Goal: Task Accomplishment & Management: Use online tool/utility

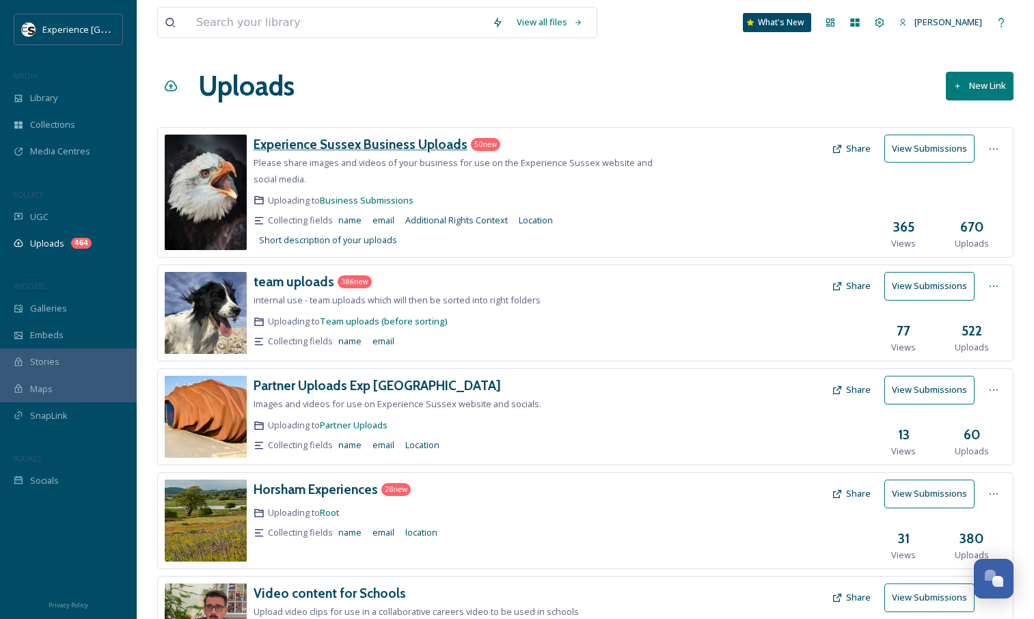
click at [373, 143] on h3 "Experience Sussex Business Uploads" at bounding box center [361, 144] width 214 height 16
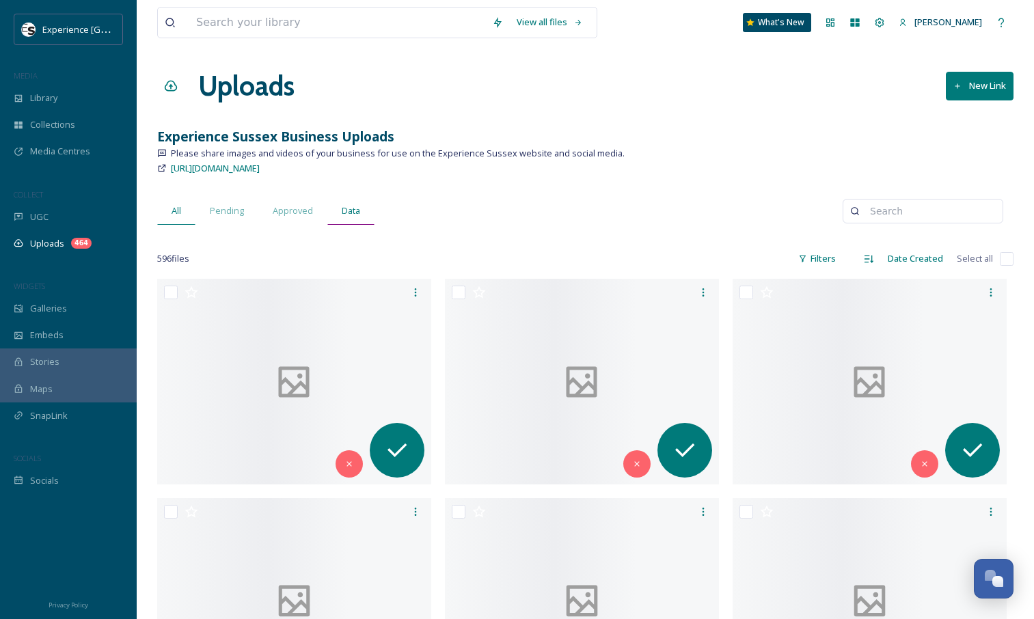
click at [345, 211] on span "Data" at bounding box center [351, 210] width 18 height 13
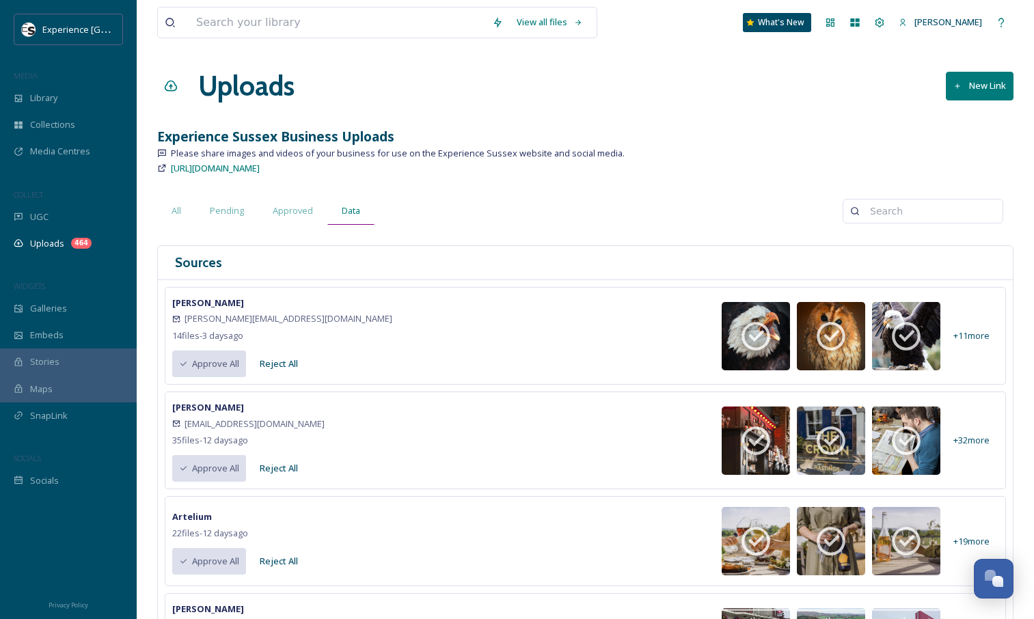
click at [345, 211] on span "Data" at bounding box center [351, 210] width 18 height 13
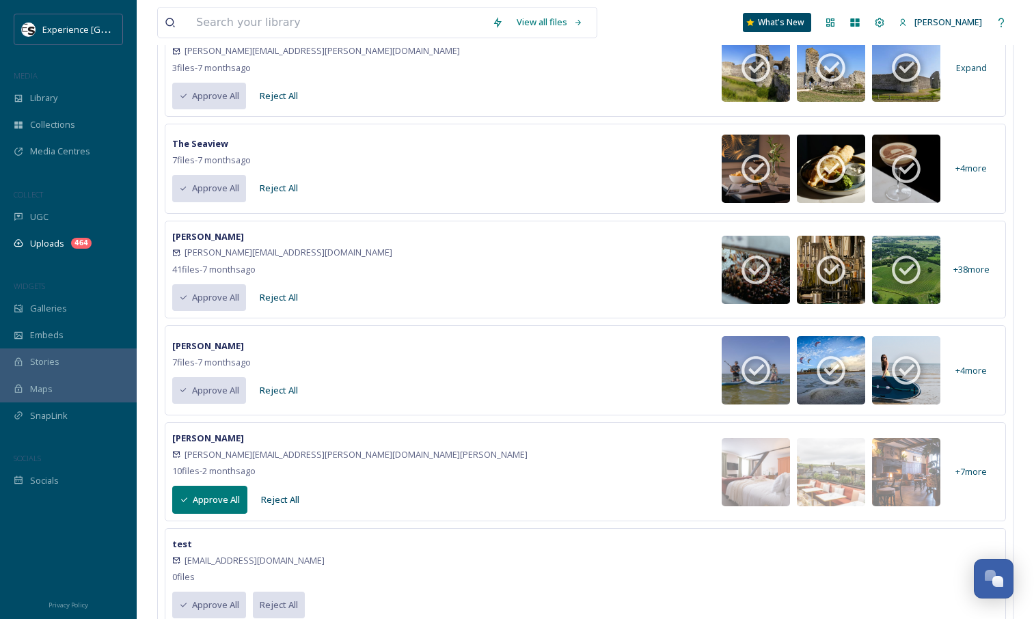
scroll to position [4372, 0]
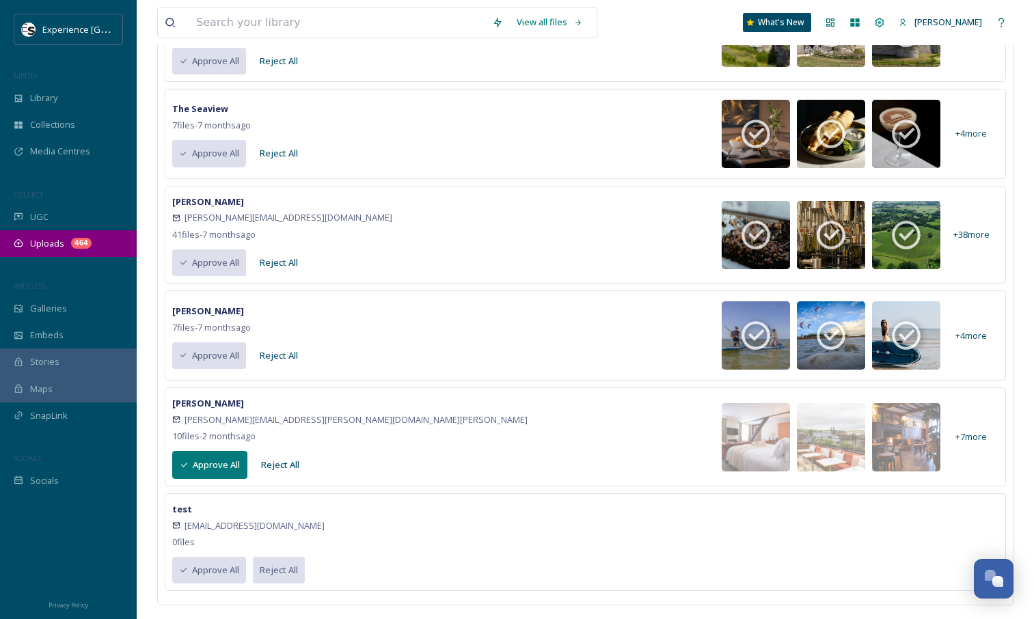
click at [57, 246] on span "Uploads" at bounding box center [47, 243] width 34 height 13
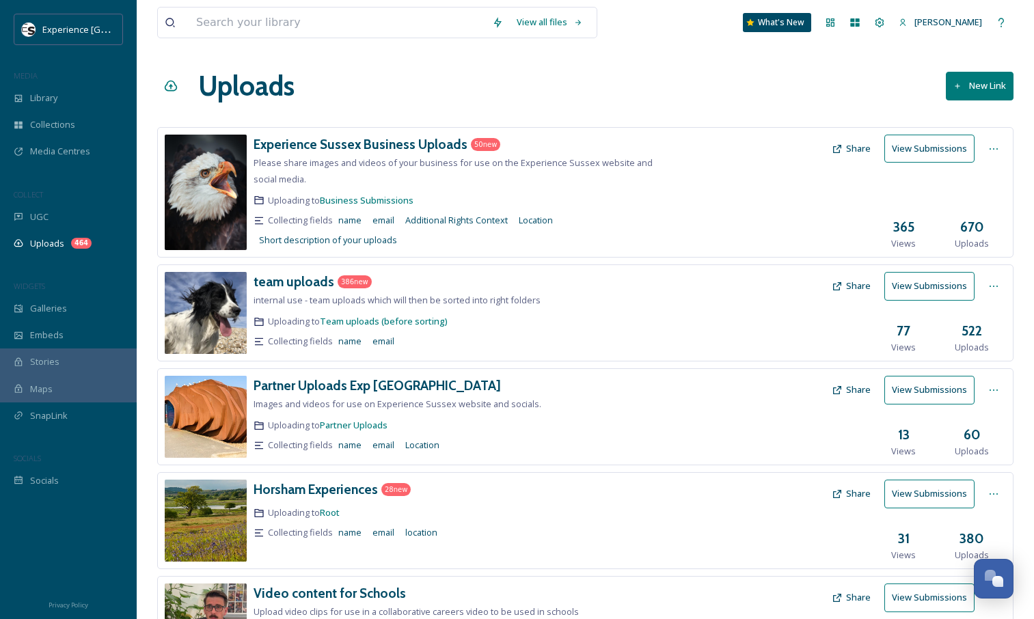
scroll to position [133, 0]
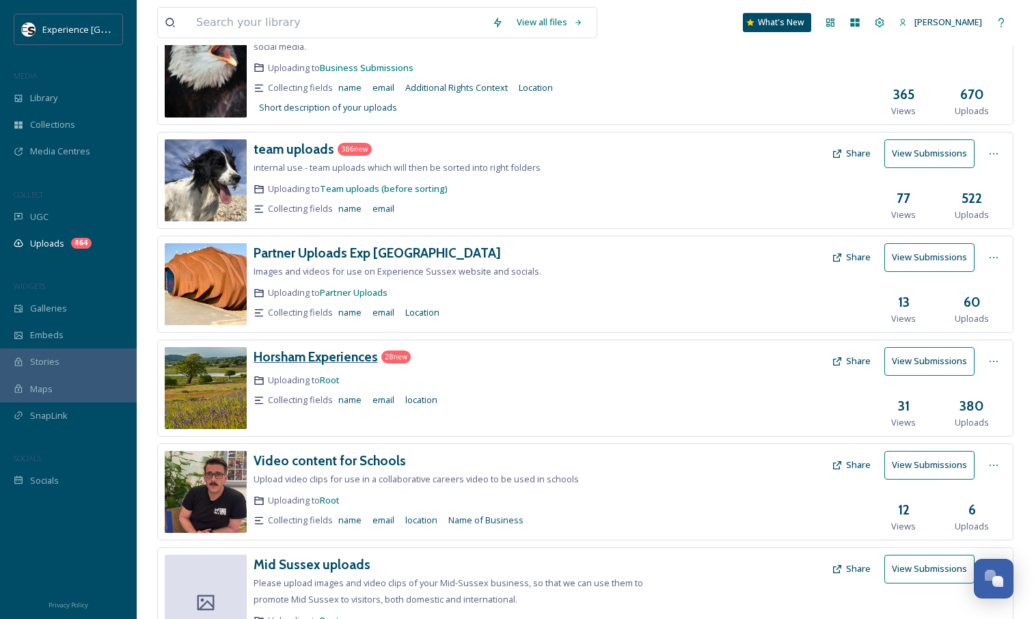
click at [319, 359] on h3 "Horsham Experiences" at bounding box center [316, 357] width 124 height 16
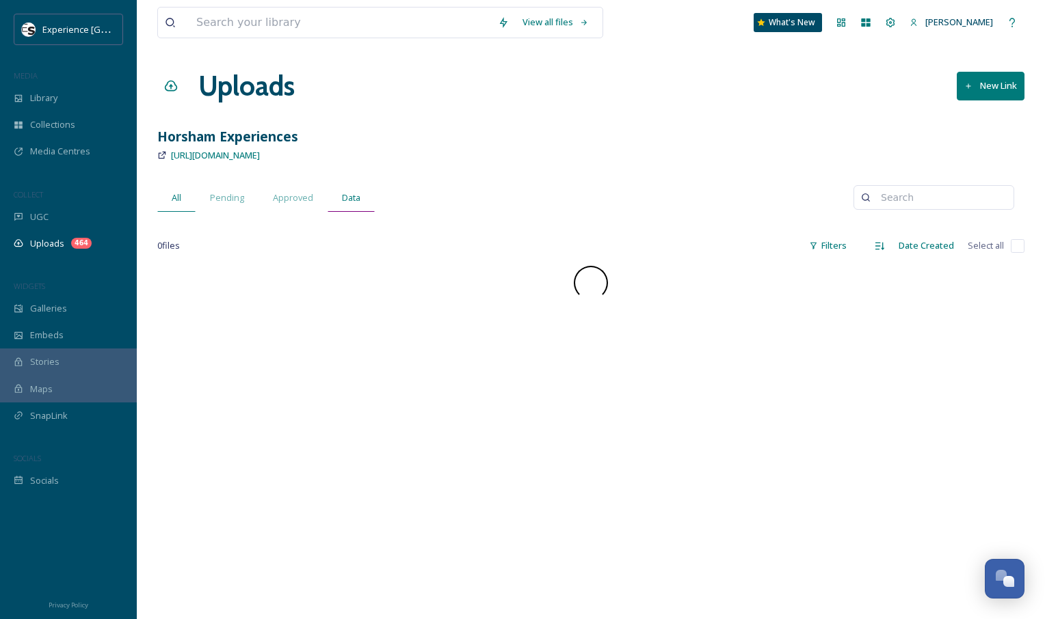
click at [347, 196] on span "Data" at bounding box center [351, 197] width 18 height 13
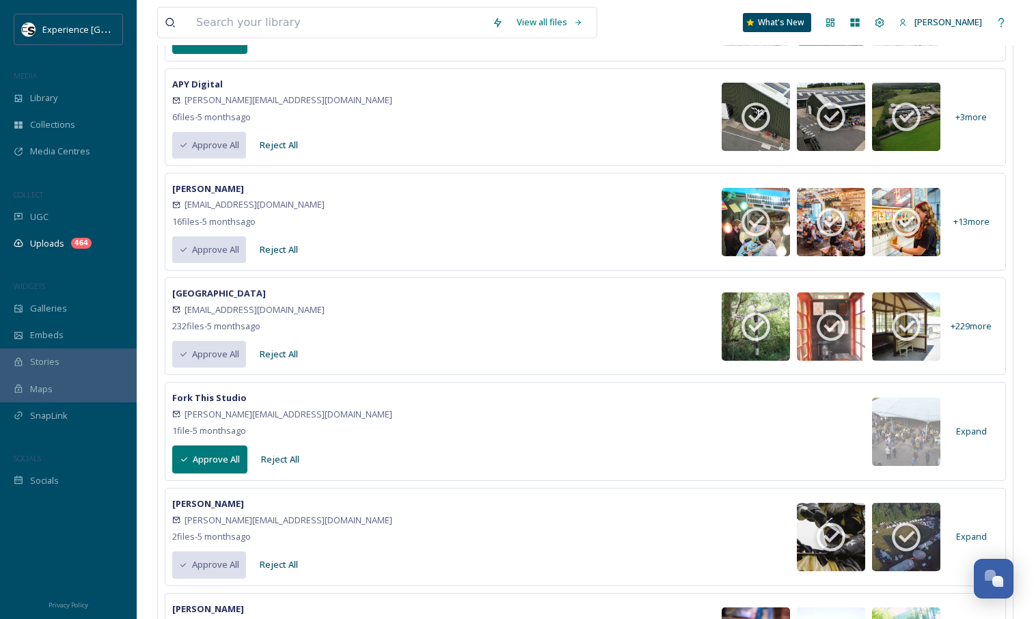
scroll to position [736, 0]
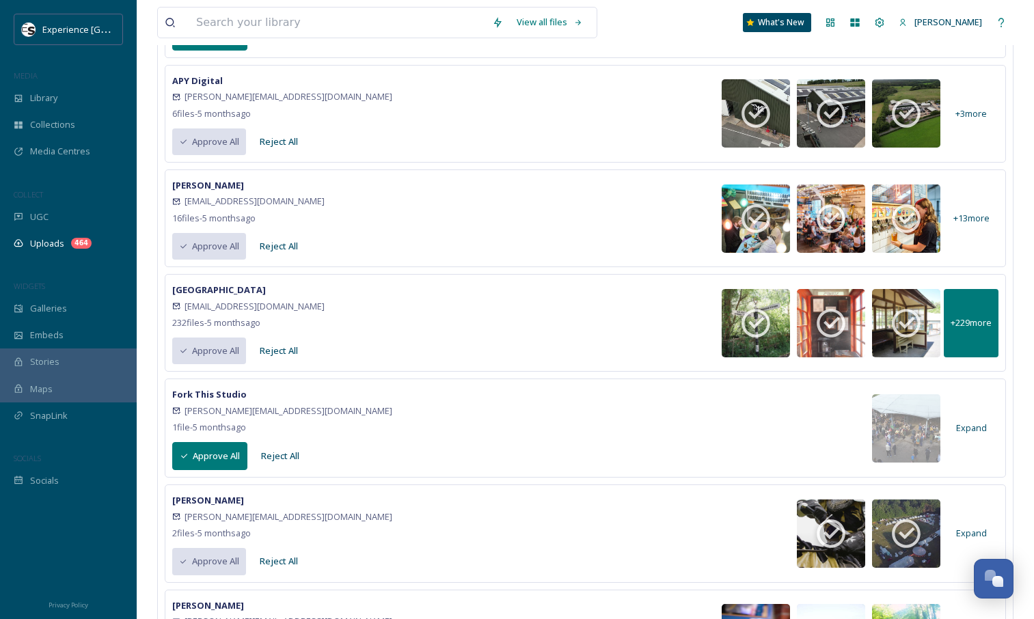
click at [985, 325] on span "+ 229 more" at bounding box center [971, 323] width 41 height 13
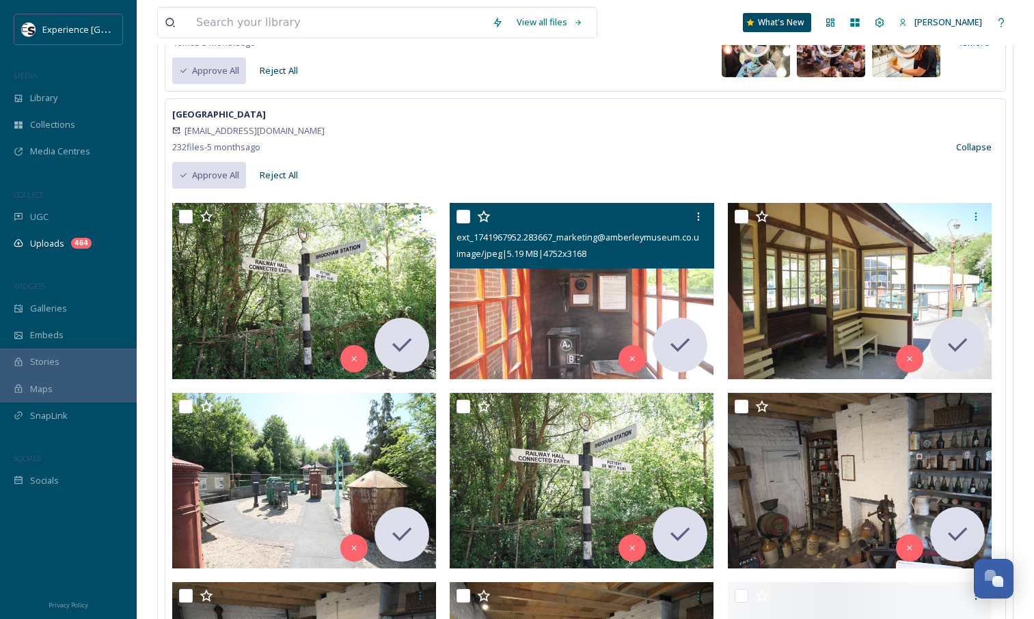
scroll to position [907, 0]
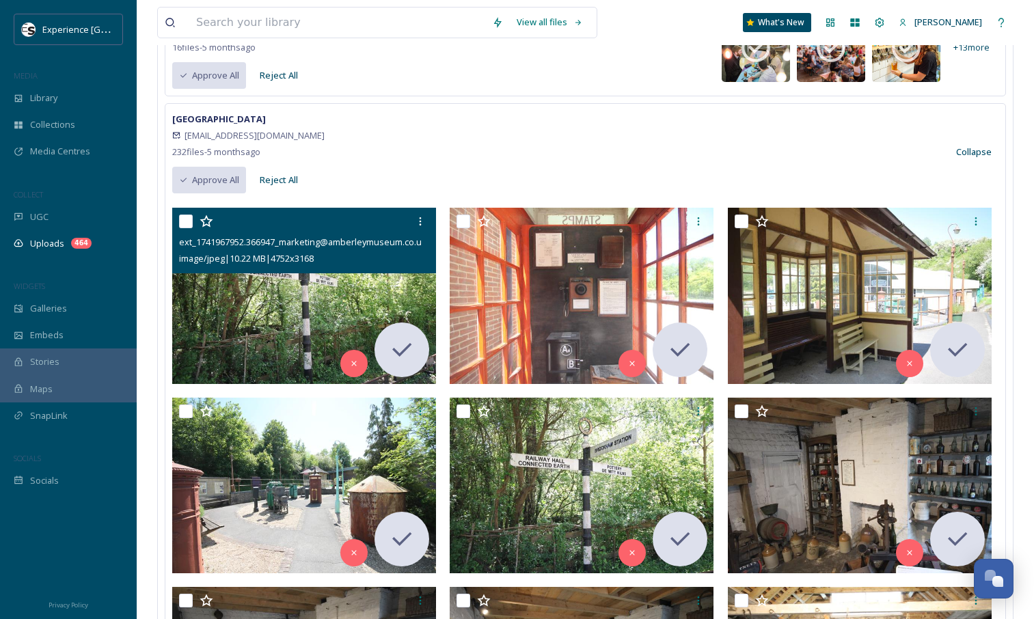
click at [187, 222] on input "checkbox" at bounding box center [186, 222] width 14 height 14
checkbox input "true"
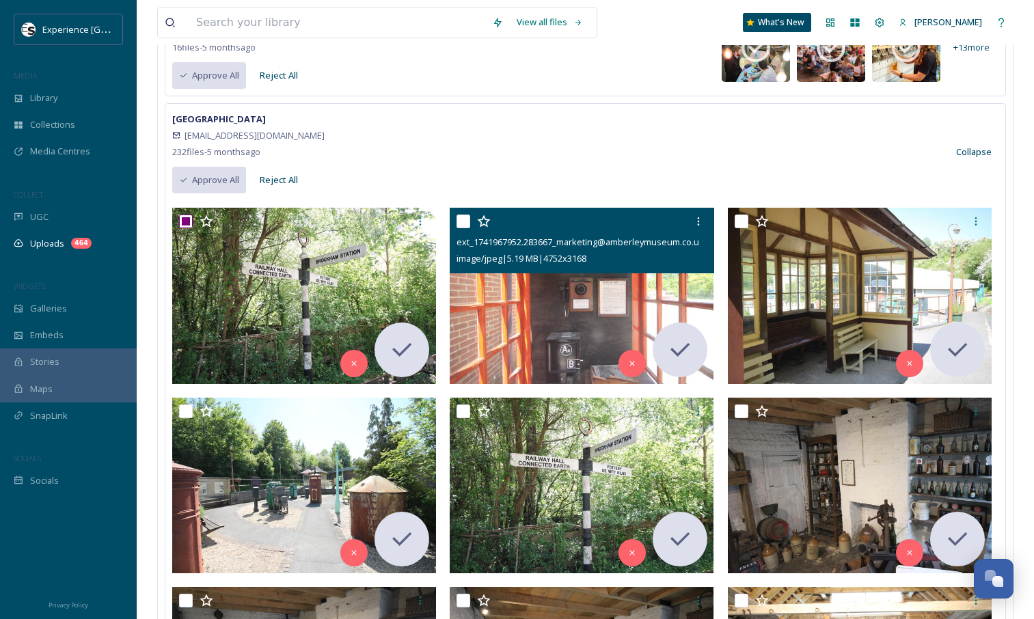
click at [462, 218] on input "checkbox" at bounding box center [464, 222] width 14 height 14
checkbox input "true"
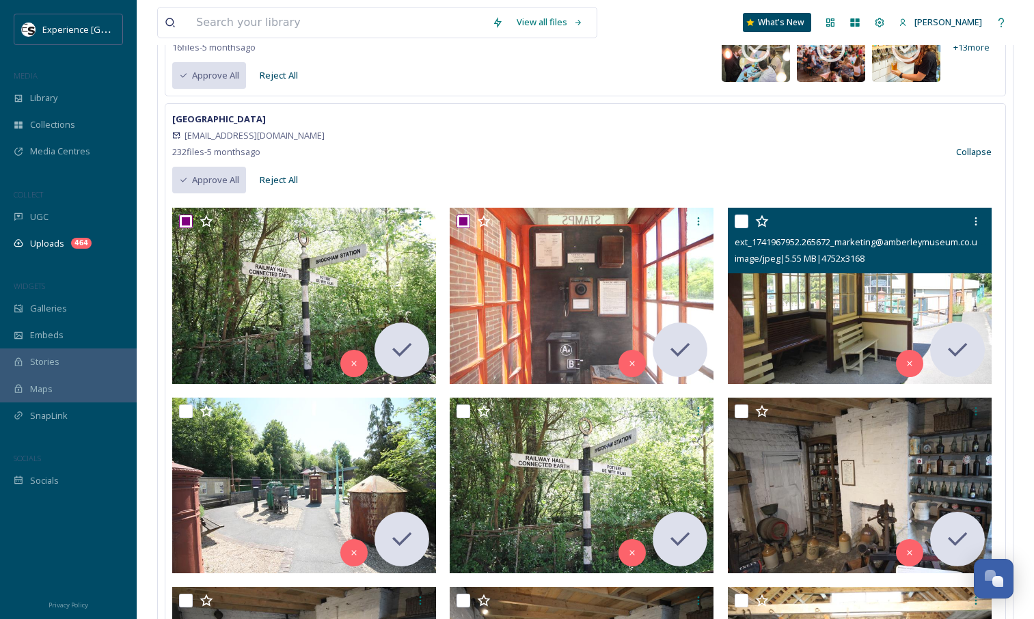
click at [743, 219] on input "checkbox" at bounding box center [742, 222] width 14 height 14
checkbox input "true"
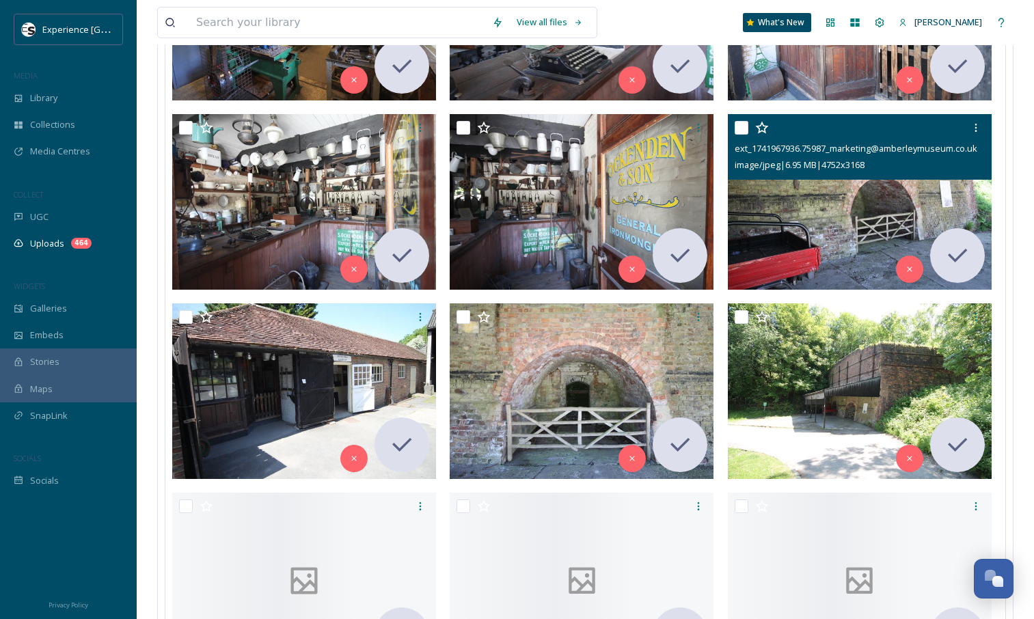
scroll to position [2934, 0]
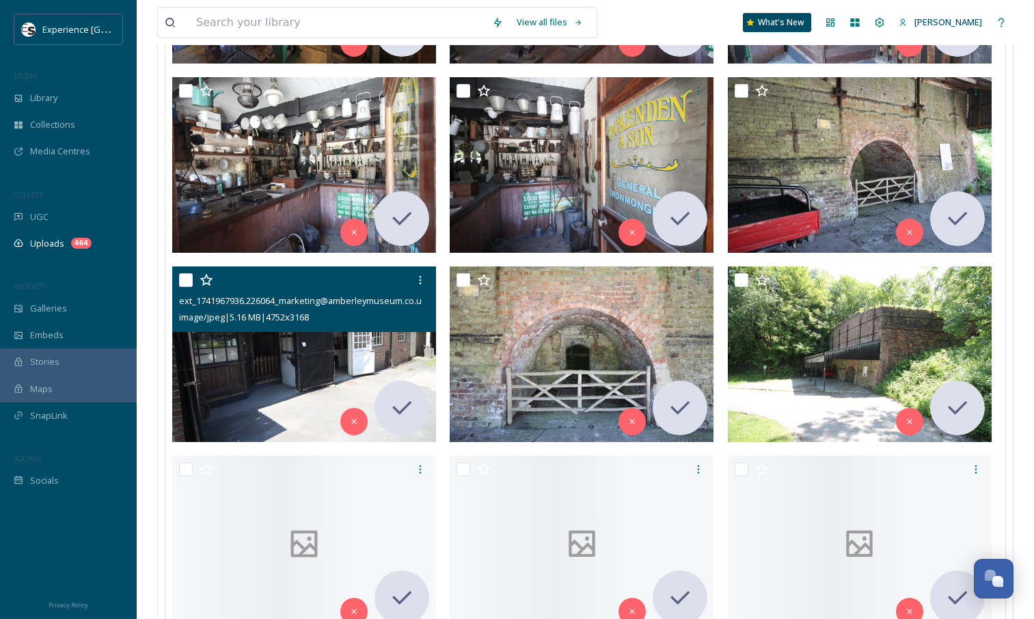
click at [185, 279] on input "checkbox" at bounding box center [186, 280] width 14 height 14
checkbox input "true"
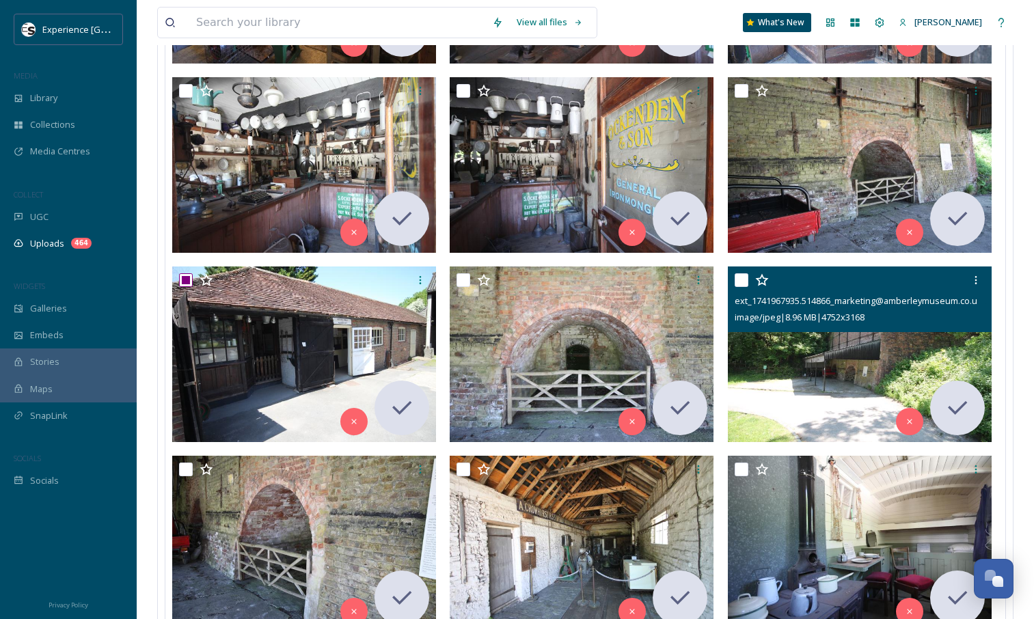
click at [743, 278] on input "checkbox" at bounding box center [742, 280] width 14 height 14
checkbox input "true"
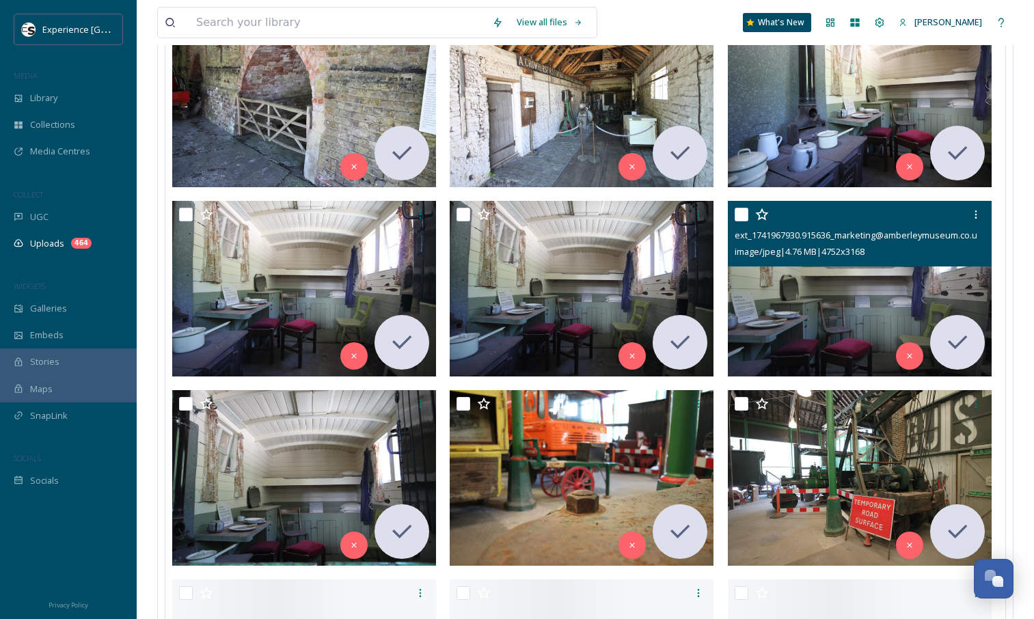
scroll to position [3380, 0]
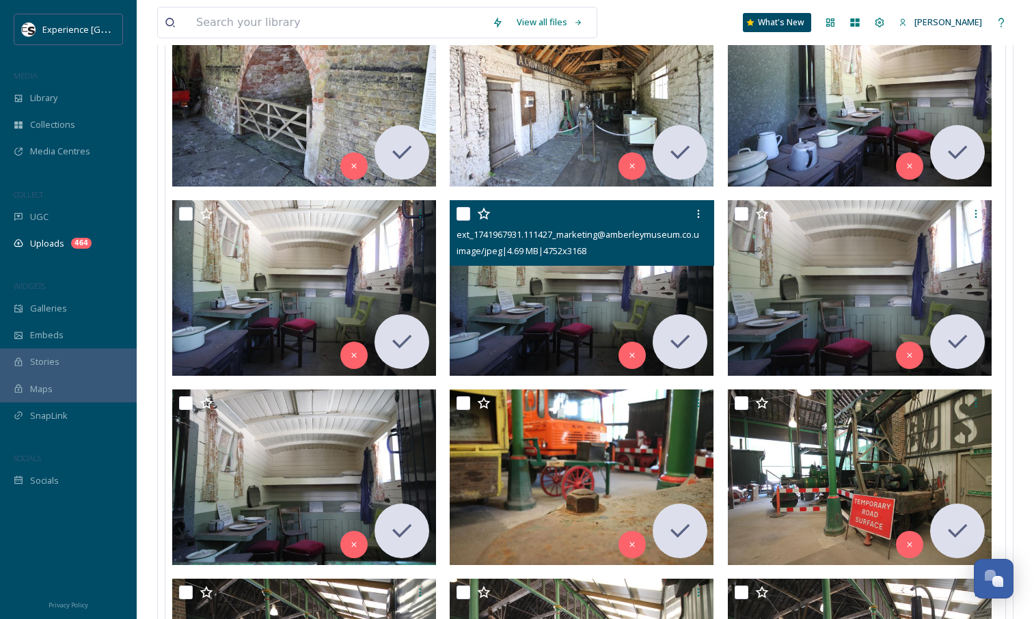
click at [464, 211] on input "checkbox" at bounding box center [464, 214] width 14 height 14
checkbox input "true"
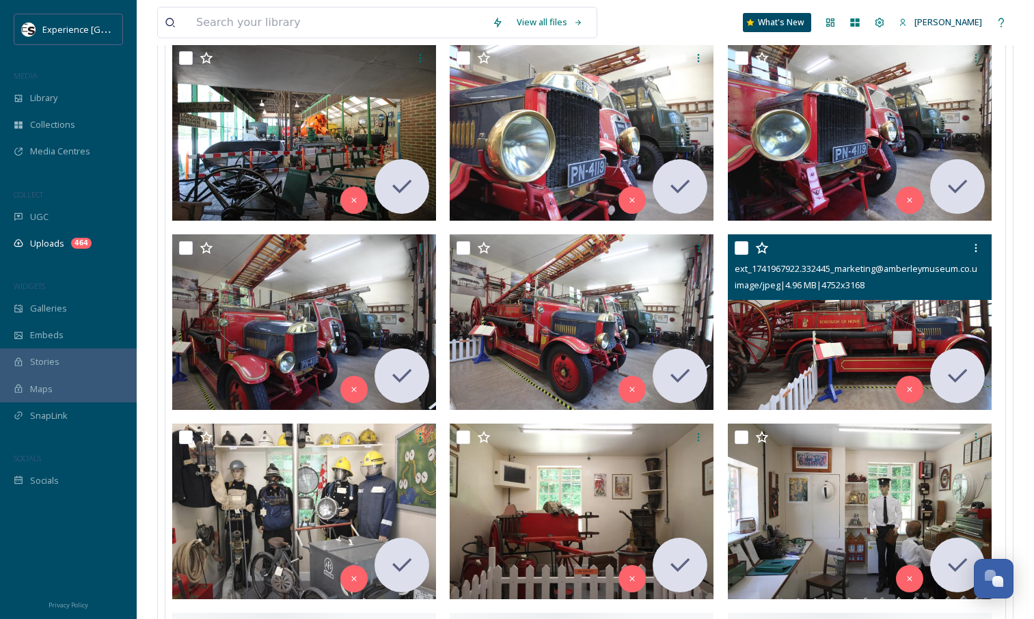
scroll to position [4484, 0]
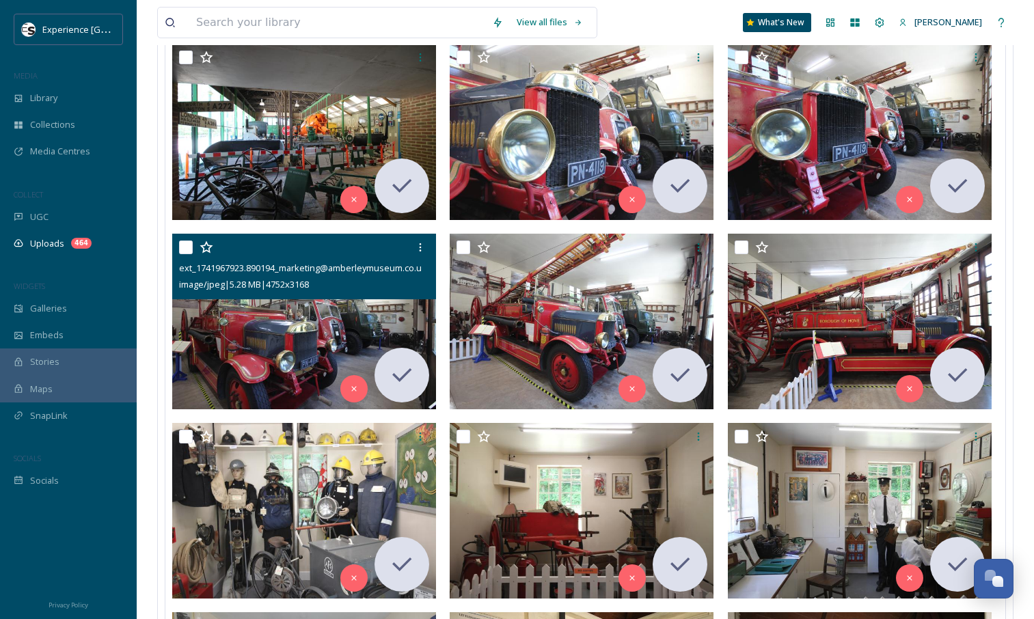
click at [185, 247] on input "checkbox" at bounding box center [186, 248] width 14 height 14
checkbox input "true"
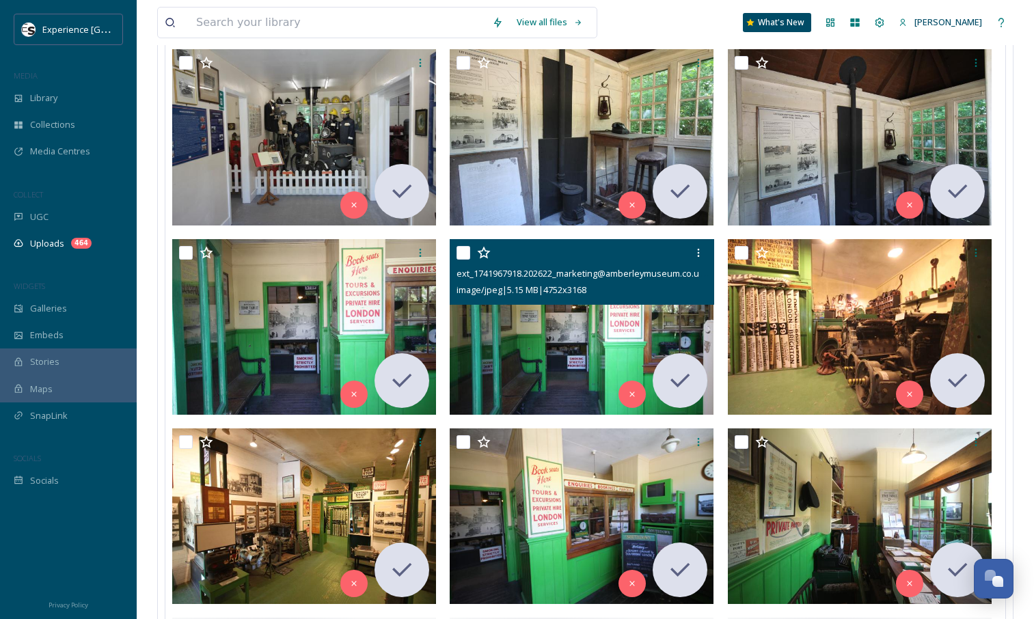
scroll to position [5047, 0]
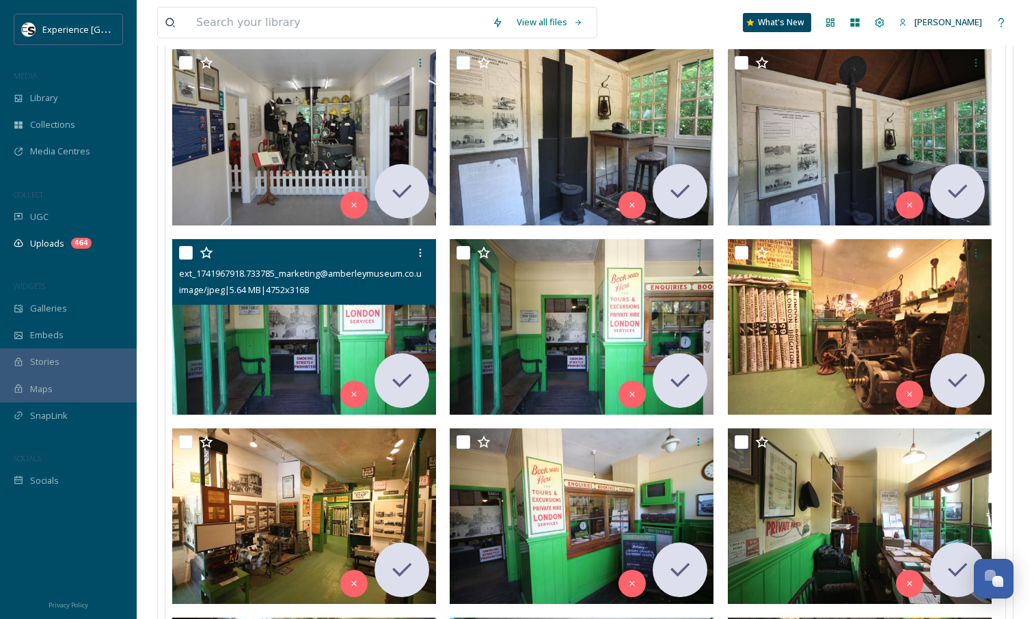
click at [190, 254] on input "checkbox" at bounding box center [186, 253] width 14 height 14
checkbox input "true"
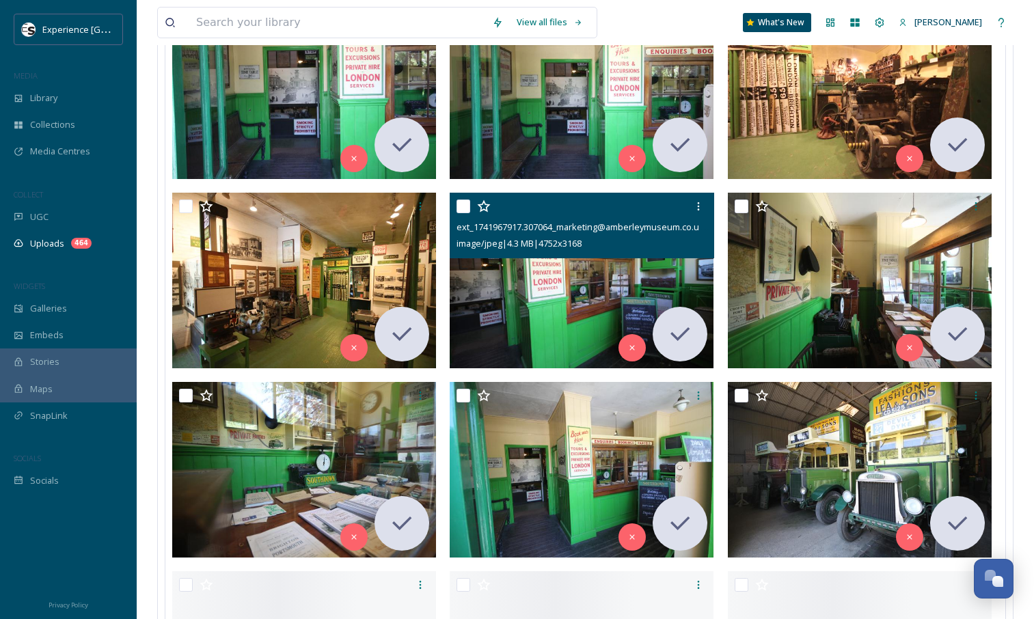
scroll to position [5284, 0]
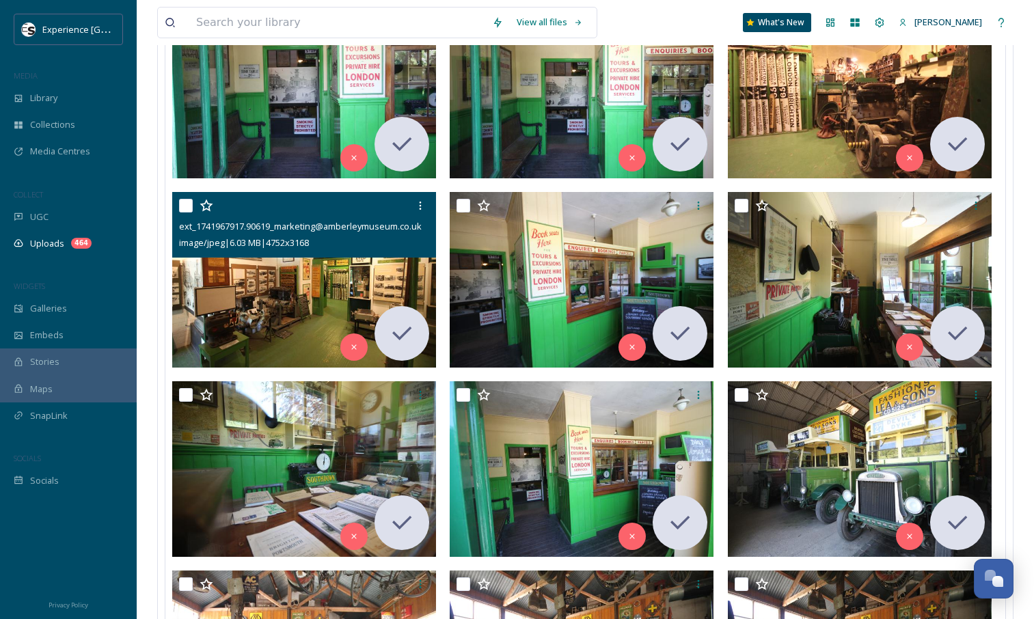
click at [187, 204] on input "checkbox" at bounding box center [186, 206] width 14 height 14
checkbox input "true"
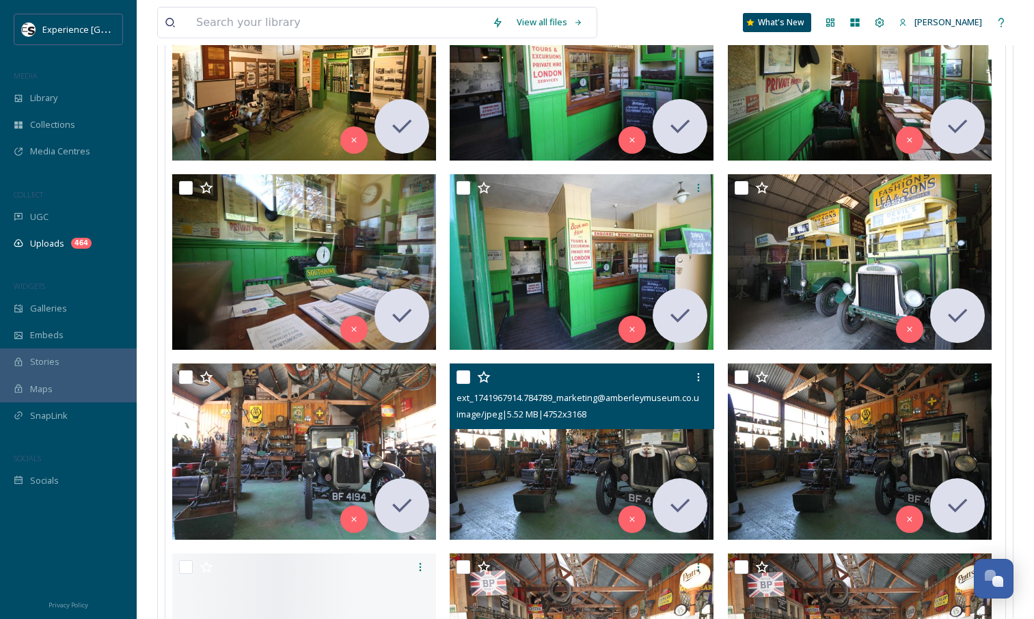
scroll to position [5762, 0]
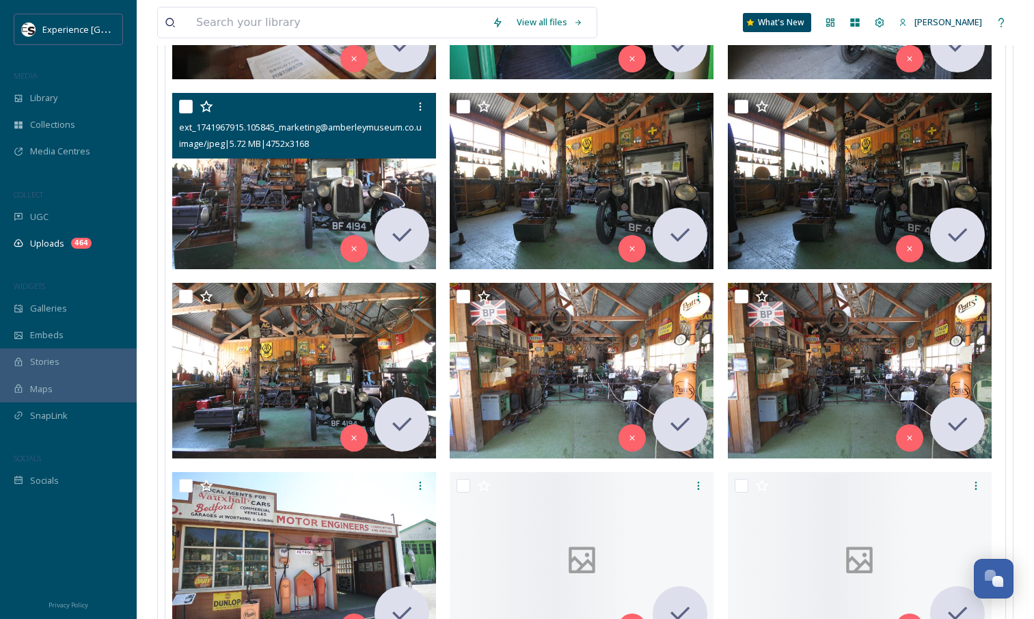
click at [185, 107] on input "checkbox" at bounding box center [186, 107] width 14 height 14
checkbox input "true"
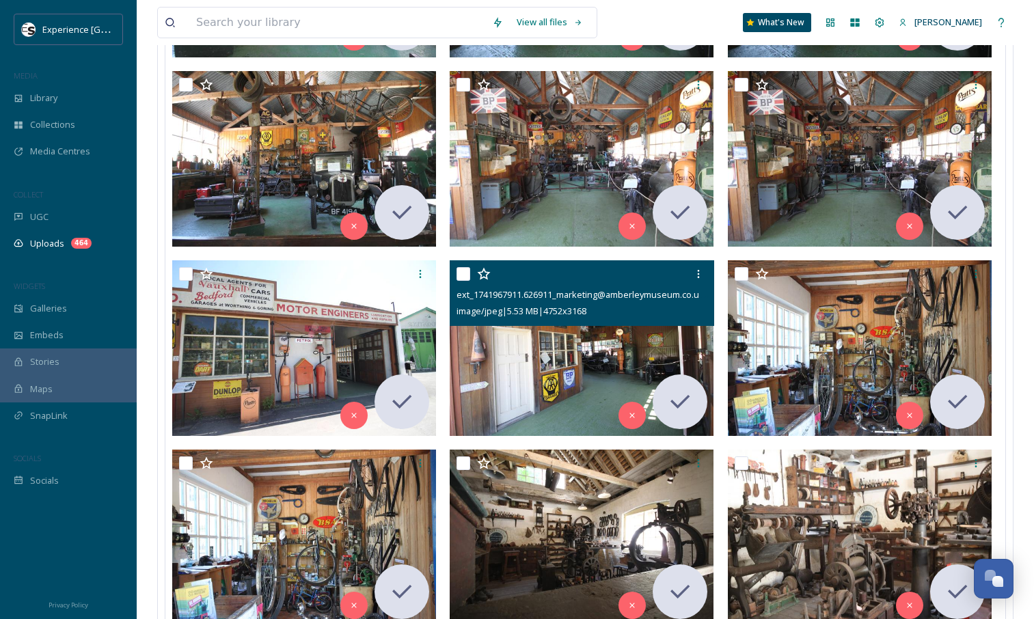
scroll to position [5981, 0]
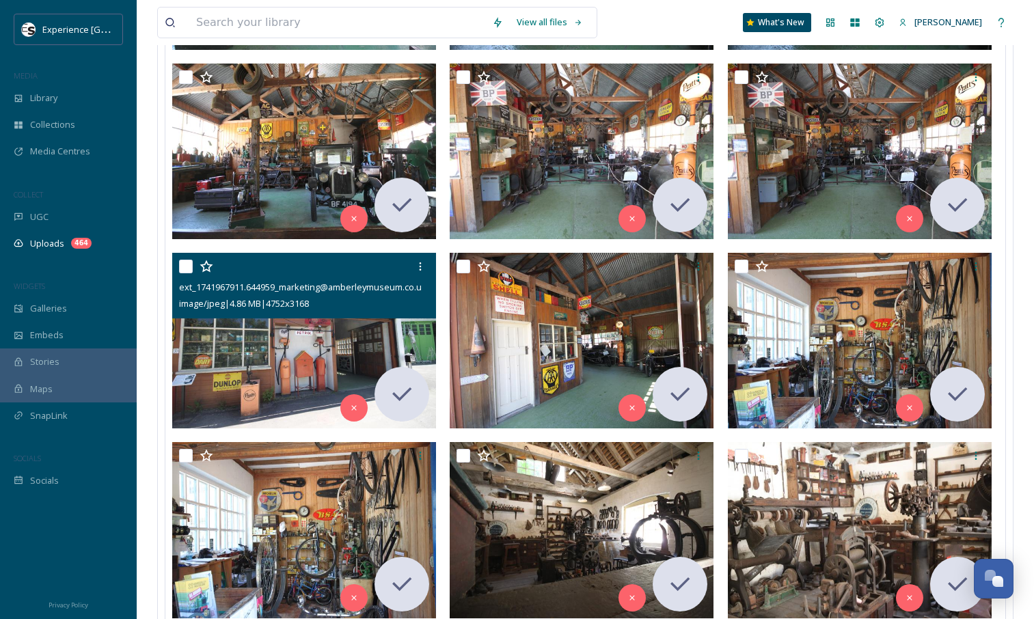
click at [187, 261] on input "checkbox" at bounding box center [186, 267] width 14 height 14
checkbox input "true"
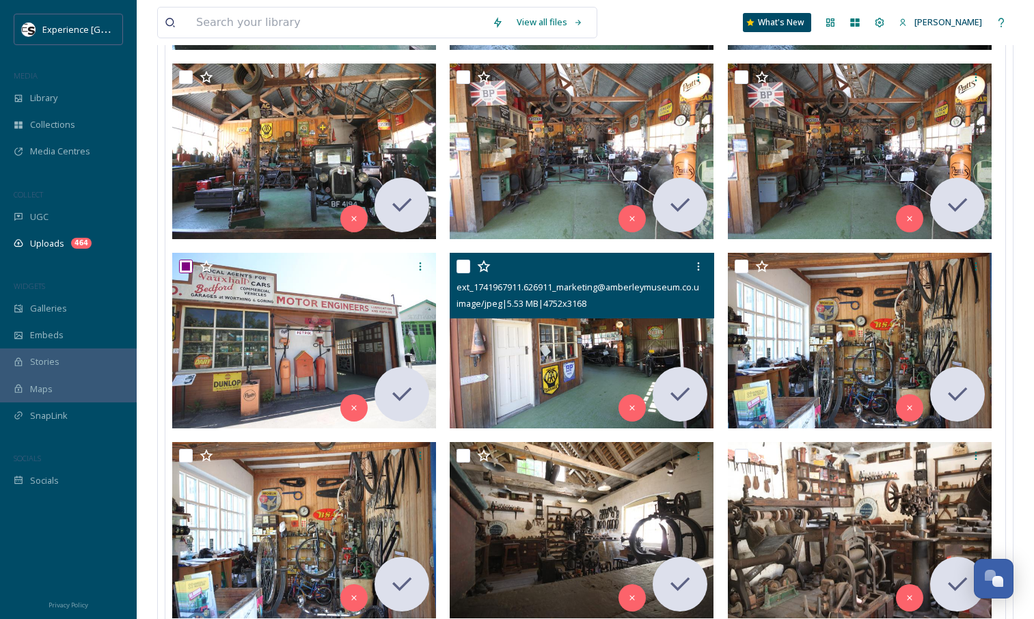
click at [466, 267] on input "checkbox" at bounding box center [464, 267] width 14 height 14
checkbox input "true"
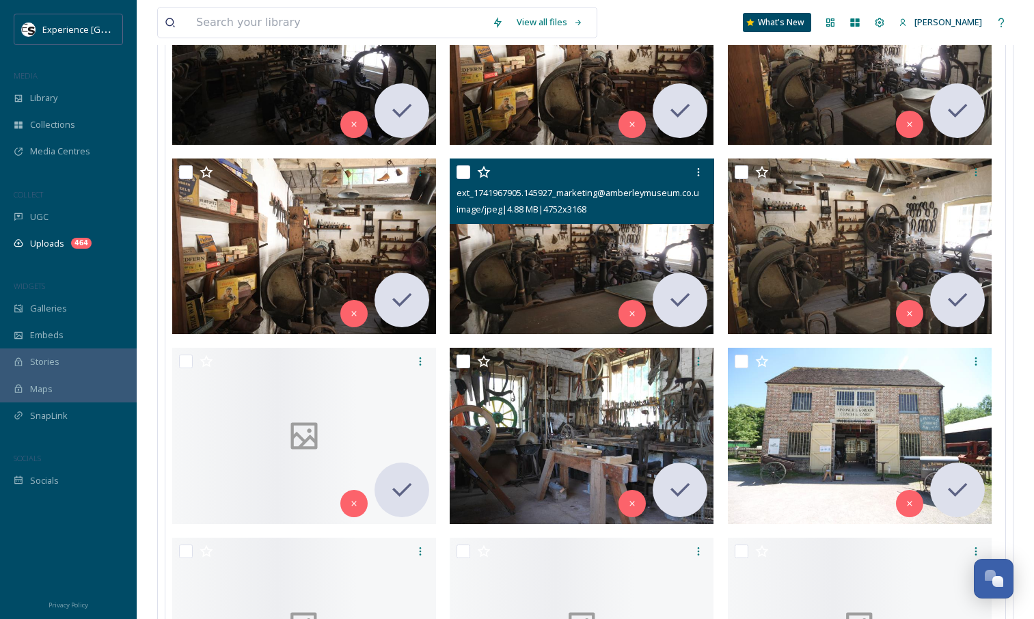
scroll to position [6645, 0]
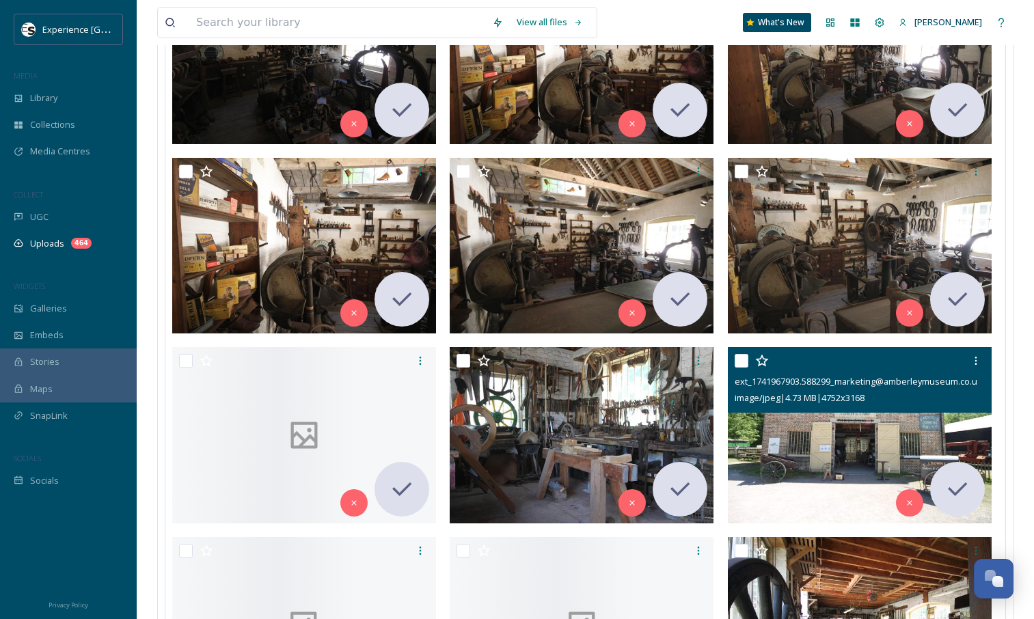
click at [740, 360] on input "checkbox" at bounding box center [742, 361] width 14 height 14
checkbox input "true"
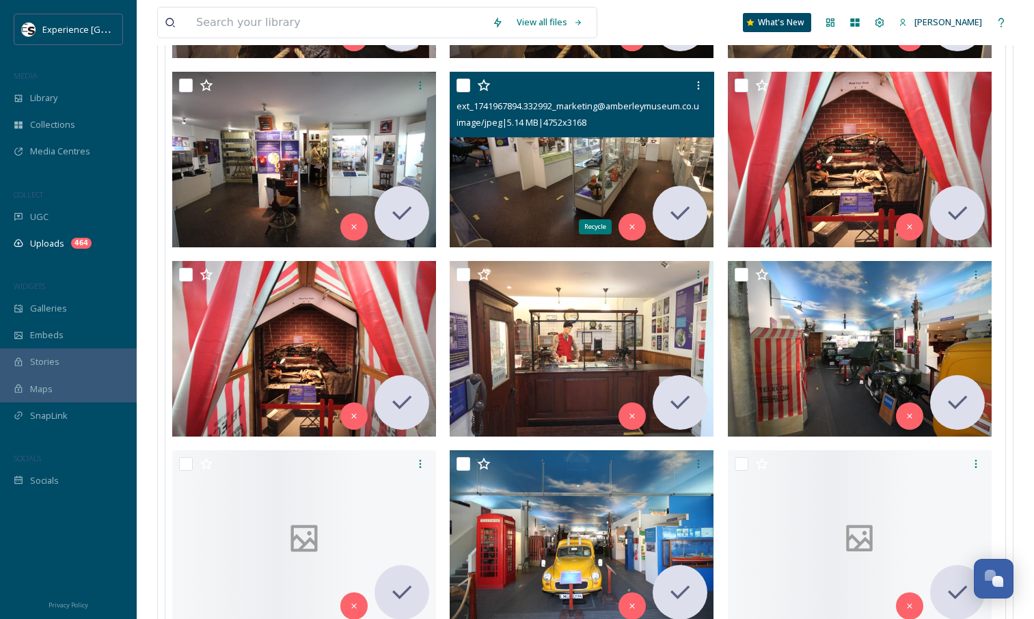
scroll to position [8458, 0]
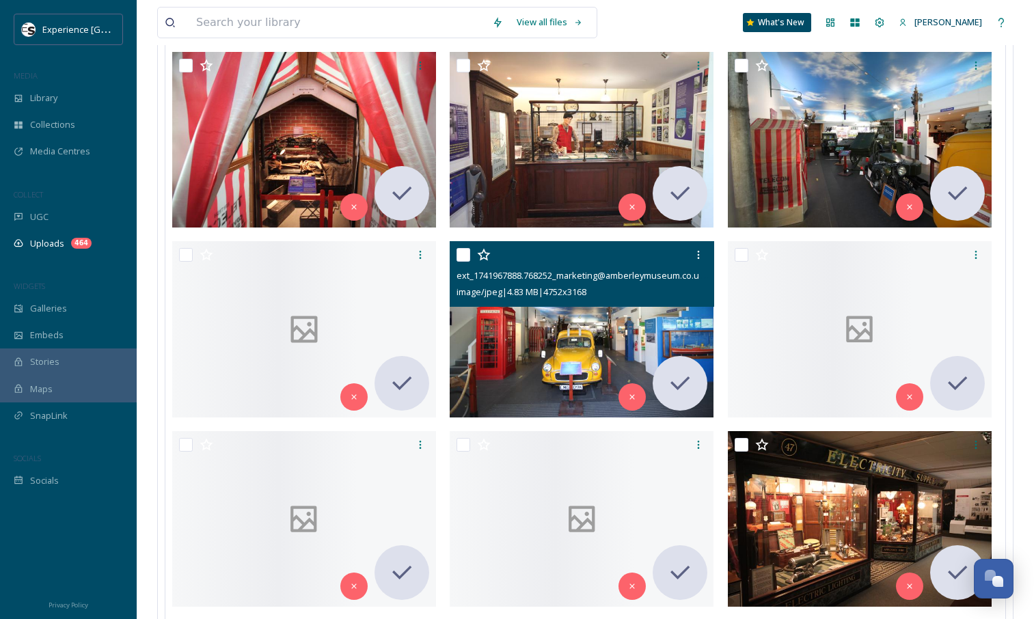
click at [464, 254] on input "checkbox" at bounding box center [464, 255] width 14 height 14
checkbox input "true"
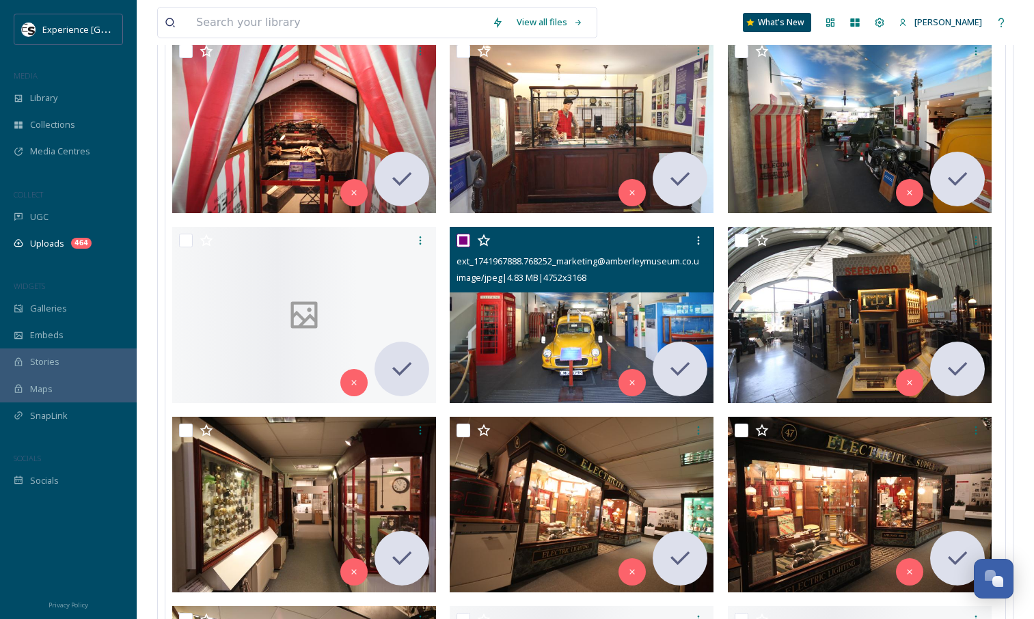
scroll to position [8533, 0]
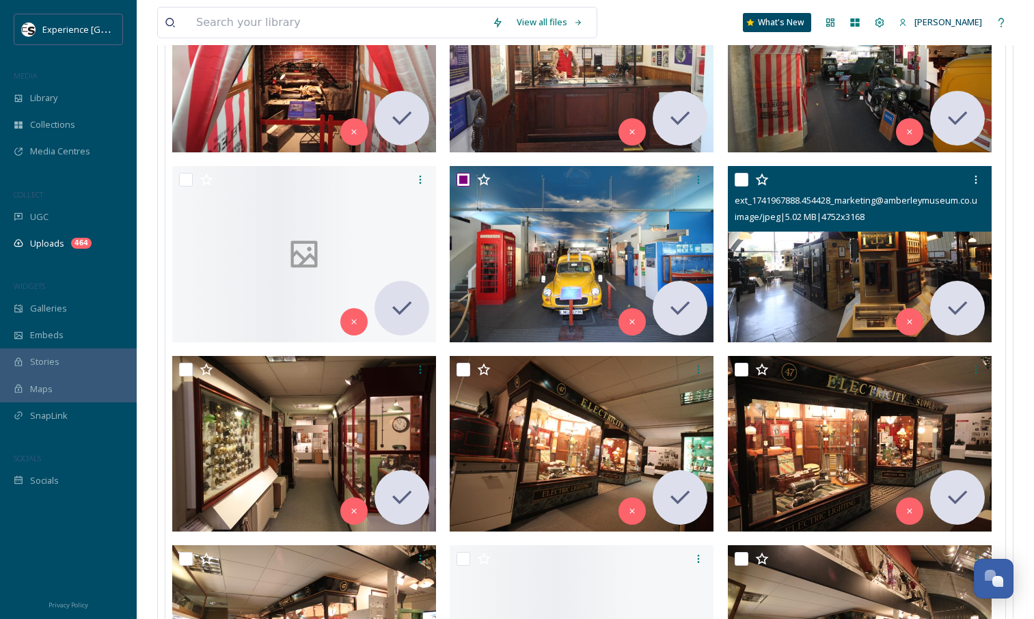
click at [744, 178] on input "checkbox" at bounding box center [742, 180] width 14 height 14
checkbox input "true"
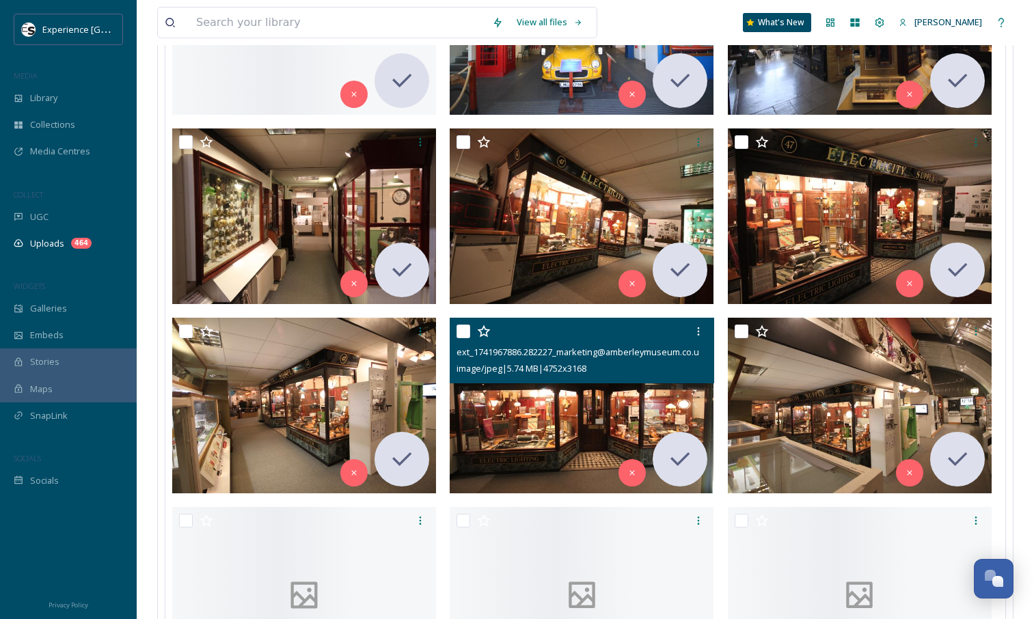
scroll to position [8761, 0]
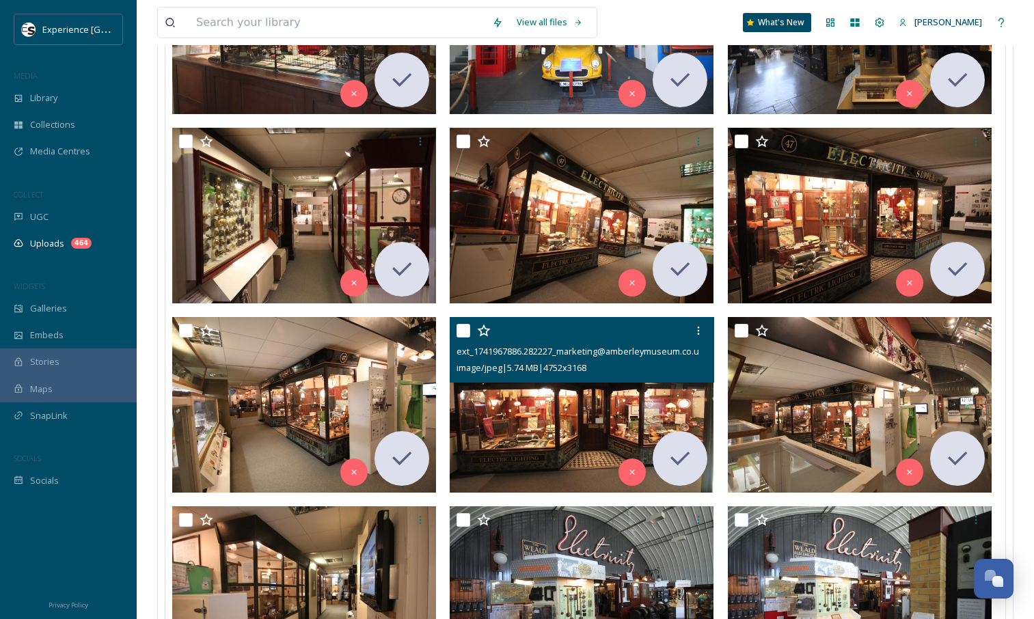
click at [459, 328] on input "checkbox" at bounding box center [464, 331] width 14 height 14
checkbox input "true"
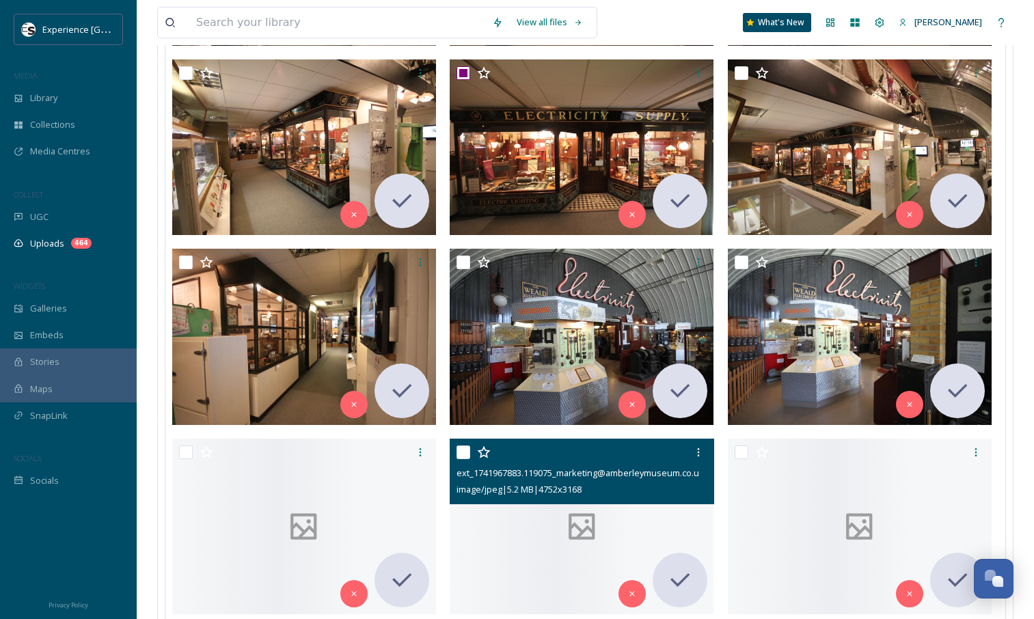
scroll to position [9020, 0]
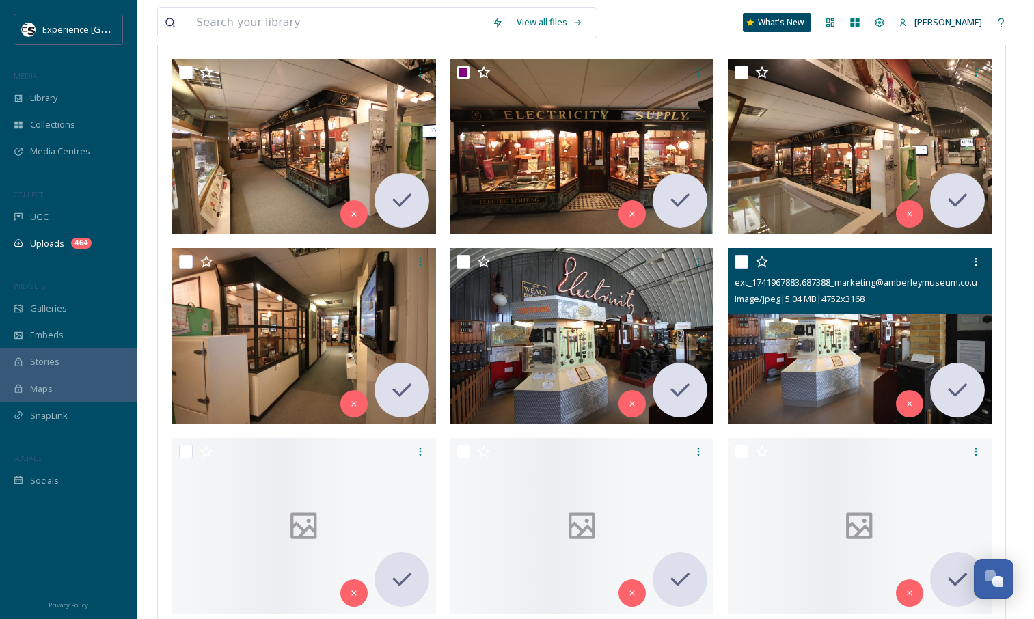
click at [743, 259] on input "checkbox" at bounding box center [742, 262] width 14 height 14
checkbox input "true"
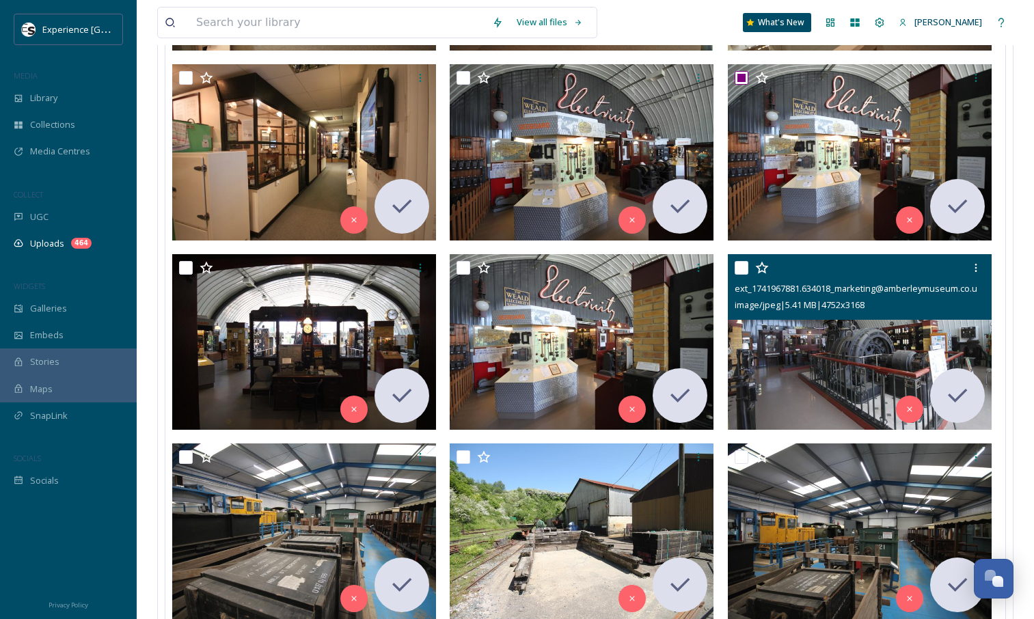
scroll to position [9454, 0]
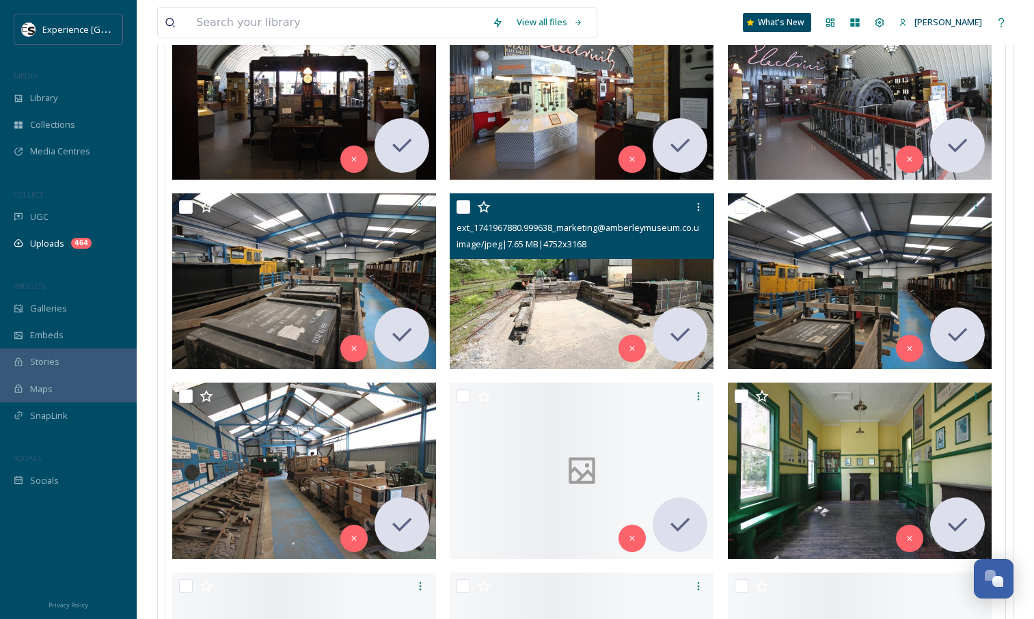
click at [466, 215] on div at bounding box center [584, 207] width 254 height 25
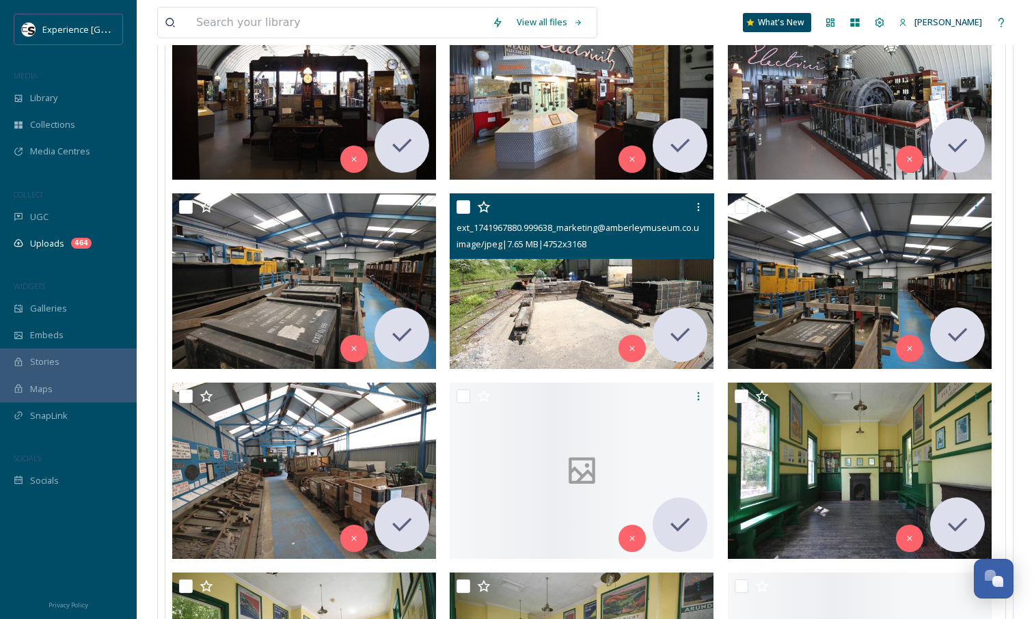
click at [464, 206] on input "checkbox" at bounding box center [464, 207] width 14 height 14
checkbox input "true"
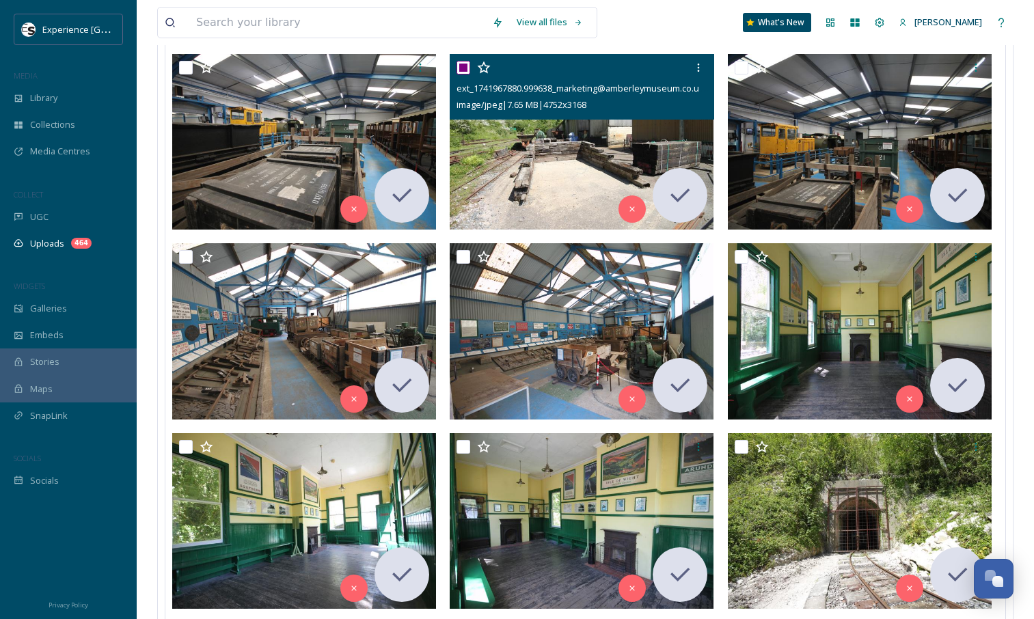
scroll to position [9598, 0]
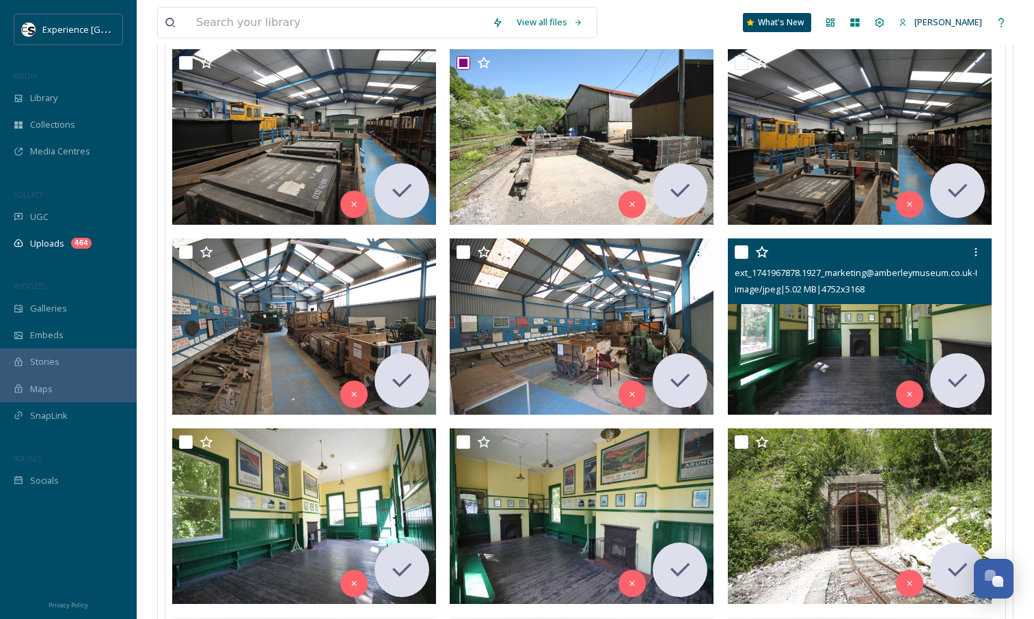
click at [743, 252] on input "checkbox" at bounding box center [742, 252] width 14 height 14
checkbox input "true"
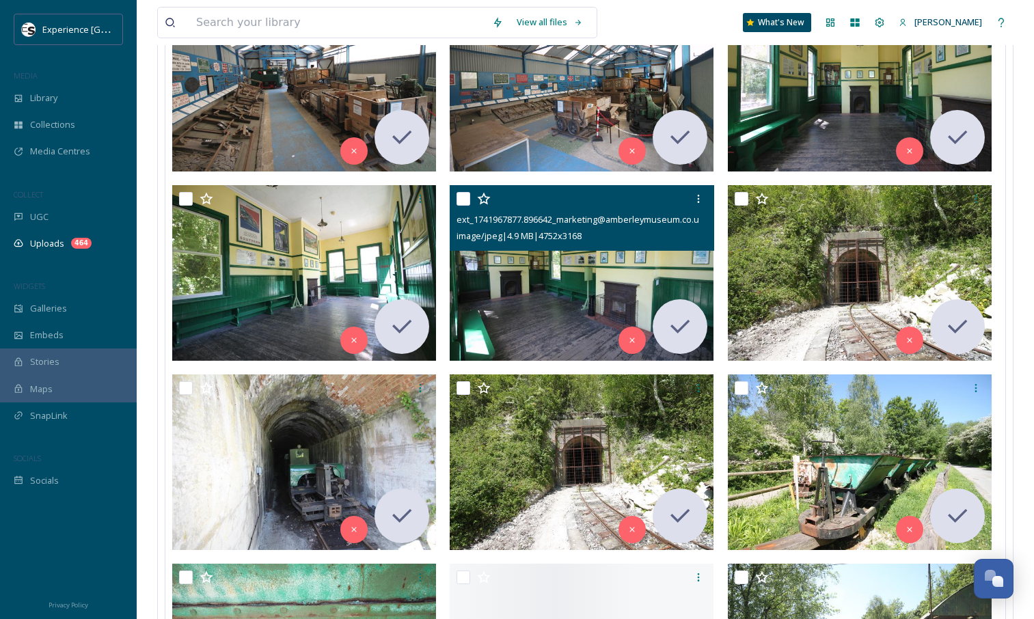
scroll to position [9842, 0]
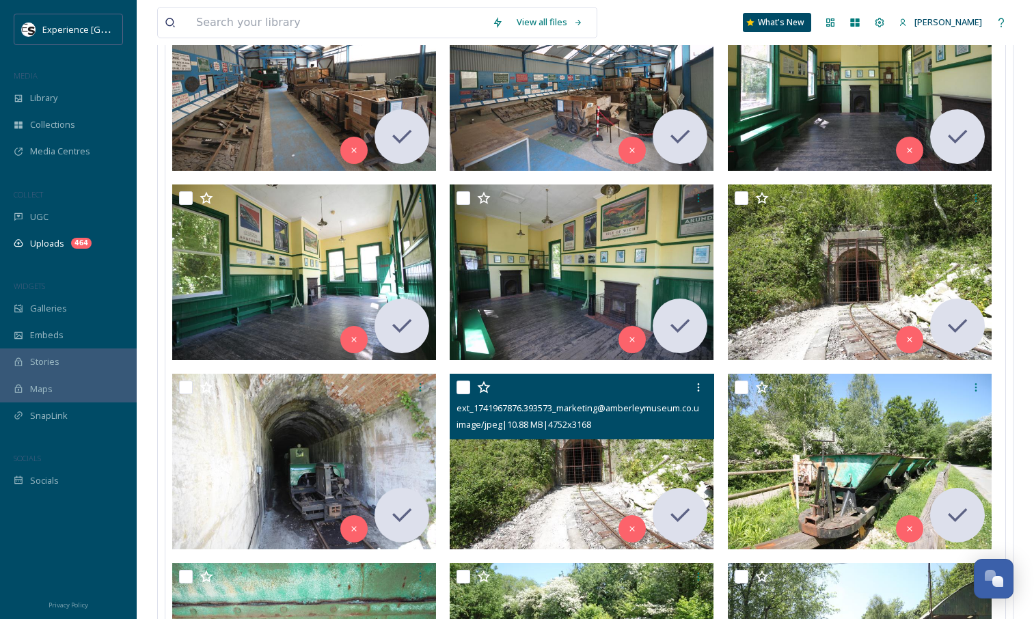
click at [459, 389] on input "checkbox" at bounding box center [464, 388] width 14 height 14
checkbox input "true"
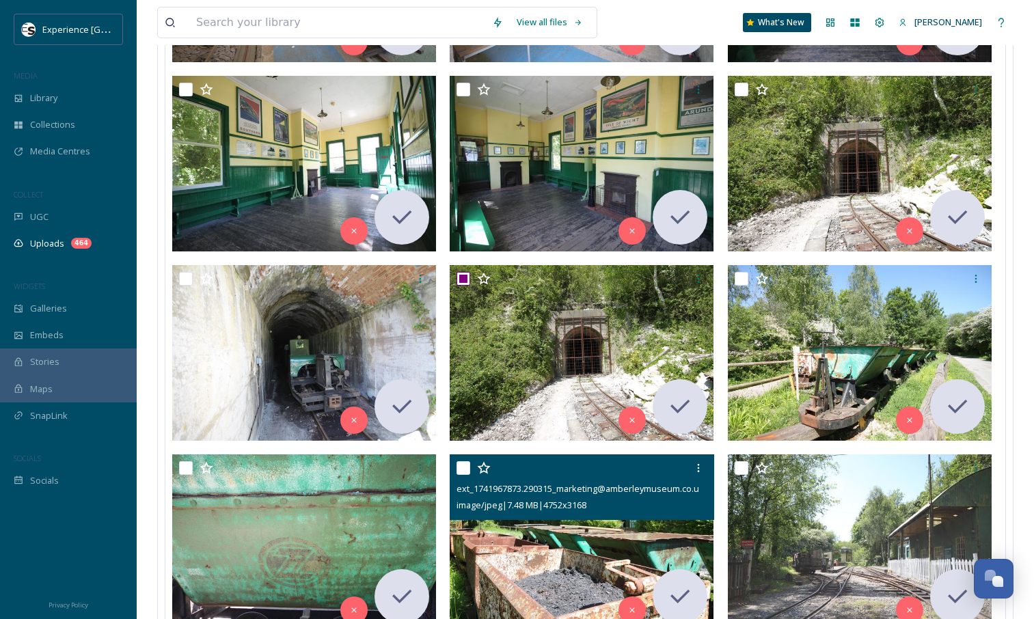
scroll to position [9952, 0]
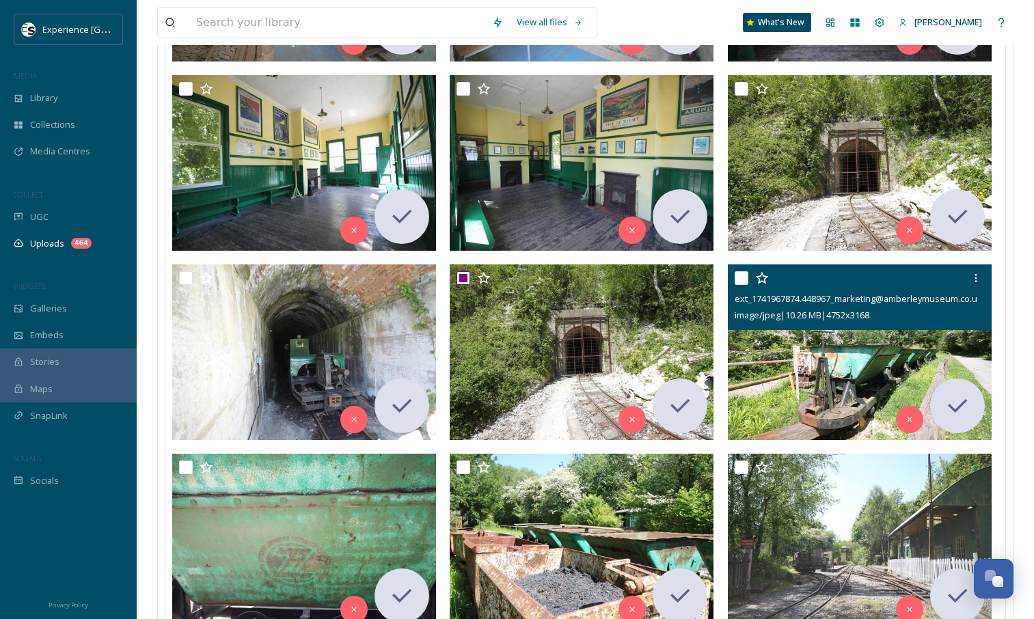
click at [748, 281] on input "checkbox" at bounding box center [742, 278] width 14 height 14
checkbox input "true"
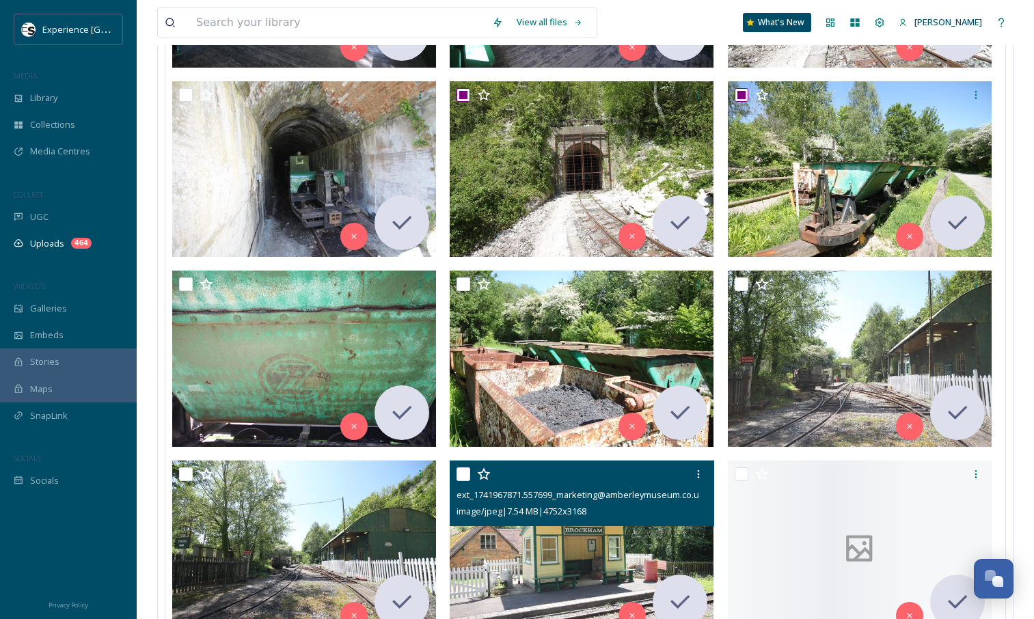
scroll to position [10149, 0]
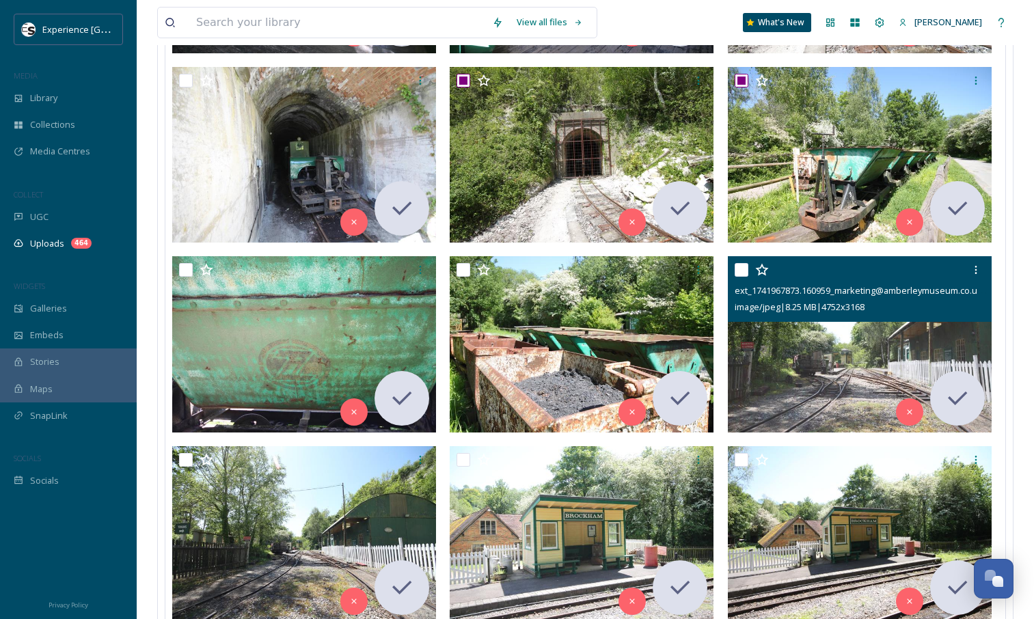
click at [745, 269] on input "checkbox" at bounding box center [742, 270] width 14 height 14
checkbox input "true"
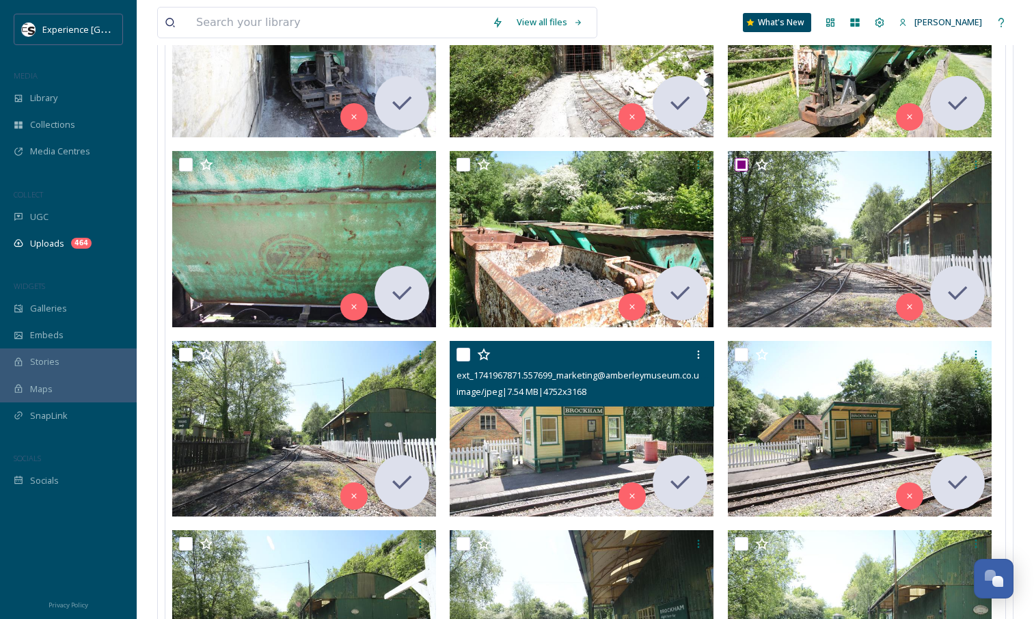
scroll to position [10257, 0]
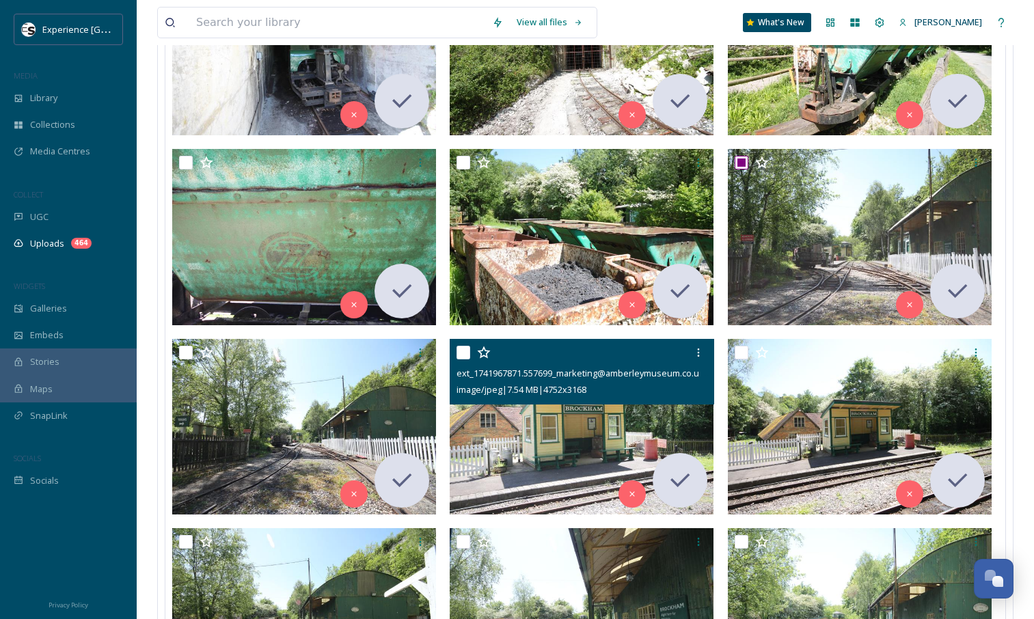
click at [465, 349] on input "checkbox" at bounding box center [464, 353] width 14 height 14
checkbox input "true"
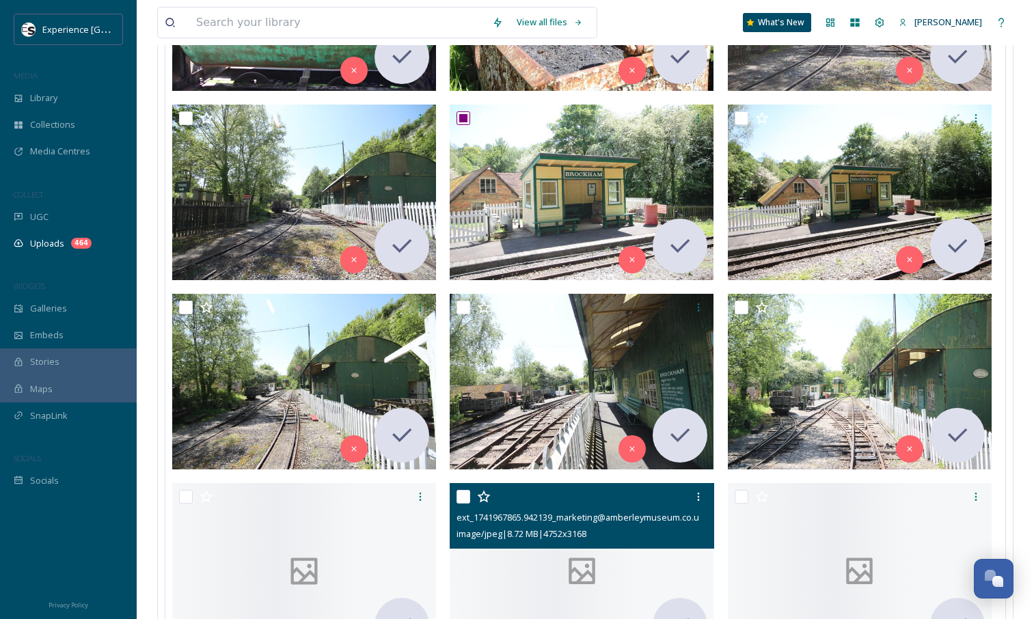
scroll to position [10497, 0]
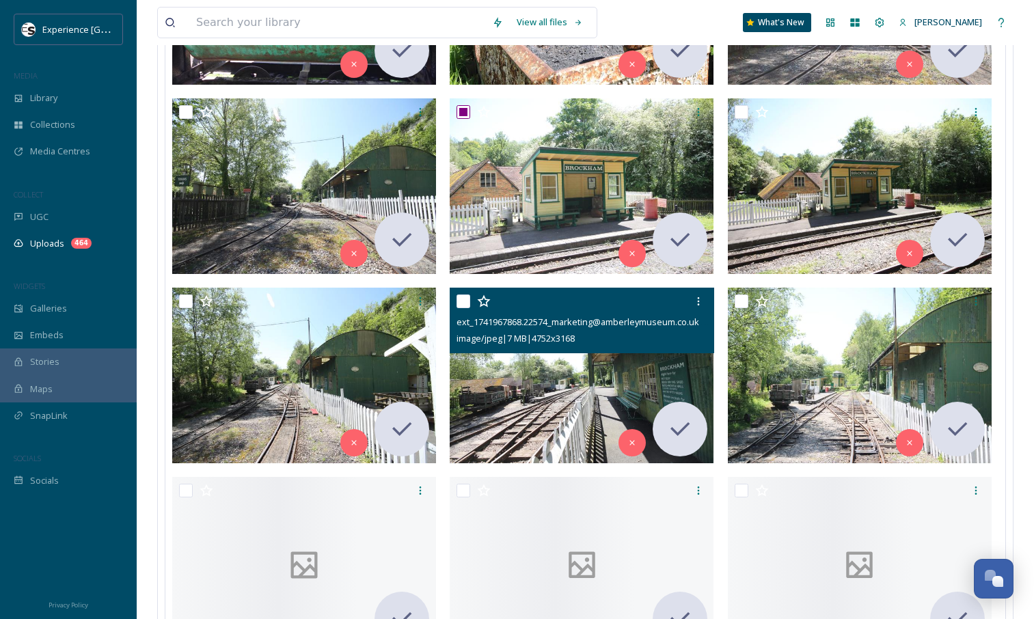
click at [466, 299] on input "checkbox" at bounding box center [464, 302] width 14 height 14
checkbox input "true"
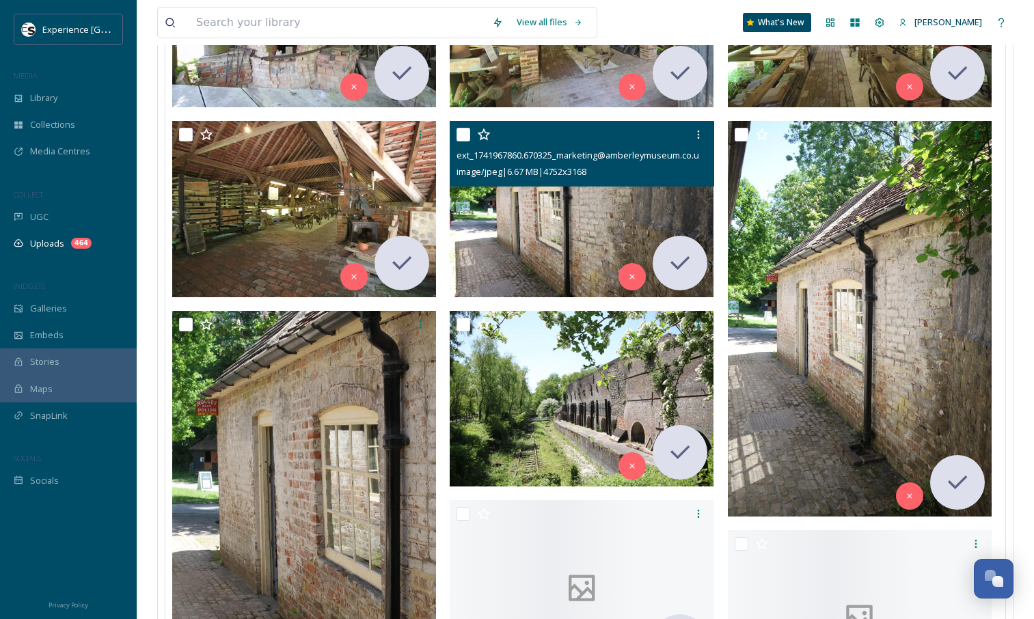
scroll to position [11423, 0]
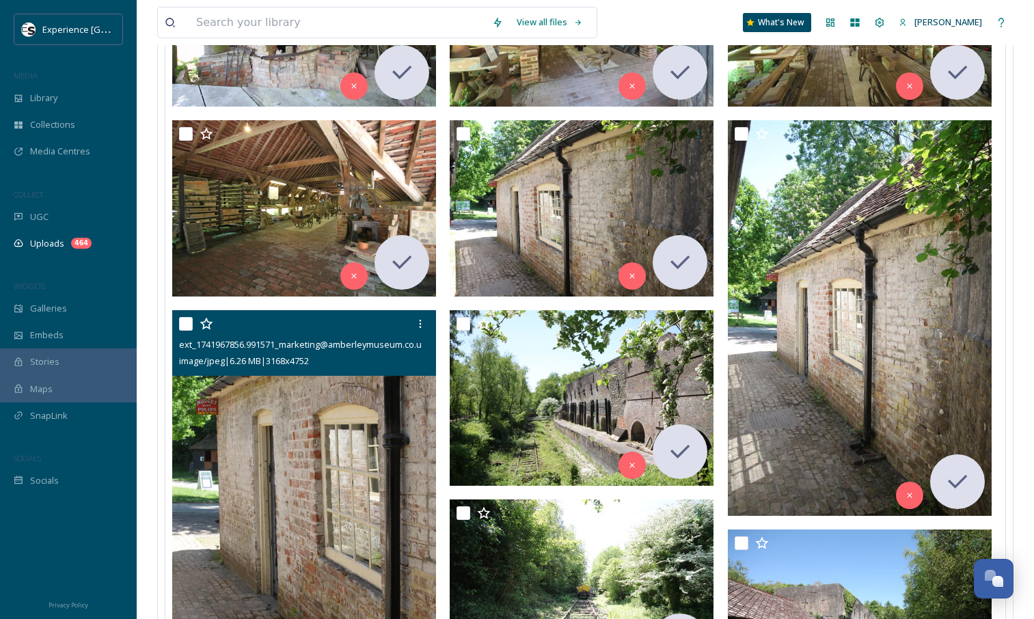
click at [186, 321] on input "checkbox" at bounding box center [186, 324] width 14 height 14
checkbox input "true"
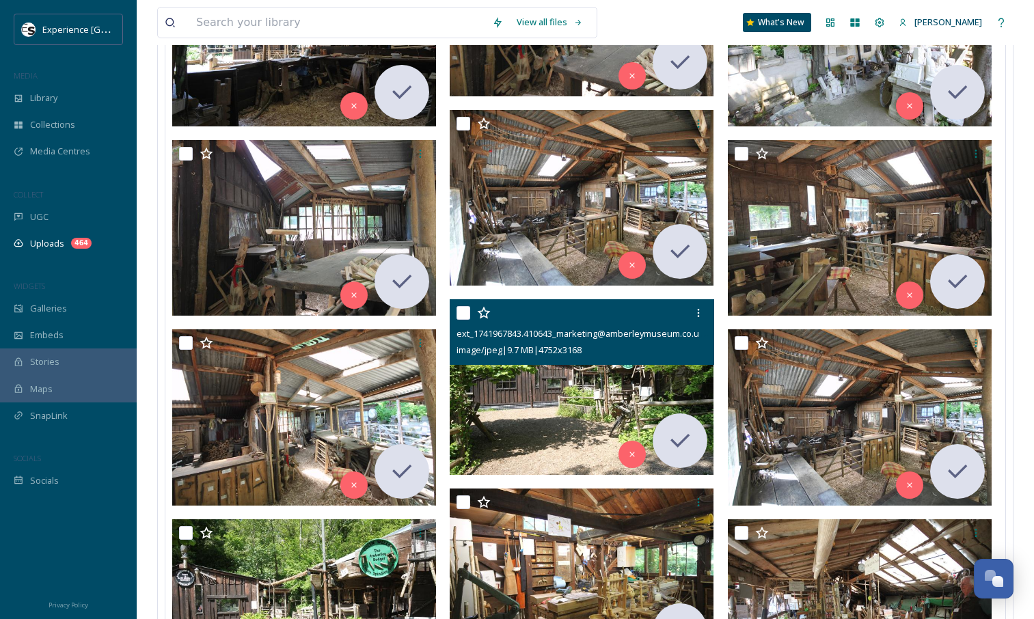
scroll to position [13027, 0]
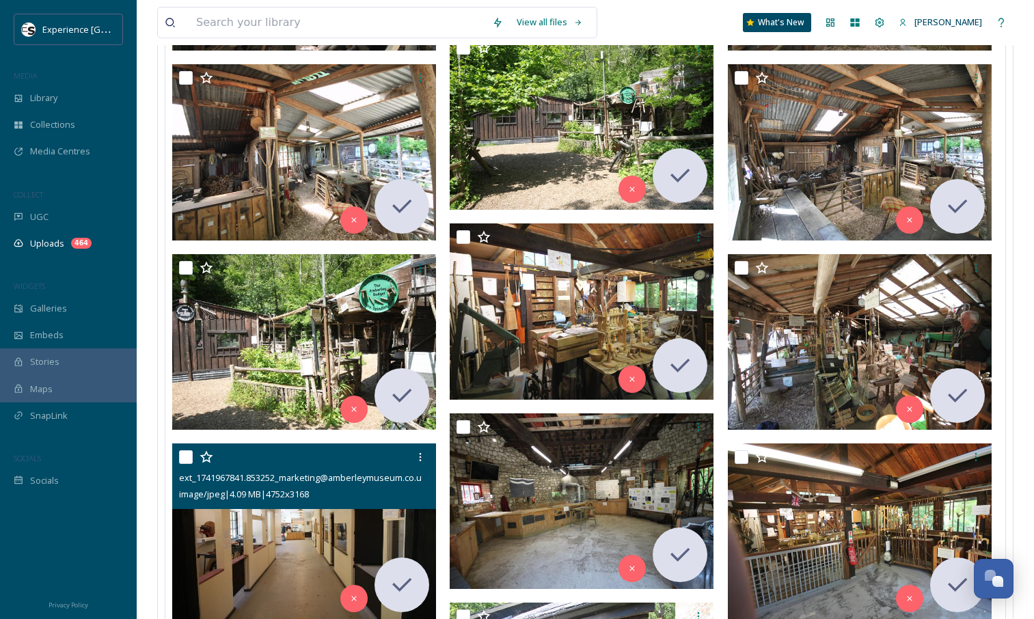
click at [183, 451] on input "checkbox" at bounding box center [186, 458] width 14 height 14
checkbox input "true"
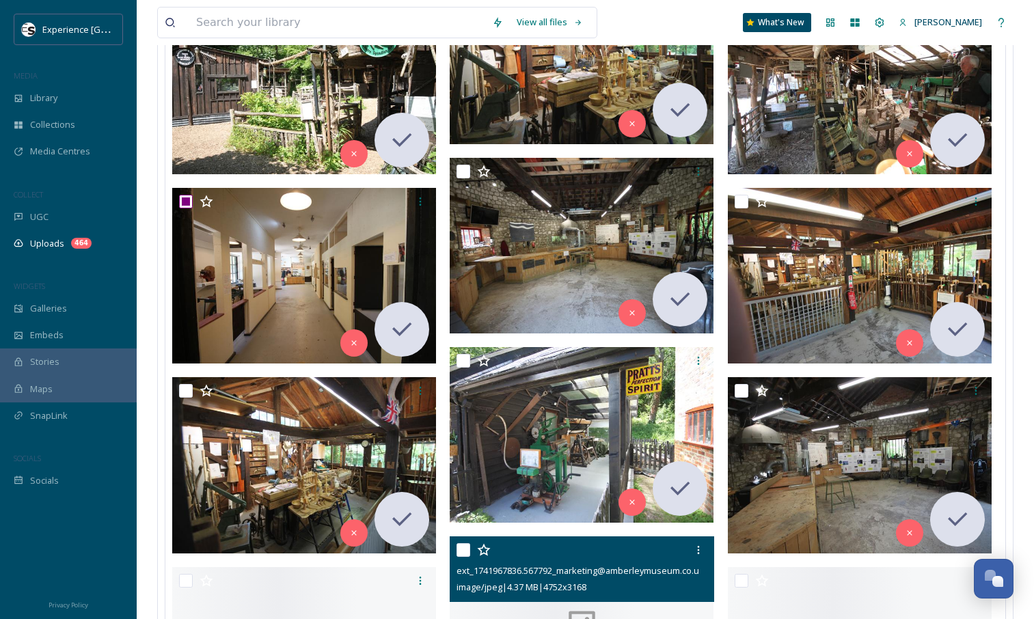
scroll to position [13333, 0]
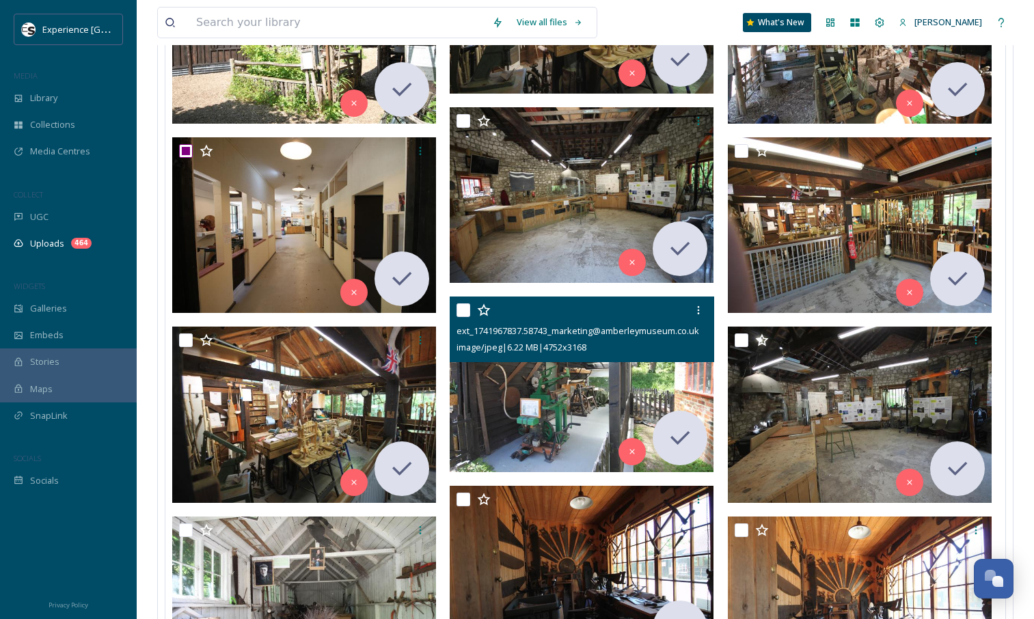
click at [464, 309] on input "checkbox" at bounding box center [464, 311] width 14 height 14
checkbox input "true"
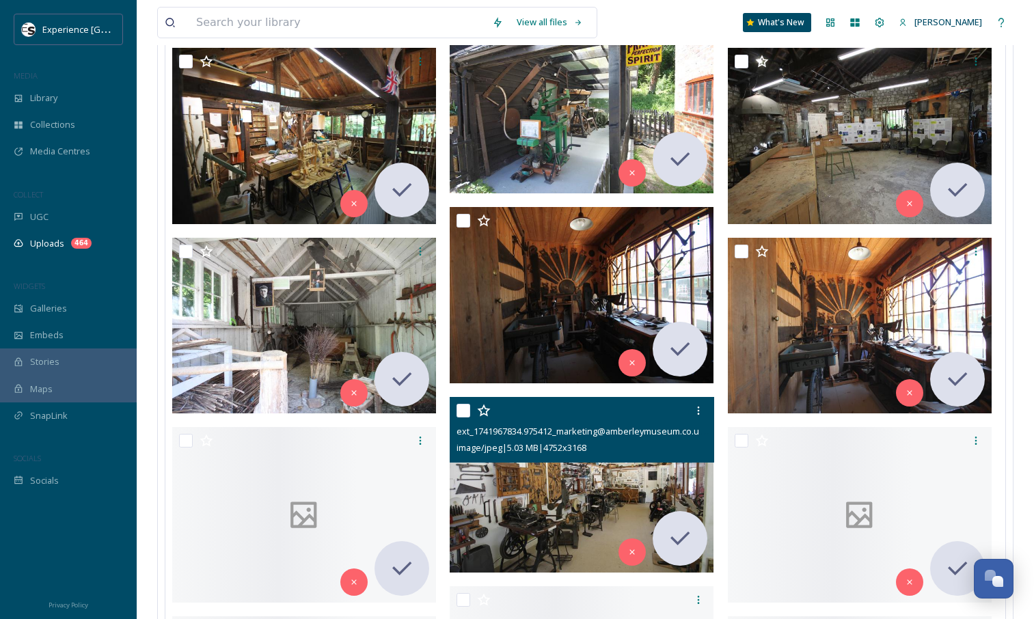
scroll to position [13628, 0]
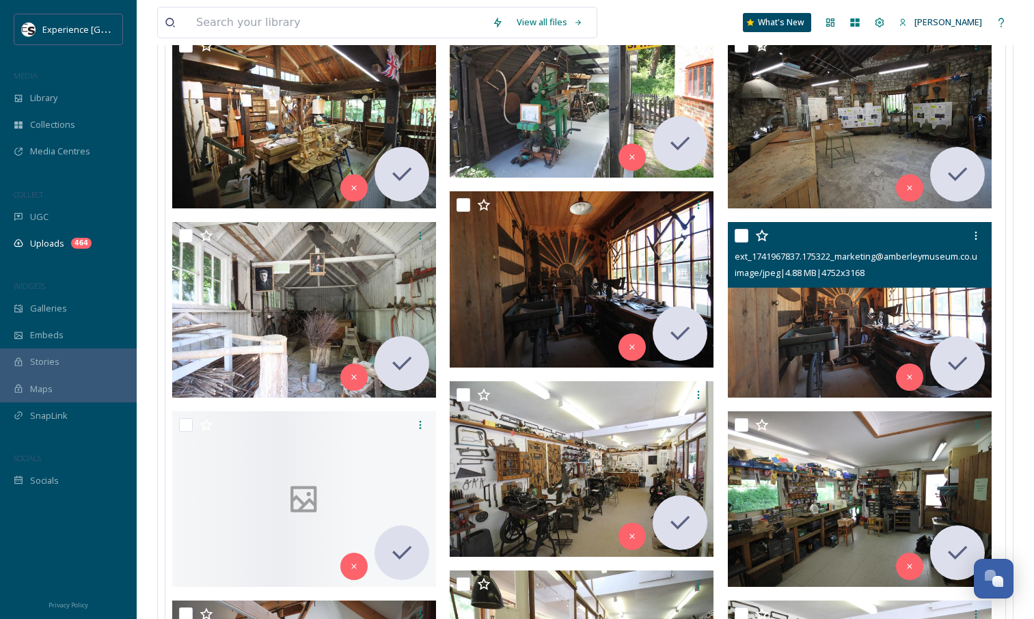
click at [743, 233] on input "checkbox" at bounding box center [742, 236] width 14 height 14
checkbox input "true"
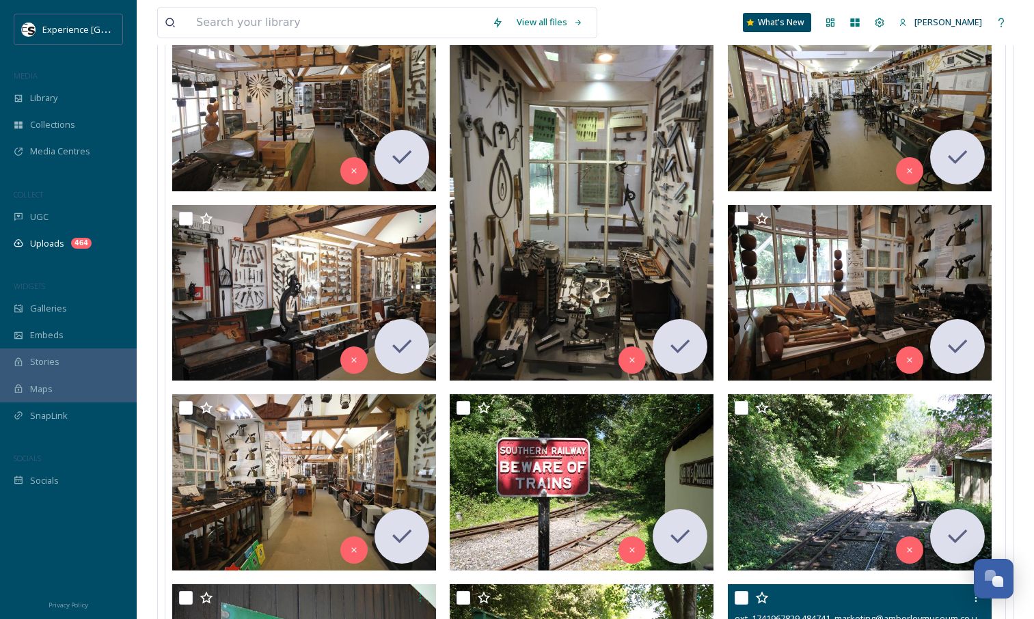
scroll to position [14671, 0]
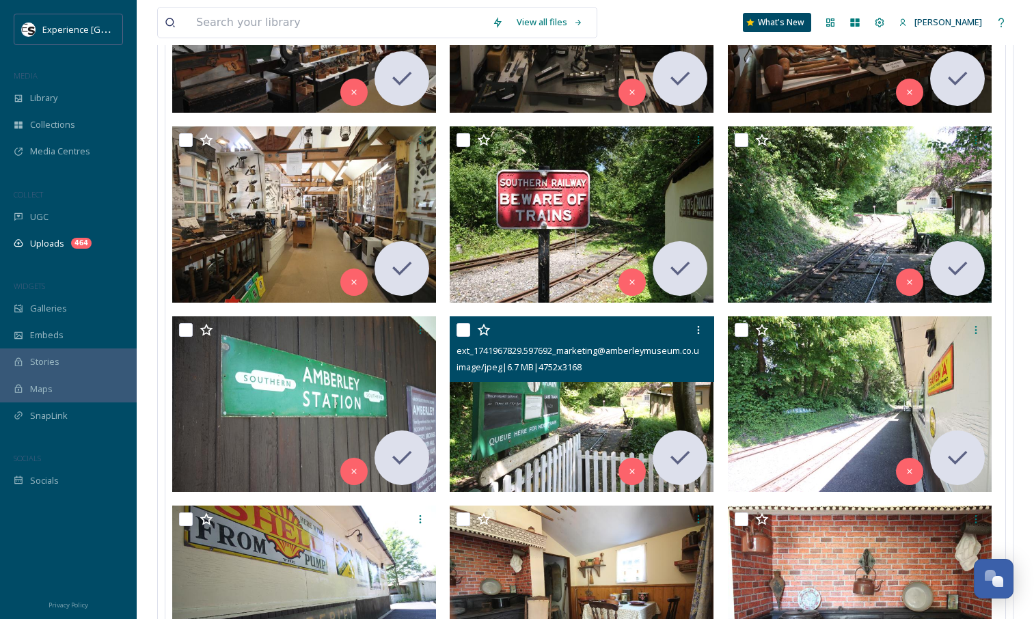
click at [462, 323] on input "checkbox" at bounding box center [464, 330] width 14 height 14
checkbox input "true"
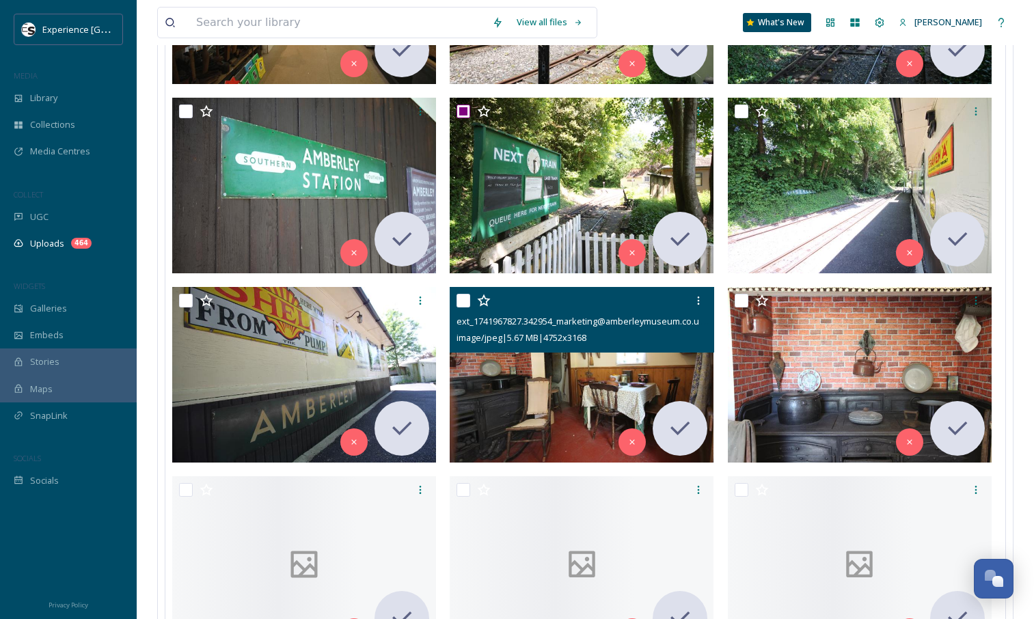
scroll to position [14908, 0]
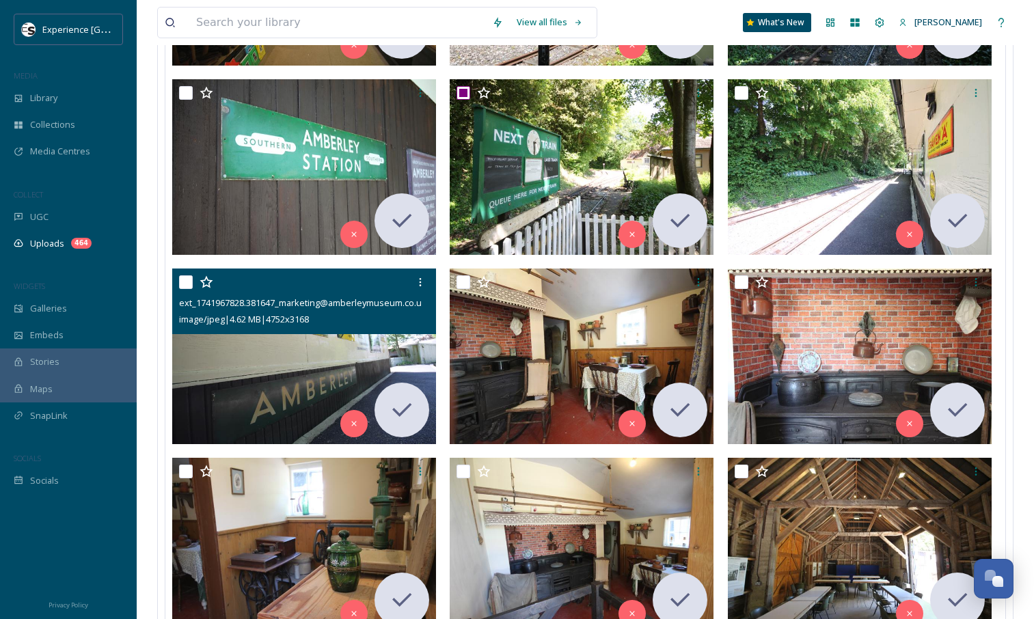
click at [185, 280] on input "checkbox" at bounding box center [186, 283] width 14 height 14
checkbox input "true"
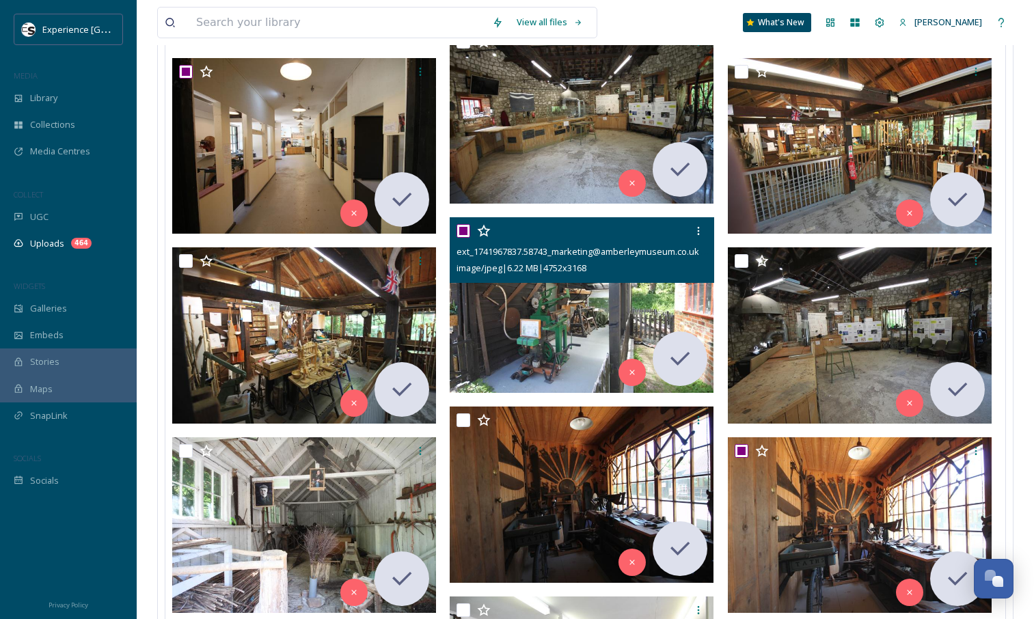
scroll to position [13411, 0]
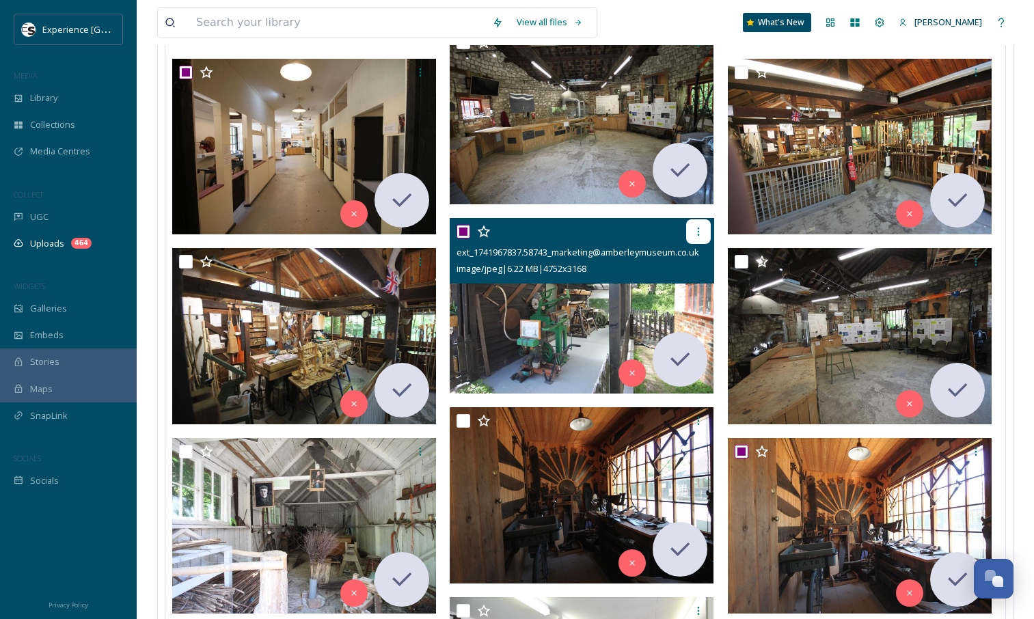
click at [703, 231] on icon at bounding box center [698, 231] width 11 height 11
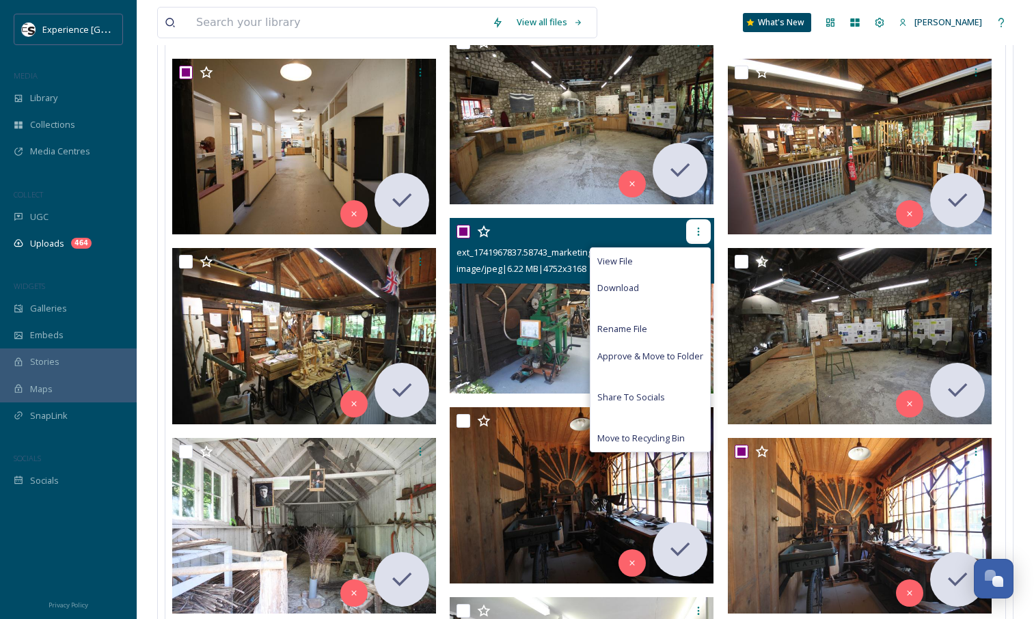
click at [702, 232] on icon at bounding box center [698, 231] width 11 height 11
click at [700, 233] on icon at bounding box center [698, 231] width 11 height 11
click at [507, 341] on img at bounding box center [582, 306] width 264 height 176
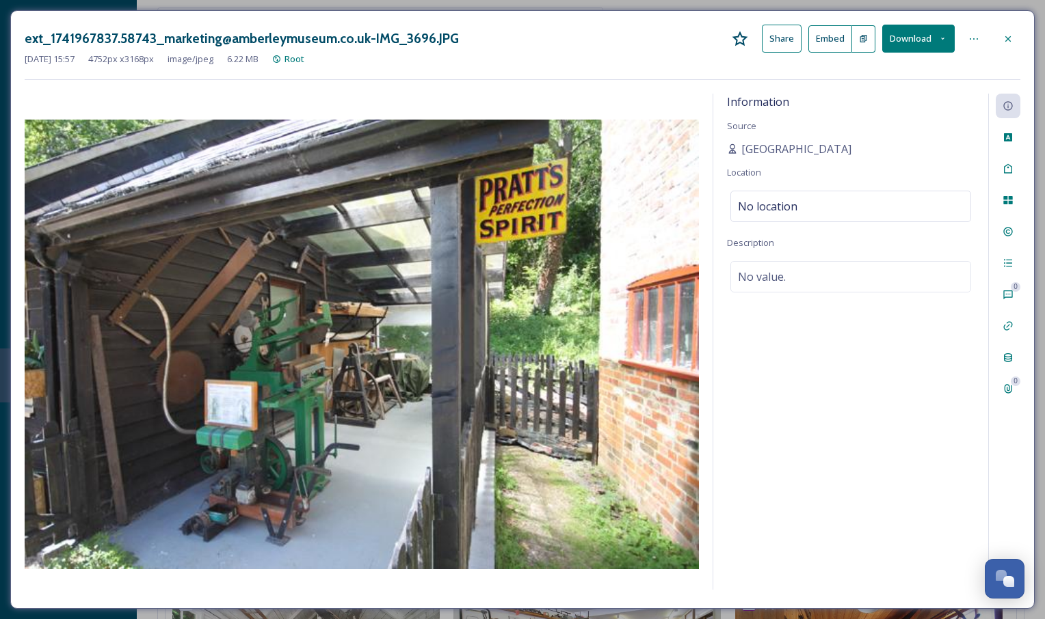
click at [1005, 34] on icon at bounding box center [1007, 39] width 11 height 11
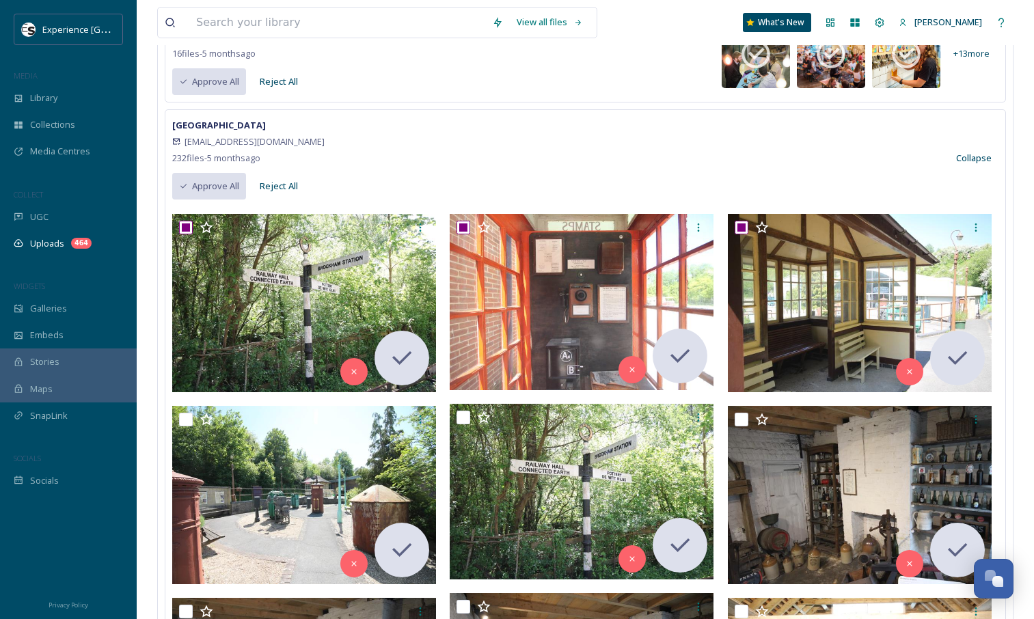
scroll to position [900, 0]
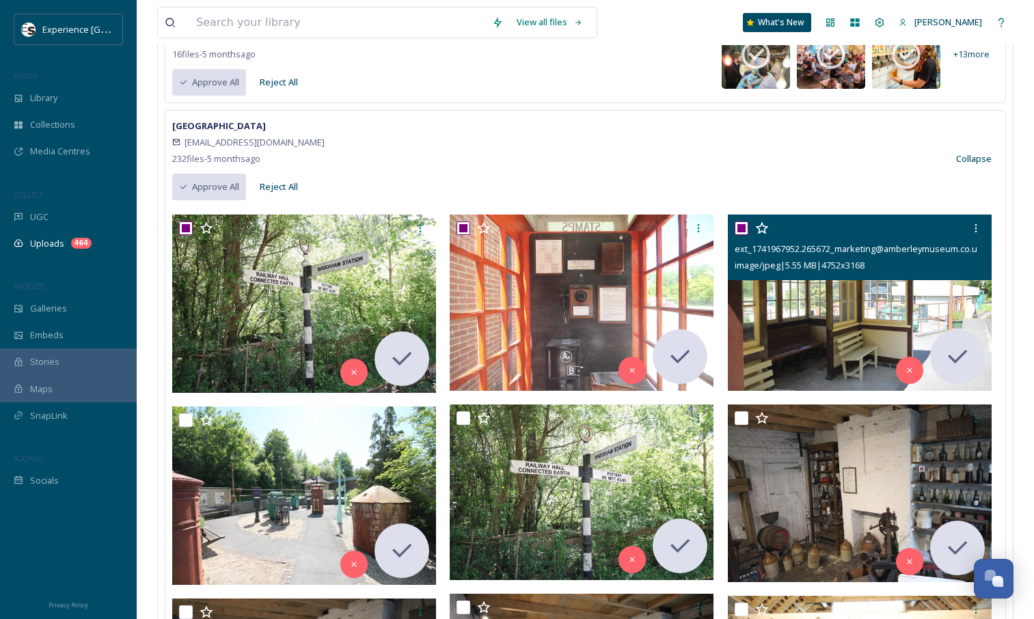
click at [742, 227] on input "checkbox" at bounding box center [742, 229] width 14 height 14
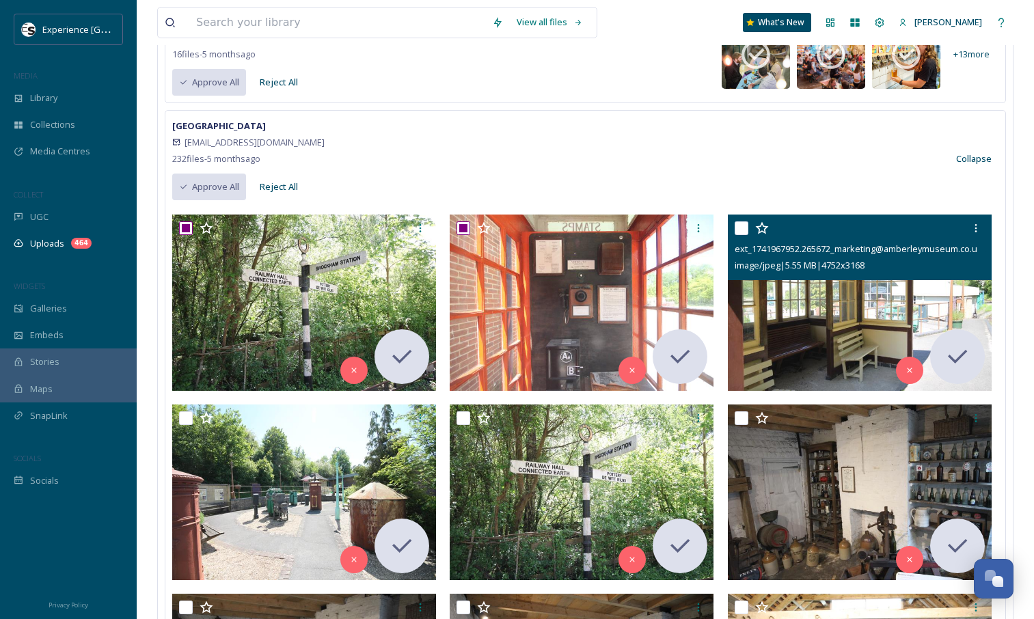
click at [742, 227] on input "checkbox" at bounding box center [742, 229] width 14 height 14
checkbox input "true"
click at [983, 230] on div at bounding box center [976, 228] width 25 height 25
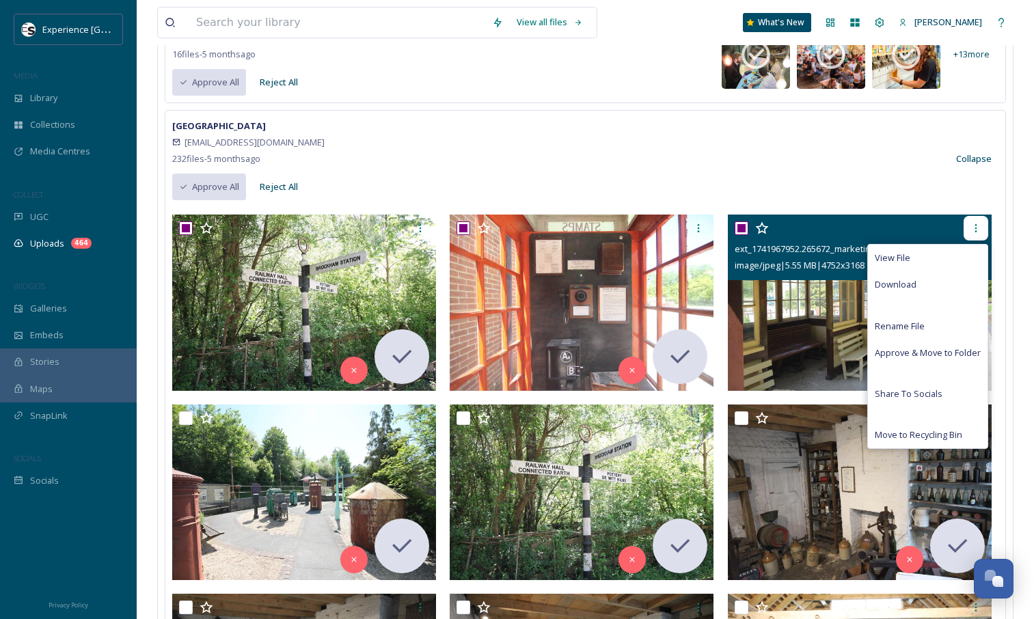
click at [983, 230] on div at bounding box center [976, 228] width 25 height 25
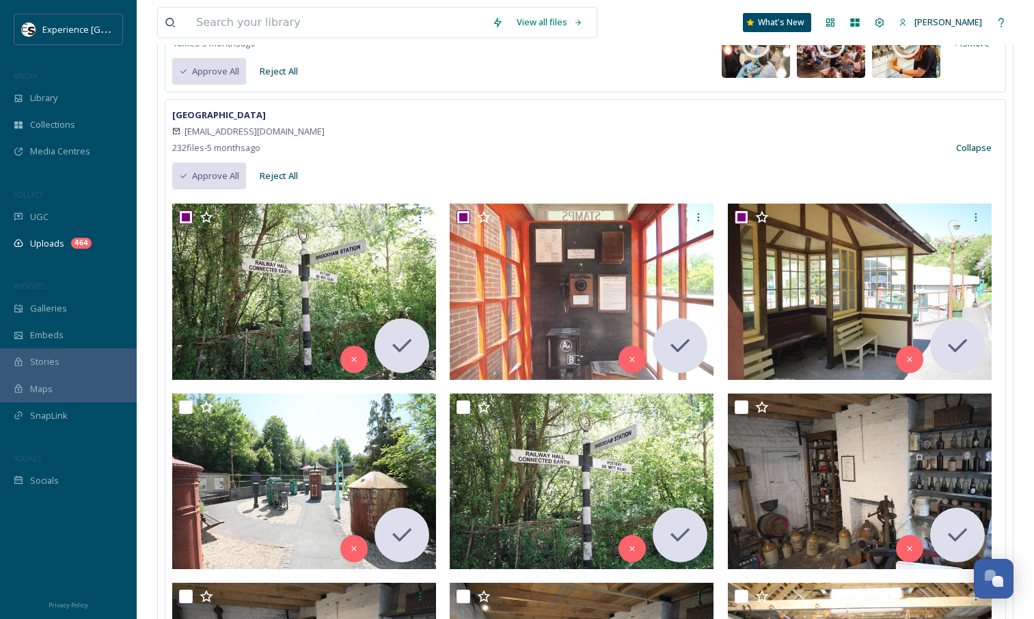
scroll to position [910, 0]
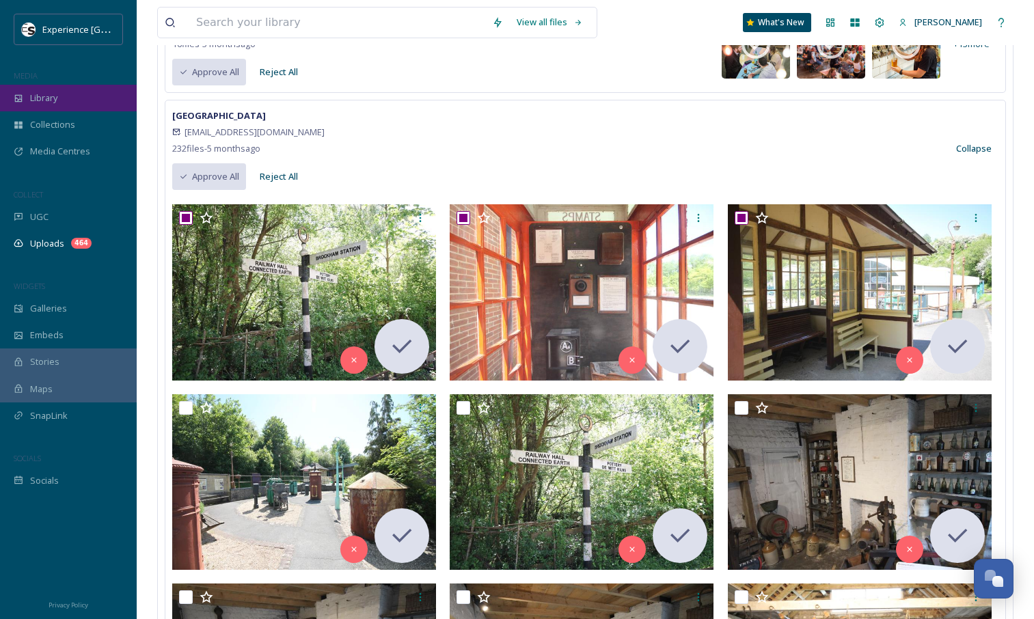
click at [69, 94] on div "Library" at bounding box center [68, 98] width 137 height 27
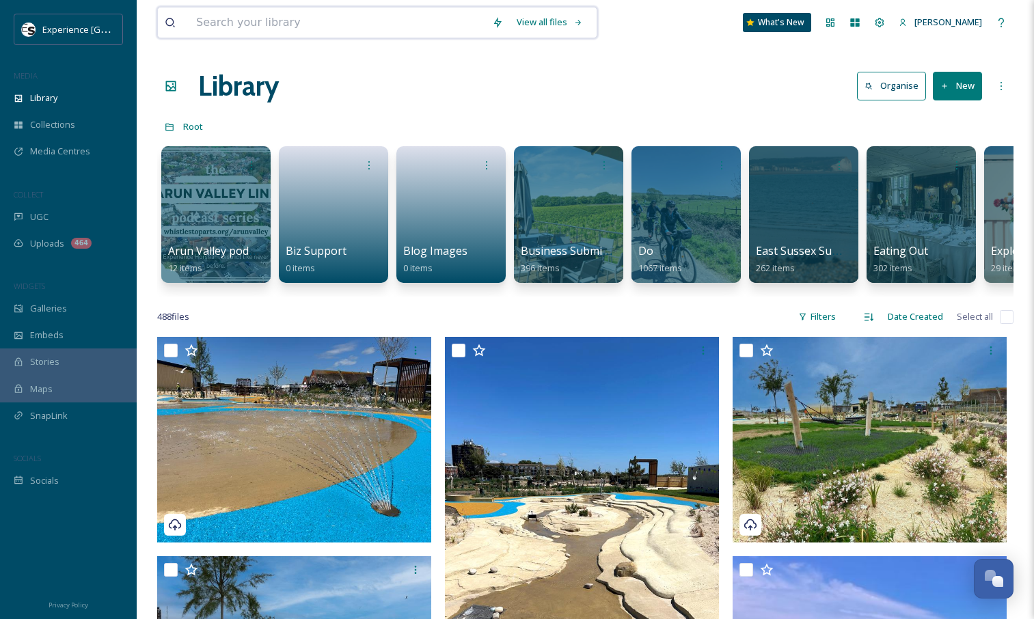
click at [241, 23] on input at bounding box center [337, 23] width 296 height 30
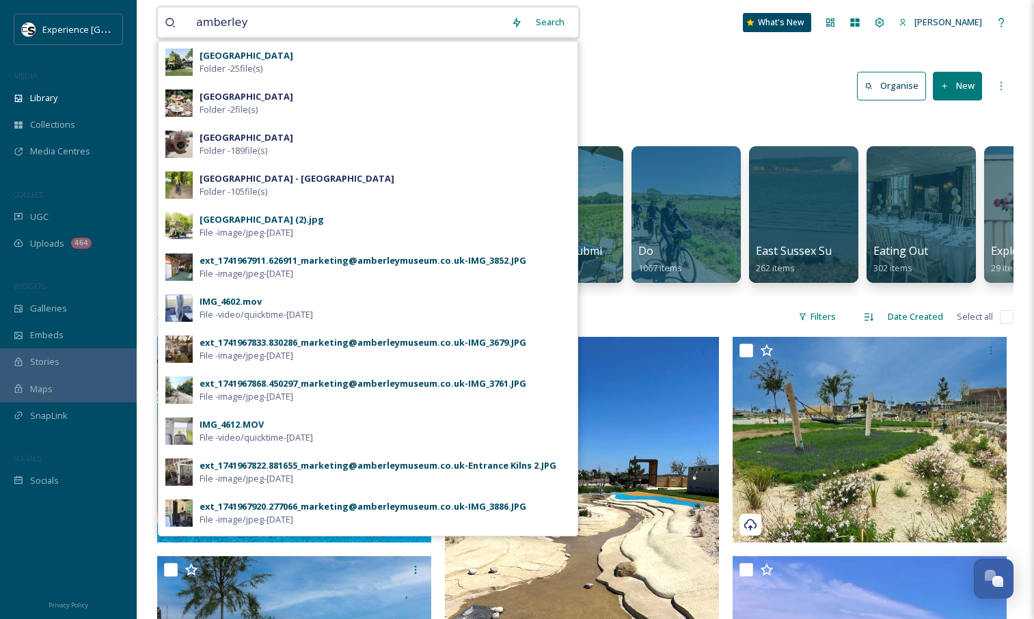
type input "amberley"
click at [258, 61] on strong "[GEOGRAPHIC_DATA]" at bounding box center [247, 55] width 94 height 12
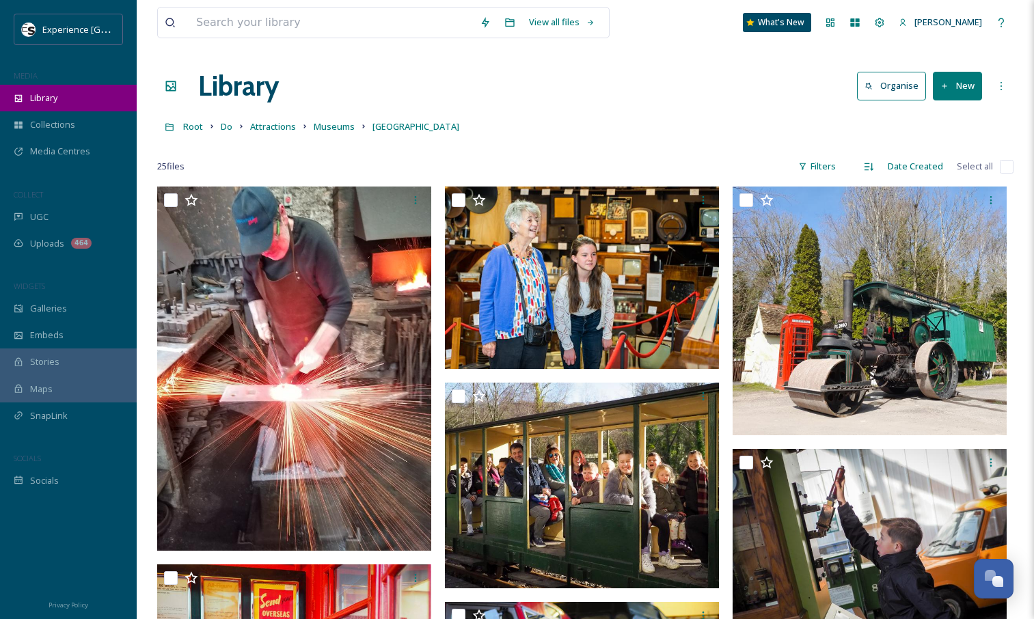
click at [31, 99] on span "Library" at bounding box center [43, 98] width 27 height 13
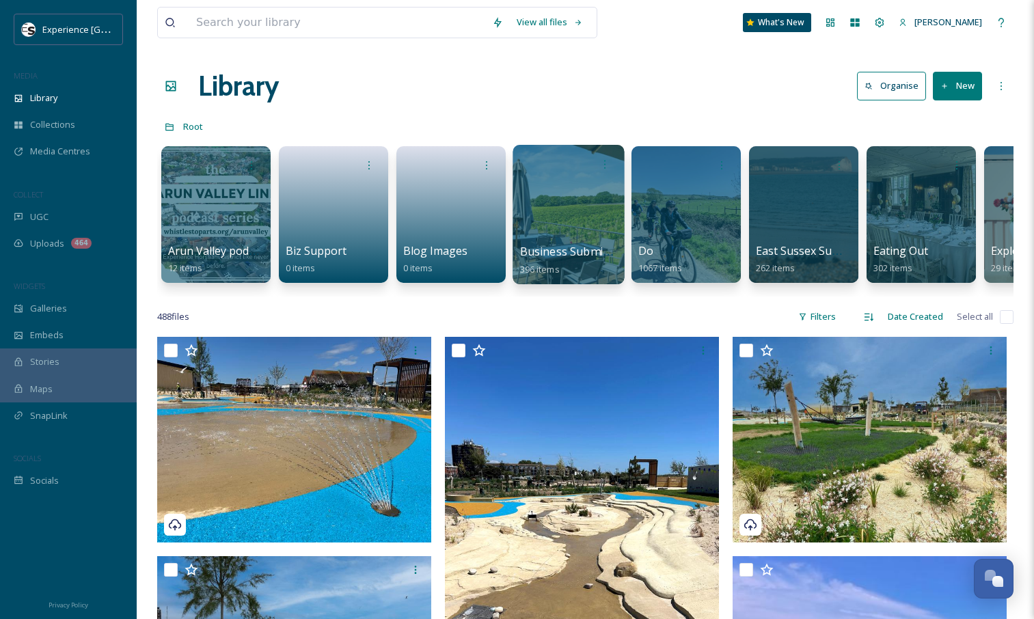
click at [550, 245] on span "Business Submissions" at bounding box center [578, 251] width 116 height 15
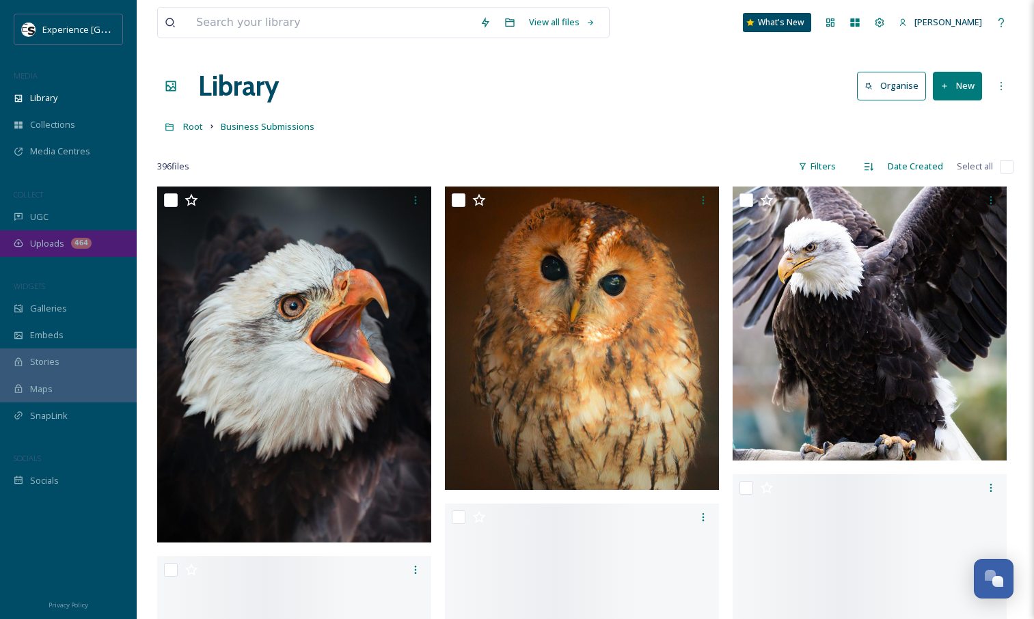
click at [56, 253] on div "Uploads 464" at bounding box center [68, 243] width 137 height 27
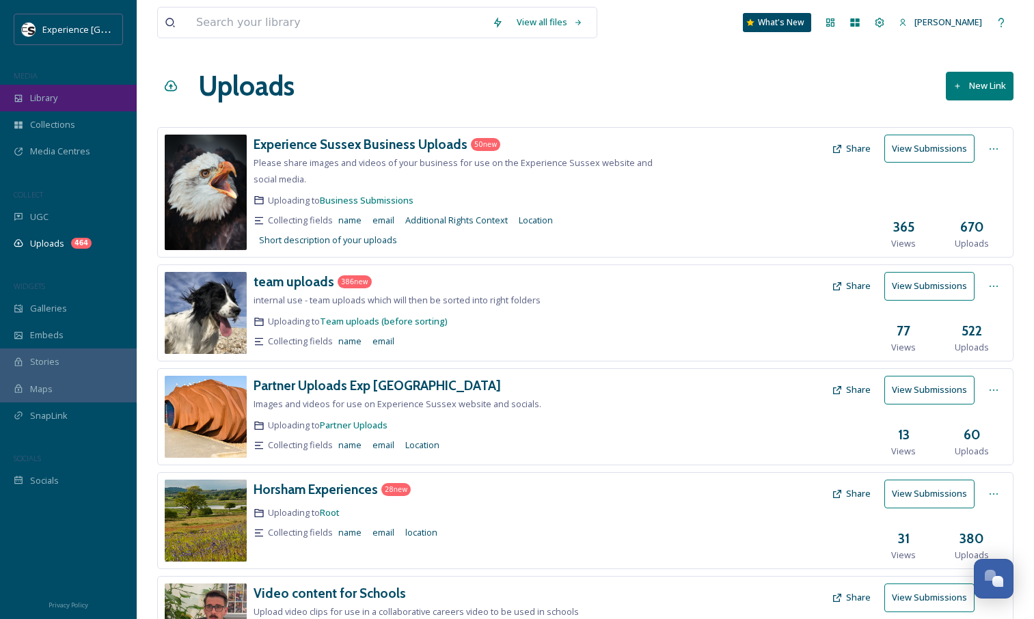
click at [80, 85] on div "Library" at bounding box center [68, 98] width 137 height 27
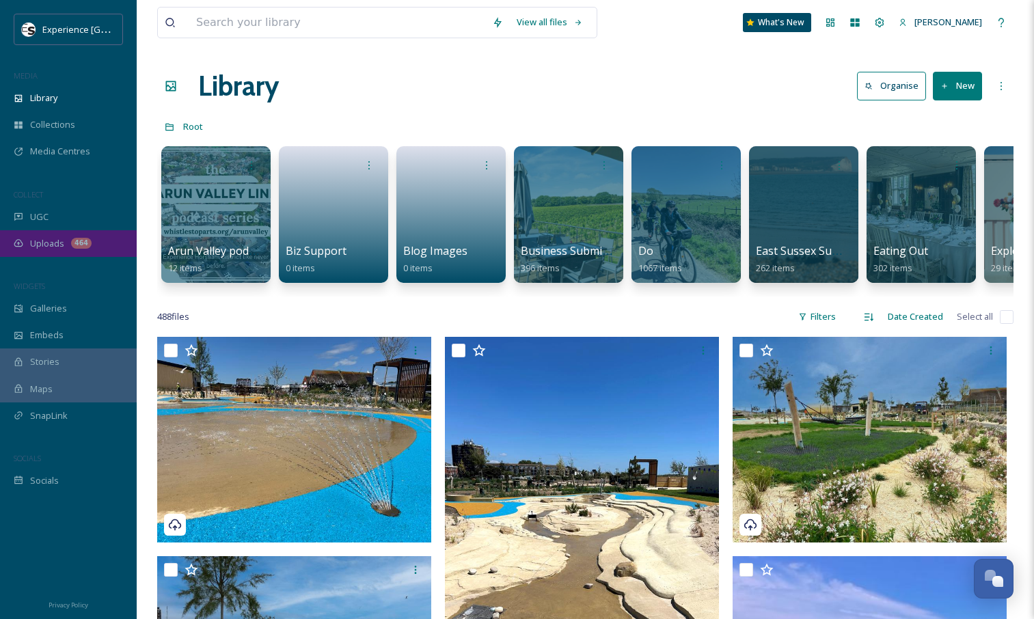
click at [59, 237] on span "Uploads" at bounding box center [47, 243] width 34 height 13
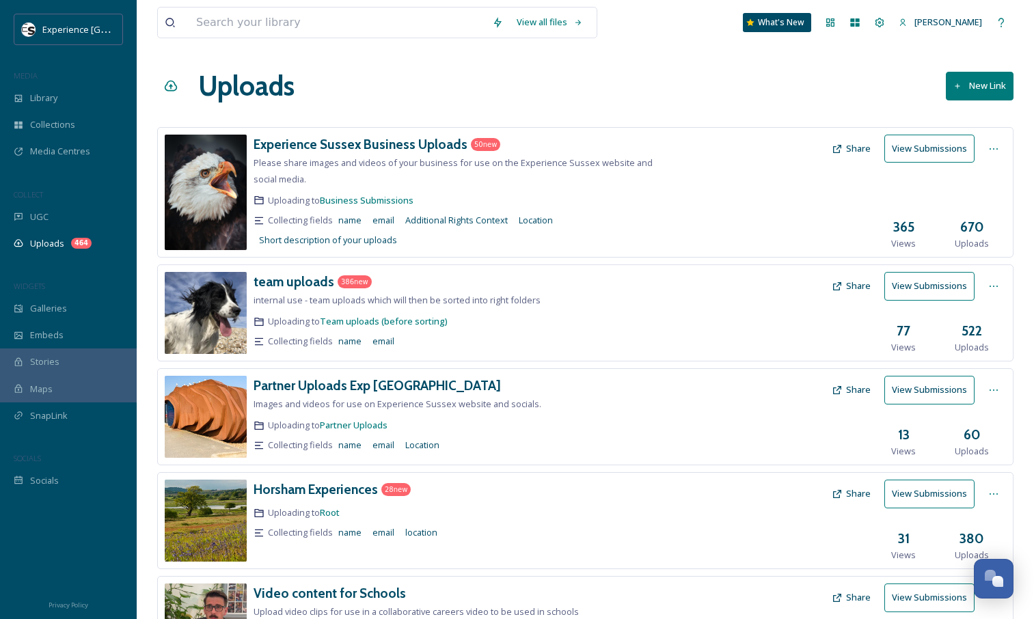
scroll to position [242, 0]
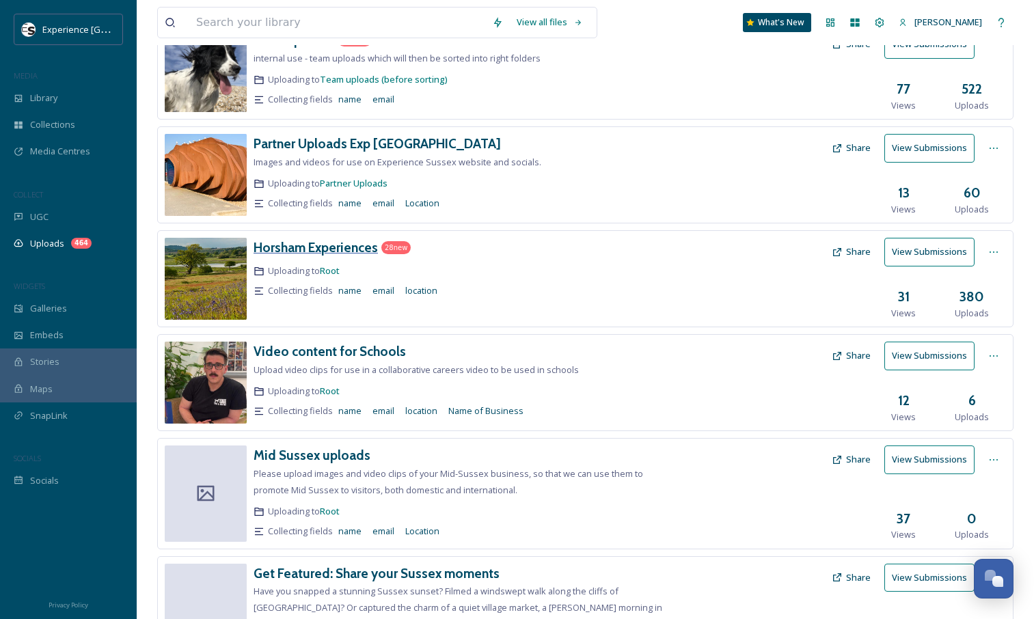
click at [328, 251] on h3 "Horsham Experiences" at bounding box center [316, 247] width 124 height 16
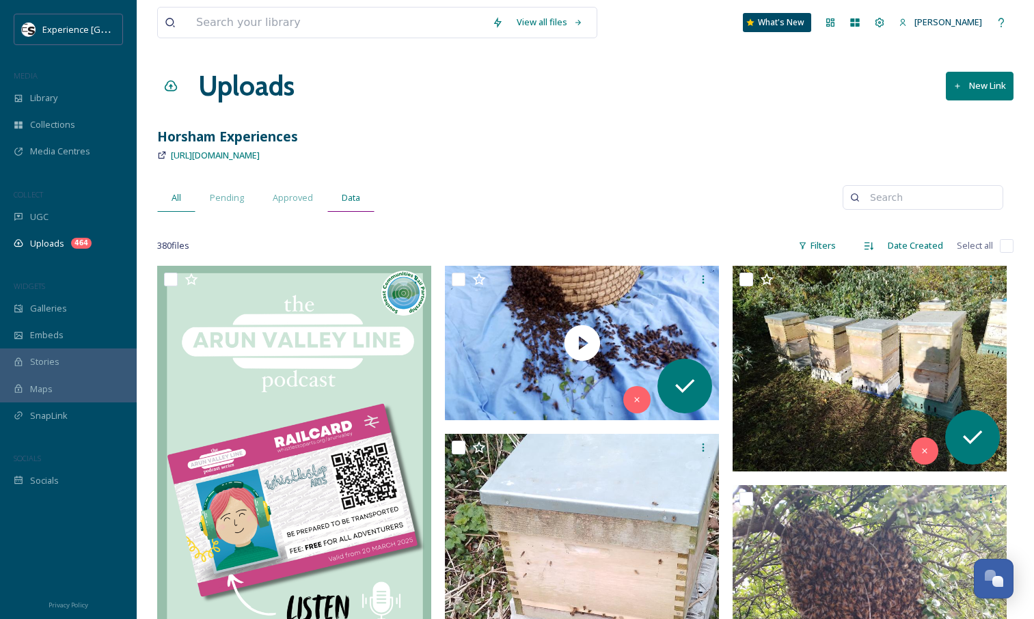
click at [355, 197] on span "Data" at bounding box center [351, 197] width 18 height 13
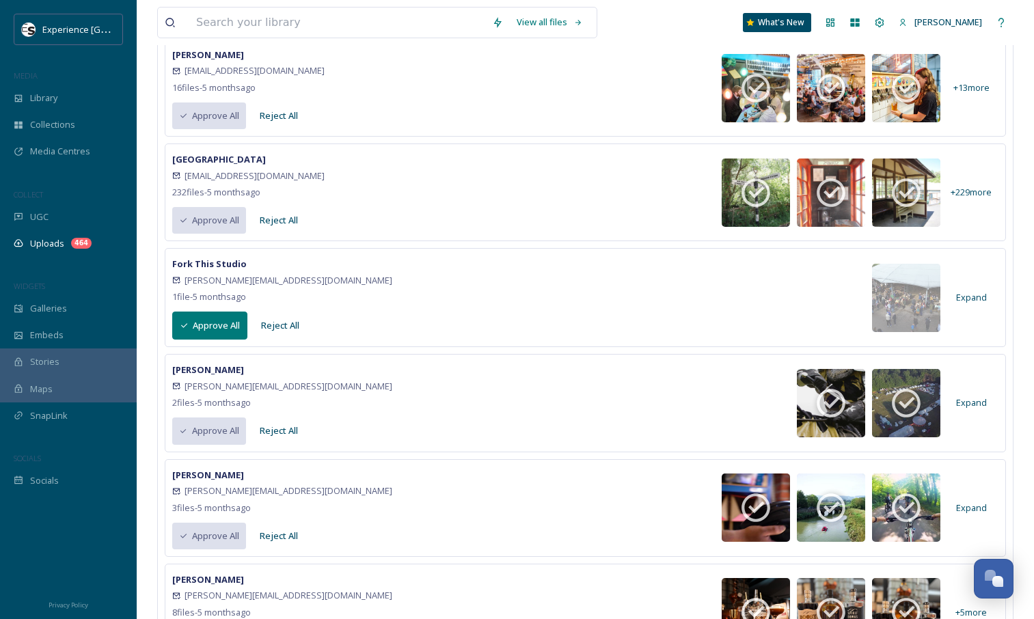
scroll to position [821, 0]
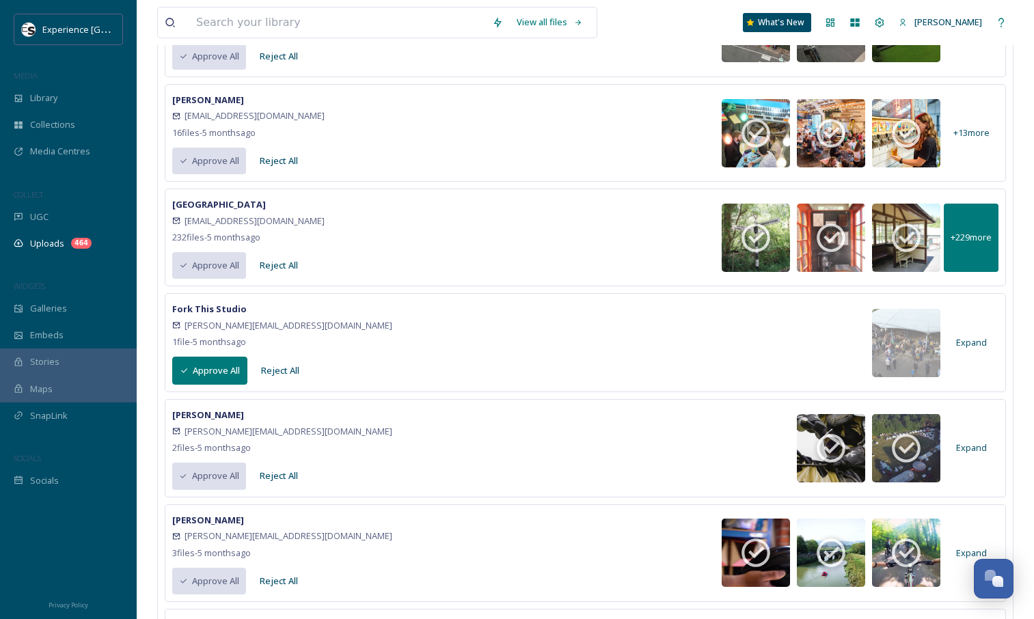
click at [978, 235] on span "+ 229 more" at bounding box center [971, 237] width 41 height 13
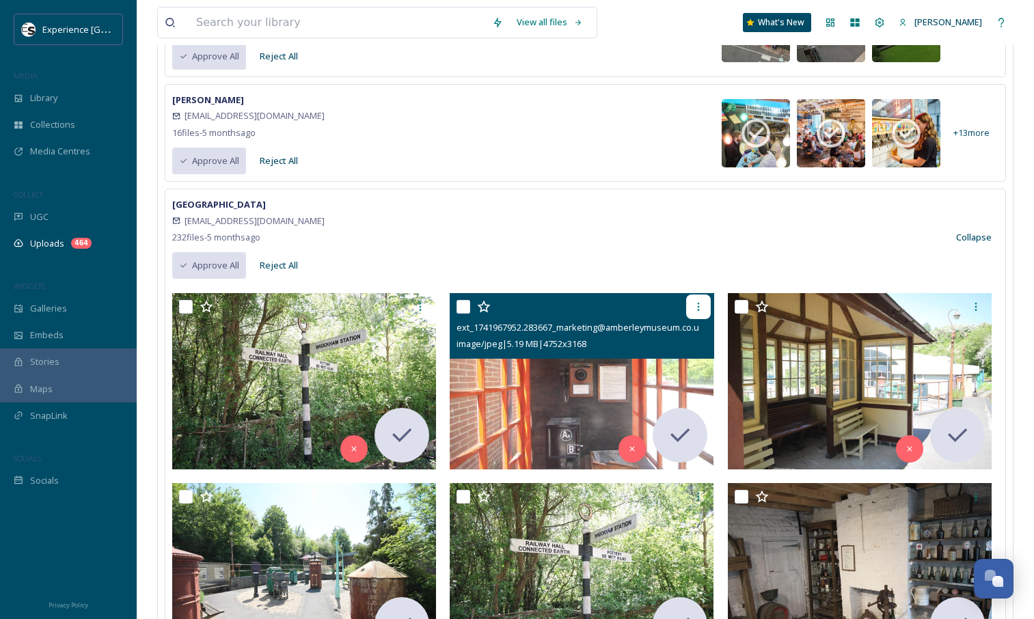
click at [697, 302] on icon at bounding box center [698, 307] width 11 height 11
click at [464, 308] on input "checkbox" at bounding box center [464, 307] width 14 height 14
click at [465, 308] on input "checkbox" at bounding box center [464, 307] width 14 height 14
checkbox input "false"
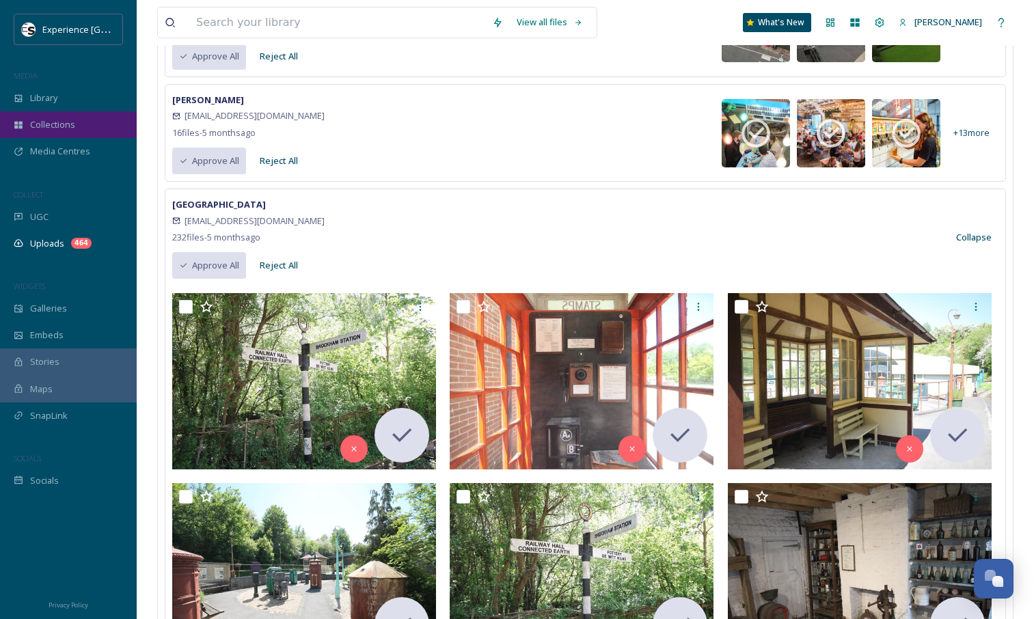
click at [37, 125] on span "Collections" at bounding box center [52, 124] width 45 height 13
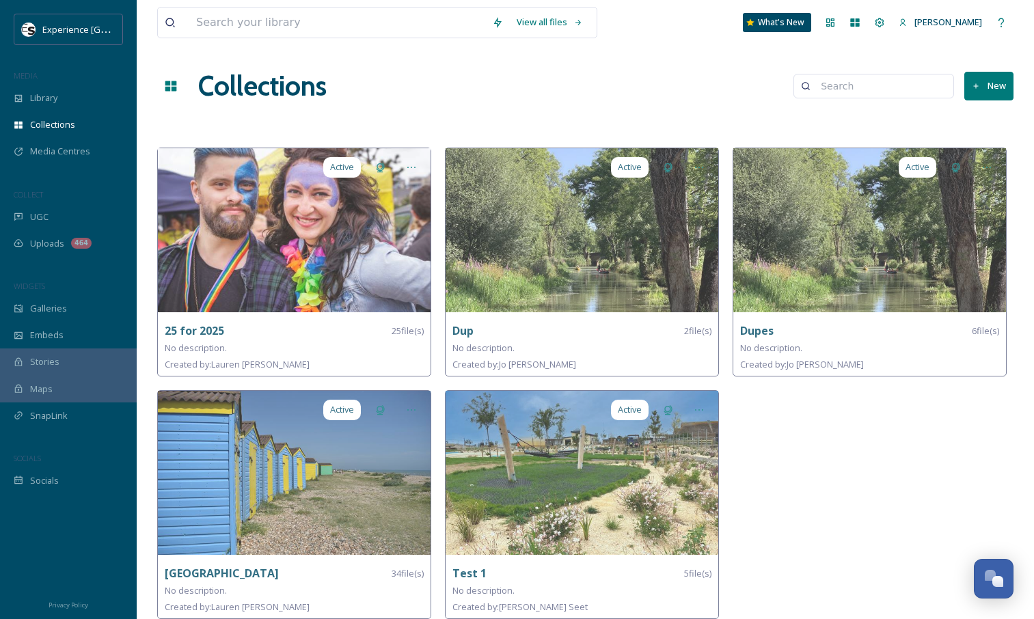
scroll to position [5, 0]
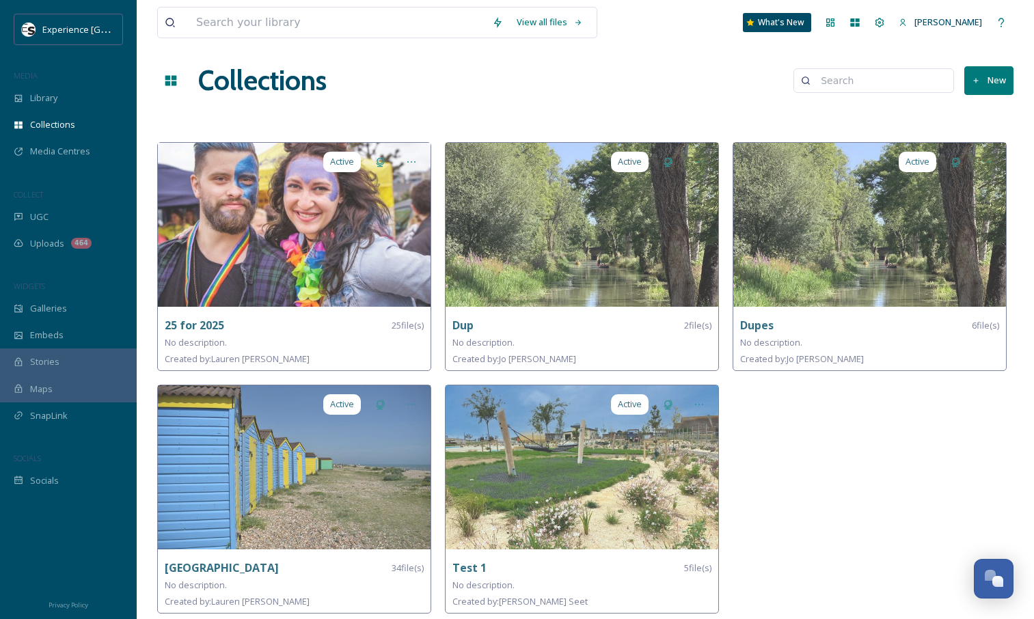
click at [1011, 88] on button "New" at bounding box center [989, 80] width 49 height 28
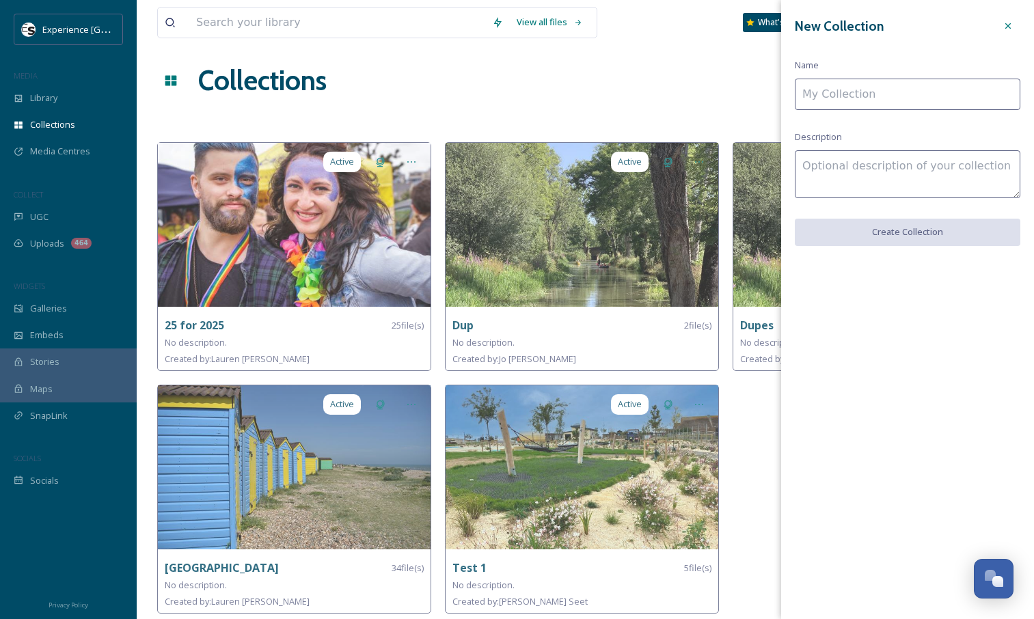
click at [907, 94] on input at bounding box center [908, 94] width 226 height 31
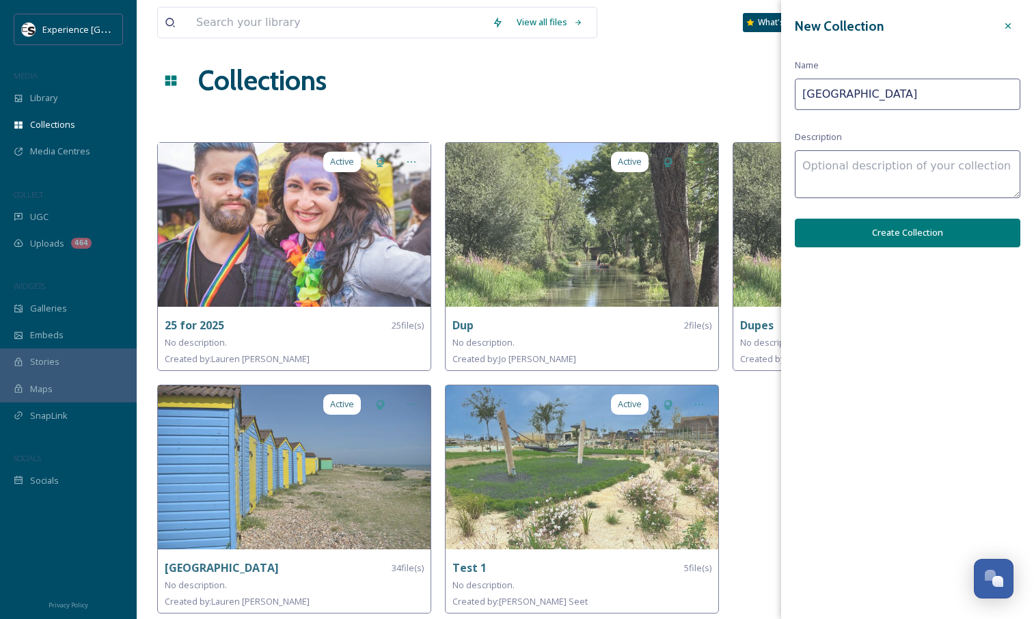
type input "[GEOGRAPHIC_DATA]"
click at [911, 239] on button "Create Collection" at bounding box center [908, 233] width 226 height 28
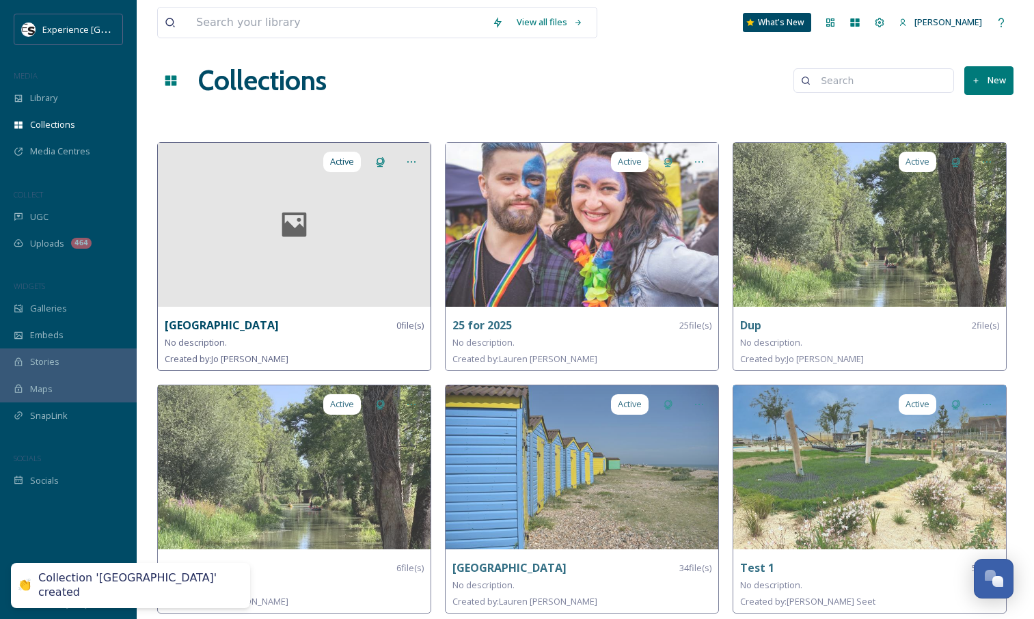
click at [321, 263] on div at bounding box center [294, 225] width 273 height 164
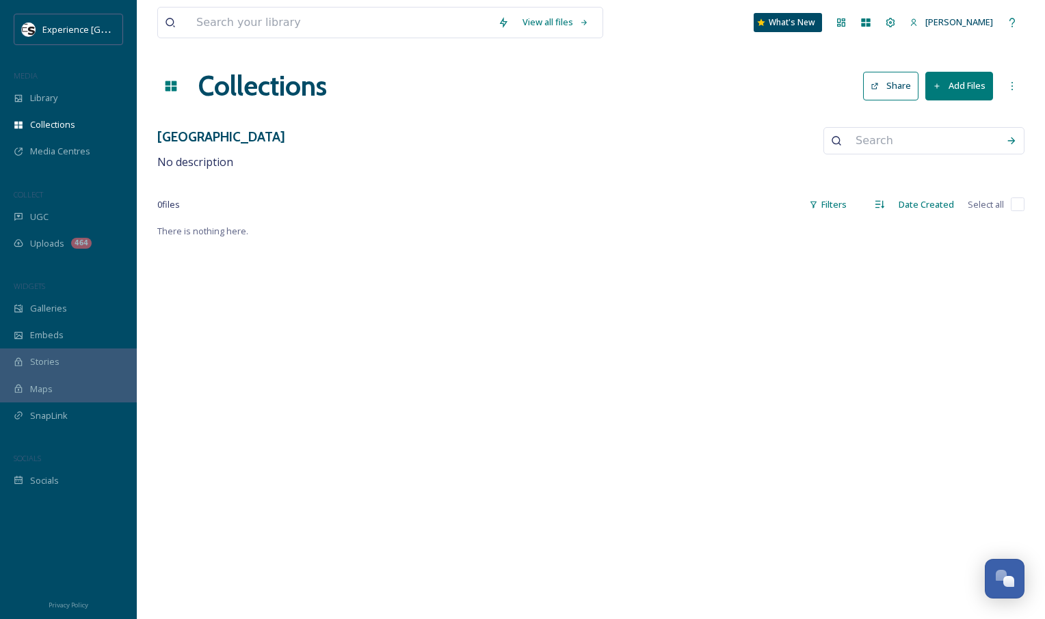
click at [970, 85] on button "Add Files" at bounding box center [959, 86] width 68 height 28
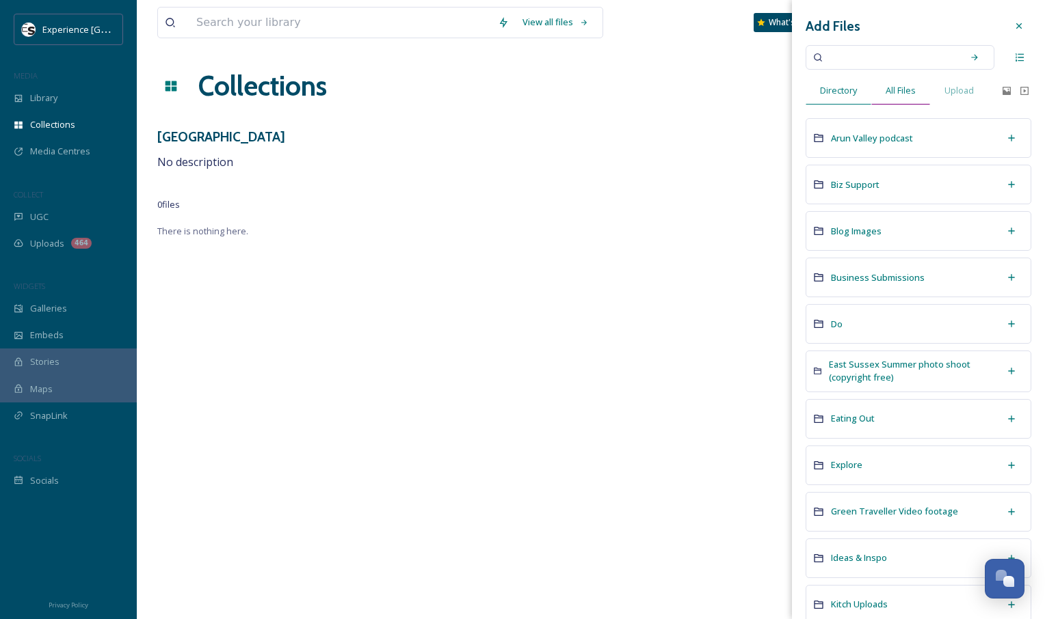
click at [907, 93] on span "All Files" at bounding box center [900, 90] width 30 height 13
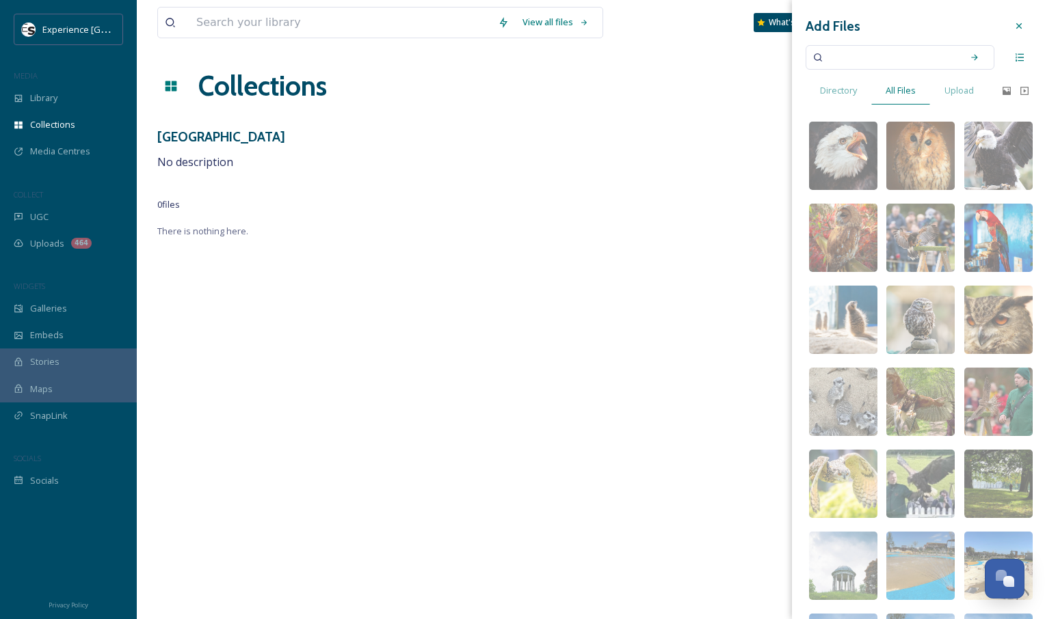
click at [1013, 24] on icon at bounding box center [1018, 26] width 11 height 11
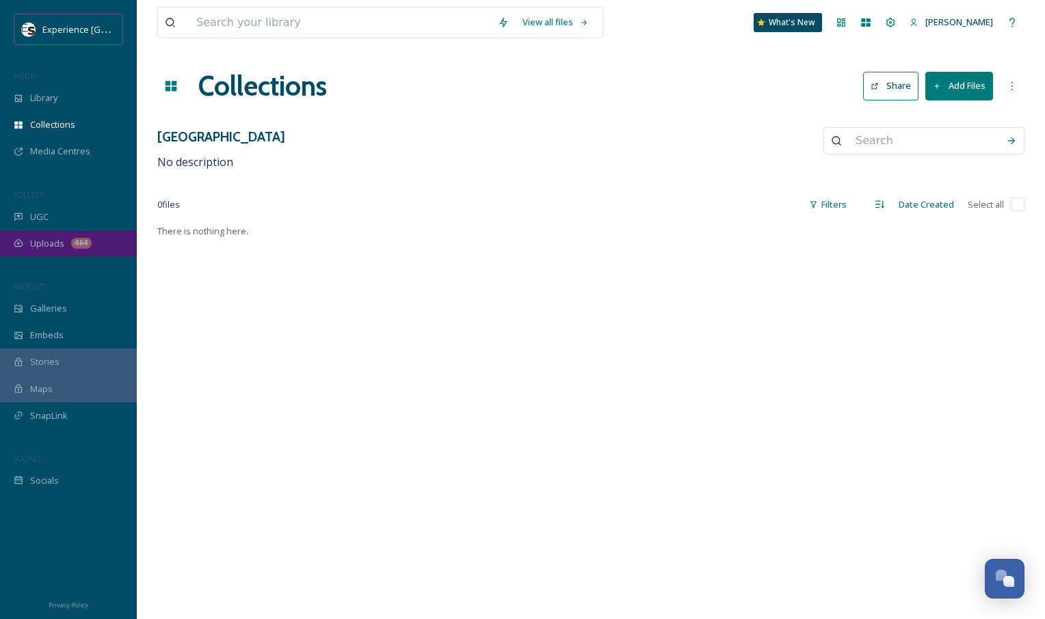
click at [68, 245] on div "Uploads 464" at bounding box center [68, 243] width 137 height 27
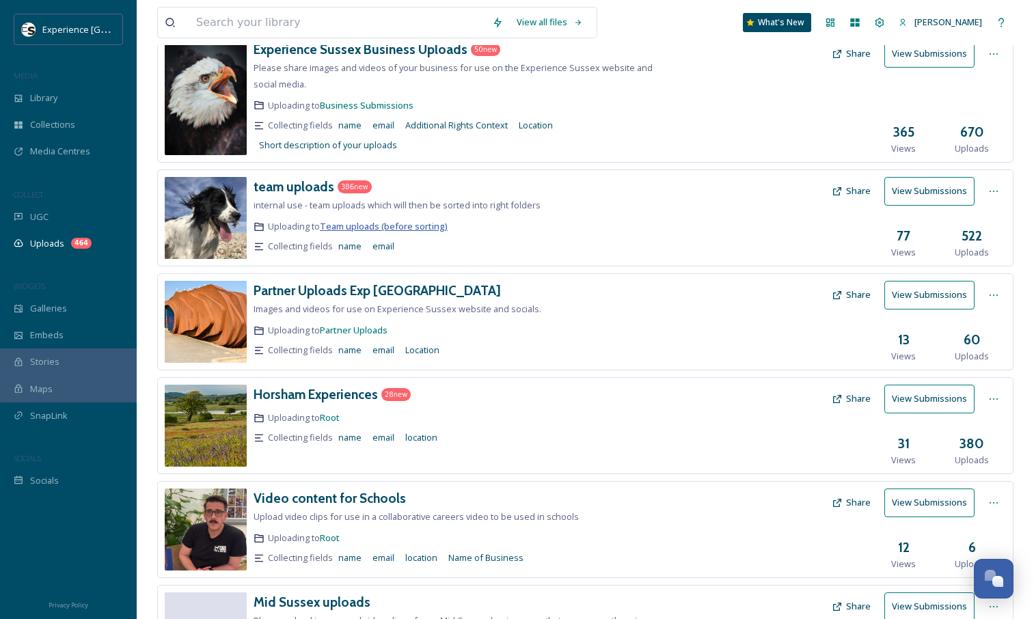
scroll to position [96, 0]
click at [353, 393] on h3 "Horsham Experiences" at bounding box center [316, 394] width 124 height 16
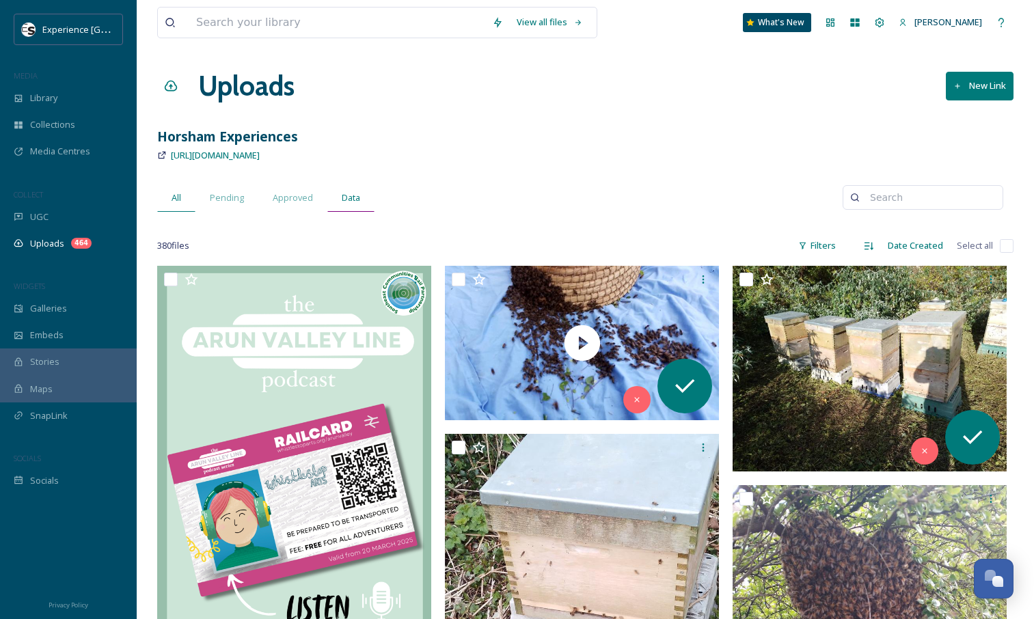
click at [343, 199] on span "Data" at bounding box center [351, 197] width 18 height 13
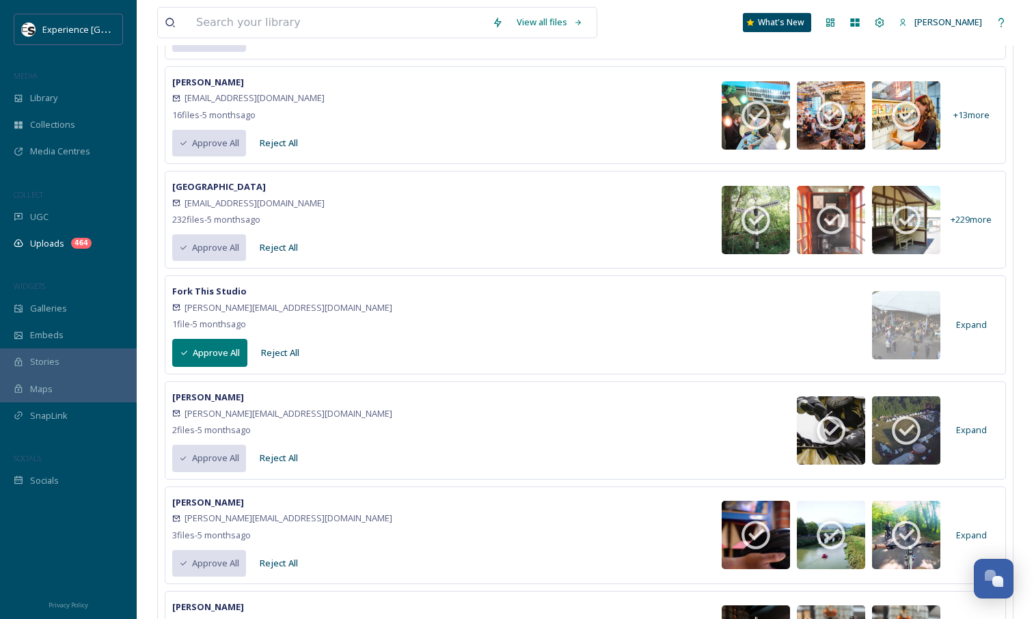
scroll to position [840, 0]
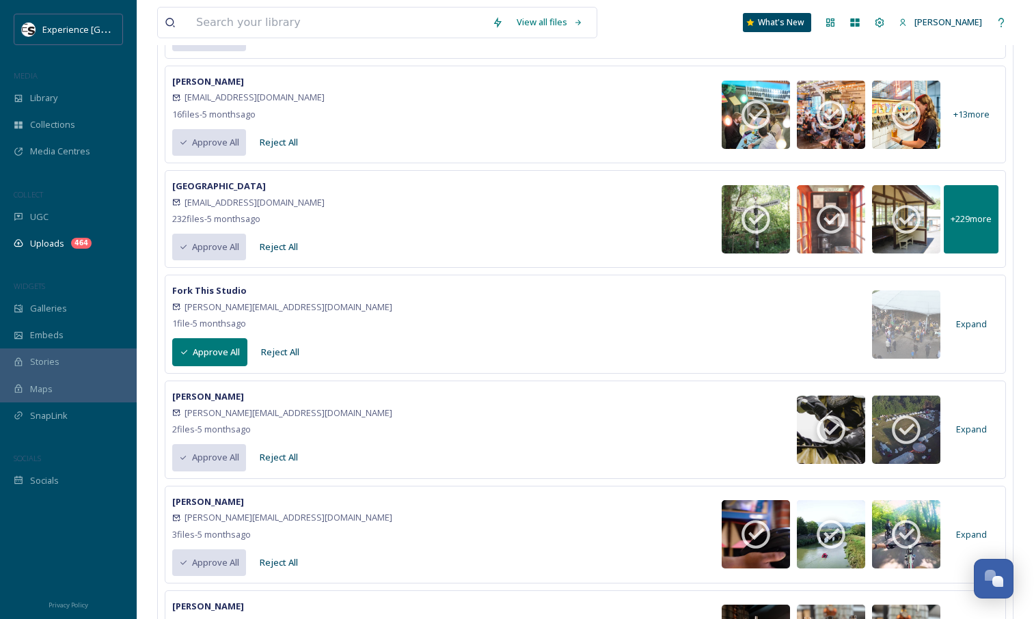
click at [991, 218] on span "+ 229 more" at bounding box center [971, 219] width 41 height 13
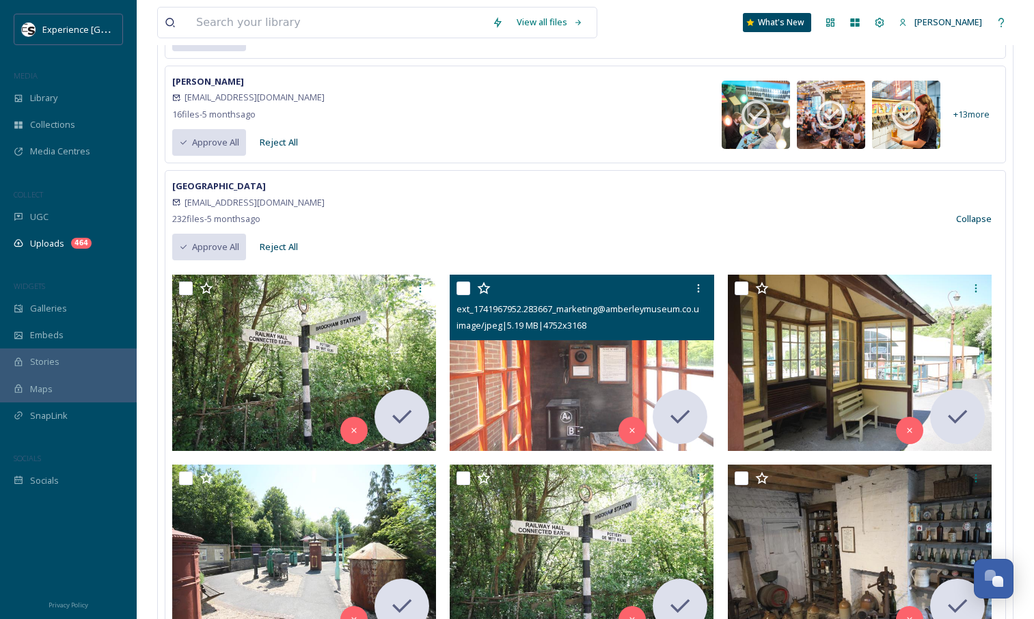
click at [484, 293] on icon at bounding box center [484, 289] width 14 height 14
click at [488, 295] on icon at bounding box center [484, 289] width 14 height 14
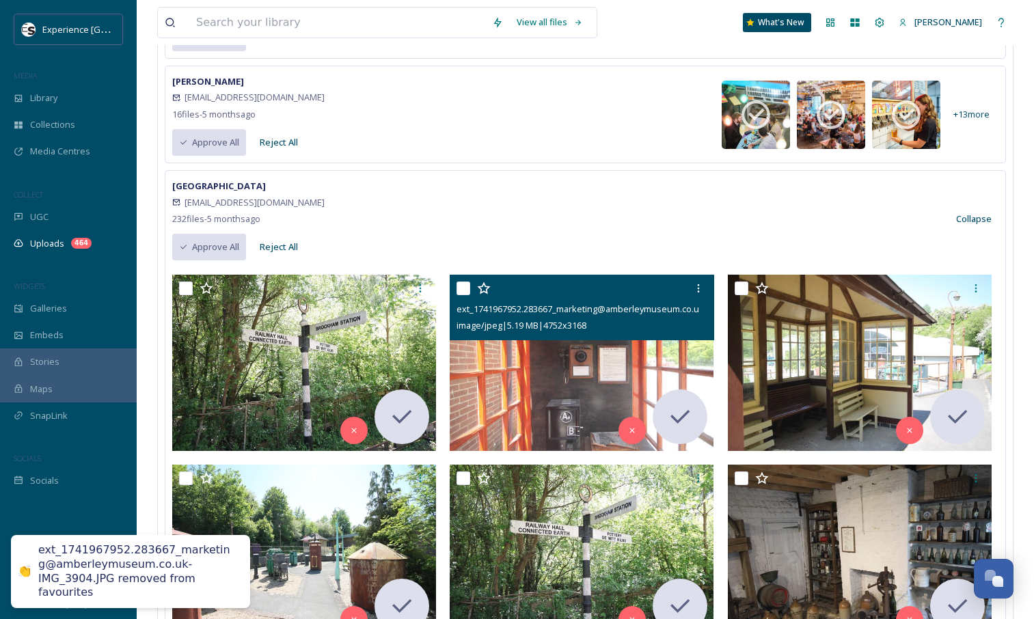
click at [464, 288] on input "checkbox" at bounding box center [464, 289] width 14 height 14
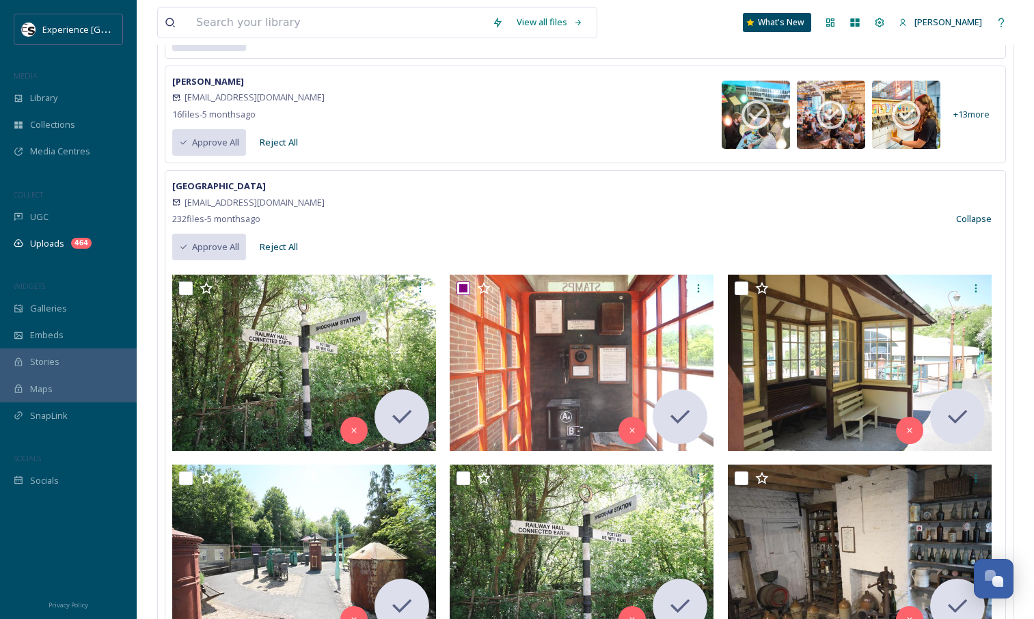
drag, startPoint x: 464, startPoint y: 288, endPoint x: 490, endPoint y: 224, distance: 69.1
click at [490, 224] on div "Amberley Museum [EMAIL_ADDRESS][DOMAIN_NAME] 232 file s - [DATE] Approve All Re…" at bounding box center [585, 219] width 827 height 83
drag, startPoint x: 490, startPoint y: 224, endPoint x: 432, endPoint y: 211, distance: 58.7
click at [432, 211] on div "Amberley Museum [EMAIL_ADDRESS][DOMAIN_NAME] 232 file s - [DATE] Approve All Re…" at bounding box center [585, 219] width 827 height 83
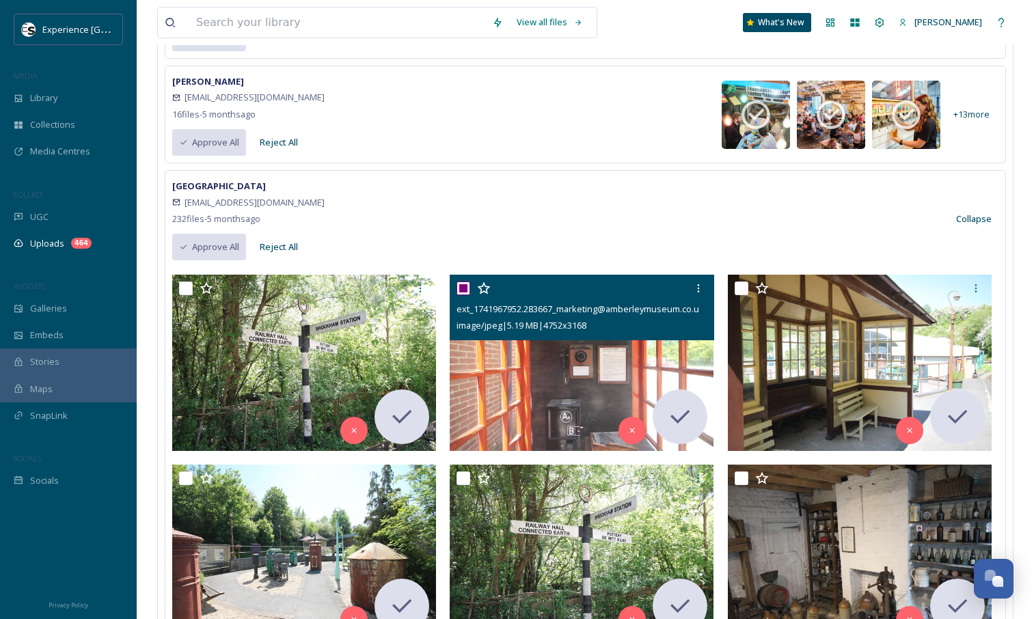
click at [466, 288] on input "checkbox" at bounding box center [464, 289] width 14 height 14
checkbox input "false"
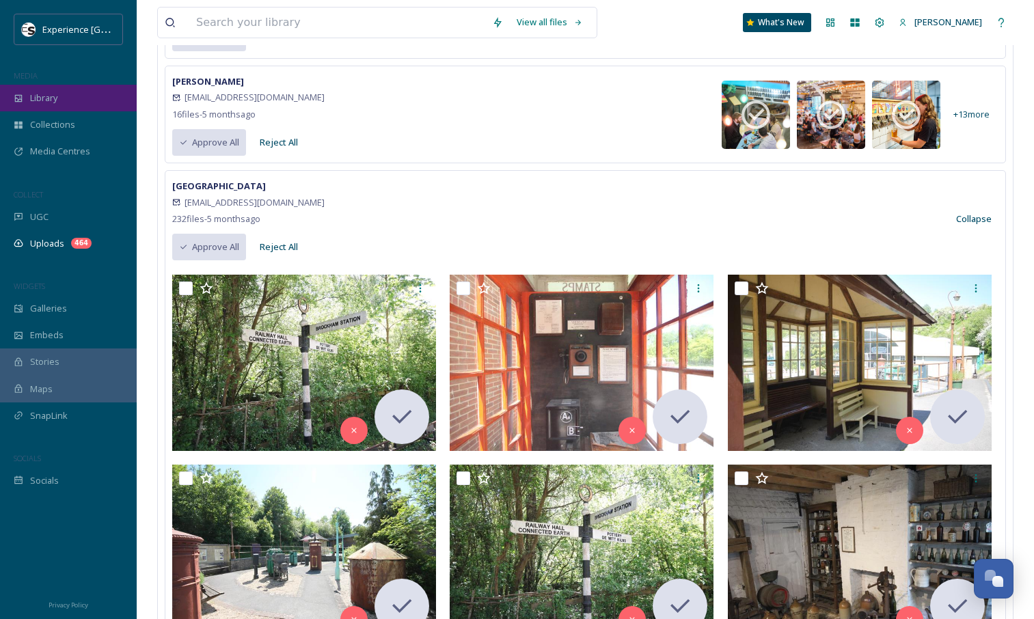
click at [44, 92] on span "Library" at bounding box center [43, 98] width 27 height 13
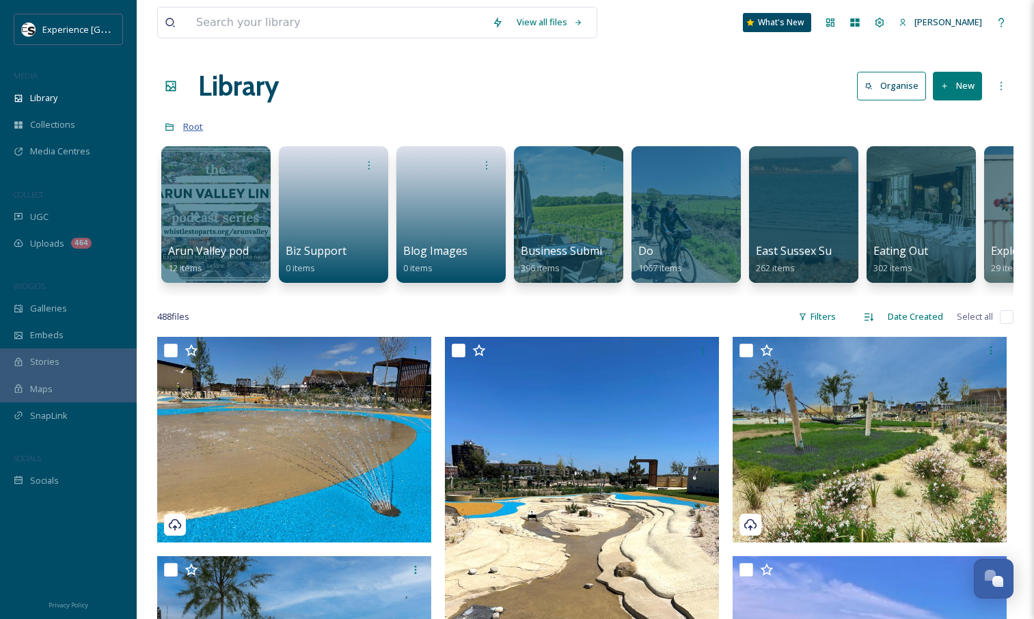
click at [197, 124] on span "Root" at bounding box center [193, 126] width 20 height 12
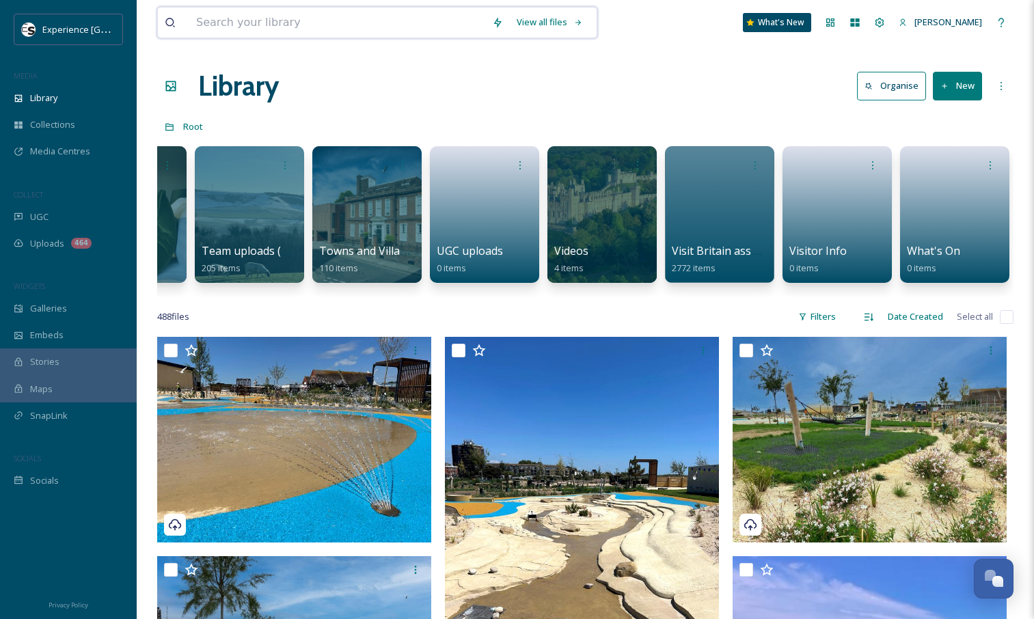
click at [249, 25] on input at bounding box center [337, 23] width 296 height 30
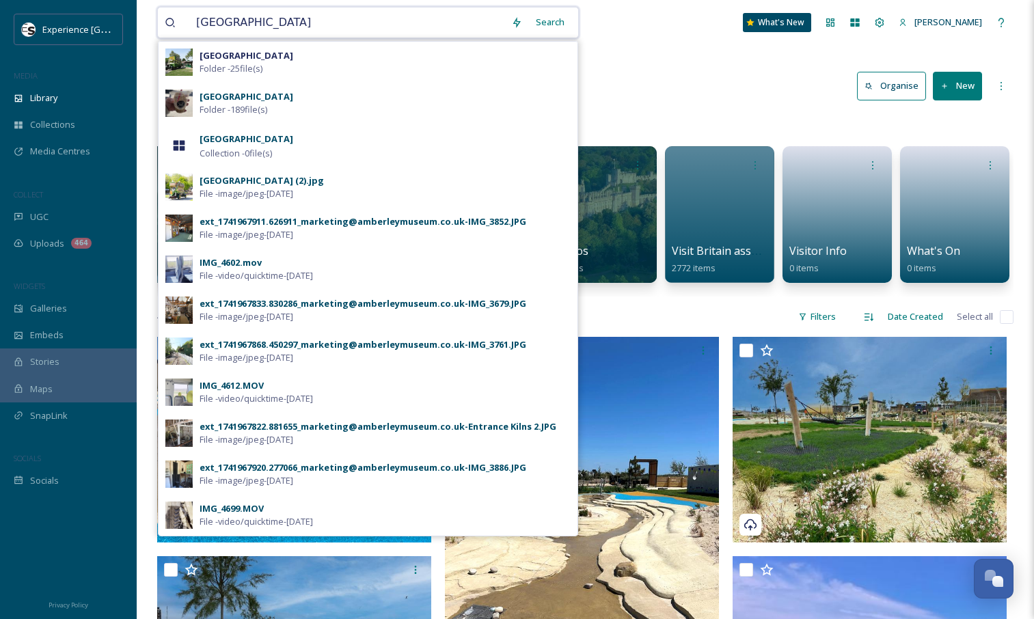
type input "[GEOGRAPHIC_DATA]"
click at [258, 106] on span "Folder - 189 file(s)" at bounding box center [234, 109] width 68 height 13
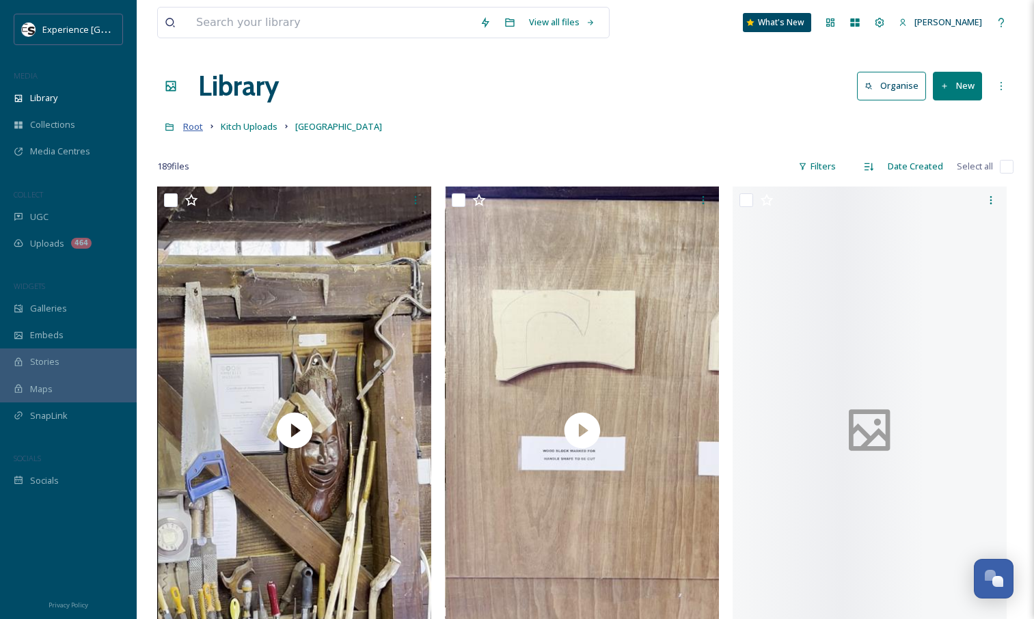
click at [193, 131] on span "Root" at bounding box center [193, 126] width 20 height 12
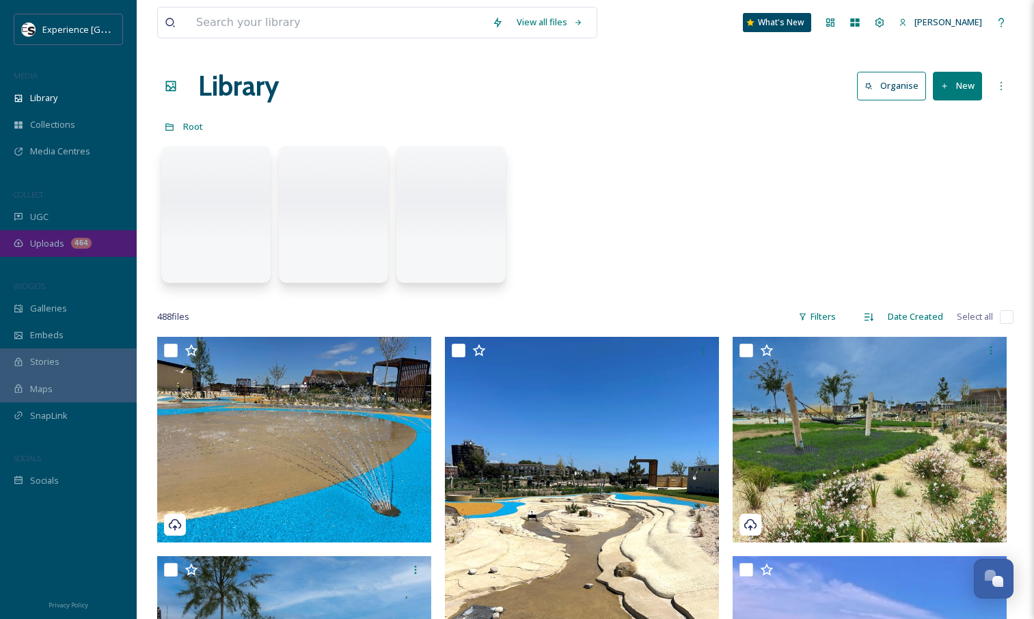
click at [66, 243] on div "Uploads 464" at bounding box center [68, 243] width 137 height 27
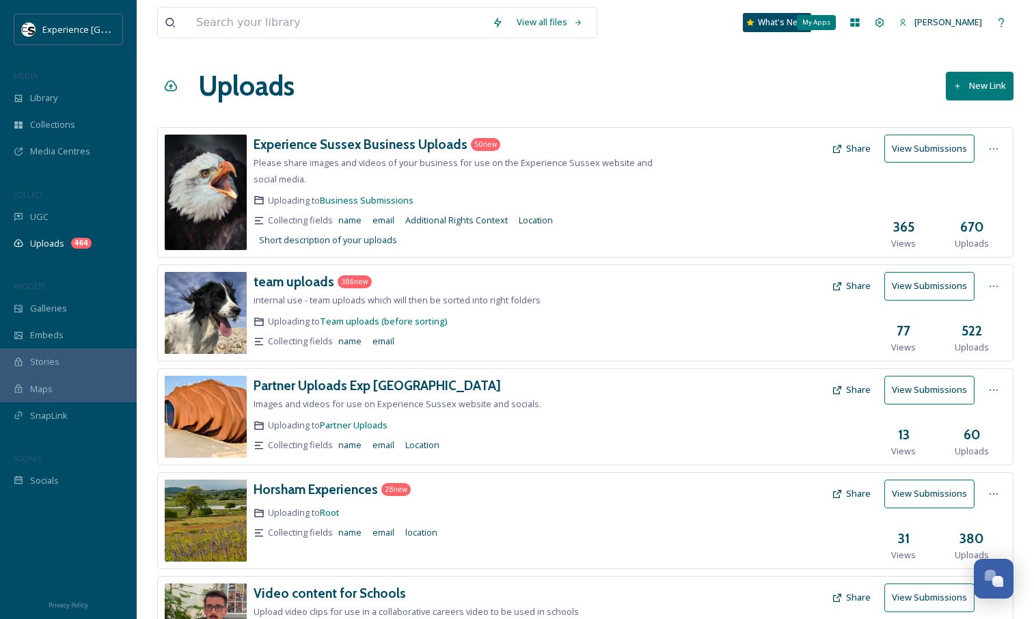
click at [860, 22] on icon at bounding box center [855, 22] width 9 height 8
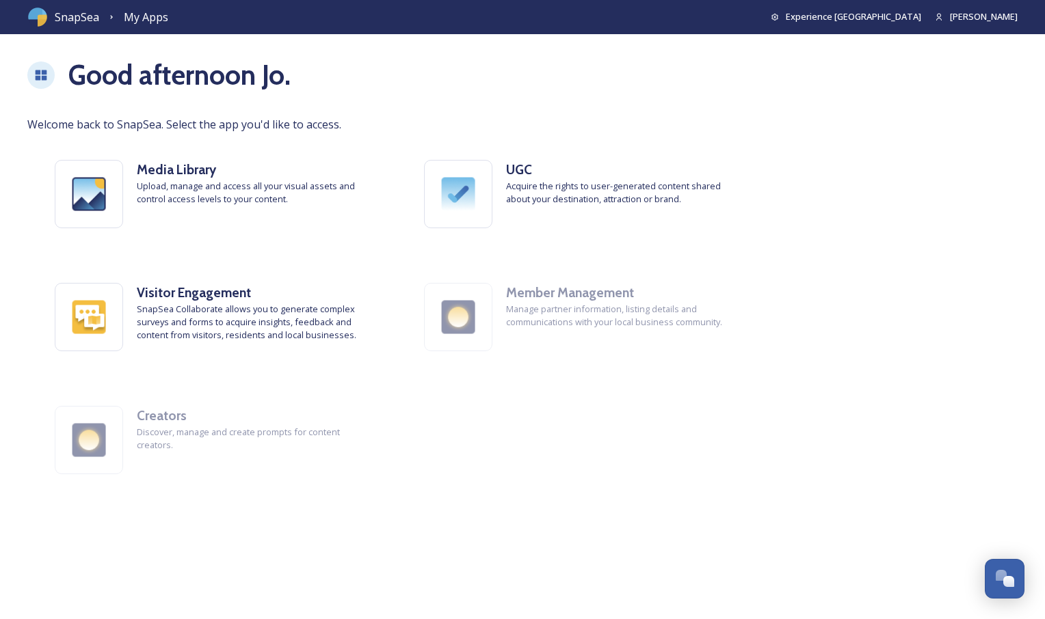
click at [49, 83] on div at bounding box center [40, 75] width 27 height 27
click at [37, 72] on icon at bounding box center [42, 75] width 12 height 10
click at [53, 23] on div "SnapSea My Apps Experience Sussex [PERSON_NAME]" at bounding box center [522, 17] width 1045 height 34
click at [55, 14] on span "SnapSea" at bounding box center [77, 17] width 44 height 16
click at [41, 12] on img at bounding box center [37, 17] width 21 height 21
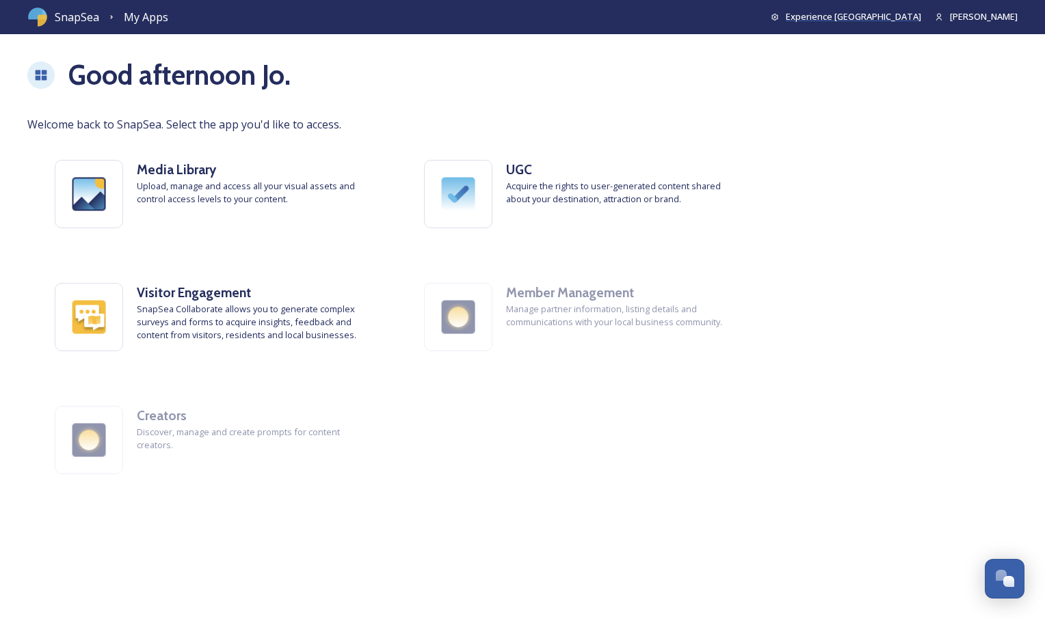
click at [909, 18] on span "Experience [GEOGRAPHIC_DATA]" at bounding box center [853, 16] width 135 height 12
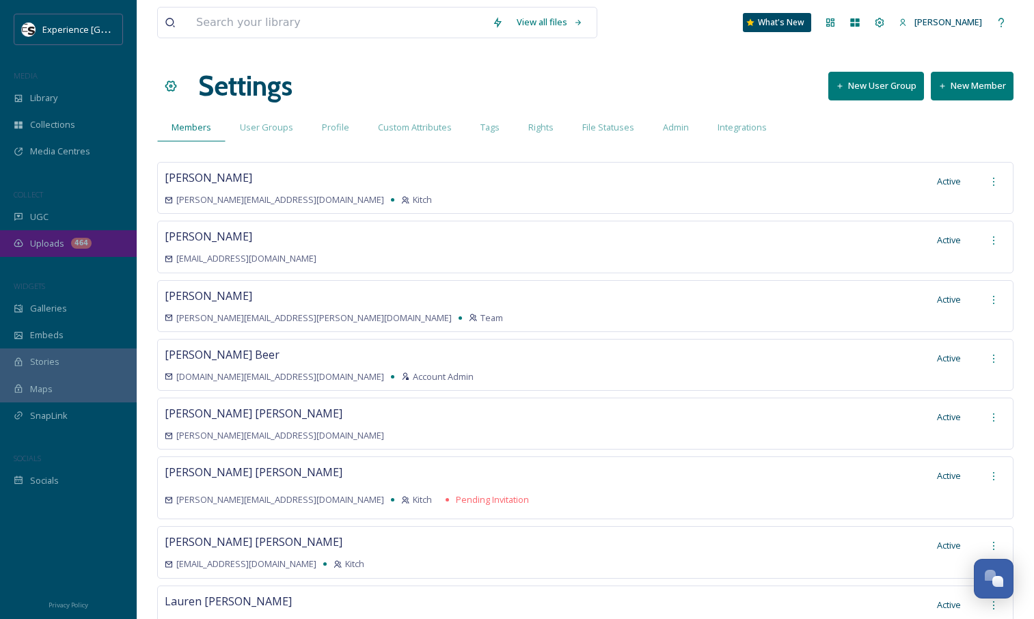
click at [86, 233] on div "Uploads 464" at bounding box center [68, 243] width 137 height 27
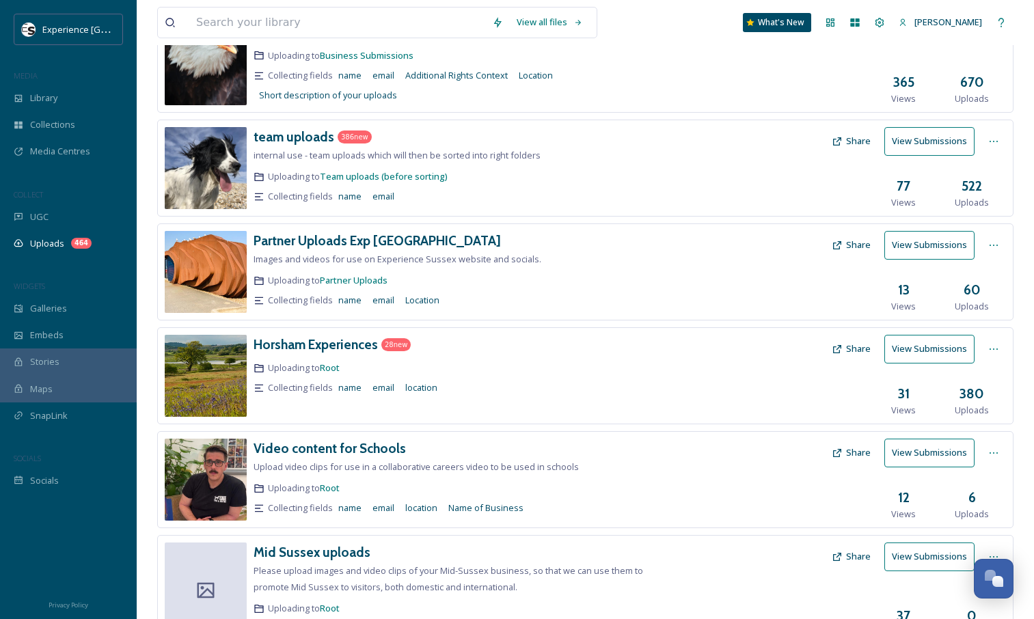
scroll to position [146, 0]
click at [319, 343] on h3 "Horsham Experiences" at bounding box center [316, 344] width 124 height 16
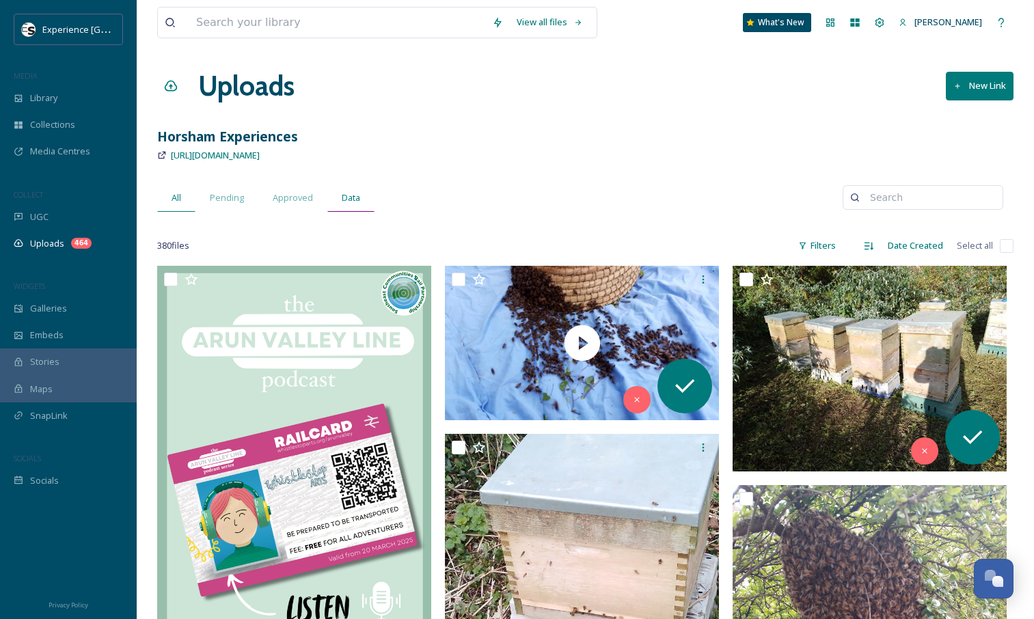
click at [351, 189] on div "Data" at bounding box center [351, 198] width 47 height 28
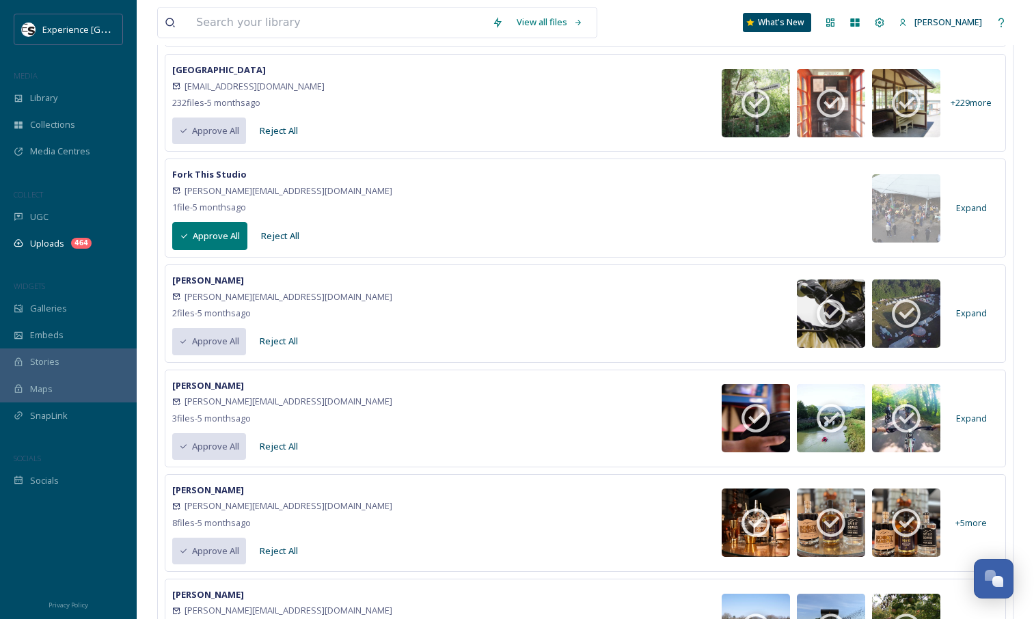
scroll to position [914, 0]
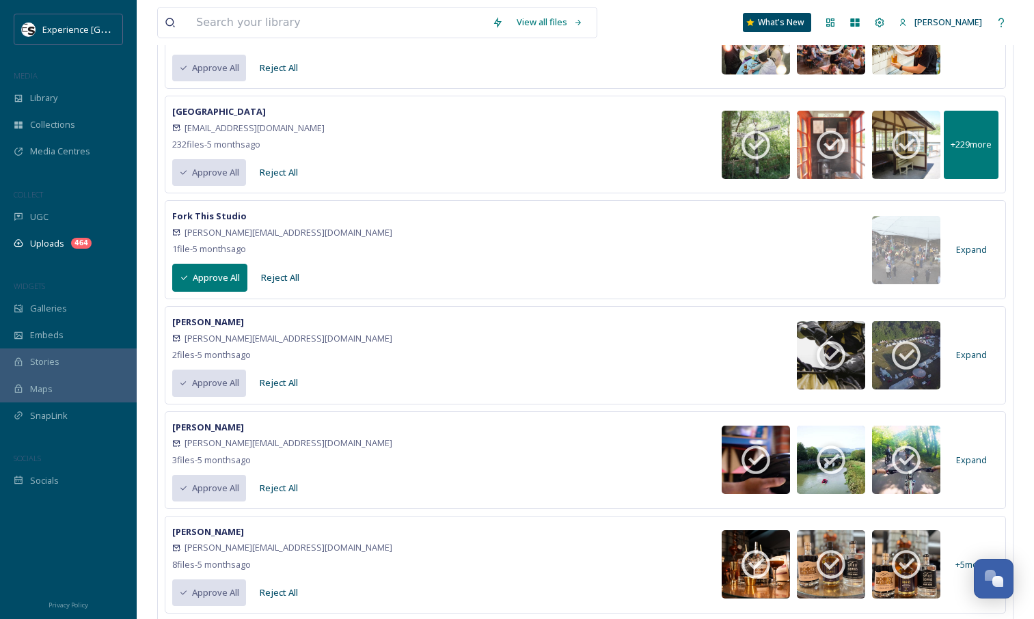
click at [974, 157] on div "+ 229 more" at bounding box center [971, 145] width 55 height 68
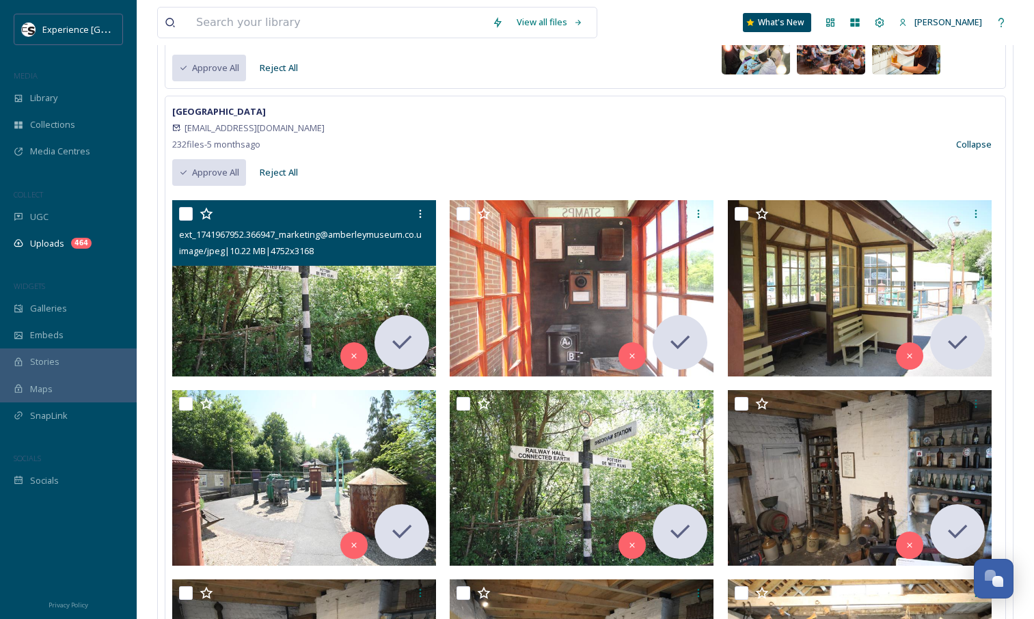
click at [271, 282] on img at bounding box center [304, 288] width 264 height 176
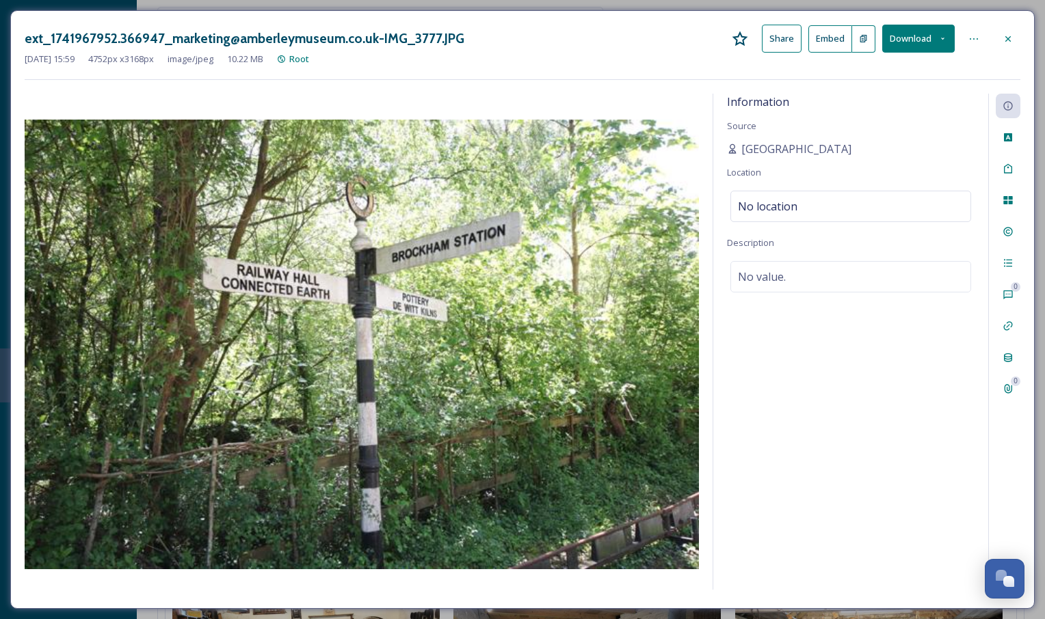
click at [1009, 38] on icon at bounding box center [1007, 38] width 5 height 5
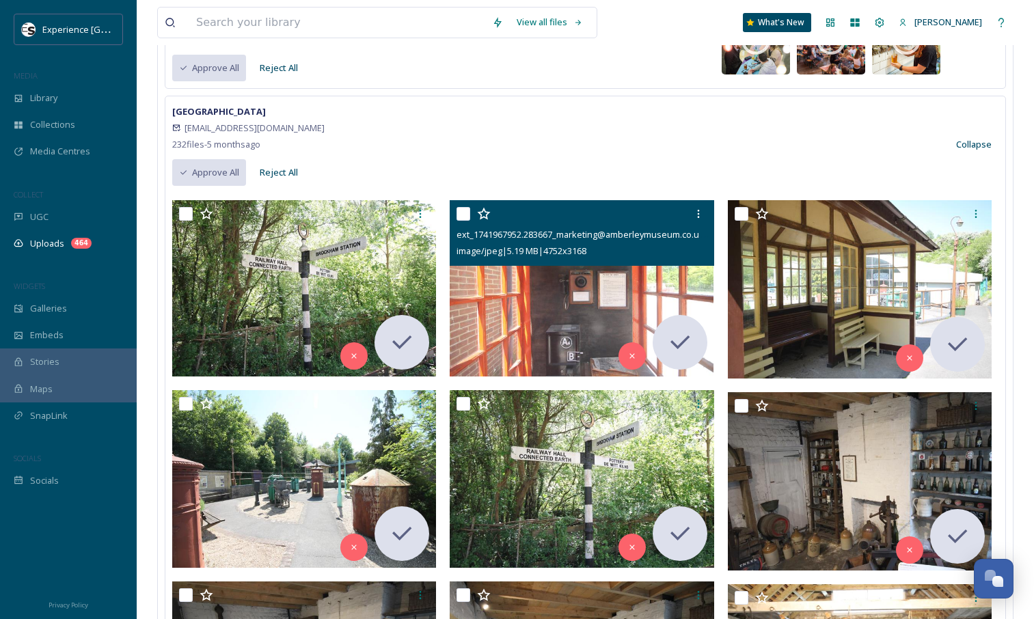
click at [518, 299] on img at bounding box center [582, 288] width 264 height 176
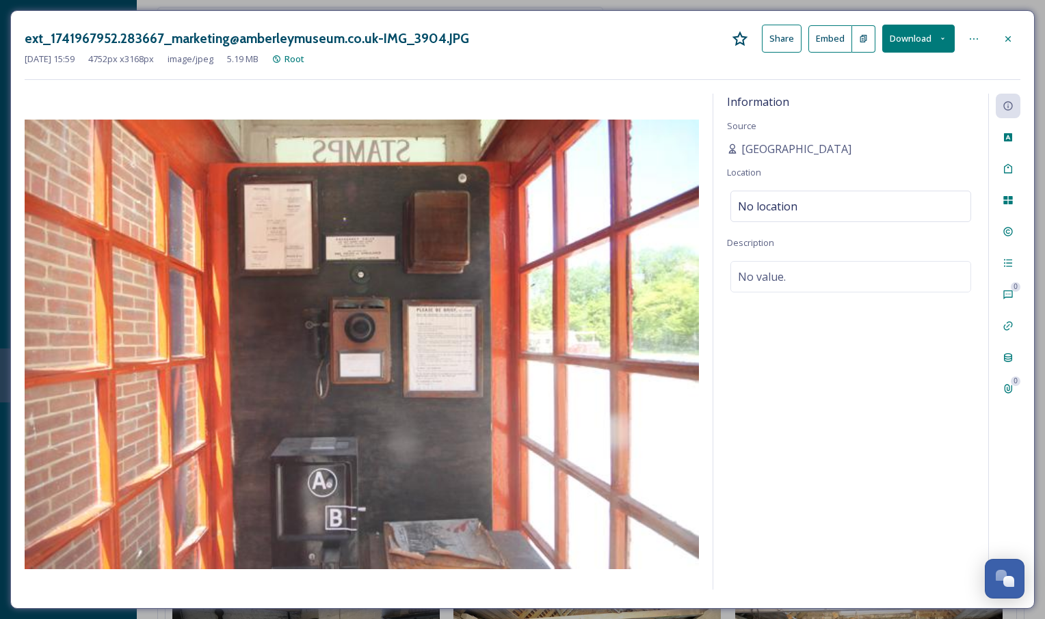
click at [1011, 36] on icon at bounding box center [1007, 39] width 11 height 11
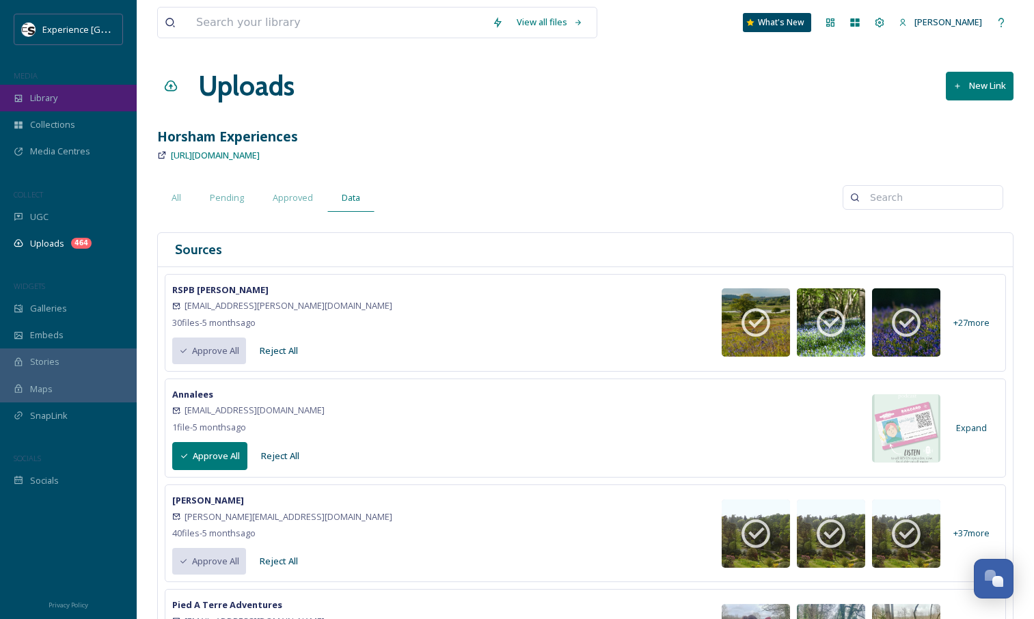
click at [56, 100] on span "Library" at bounding box center [43, 98] width 27 height 13
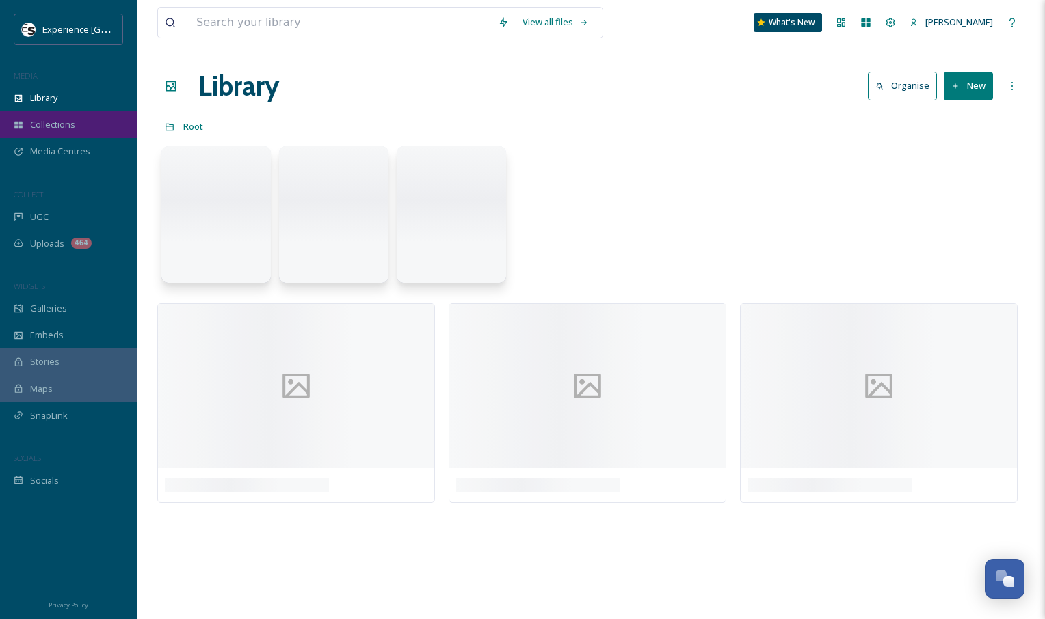
click at [63, 124] on span "Collections" at bounding box center [52, 124] width 45 height 13
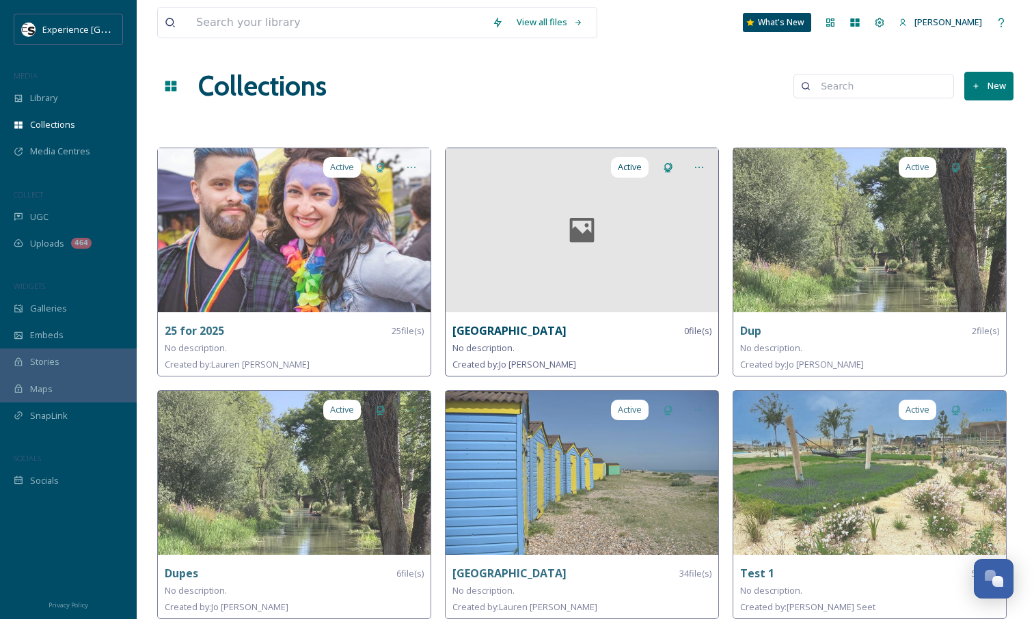
click at [673, 267] on div at bounding box center [582, 230] width 273 height 164
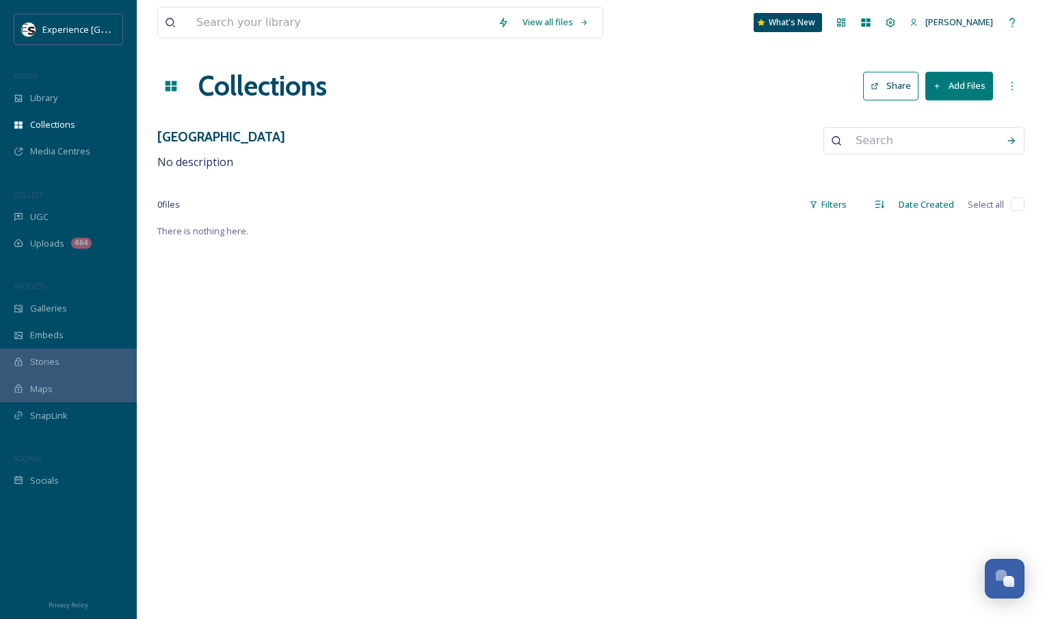
click at [959, 77] on button "Add Files" at bounding box center [959, 86] width 68 height 28
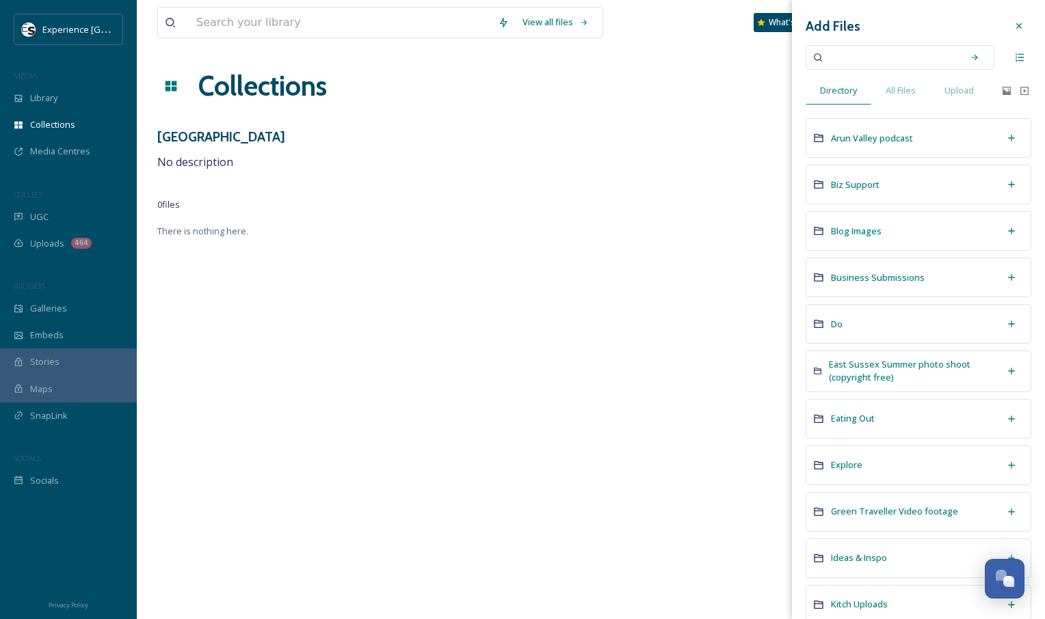
click at [863, 55] on input at bounding box center [890, 57] width 129 height 30
type input "[GEOGRAPHIC_DATA]"
click at [970, 56] on icon at bounding box center [975, 58] width 10 height 10
click at [970, 55] on icon at bounding box center [975, 58] width 10 height 10
click at [1015, 54] on icon at bounding box center [1019, 57] width 8 height 8
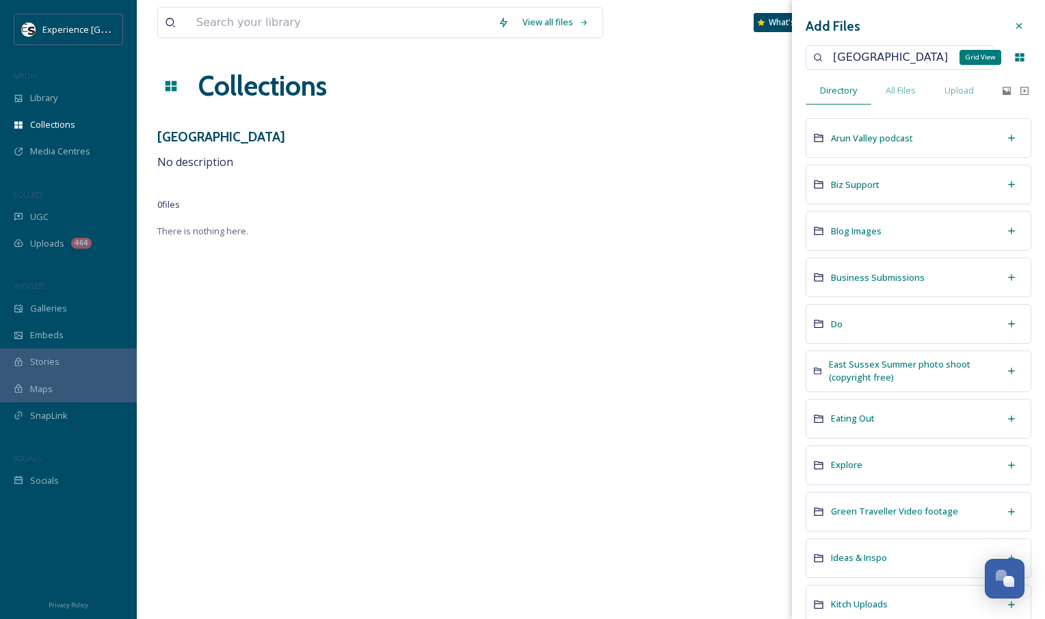
click at [1015, 54] on icon at bounding box center [1019, 57] width 9 height 8
click at [969, 57] on div "Search" at bounding box center [974, 57] width 25 height 25
click at [970, 56] on icon at bounding box center [975, 58] width 10 height 10
click at [934, 57] on input "[GEOGRAPHIC_DATA]" at bounding box center [890, 57] width 129 height 30
click at [970, 56] on icon at bounding box center [975, 58] width 10 height 10
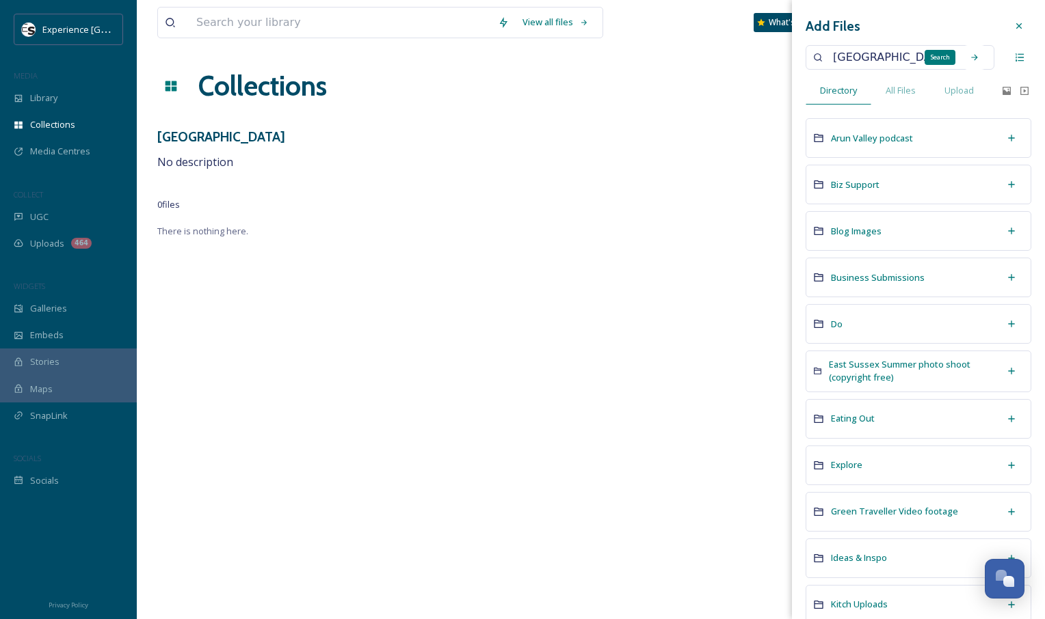
click at [970, 57] on icon at bounding box center [975, 58] width 10 height 10
click at [940, 56] on input "[GEOGRAPHIC_DATA]" at bounding box center [890, 57] width 129 height 30
click at [970, 57] on icon at bounding box center [975, 58] width 10 height 10
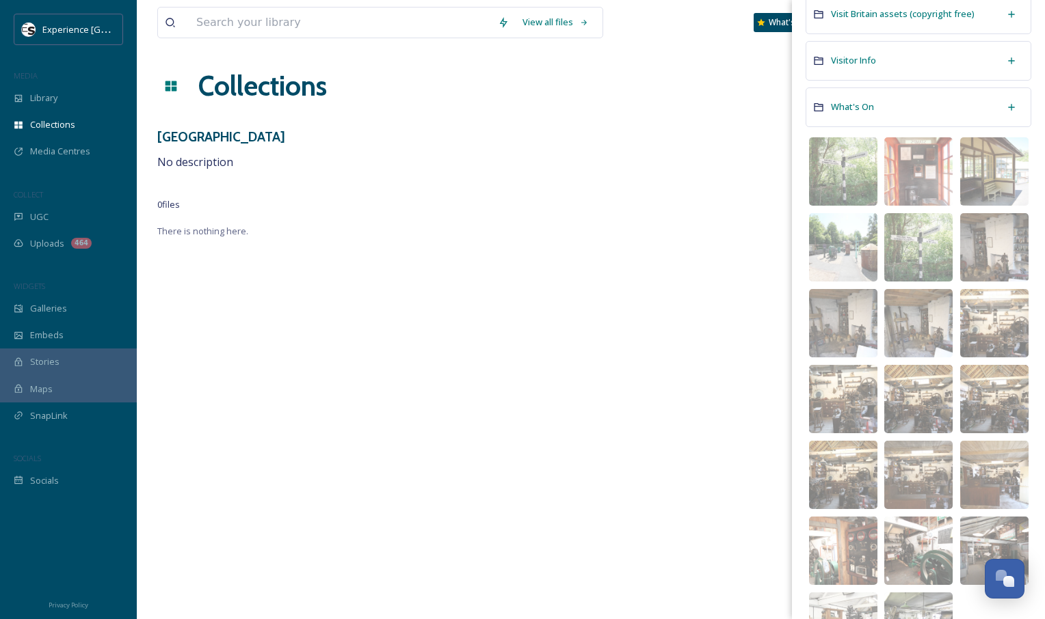
scroll to position [1056, 0]
click at [842, 156] on img at bounding box center [843, 171] width 68 height 68
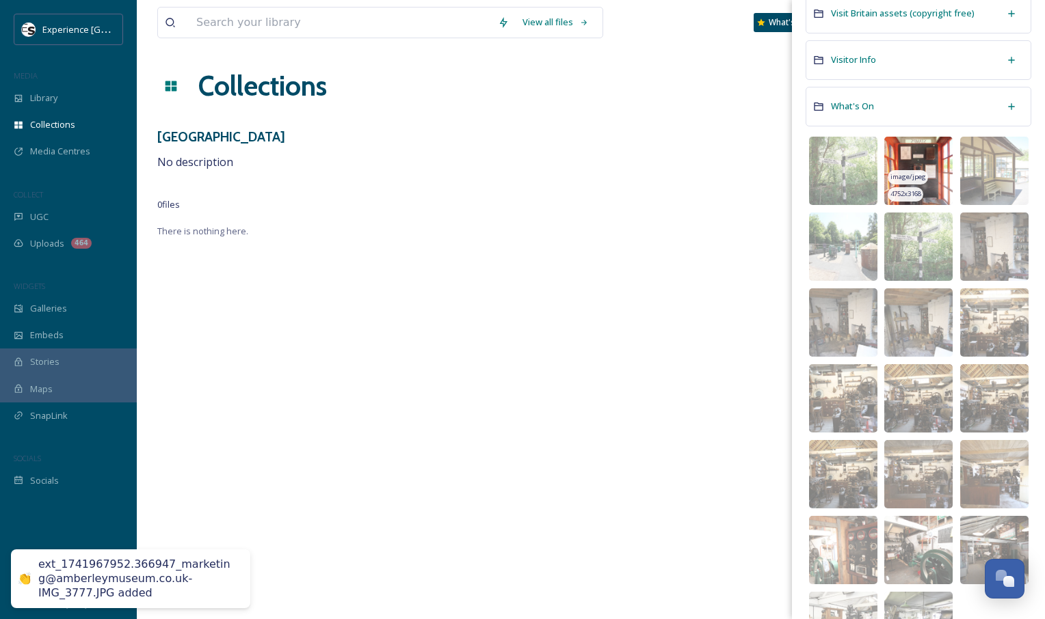
click at [907, 161] on img at bounding box center [918, 171] width 68 height 68
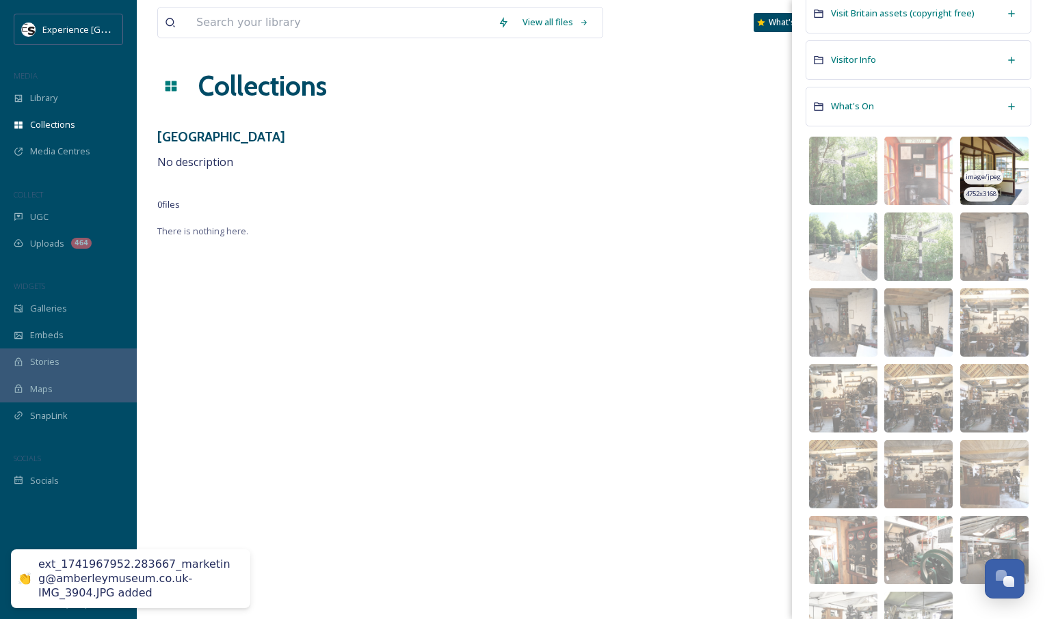
click at [994, 167] on img at bounding box center [994, 171] width 68 height 68
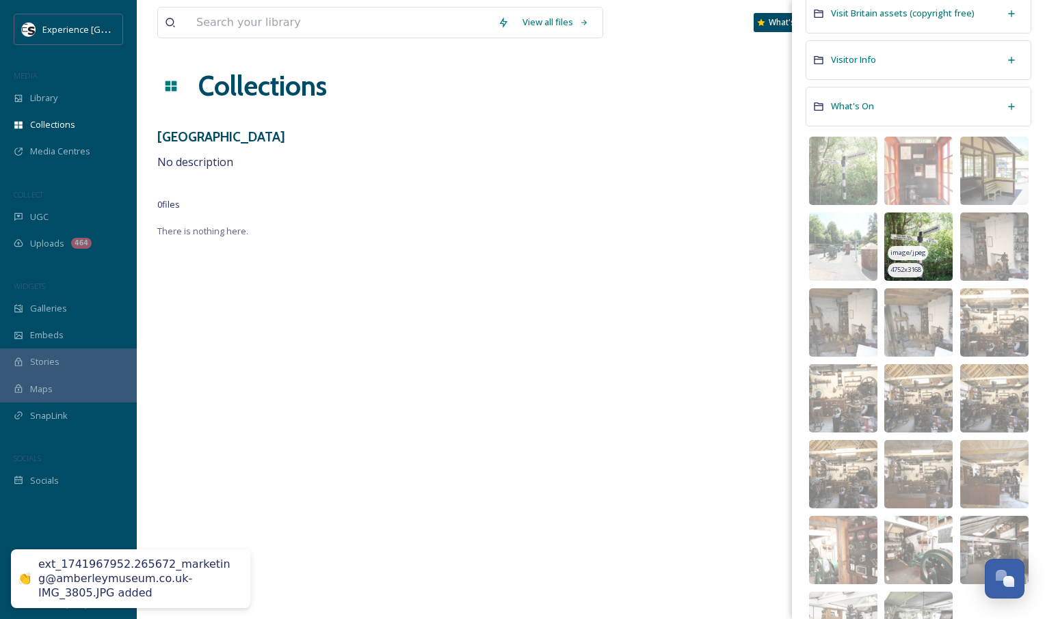
scroll to position [1141, 0]
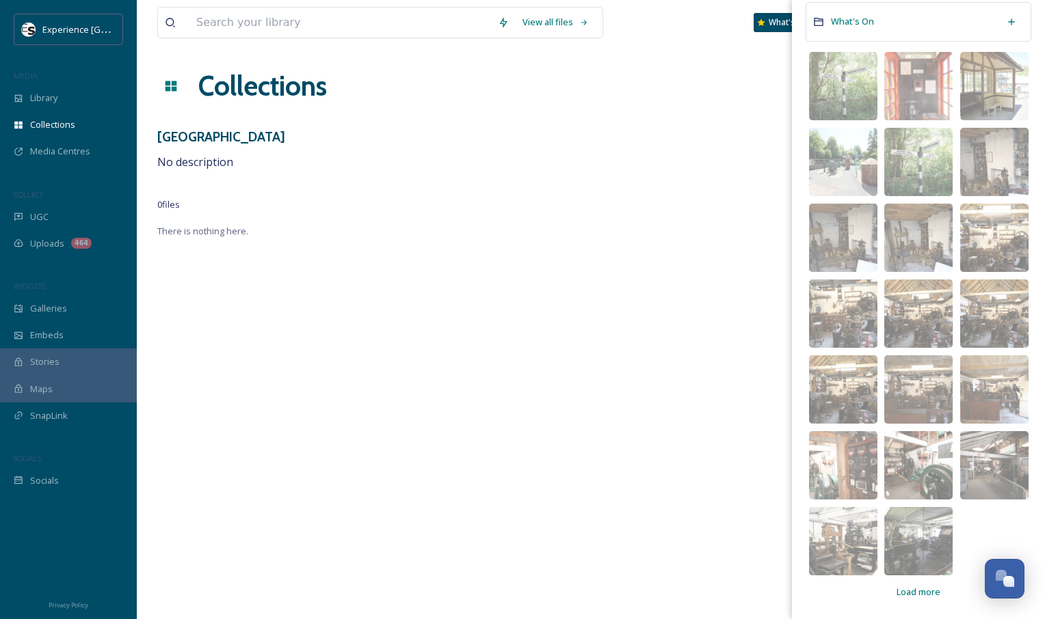
click at [916, 588] on span "Load more" at bounding box center [918, 592] width 44 height 13
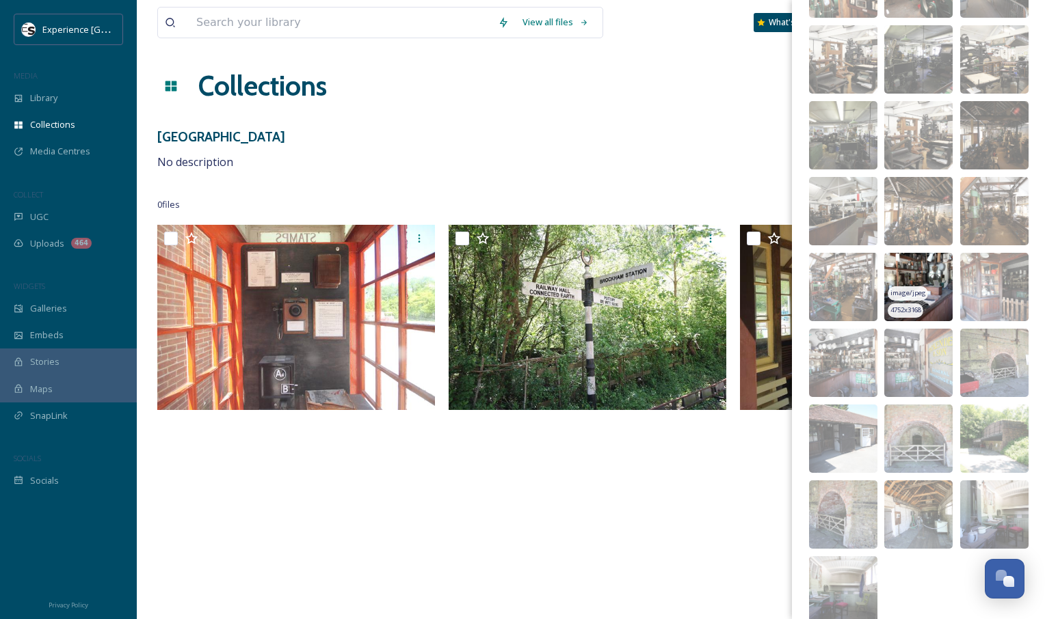
scroll to position [1672, 0]
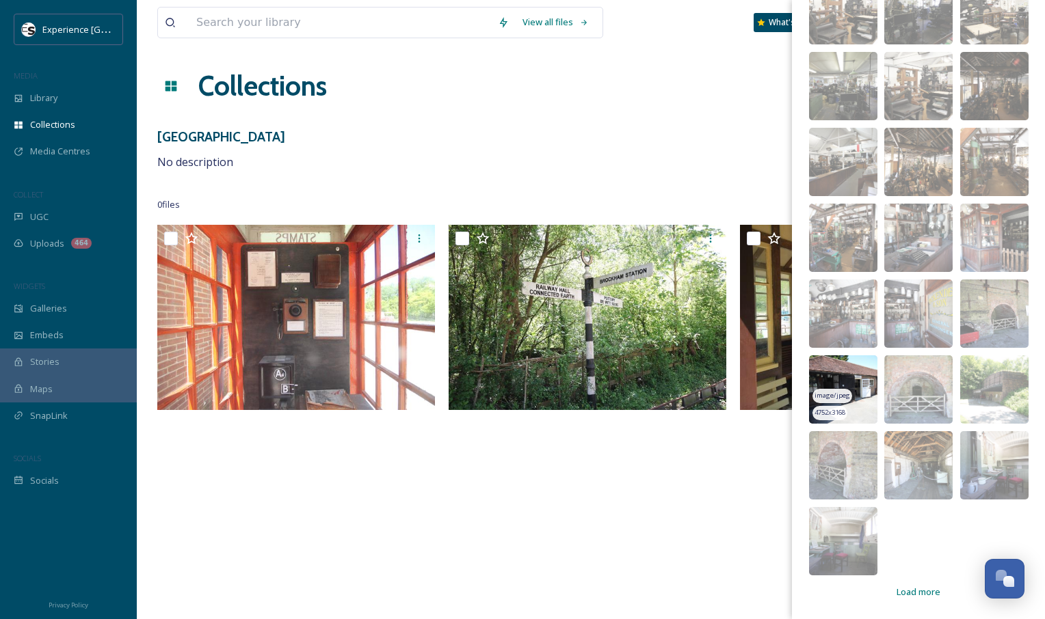
click at [843, 383] on img at bounding box center [843, 390] width 68 height 68
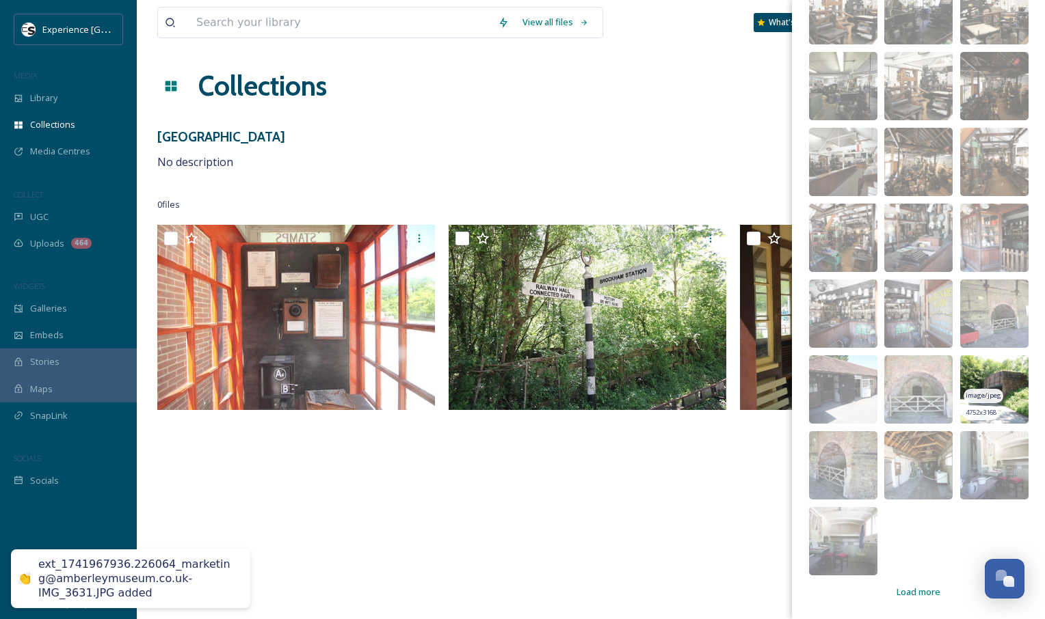
click at [983, 376] on img at bounding box center [994, 390] width 68 height 68
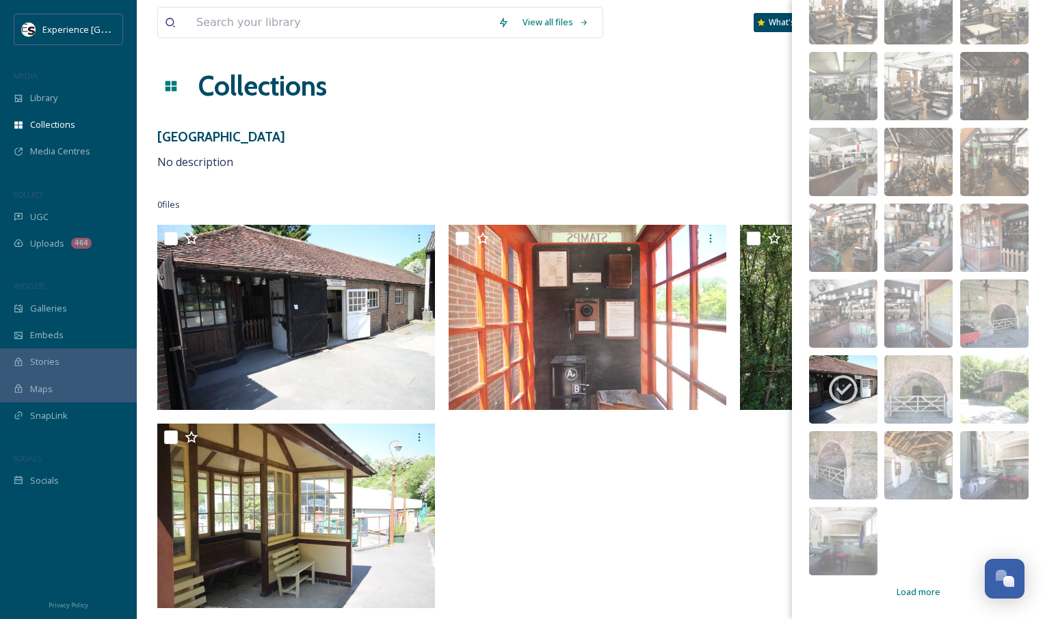
click at [917, 595] on span "Load more" at bounding box center [918, 592] width 44 height 13
click at [915, 590] on span "Load more" at bounding box center [918, 592] width 44 height 13
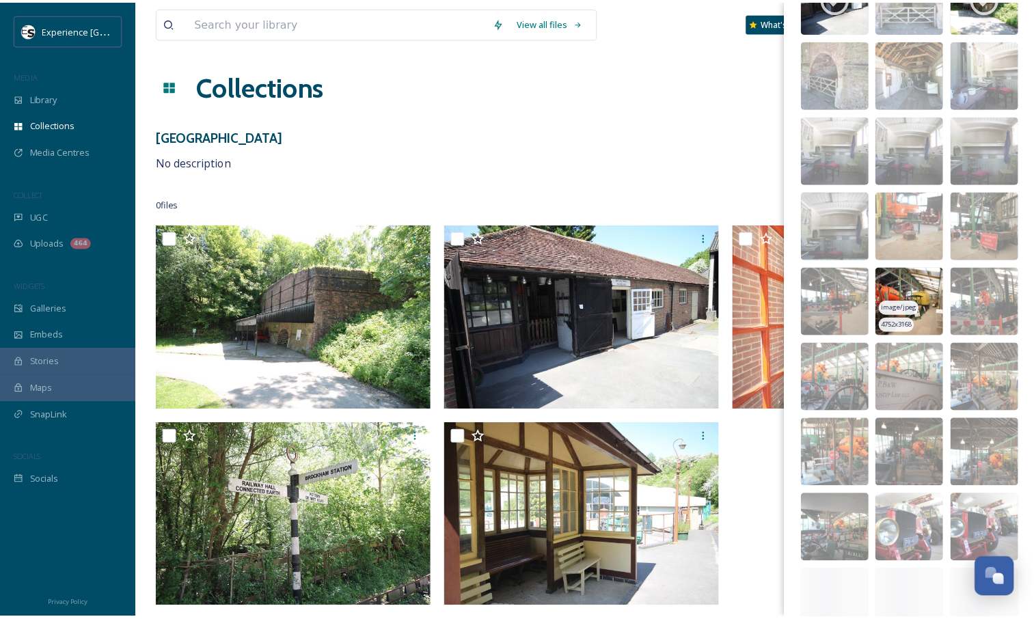
scroll to position [2065, 0]
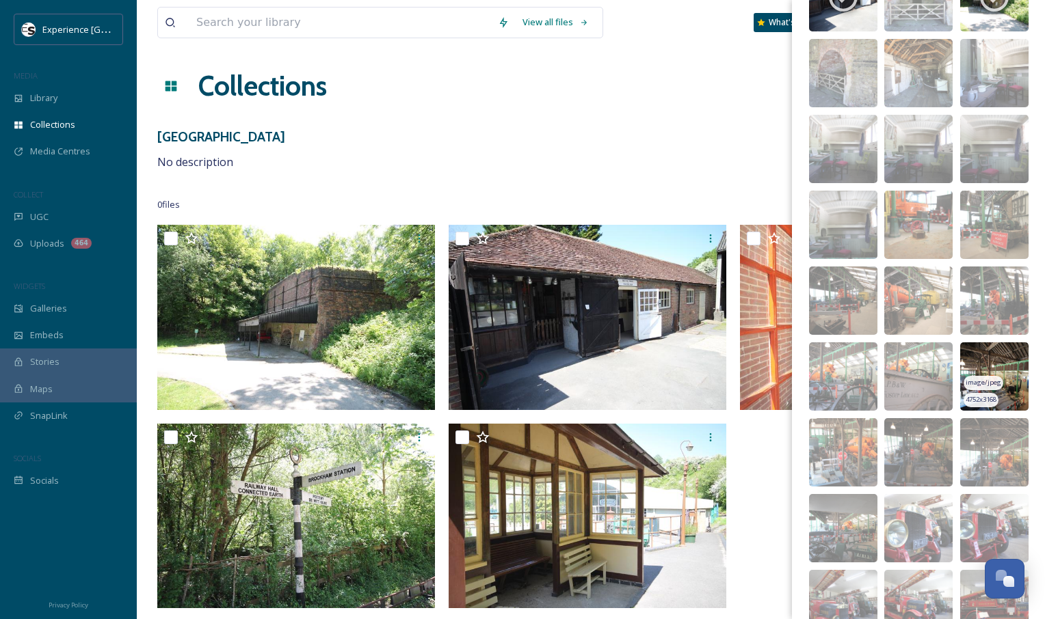
click at [997, 366] on img at bounding box center [994, 377] width 68 height 68
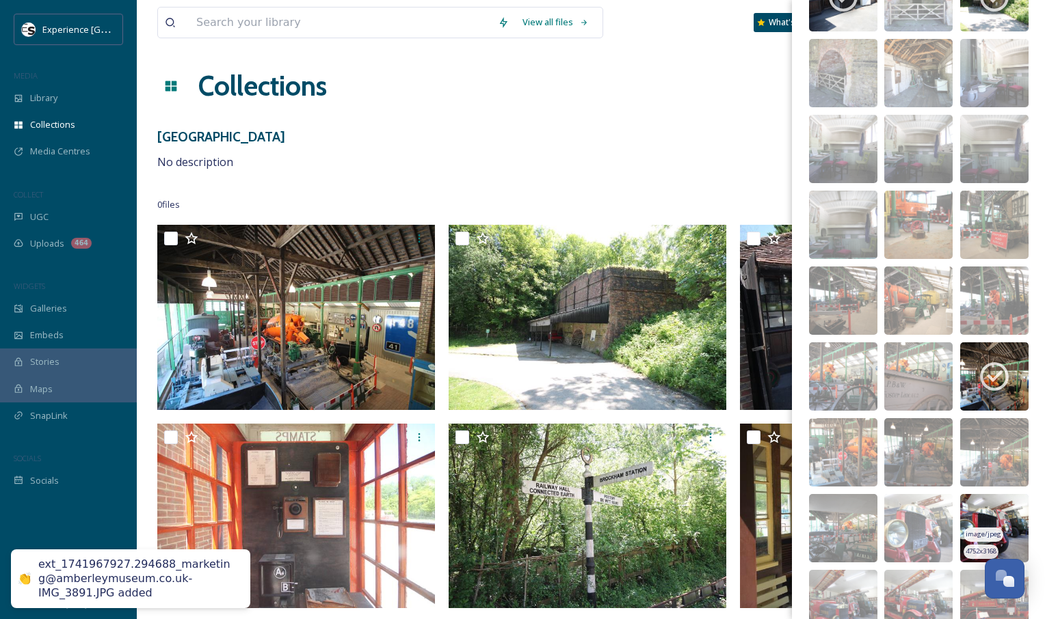
click at [979, 506] on img at bounding box center [994, 528] width 68 height 68
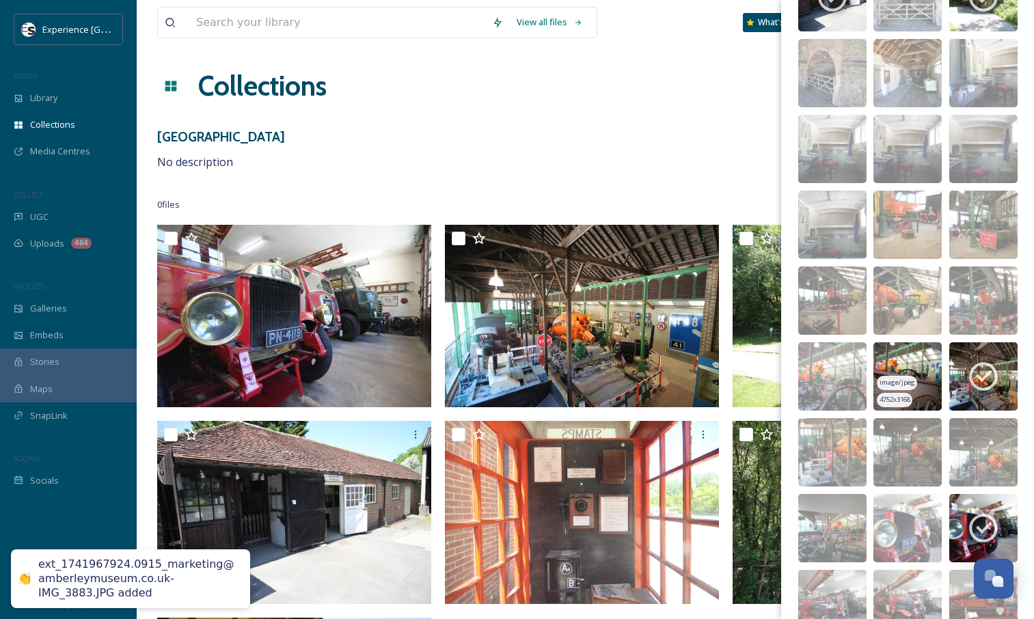
scroll to position [2297, 0]
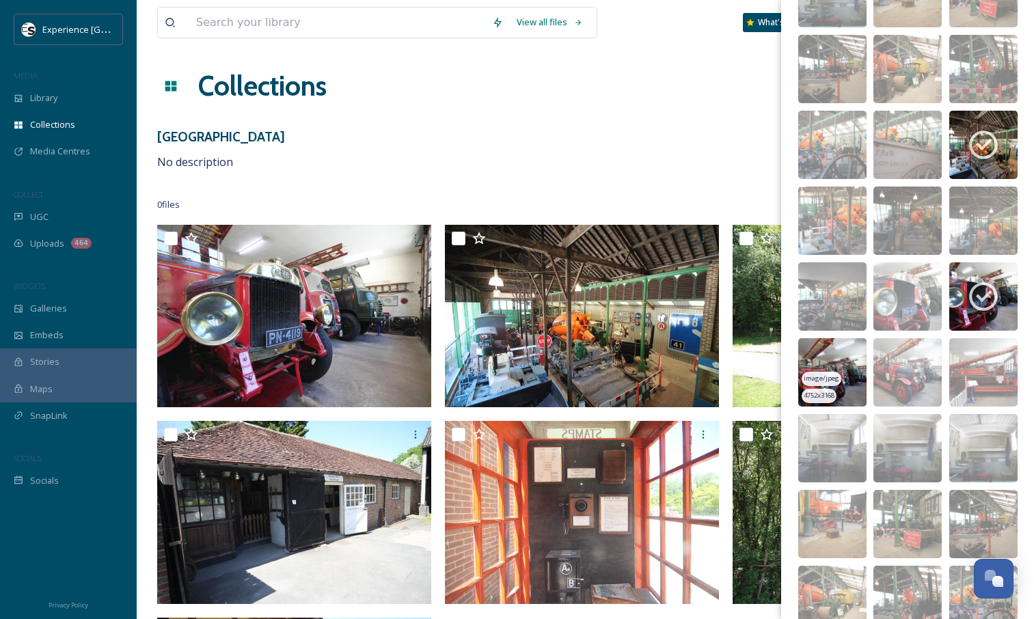
click at [824, 373] on div "image/jpeg" at bounding box center [822, 379] width 40 height 14
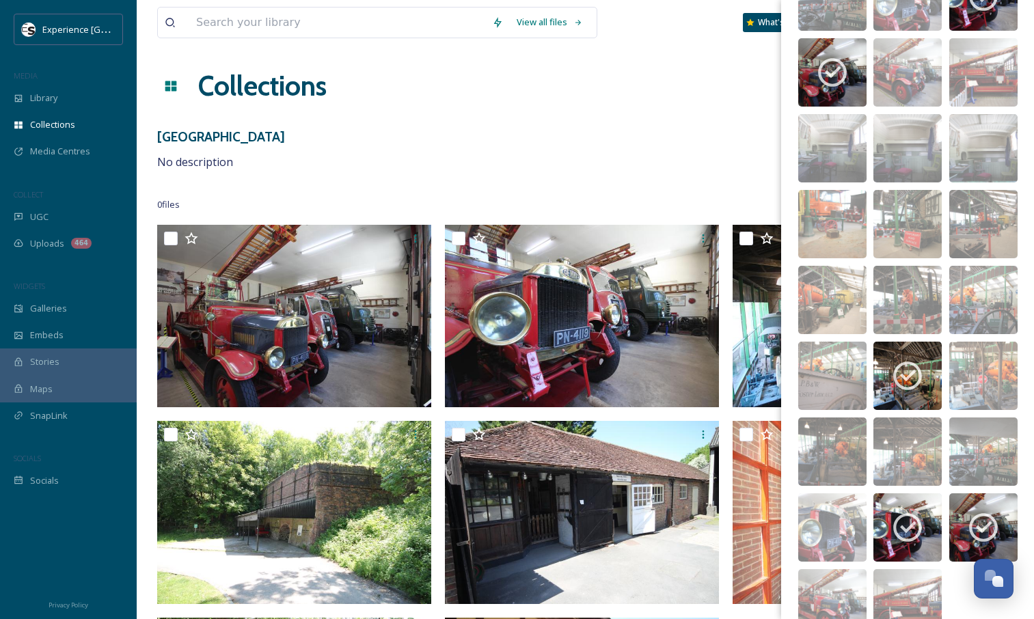
scroll to position [2659, 0]
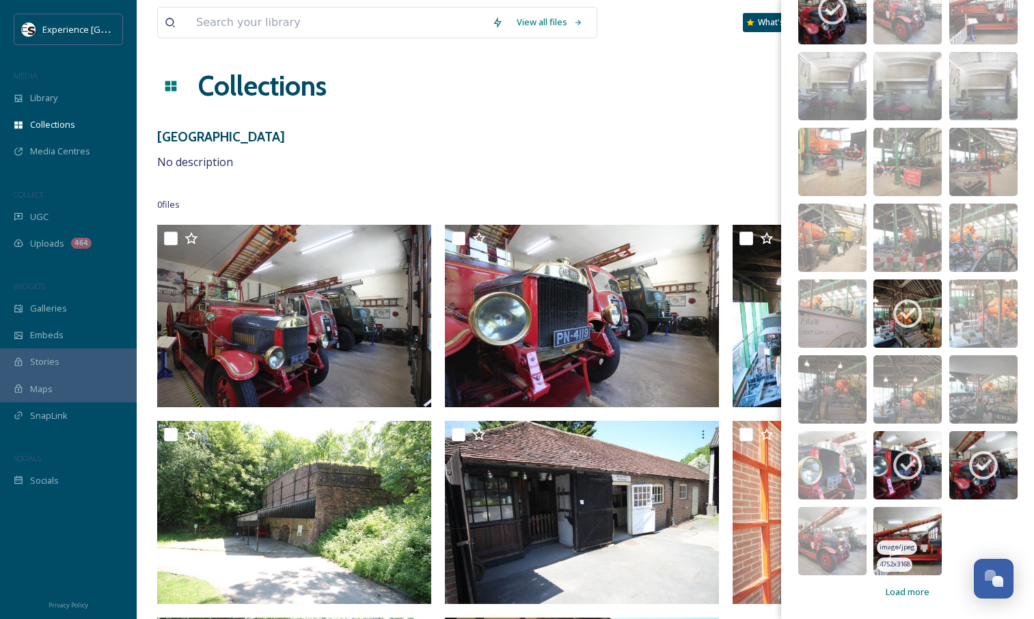
click at [926, 550] on img at bounding box center [908, 541] width 68 height 68
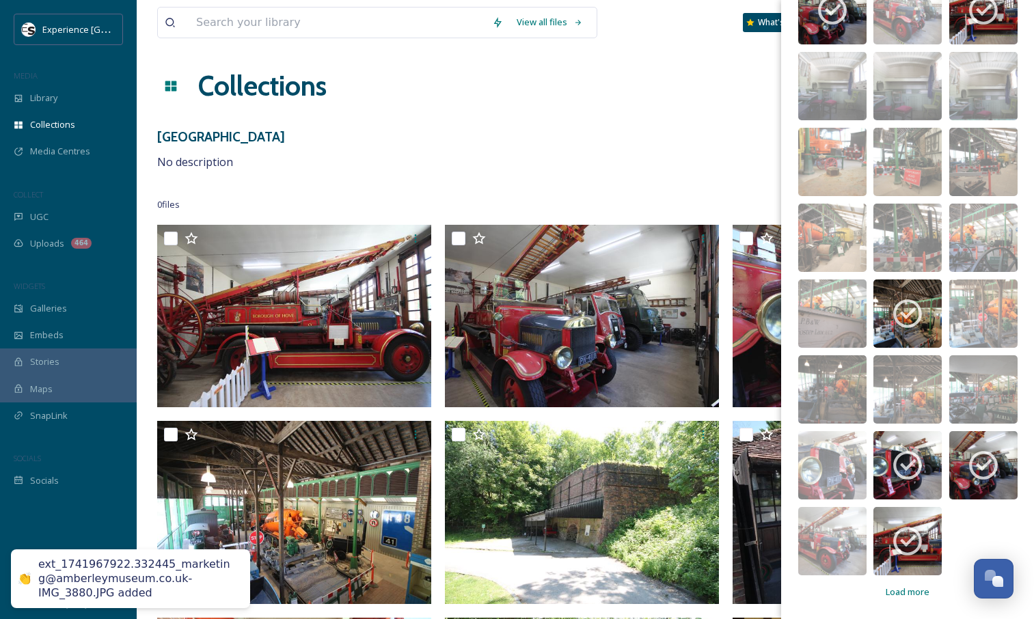
click at [914, 594] on span "Load more" at bounding box center [908, 592] width 44 height 13
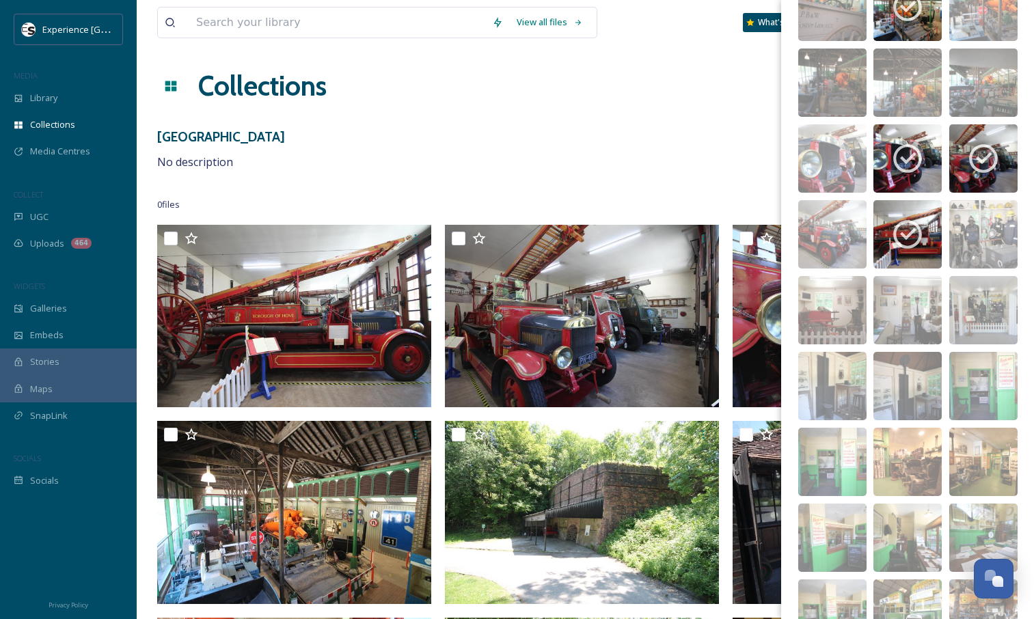
scroll to position [2967, 0]
click at [997, 367] on img at bounding box center [984, 385] width 68 height 68
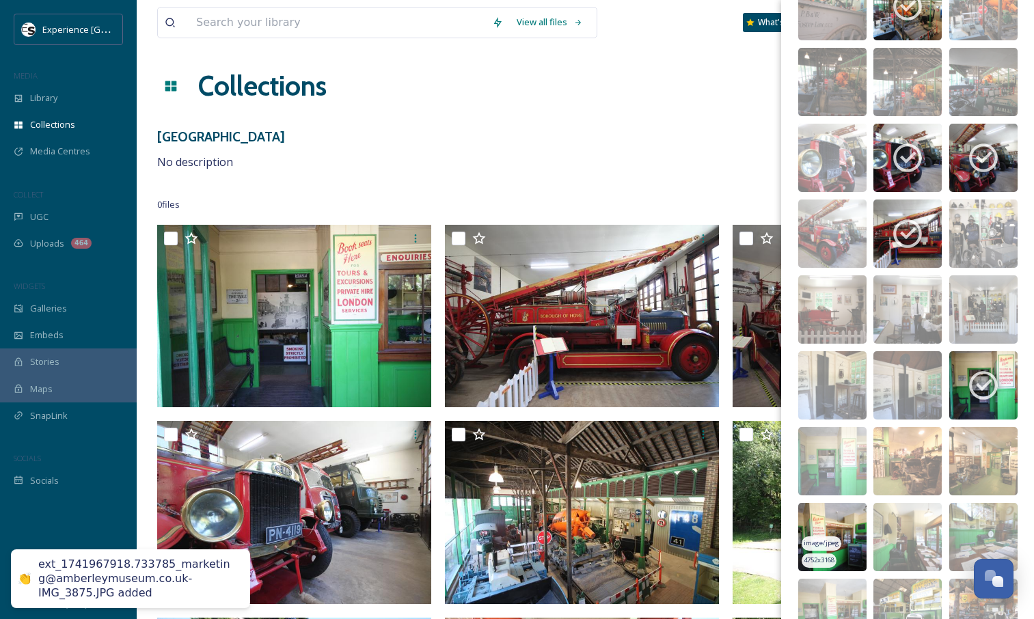
click at [839, 514] on img at bounding box center [833, 537] width 68 height 68
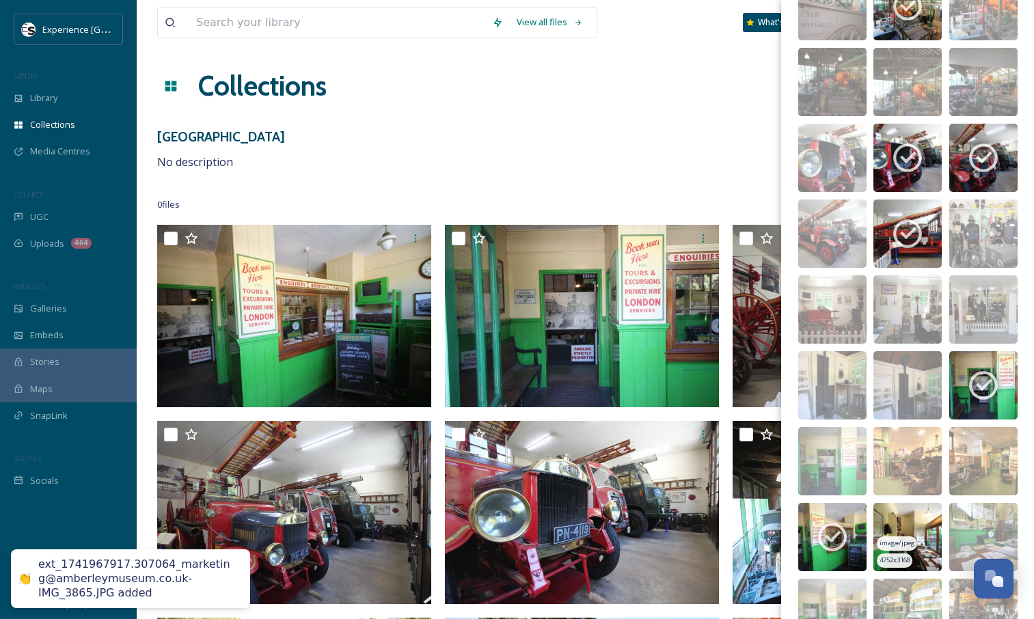
scroll to position [3190, 0]
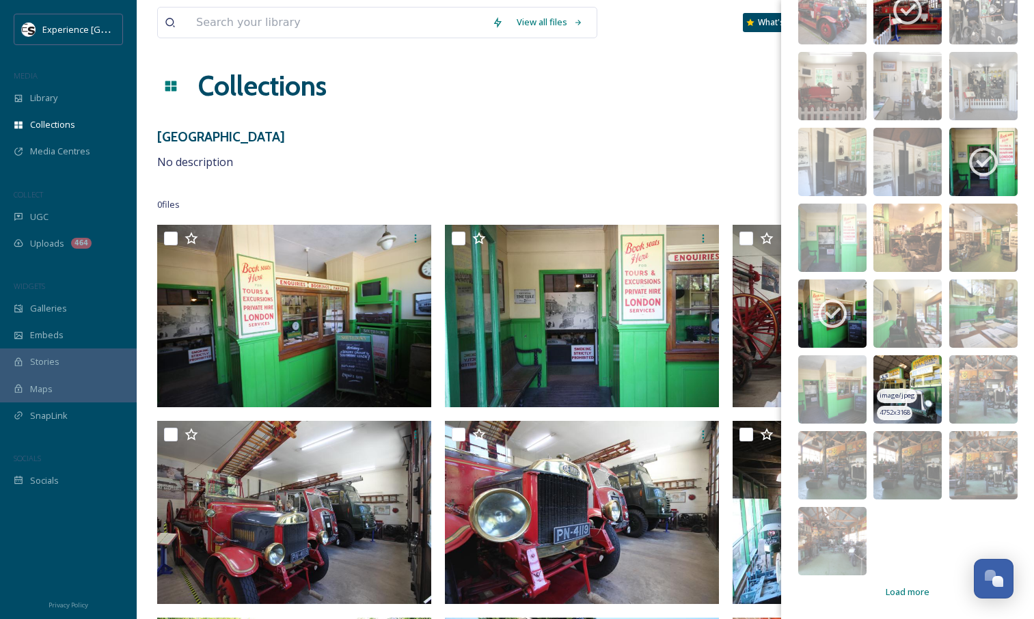
click at [921, 386] on img at bounding box center [908, 390] width 68 height 68
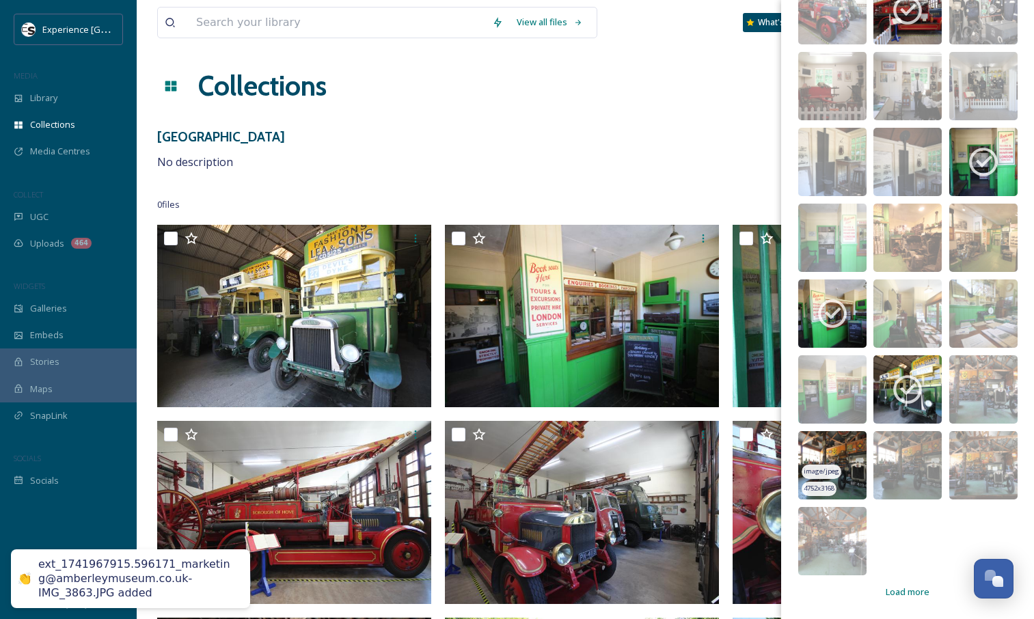
click at [834, 444] on img at bounding box center [833, 465] width 68 height 68
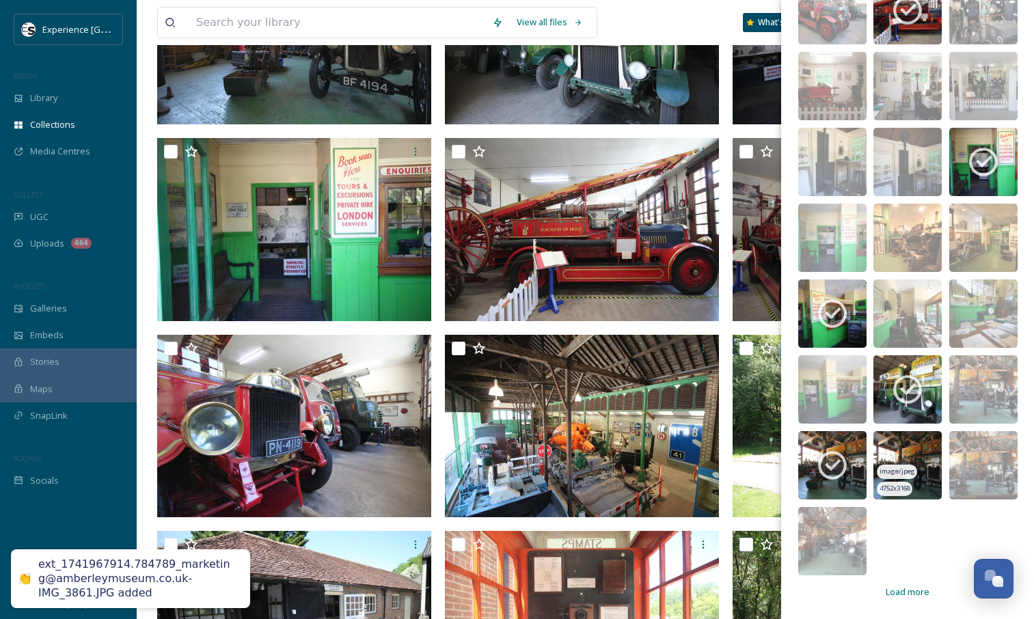
scroll to position [284, 0]
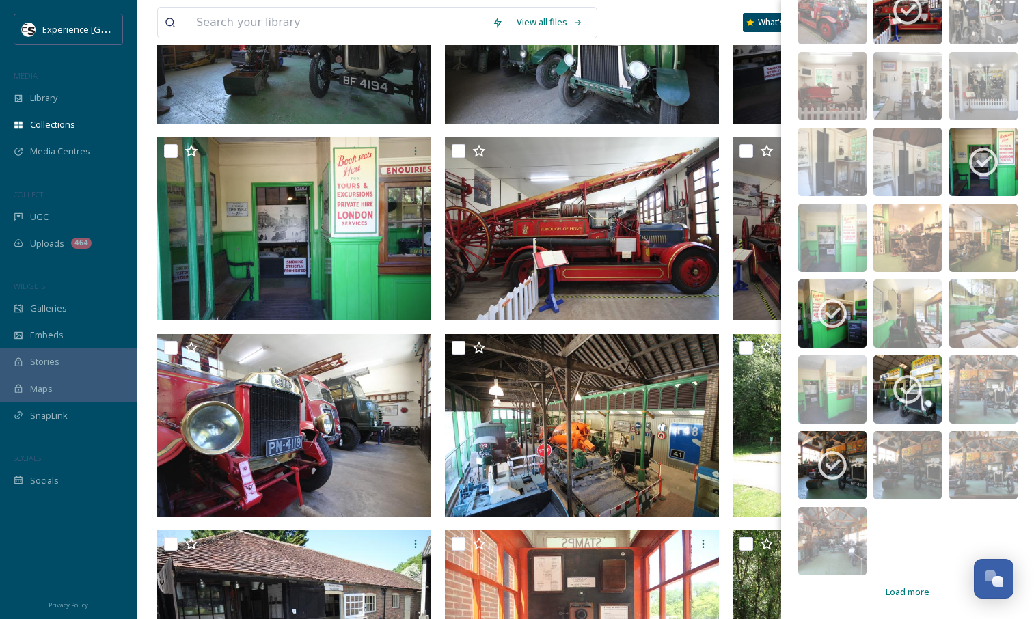
click at [897, 596] on span "Load more" at bounding box center [908, 592] width 44 height 13
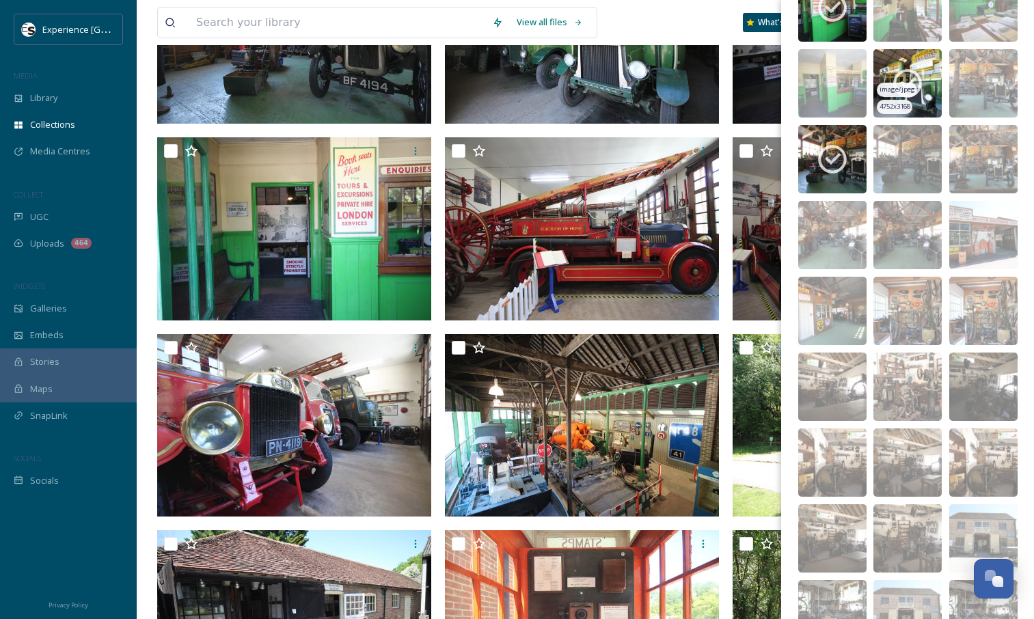
scroll to position [3497, 0]
click at [849, 299] on img at bounding box center [833, 310] width 68 height 68
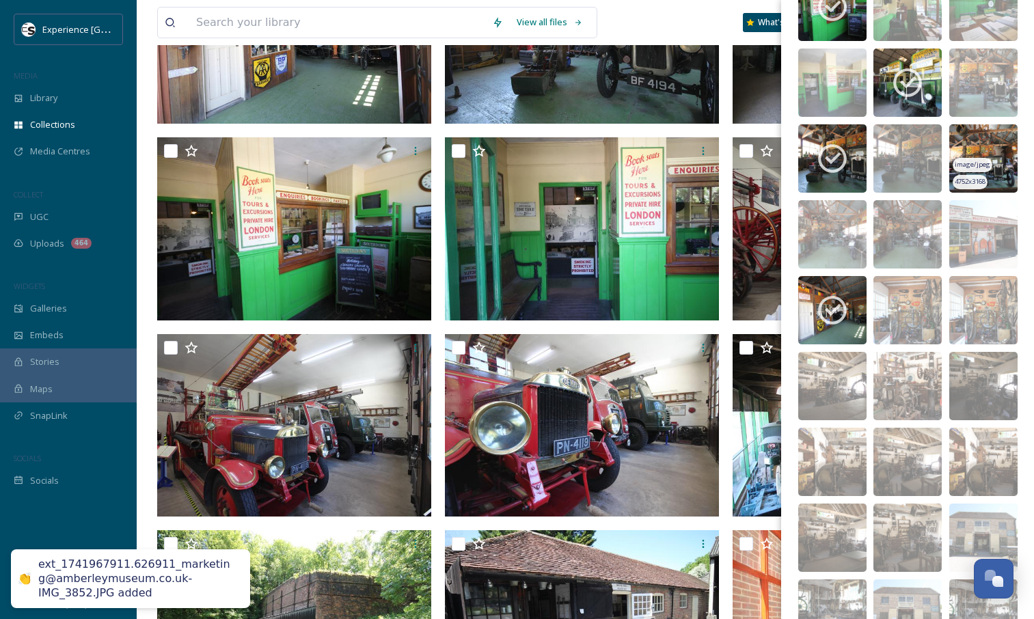
scroll to position [3646, 0]
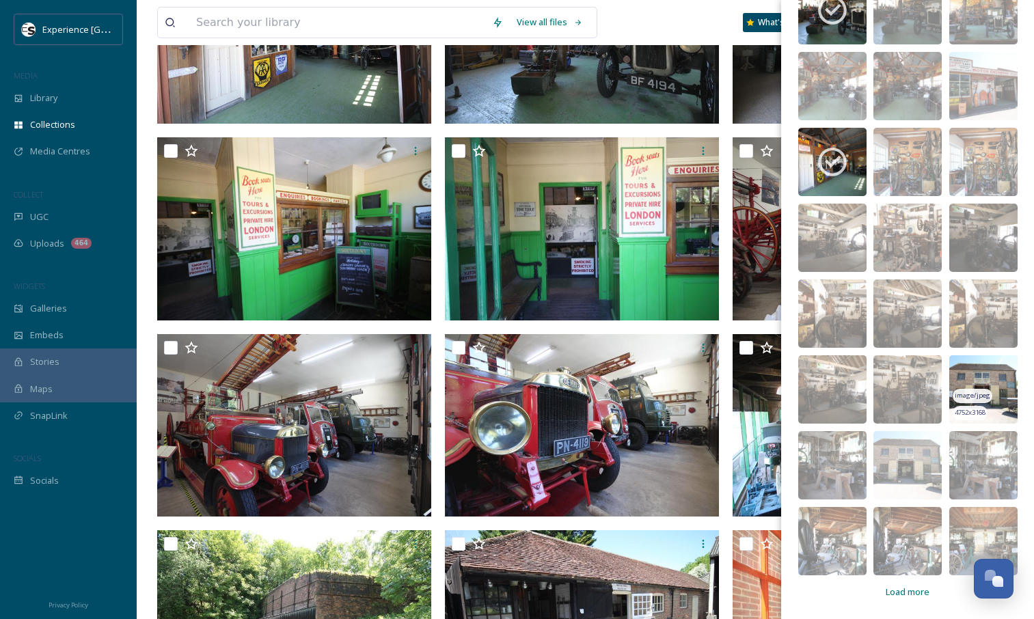
click at [993, 365] on img at bounding box center [984, 390] width 68 height 68
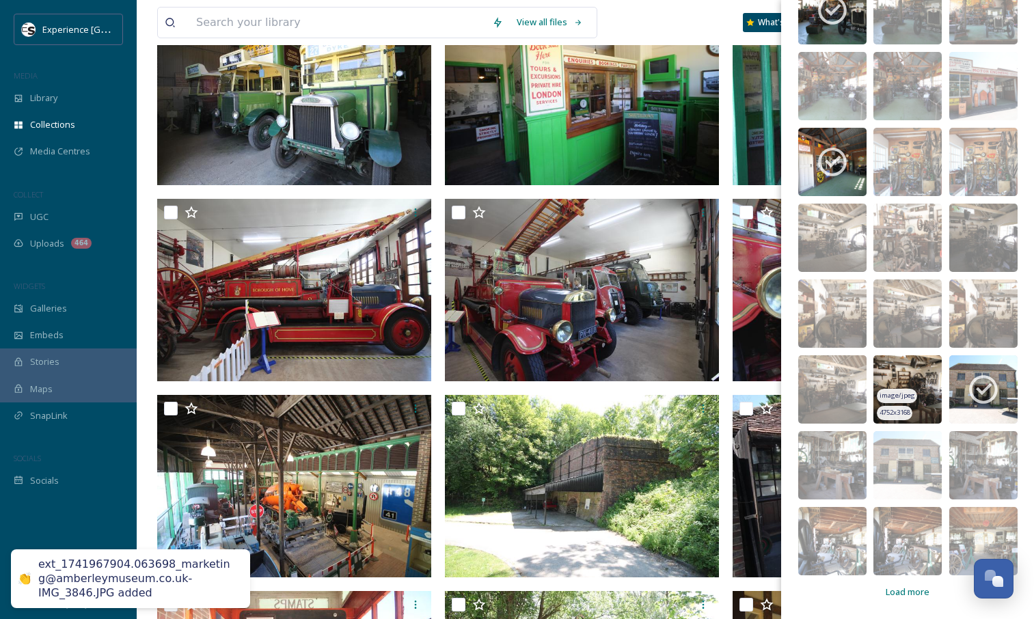
scroll to position [420, 0]
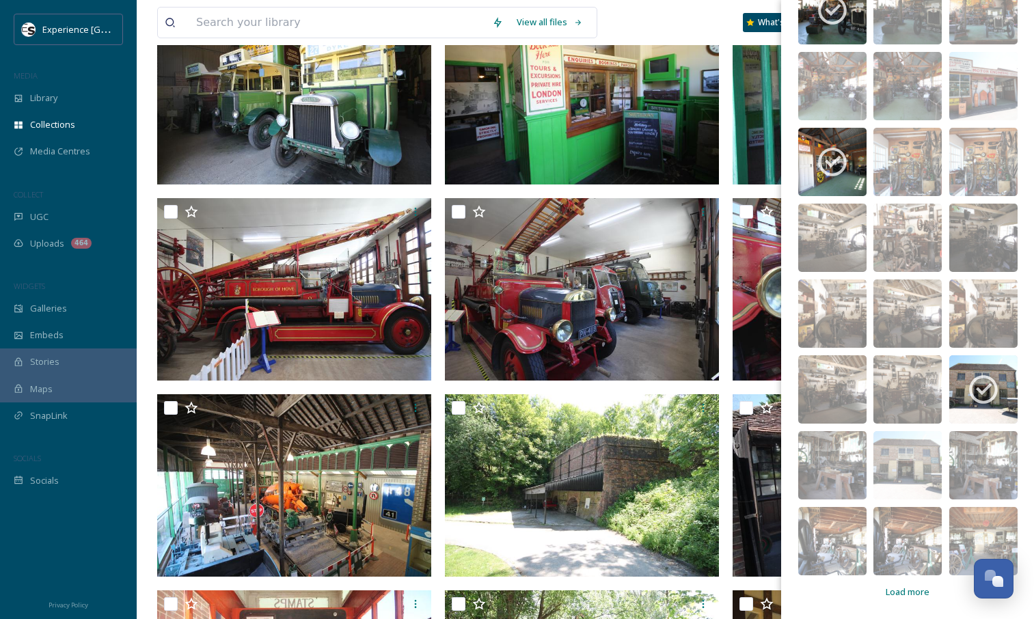
click at [905, 592] on span "Load more" at bounding box center [908, 592] width 44 height 13
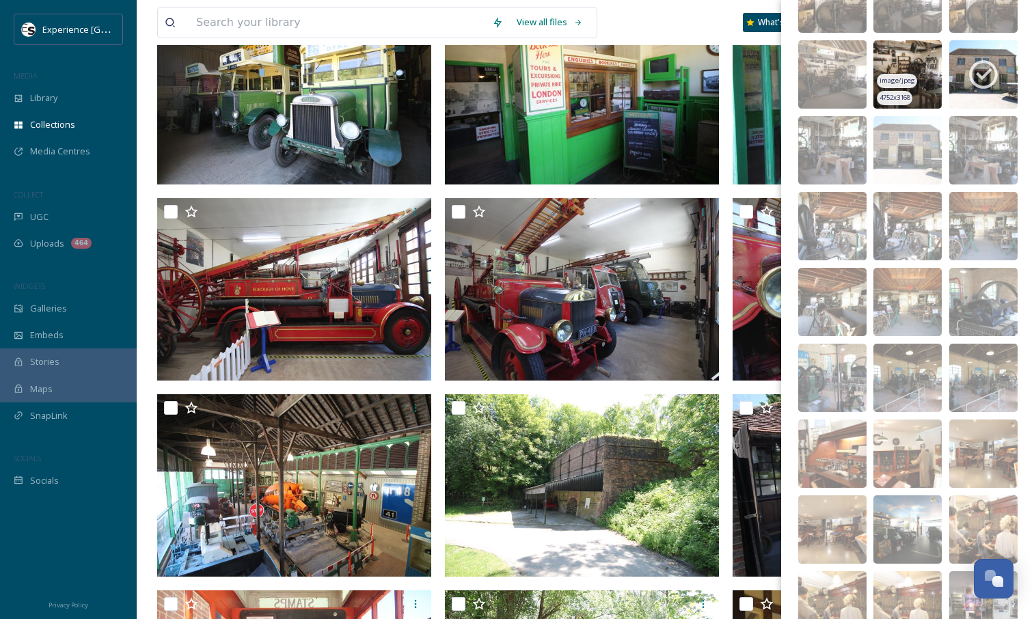
scroll to position [3962, 0]
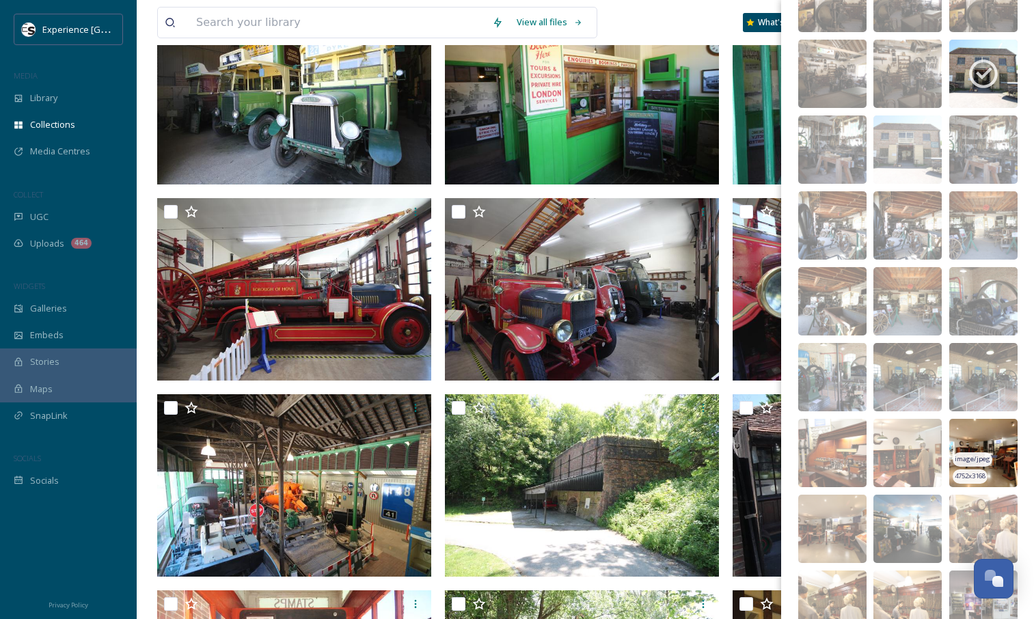
click at [989, 433] on img at bounding box center [984, 453] width 68 height 68
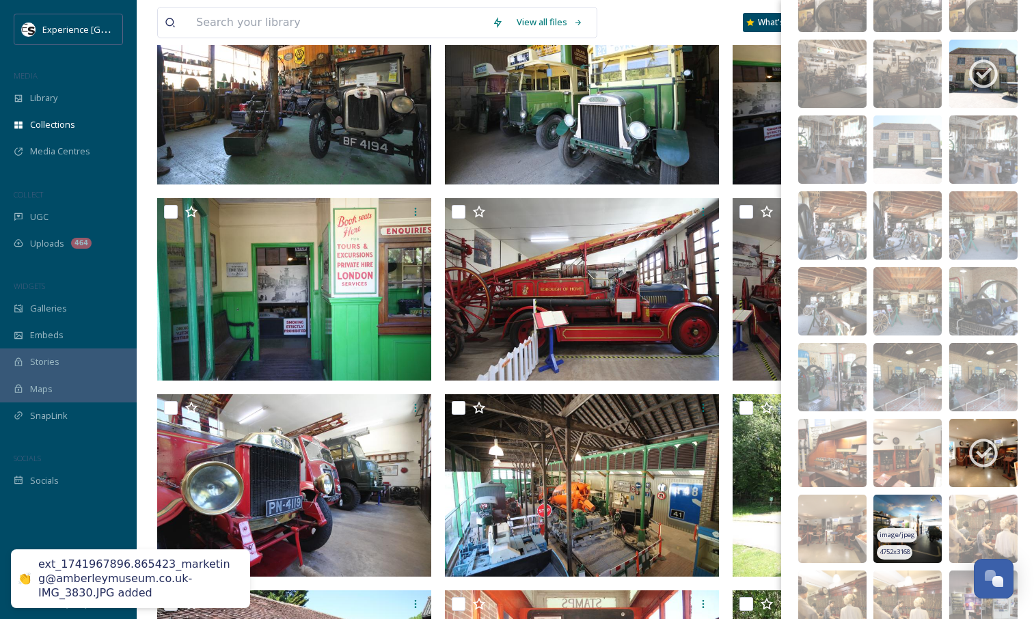
click at [908, 505] on img at bounding box center [908, 529] width 68 height 68
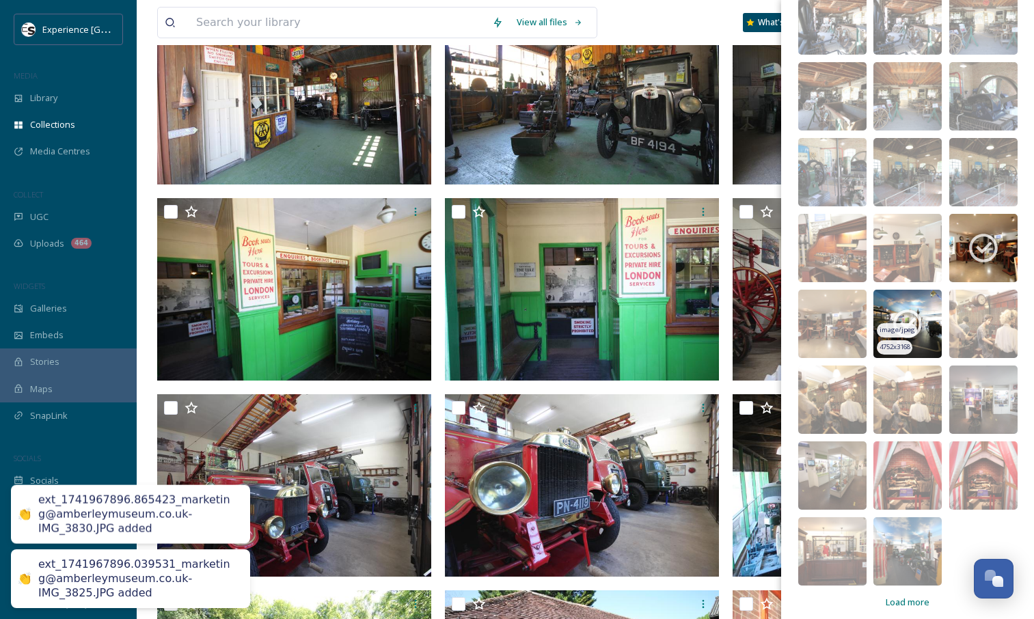
scroll to position [4171, 0]
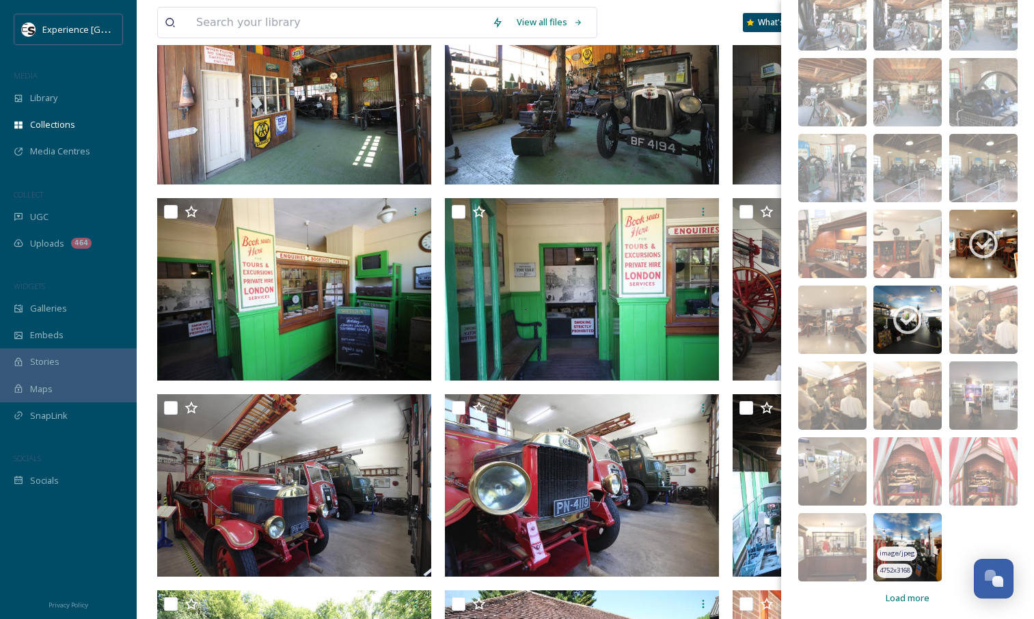
click at [909, 526] on img at bounding box center [908, 547] width 68 height 68
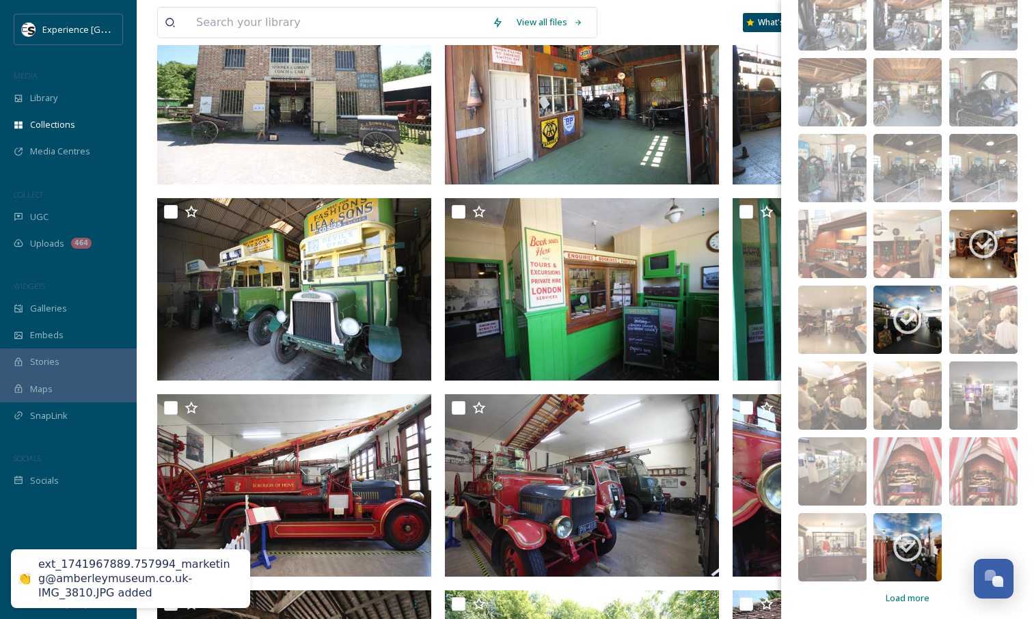
click at [898, 597] on span "Load more" at bounding box center [908, 598] width 44 height 13
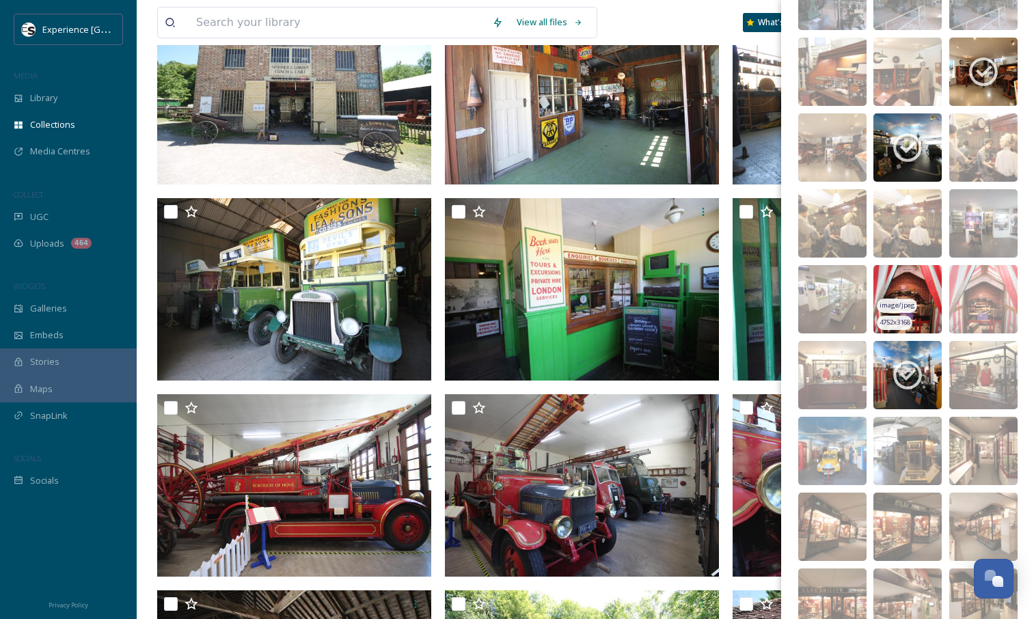
scroll to position [4403, 0]
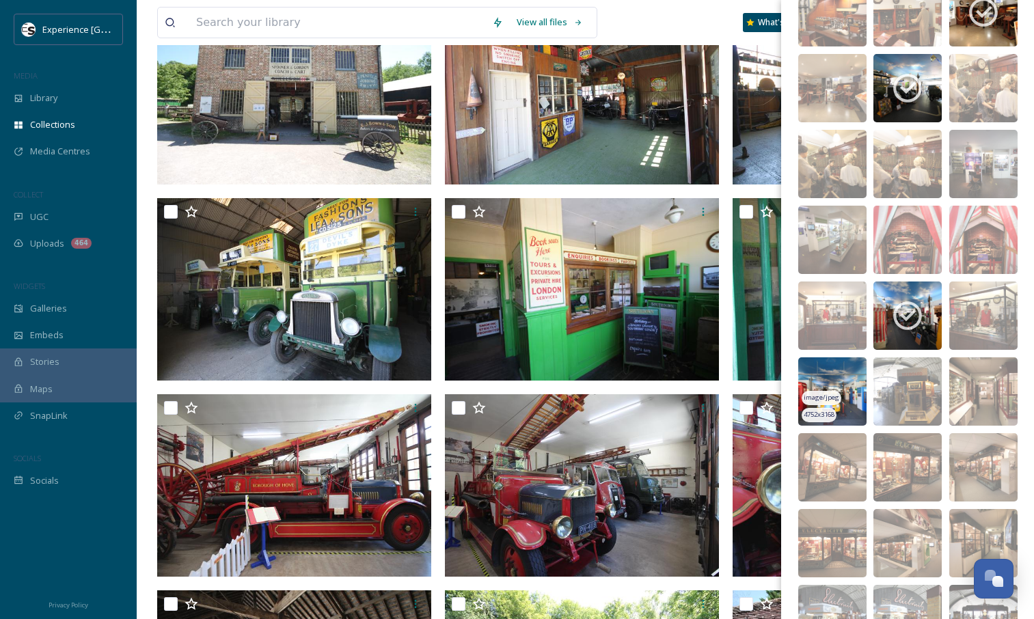
click at [853, 369] on img at bounding box center [833, 392] width 68 height 68
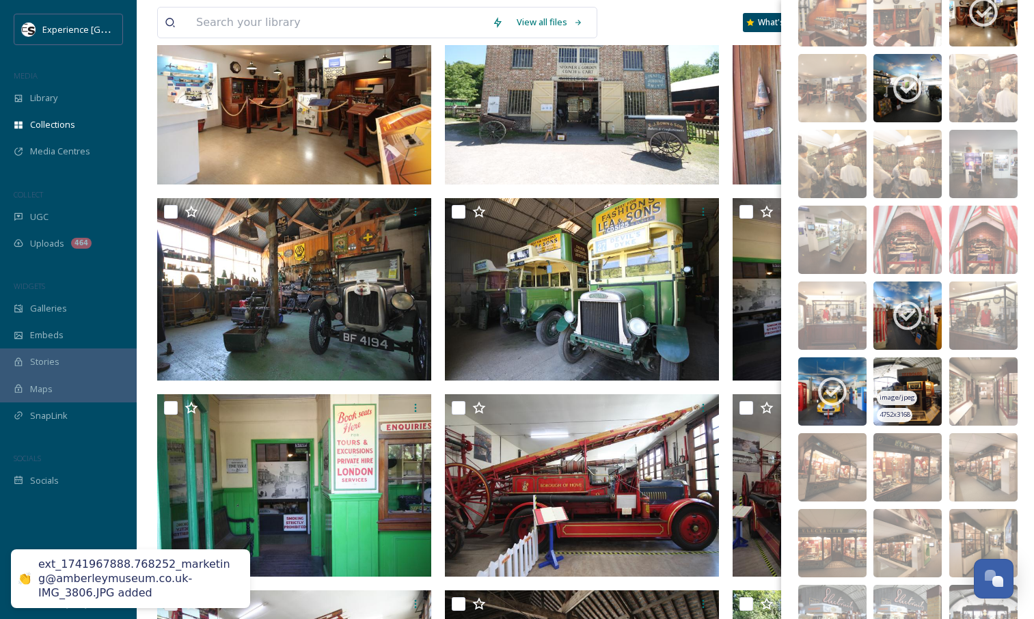
click at [905, 367] on img at bounding box center [908, 392] width 68 height 68
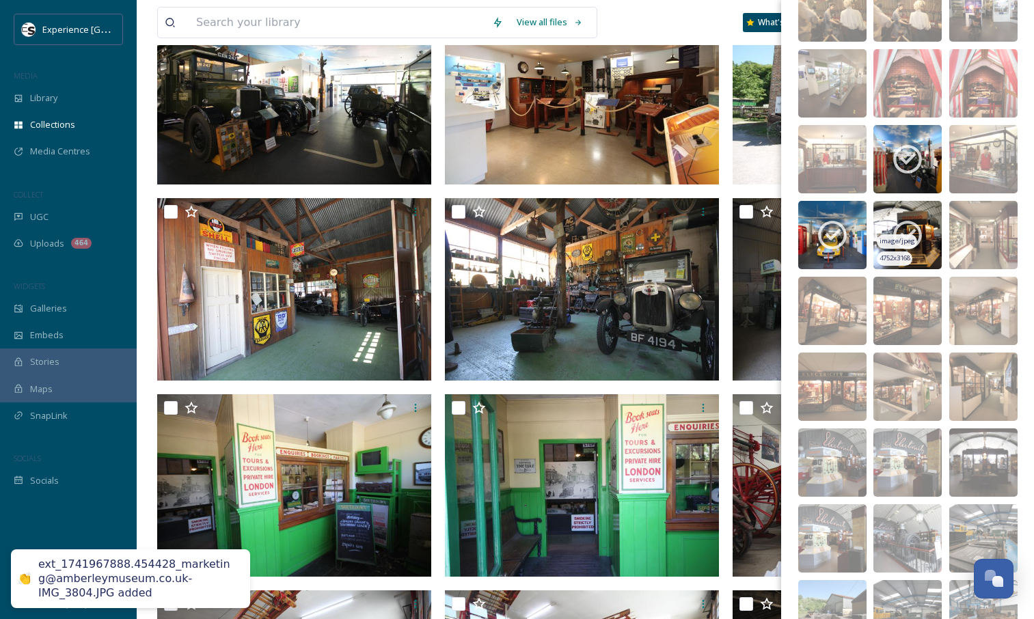
scroll to position [4560, 0]
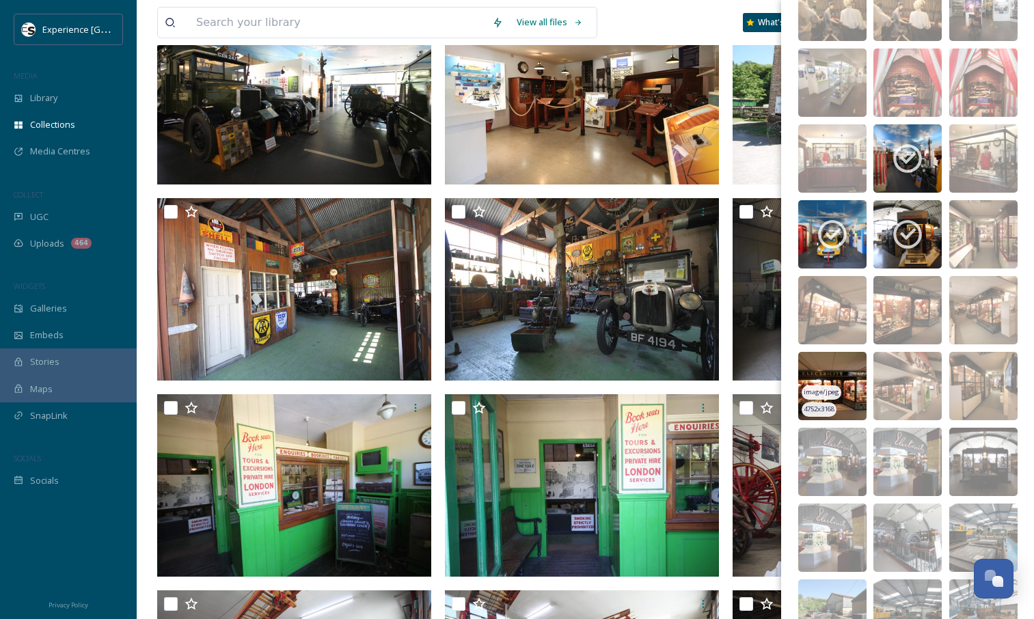
click at [846, 362] on img at bounding box center [833, 386] width 68 height 68
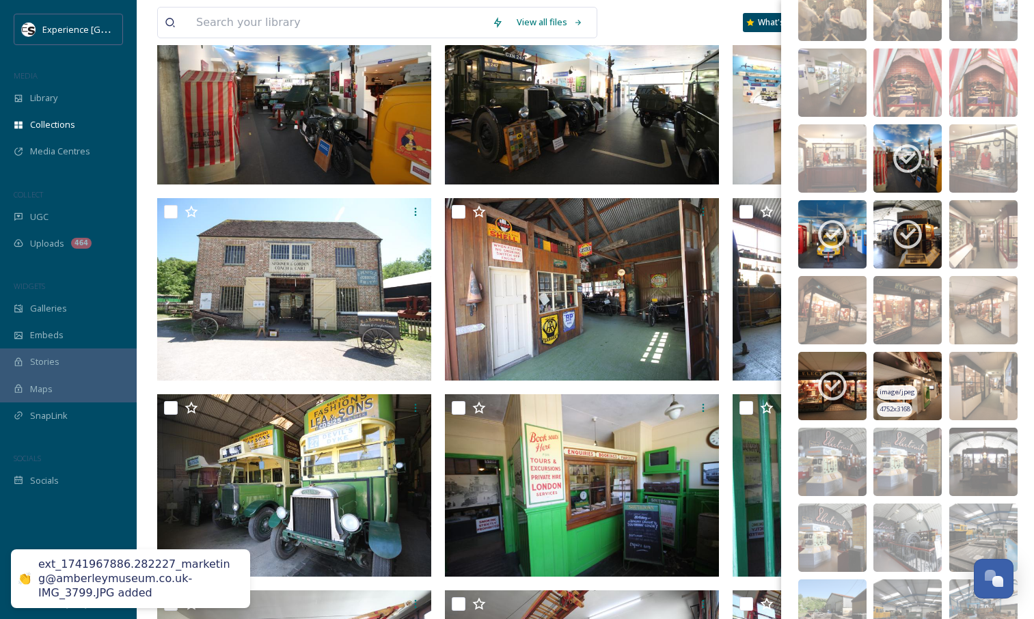
scroll to position [4630, 0]
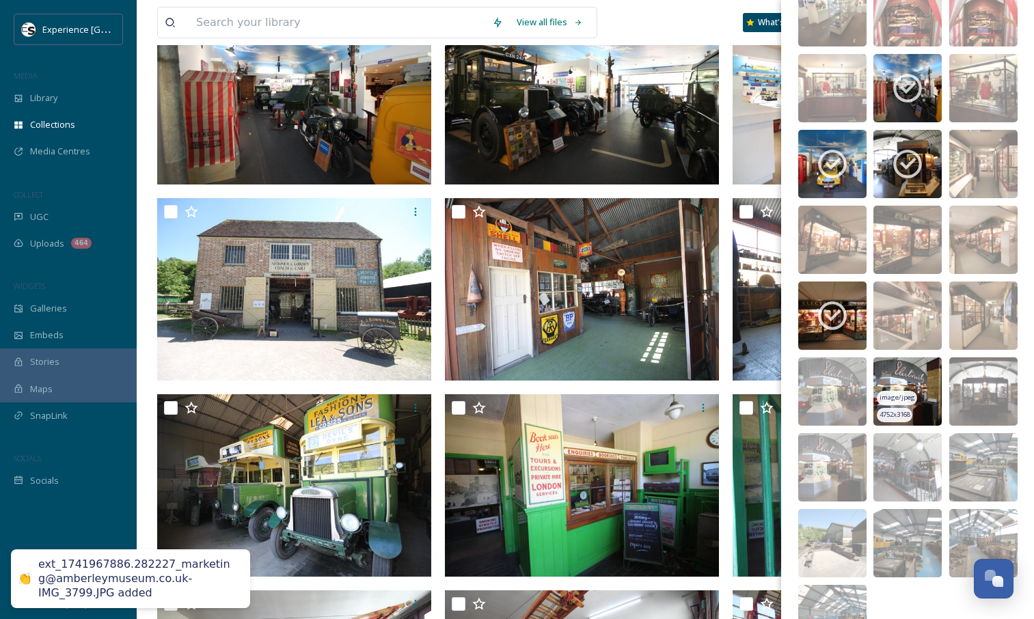
click at [920, 379] on img at bounding box center [908, 392] width 68 height 68
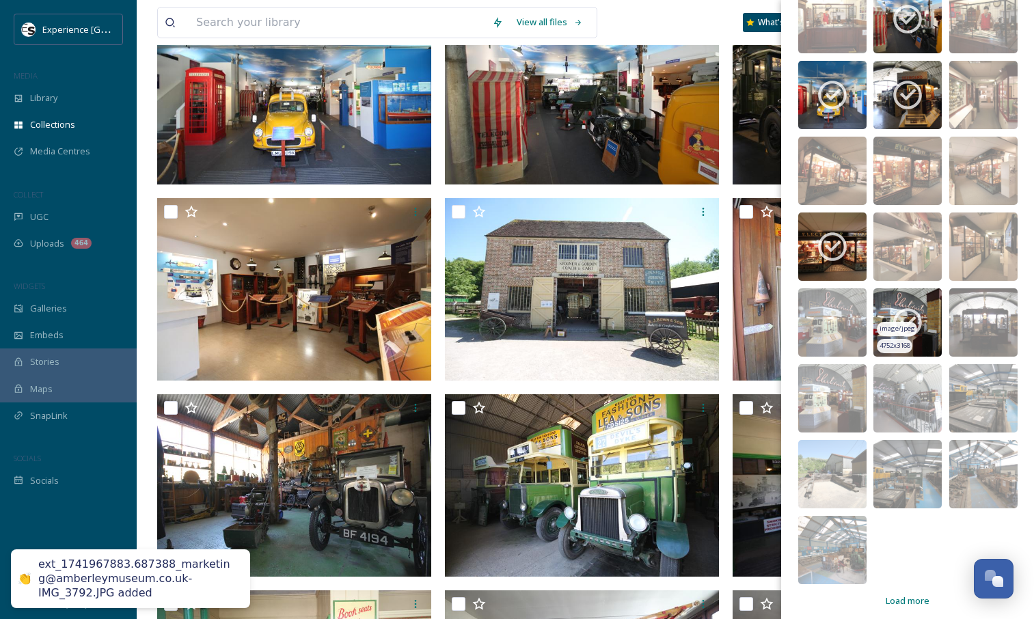
scroll to position [4701, 0]
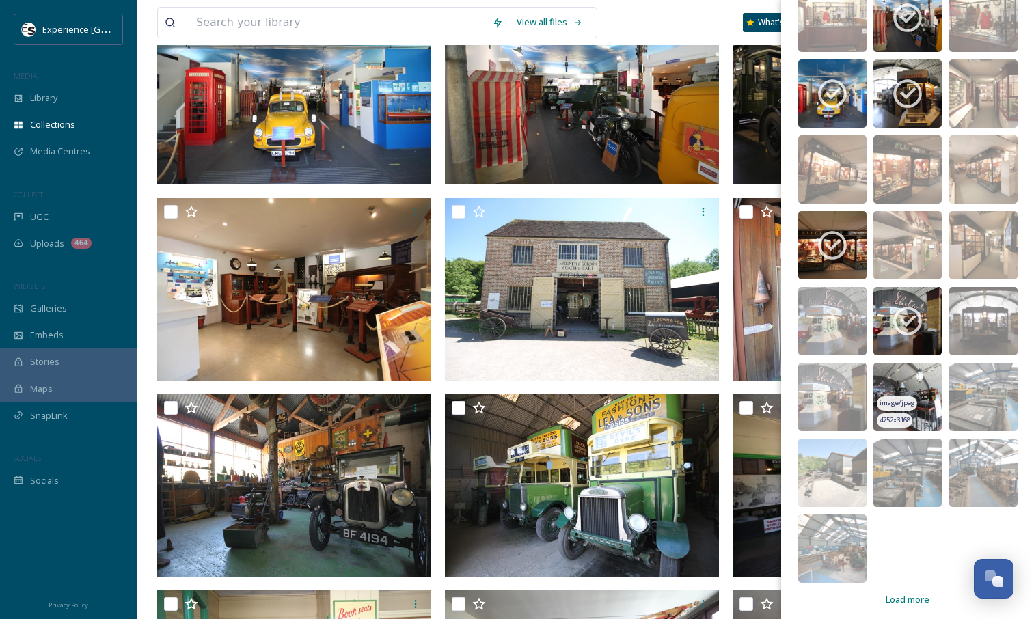
click at [929, 395] on img at bounding box center [908, 397] width 68 height 68
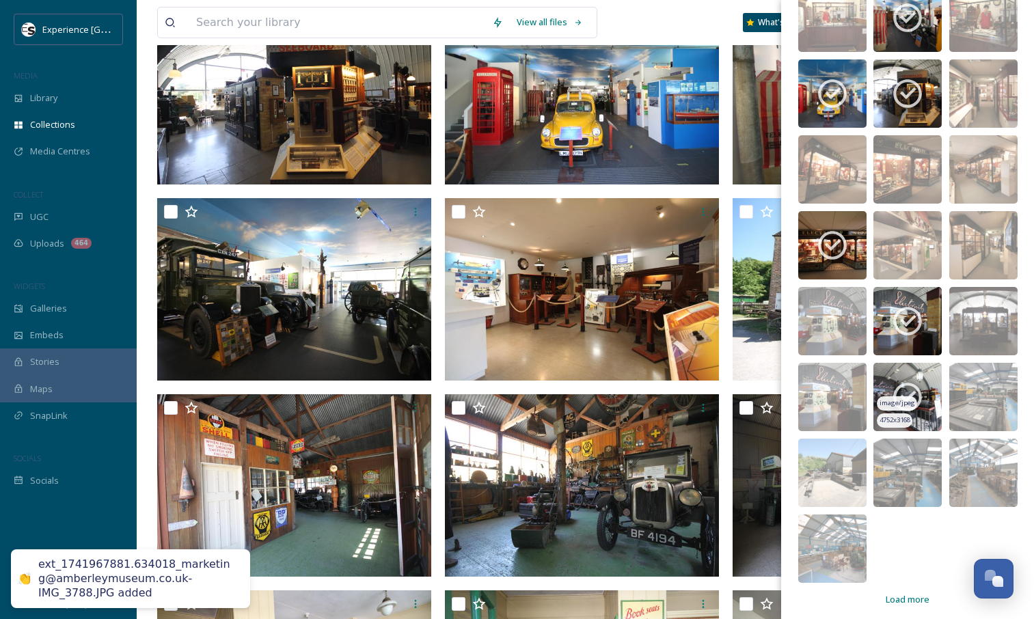
scroll to position [4708, 0]
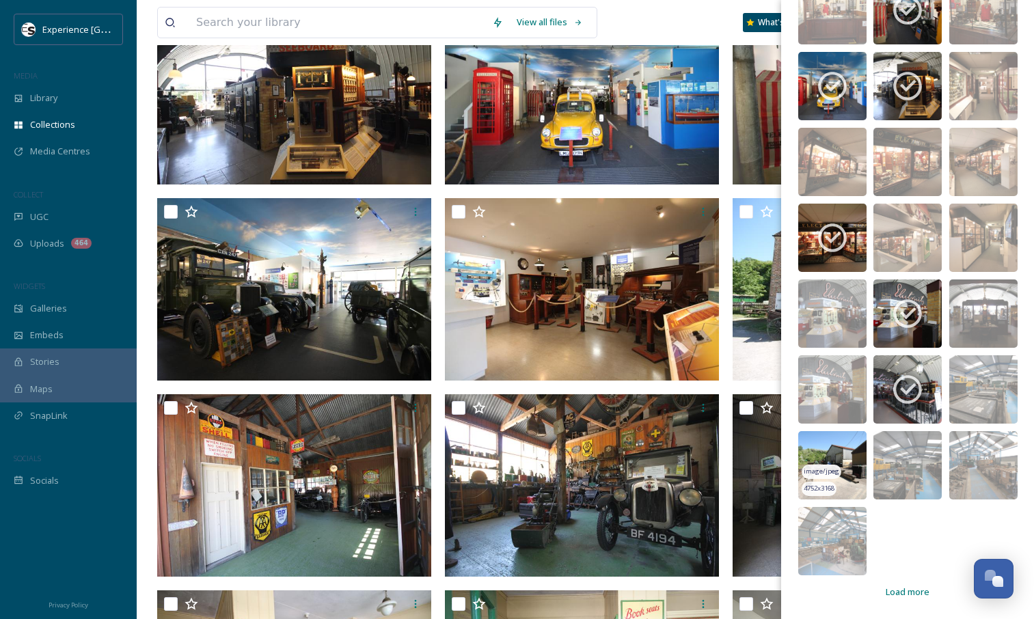
click at [851, 455] on img at bounding box center [833, 465] width 68 height 68
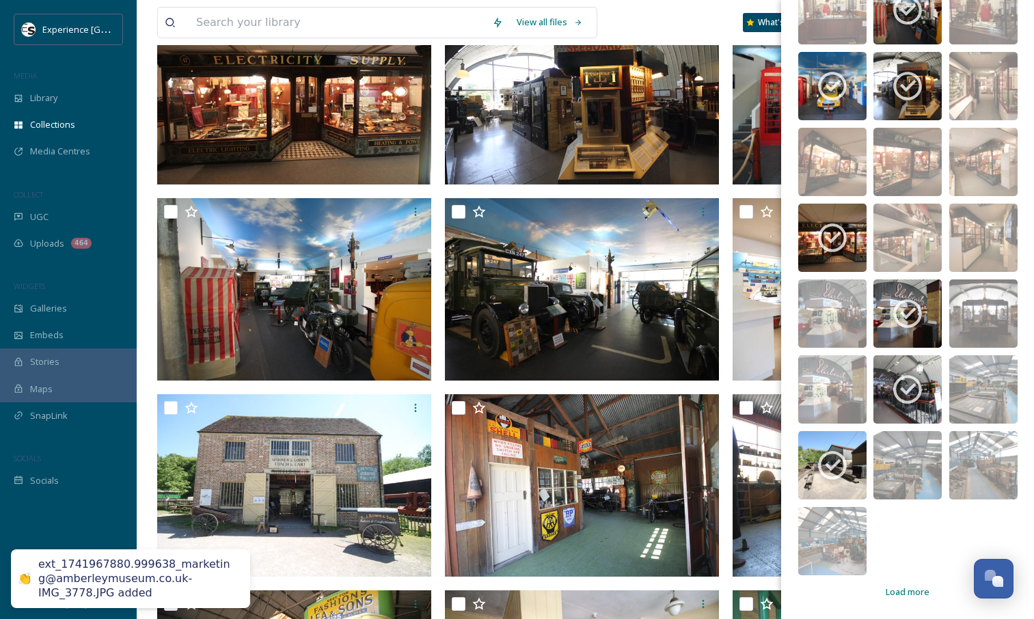
click at [894, 596] on span "Load more" at bounding box center [908, 592] width 44 height 13
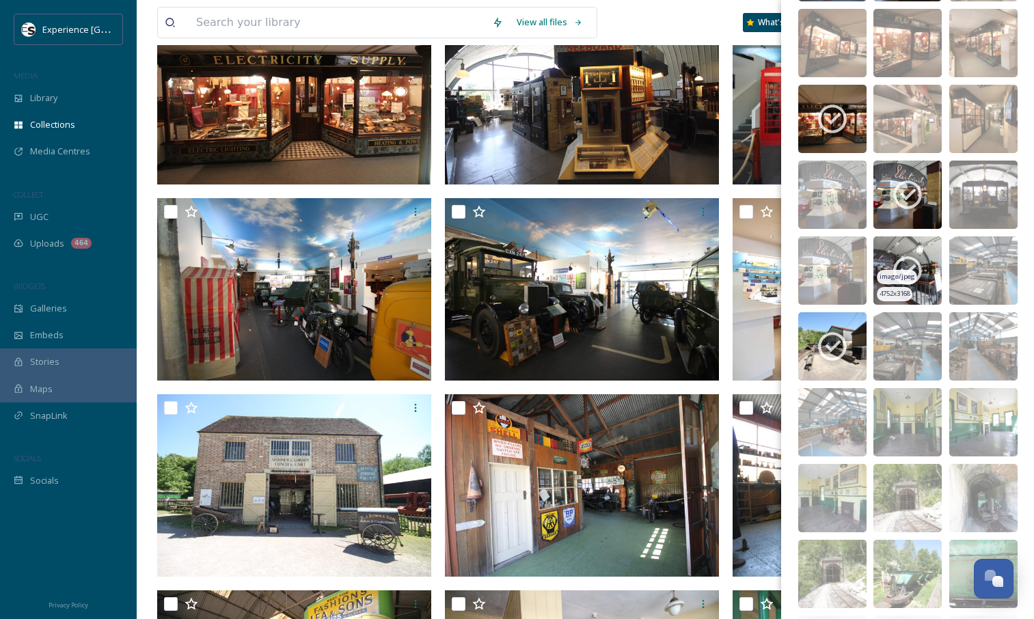
scroll to position [4828, 0]
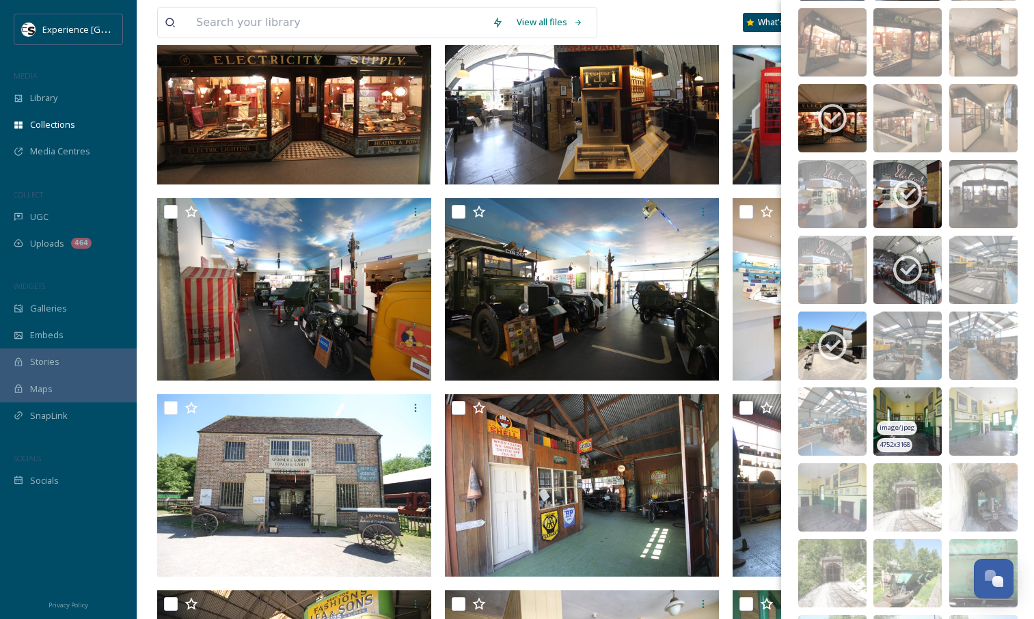
click at [927, 403] on img at bounding box center [908, 422] width 68 height 68
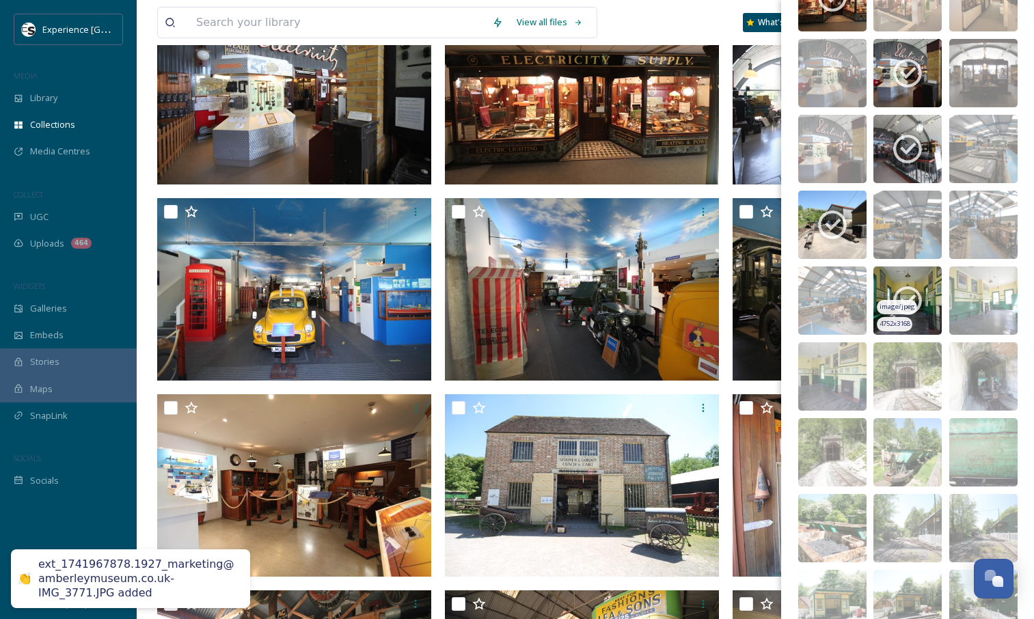
scroll to position [4950, 0]
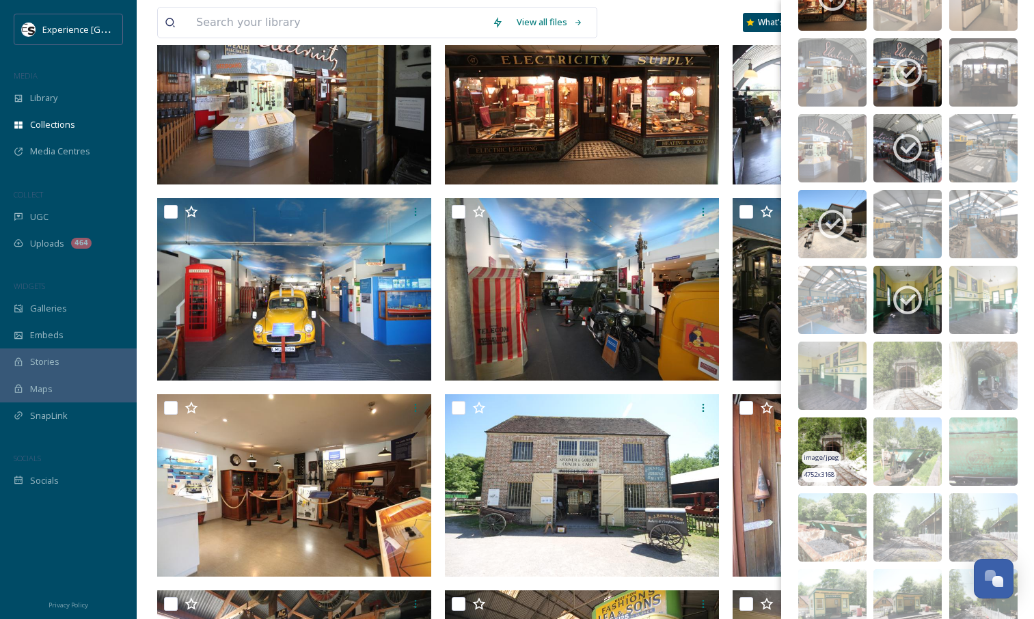
click at [842, 433] on img at bounding box center [833, 452] width 68 height 68
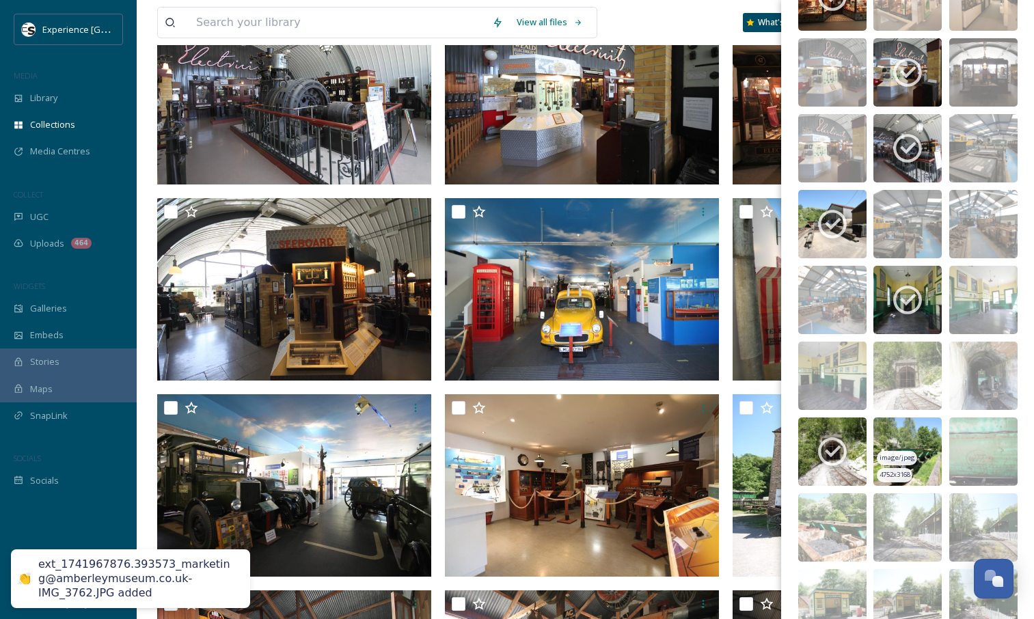
click at [894, 432] on img at bounding box center [908, 452] width 68 height 68
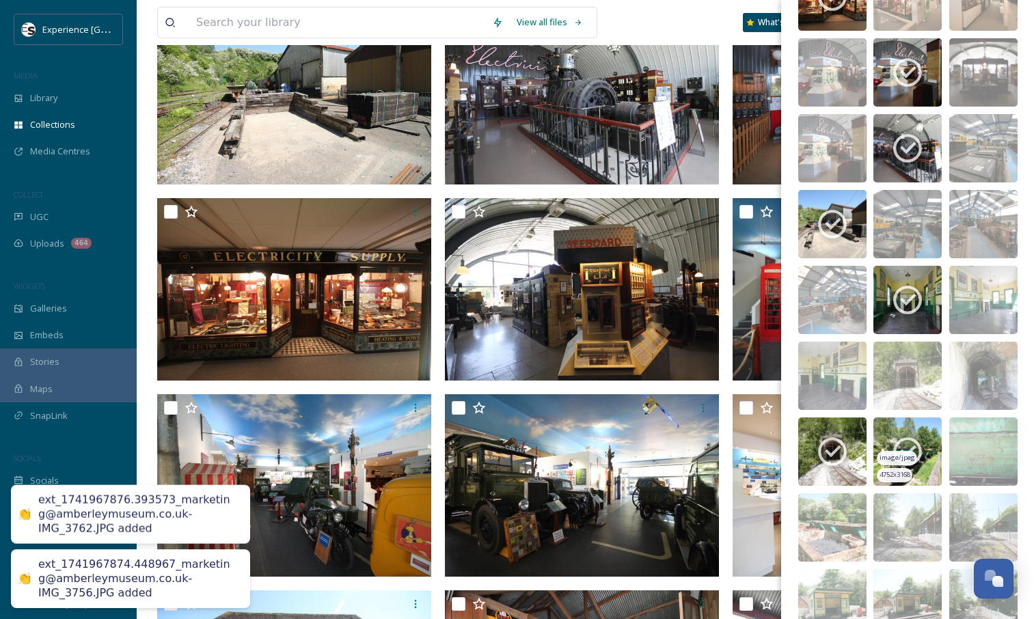
scroll to position [5092, 0]
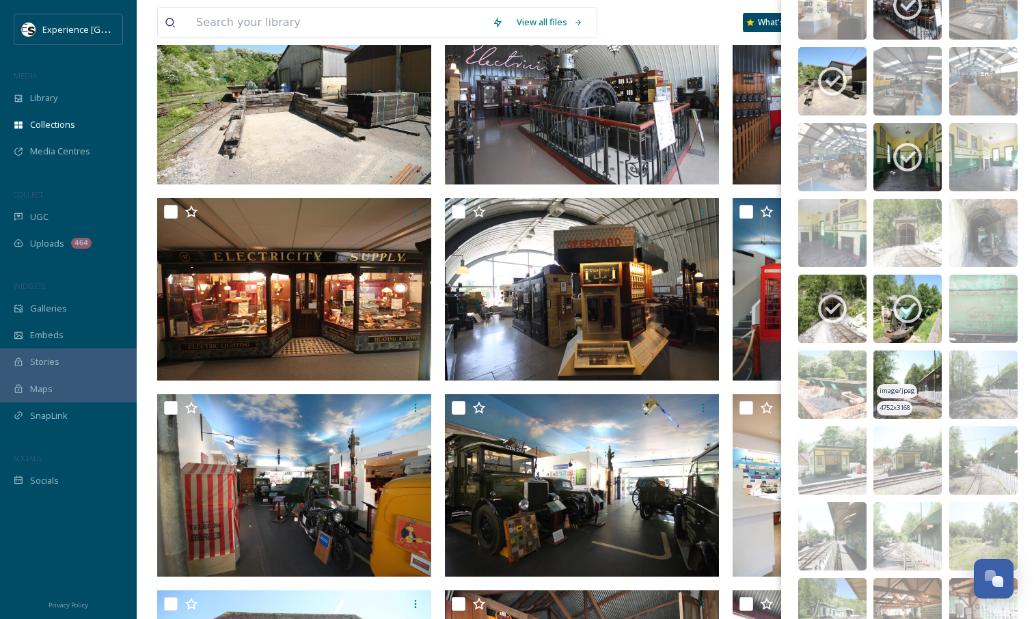
click at [920, 359] on img at bounding box center [908, 385] width 68 height 68
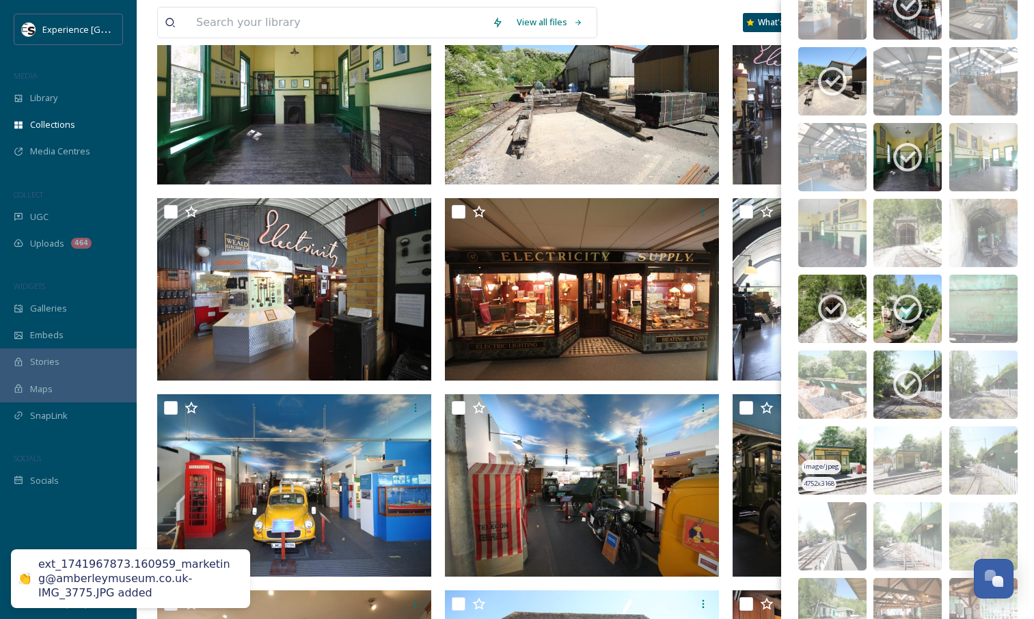
click at [838, 427] on img at bounding box center [833, 461] width 68 height 68
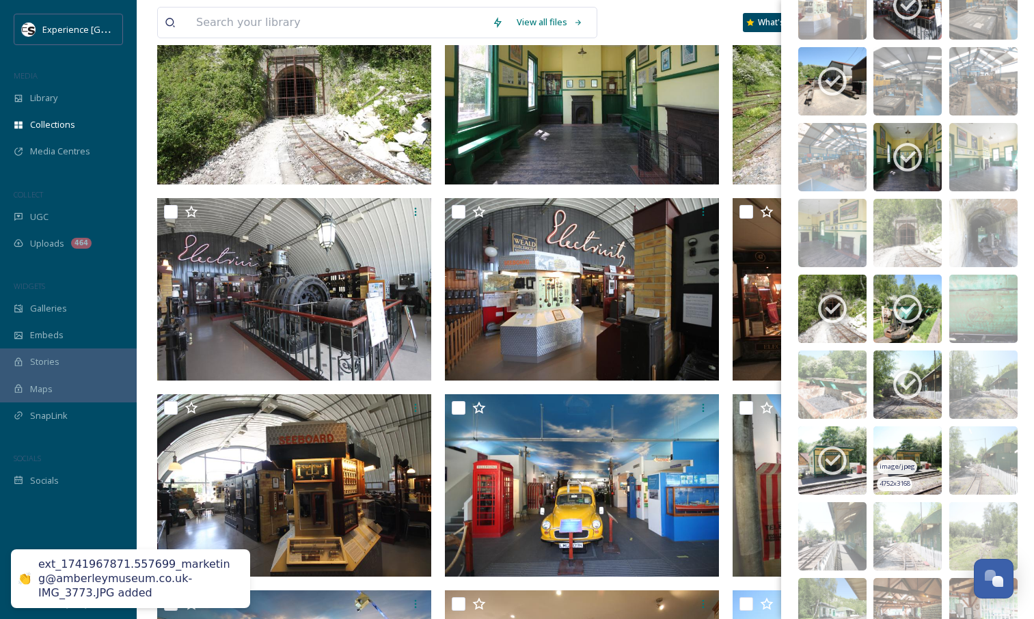
scroll to position [5164, 0]
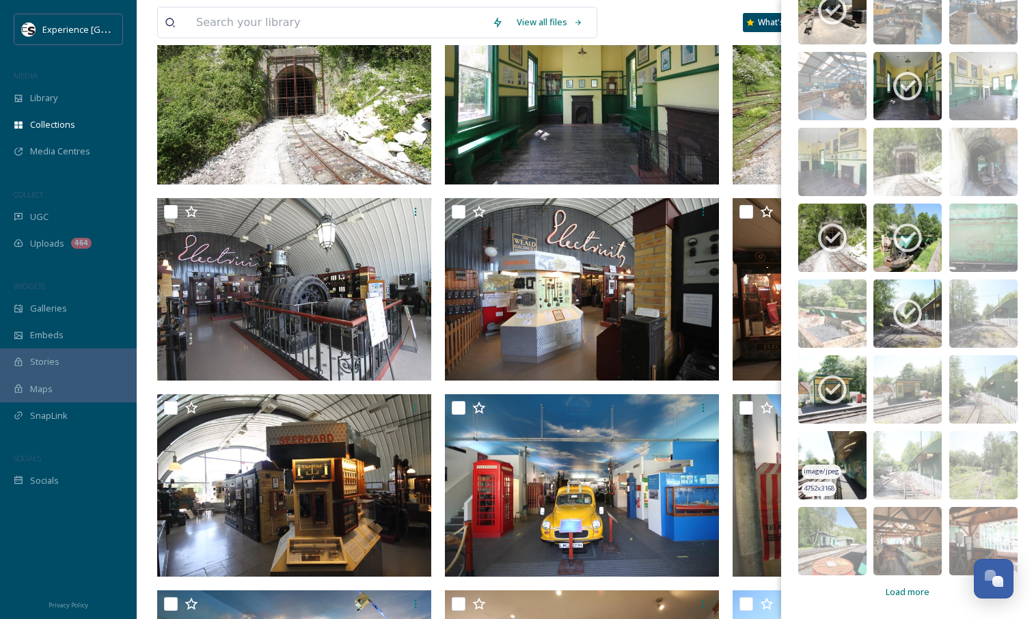
click at [823, 462] on img at bounding box center [833, 465] width 68 height 68
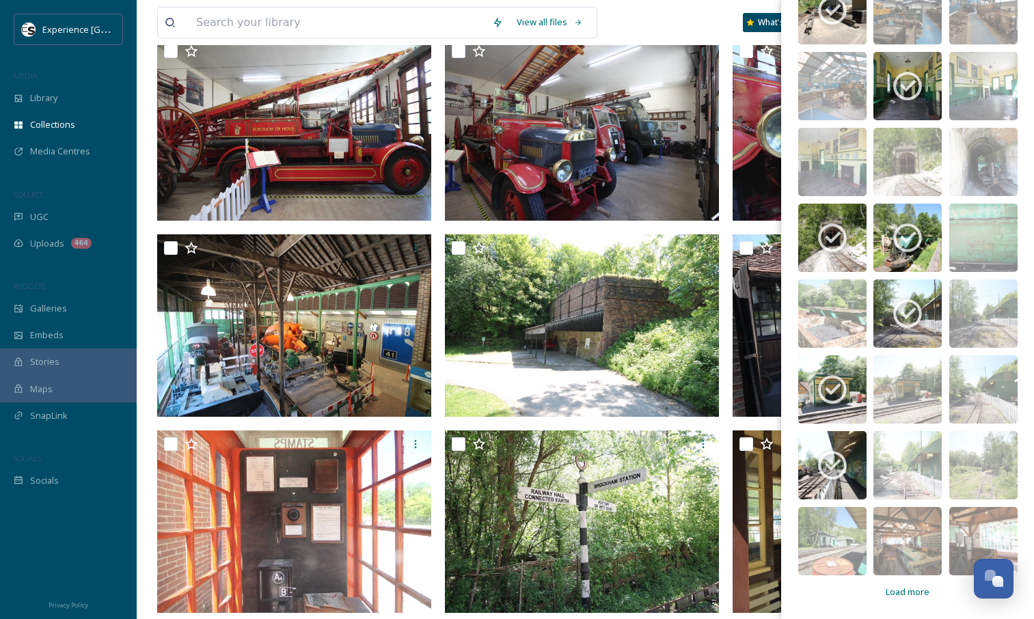
click at [920, 591] on span "Load more" at bounding box center [908, 592] width 44 height 13
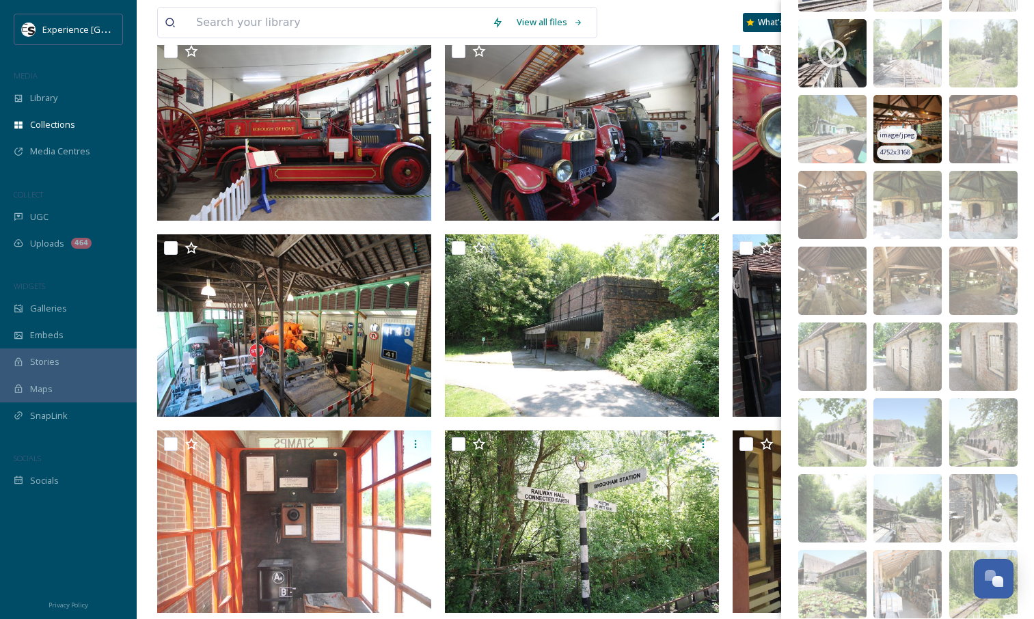
scroll to position [5577, 0]
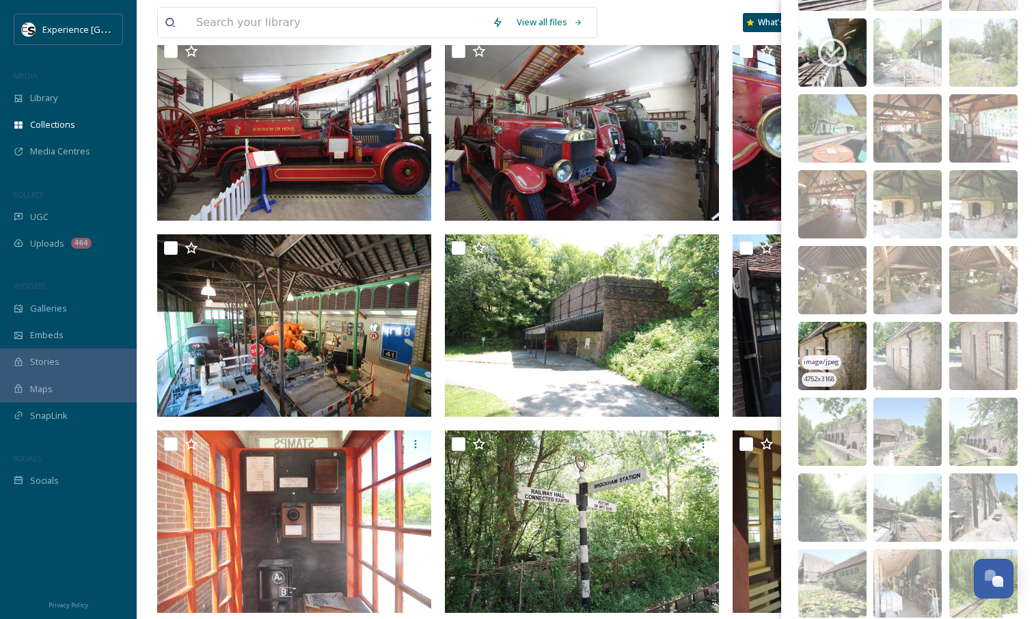
click at [849, 362] on img at bounding box center [833, 356] width 68 height 68
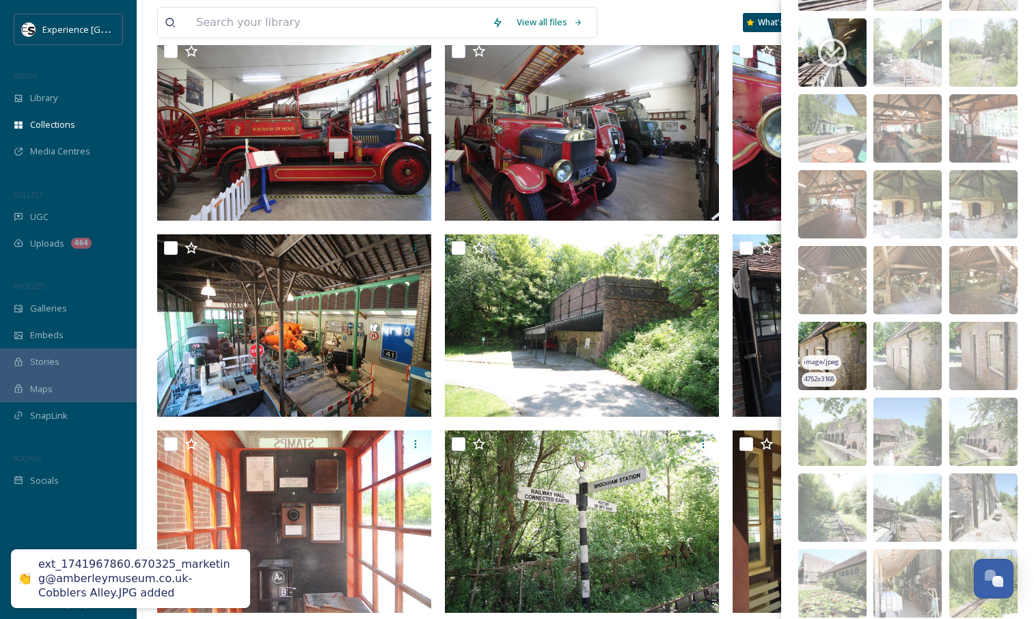
scroll to position [1562, 0]
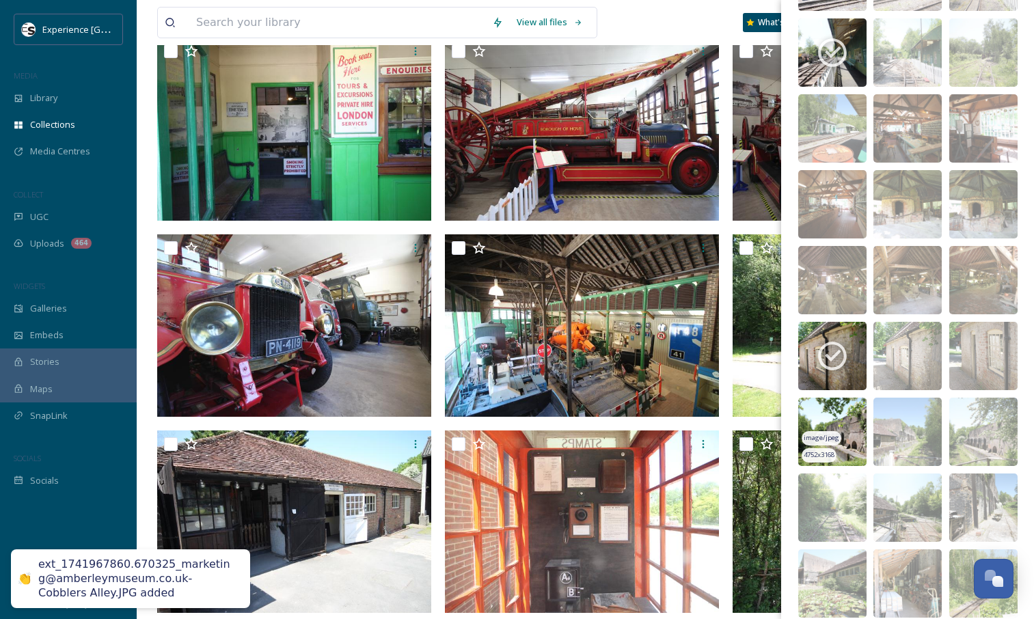
click at [853, 427] on img at bounding box center [833, 432] width 68 height 68
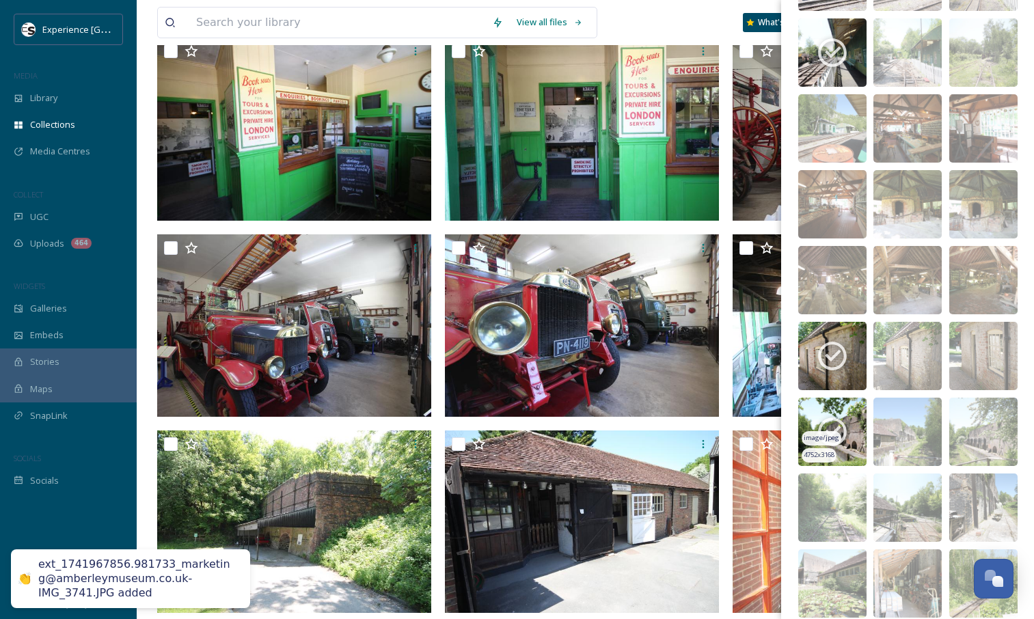
scroll to position [5695, 0]
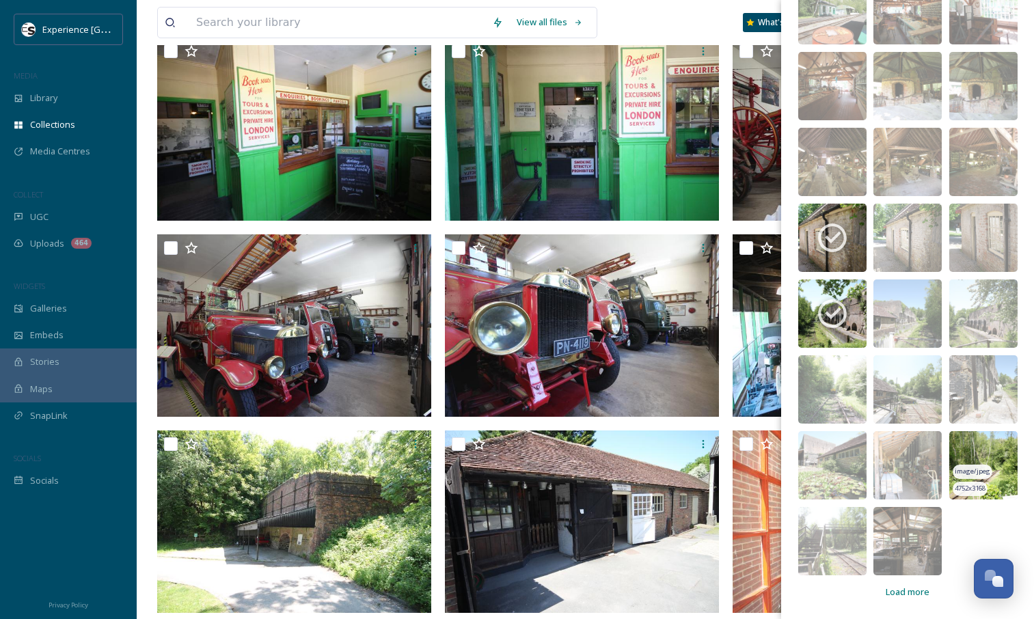
click at [1000, 450] on img at bounding box center [984, 465] width 68 height 68
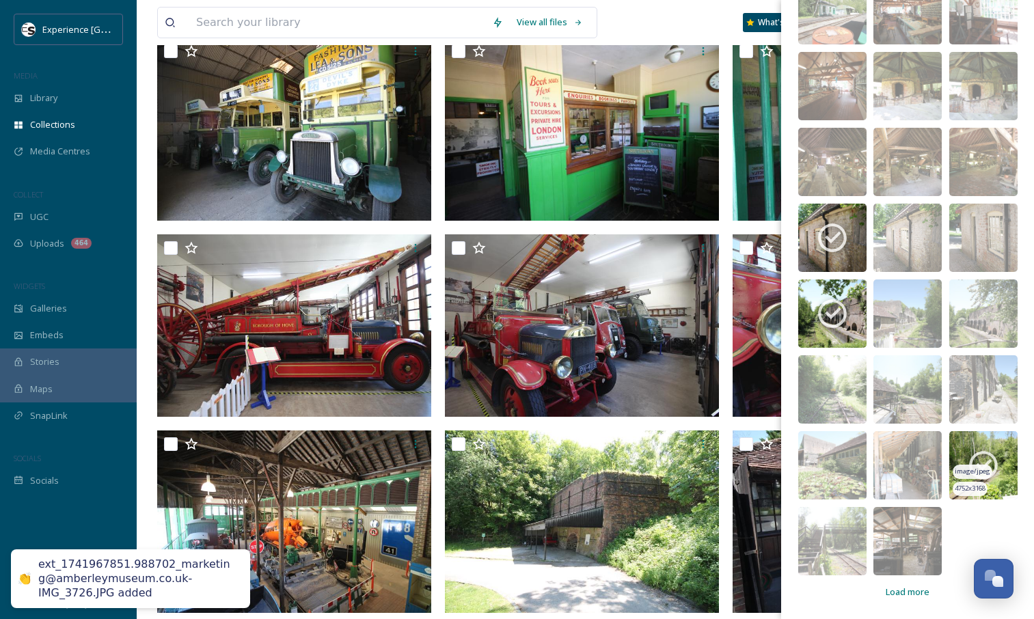
scroll to position [1735, 0]
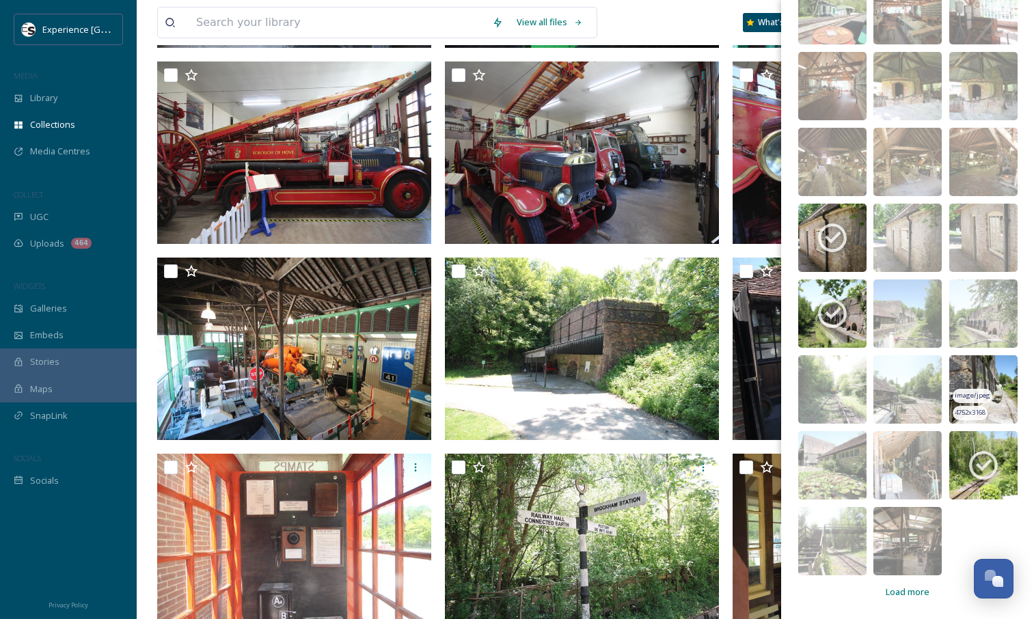
click at [998, 366] on img at bounding box center [984, 390] width 68 height 68
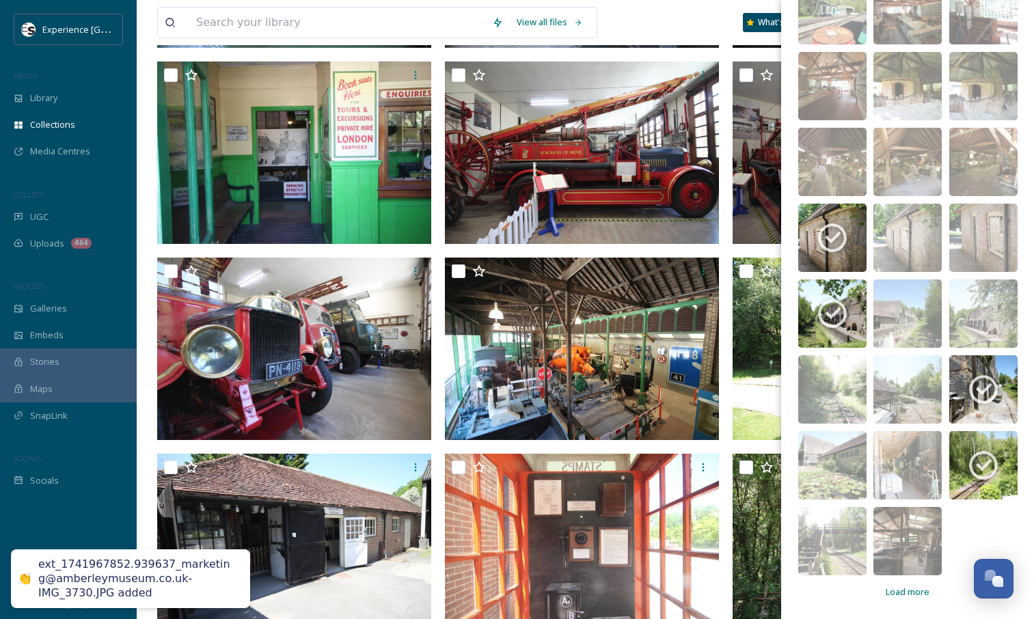
click at [887, 593] on span "Load more" at bounding box center [908, 592] width 44 height 13
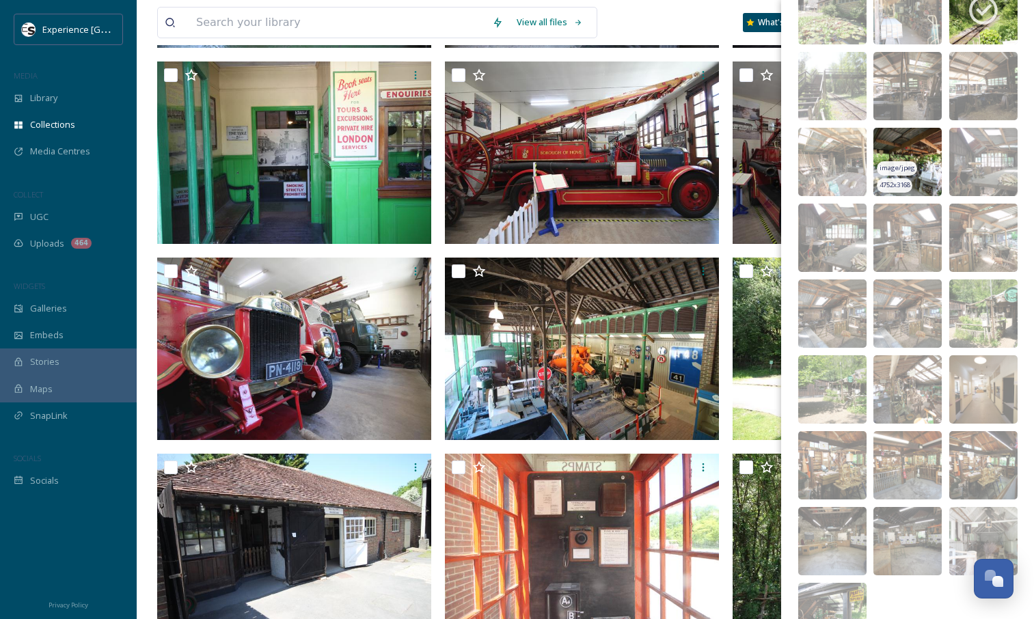
scroll to position [6226, 0]
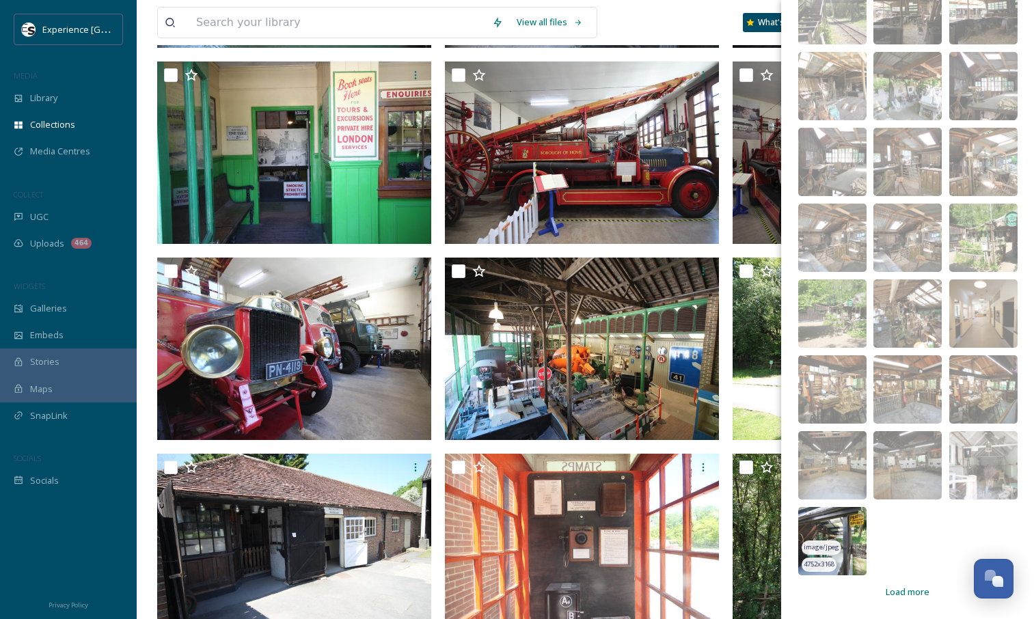
click at [859, 524] on img at bounding box center [833, 541] width 68 height 68
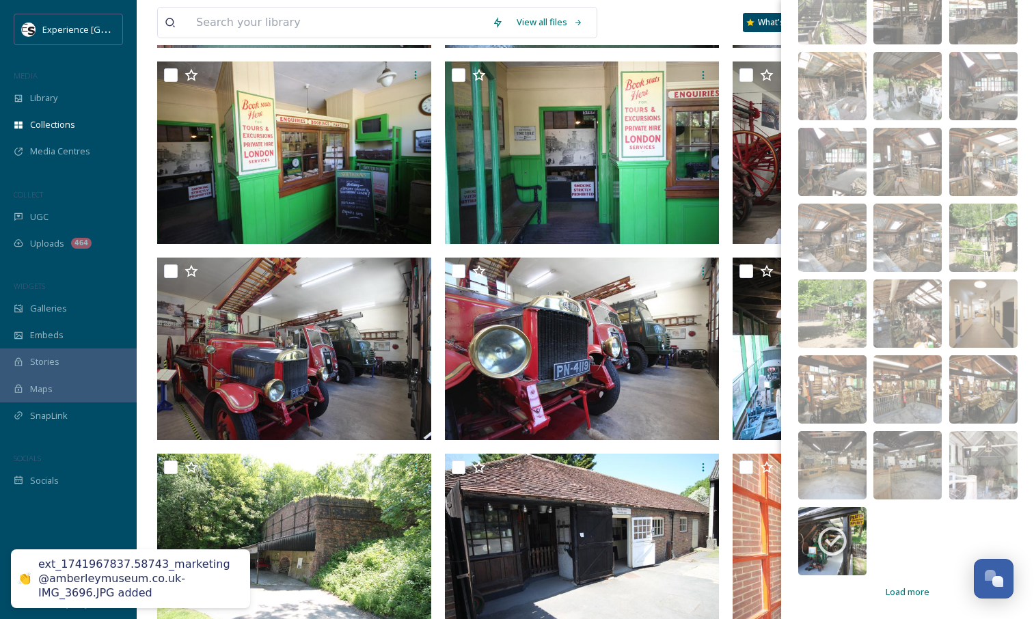
click at [919, 593] on span "Load more" at bounding box center [908, 592] width 44 height 13
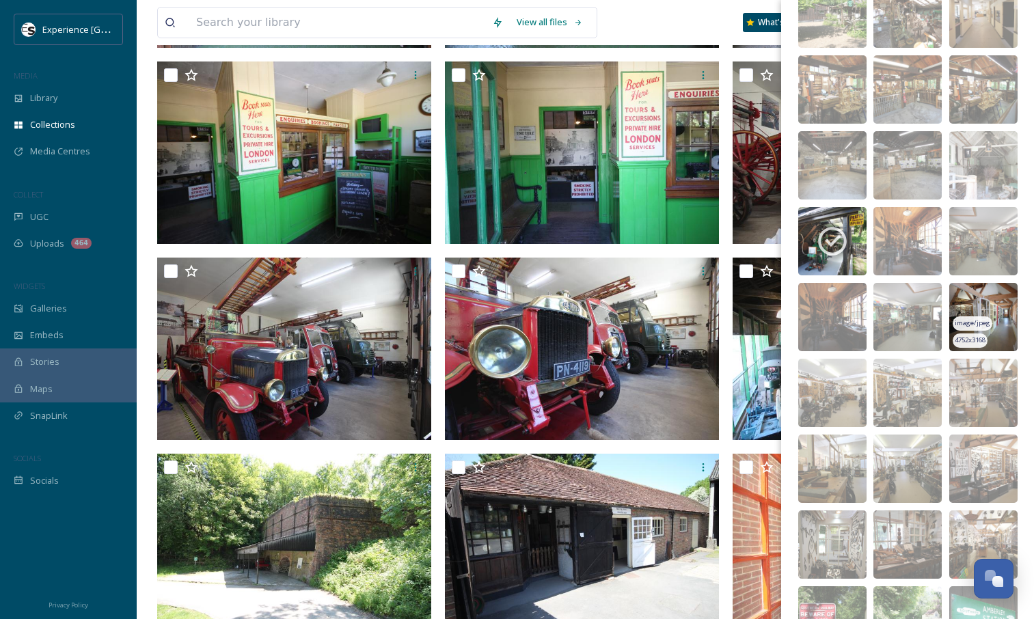
scroll to position [6526, 0]
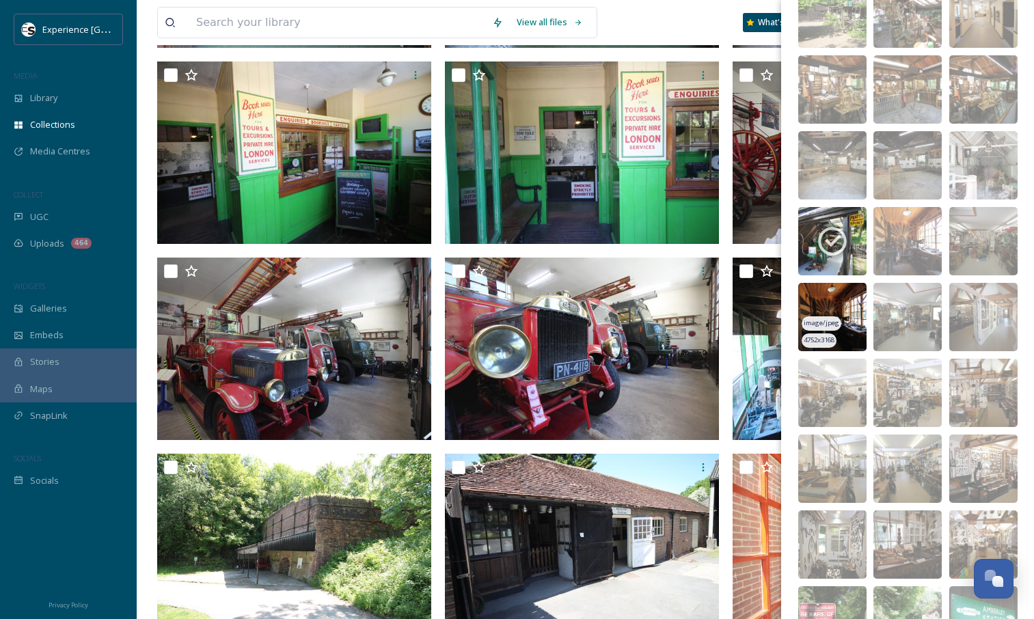
click at [855, 302] on img at bounding box center [833, 317] width 68 height 68
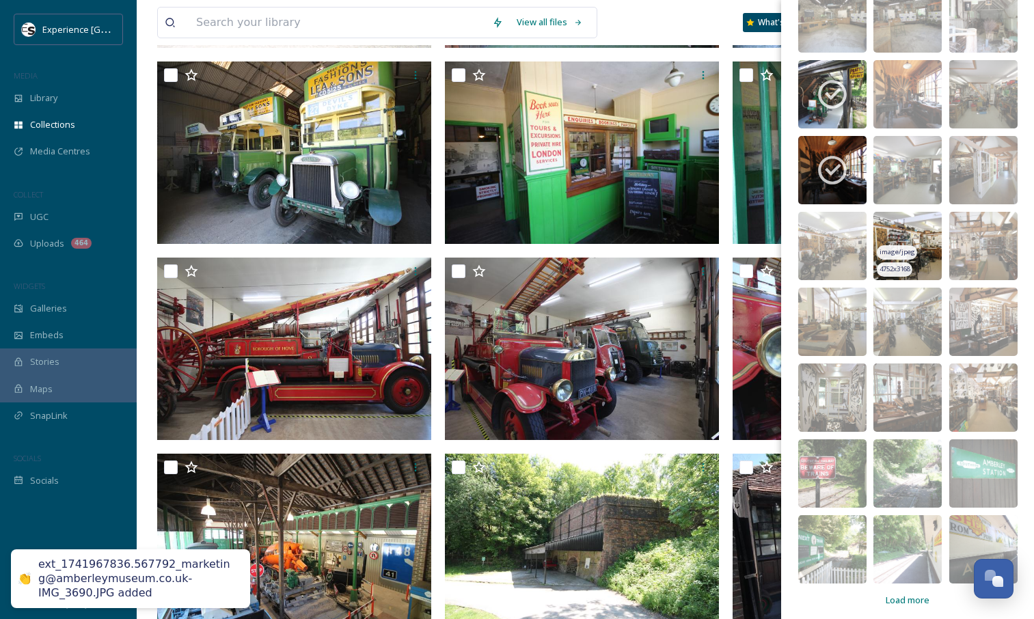
scroll to position [6673, 0]
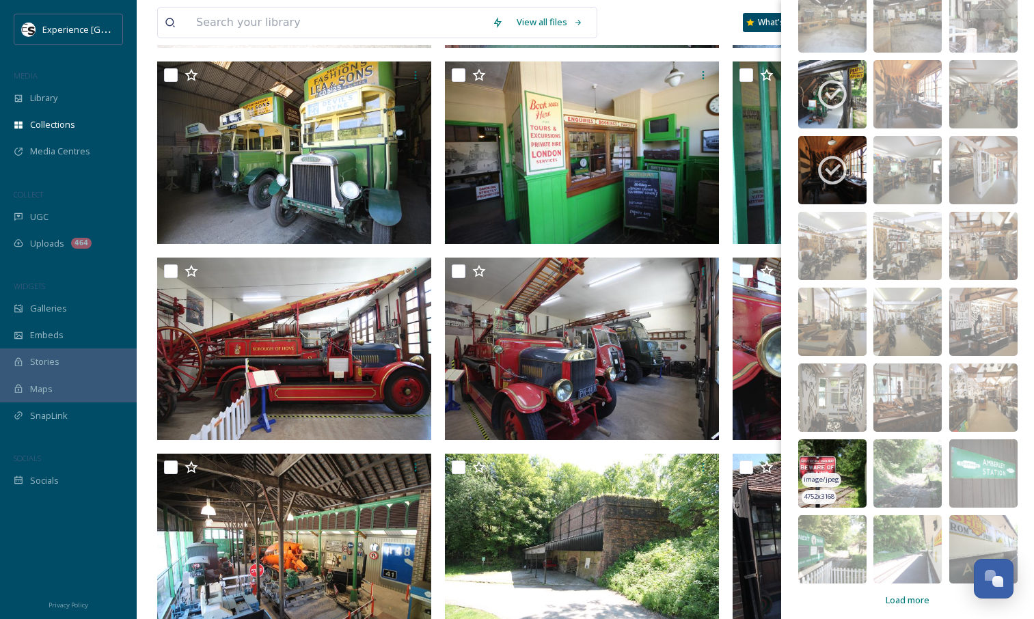
click at [852, 470] on img at bounding box center [833, 474] width 68 height 68
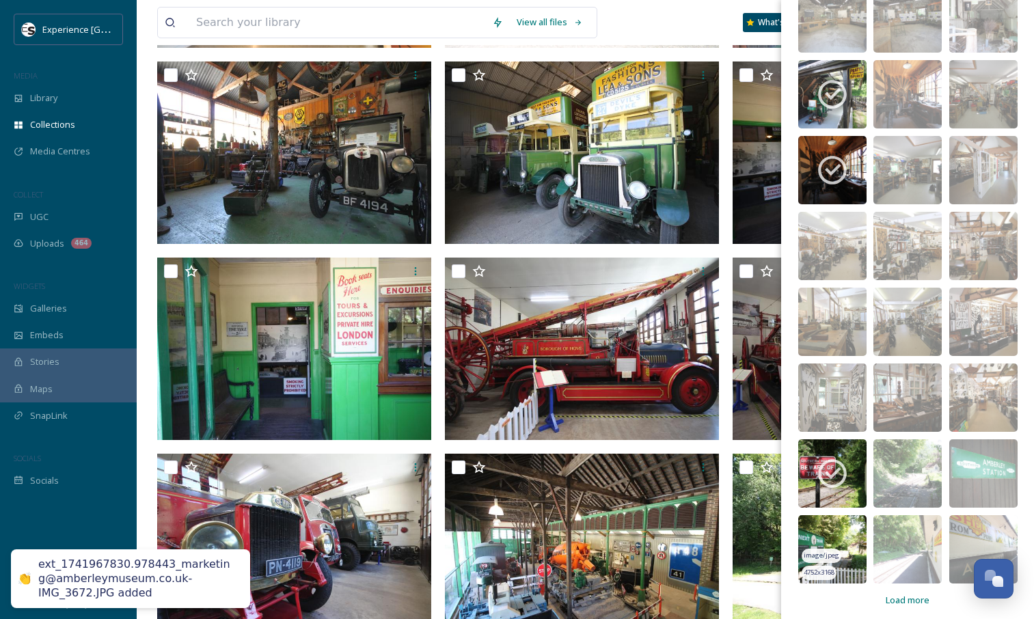
click at [810, 546] on img at bounding box center [833, 550] width 68 height 68
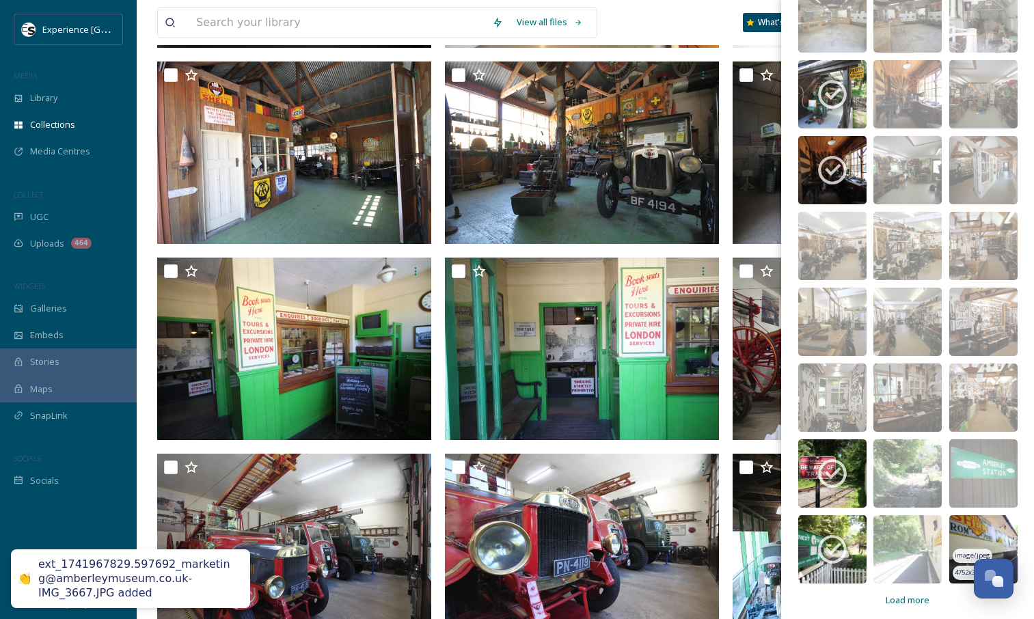
click at [961, 529] on img at bounding box center [984, 550] width 68 height 68
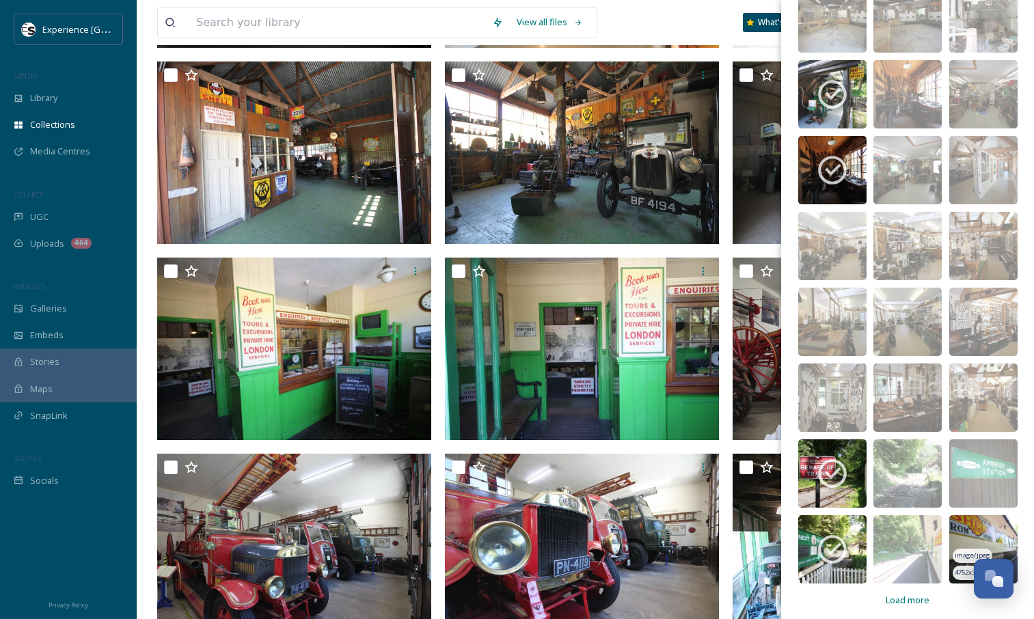
click at [978, 530] on img at bounding box center [984, 550] width 68 height 68
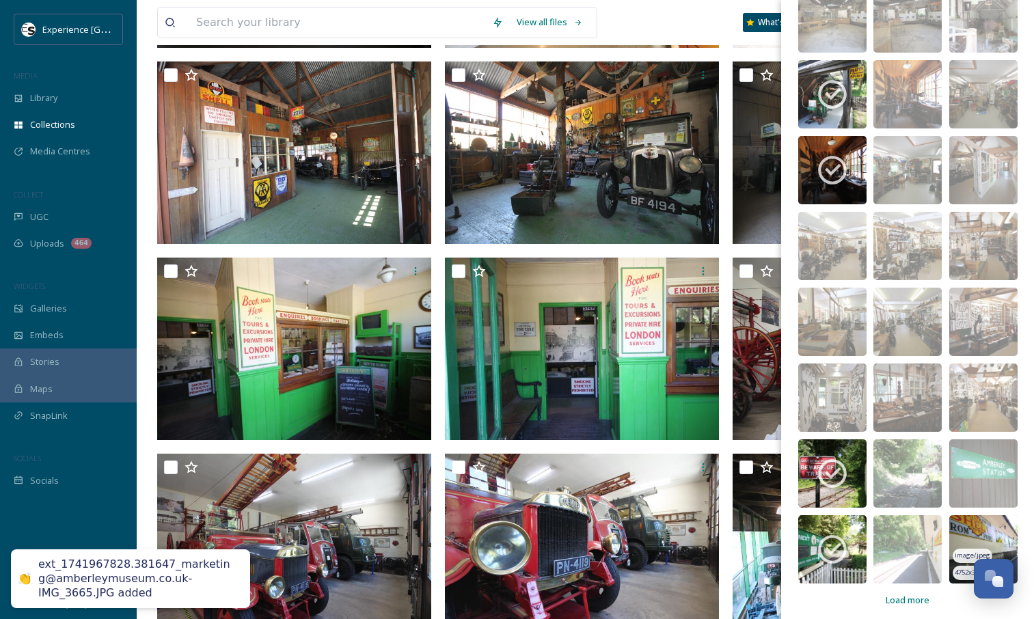
scroll to position [6681, 0]
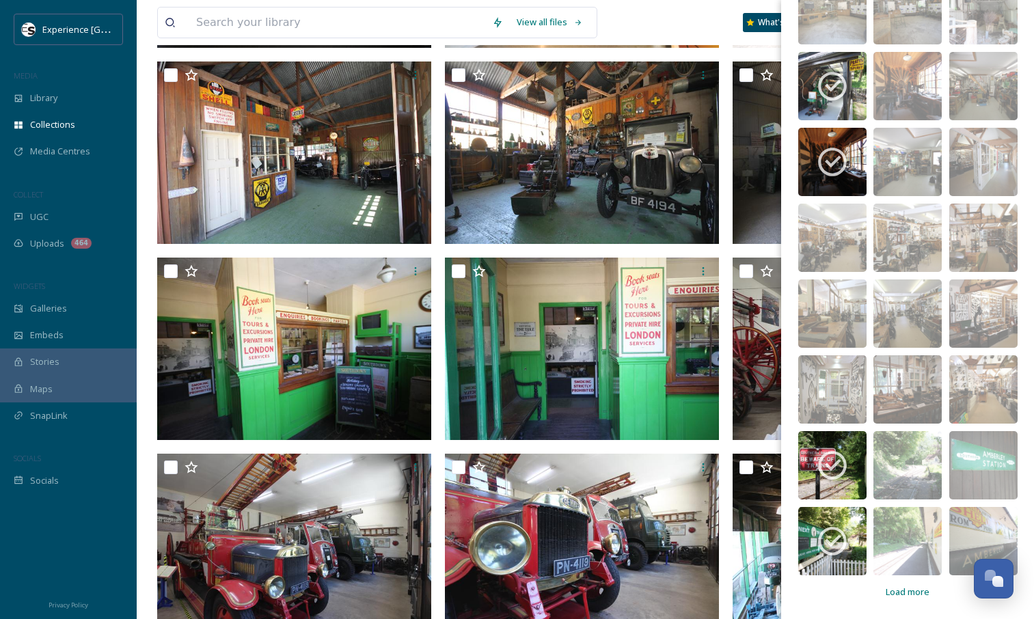
click at [914, 592] on span "Load more" at bounding box center [908, 592] width 44 height 13
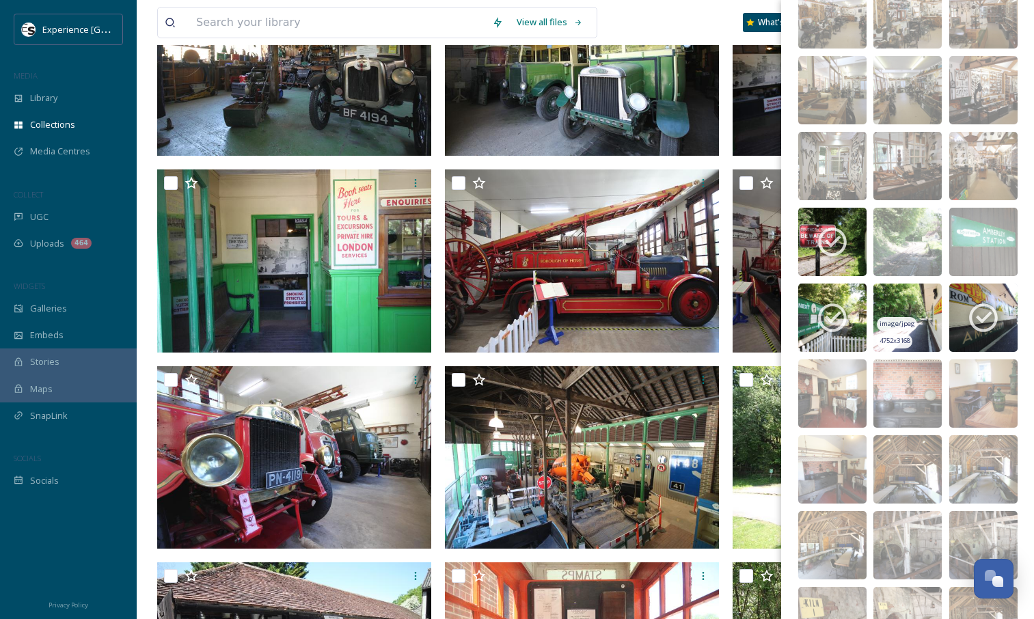
scroll to position [6958, 0]
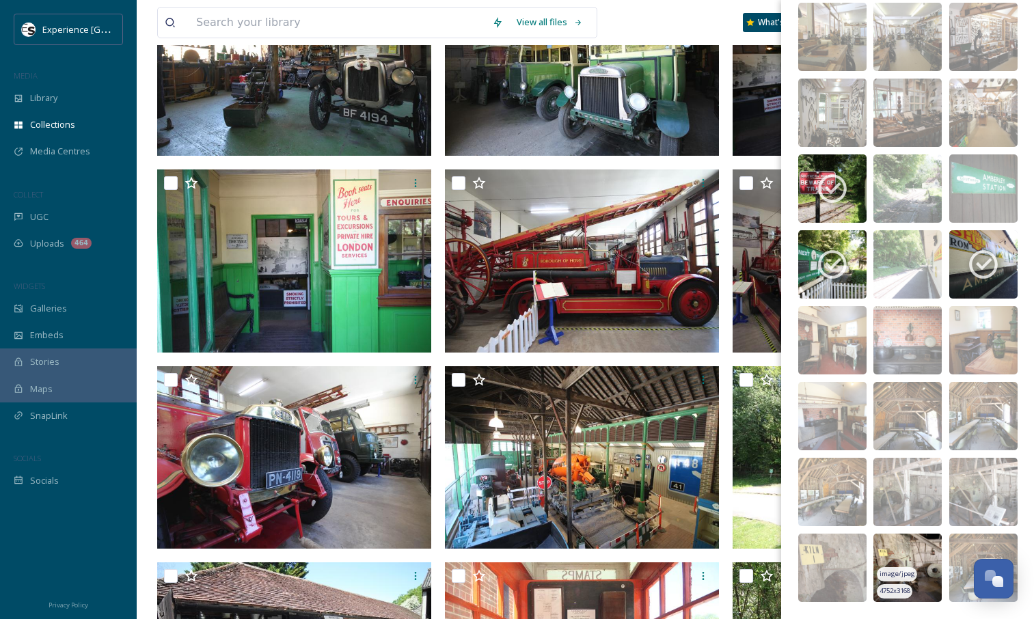
click at [907, 539] on img at bounding box center [908, 568] width 68 height 68
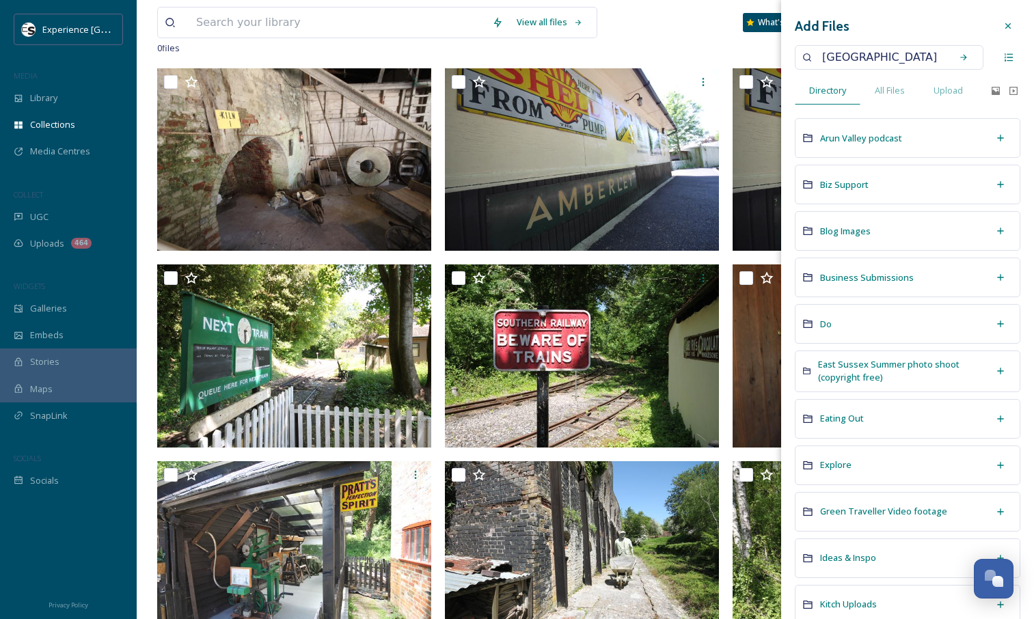
scroll to position [0, 0]
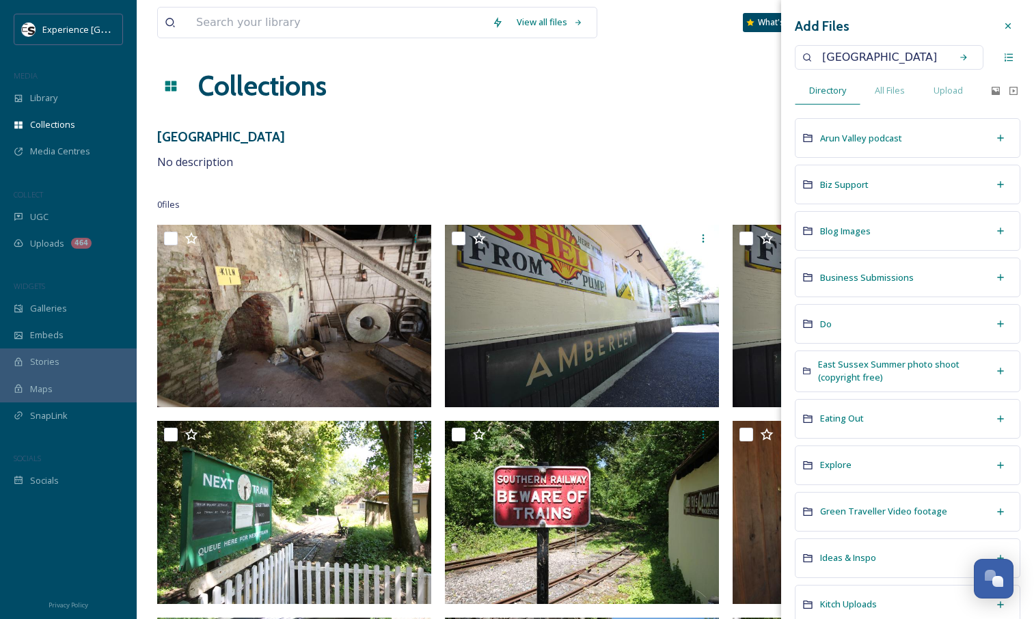
click at [1003, 25] on icon at bounding box center [1008, 26] width 11 height 11
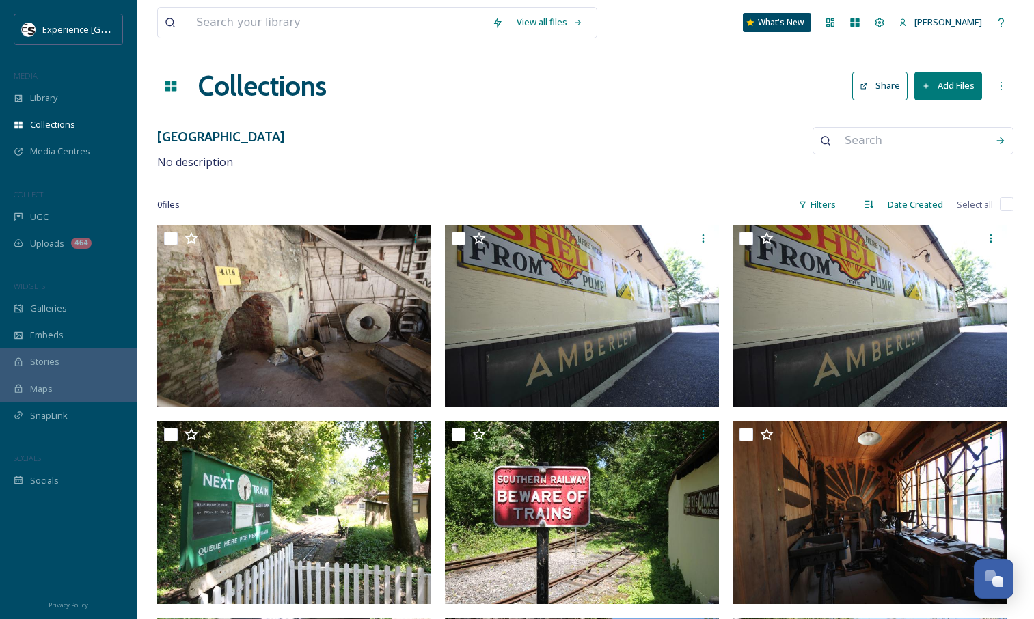
click at [879, 87] on button "Share" at bounding box center [880, 86] width 55 height 28
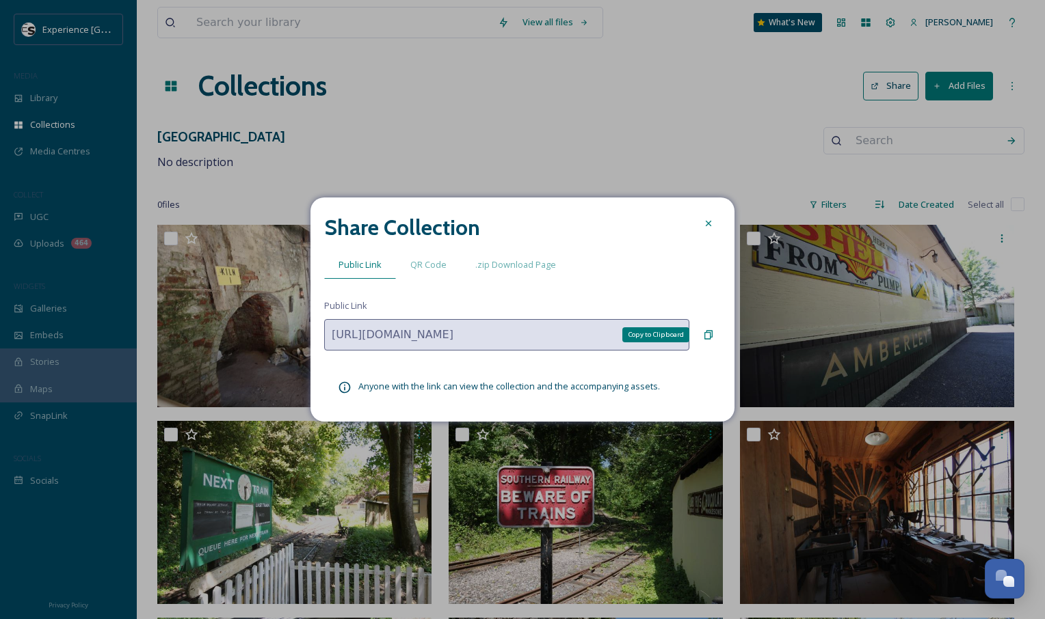
click at [708, 334] on icon at bounding box center [708, 335] width 11 height 11
click at [706, 223] on icon at bounding box center [708, 223] width 11 height 11
